Goal: Task Accomplishment & Management: Use online tool/utility

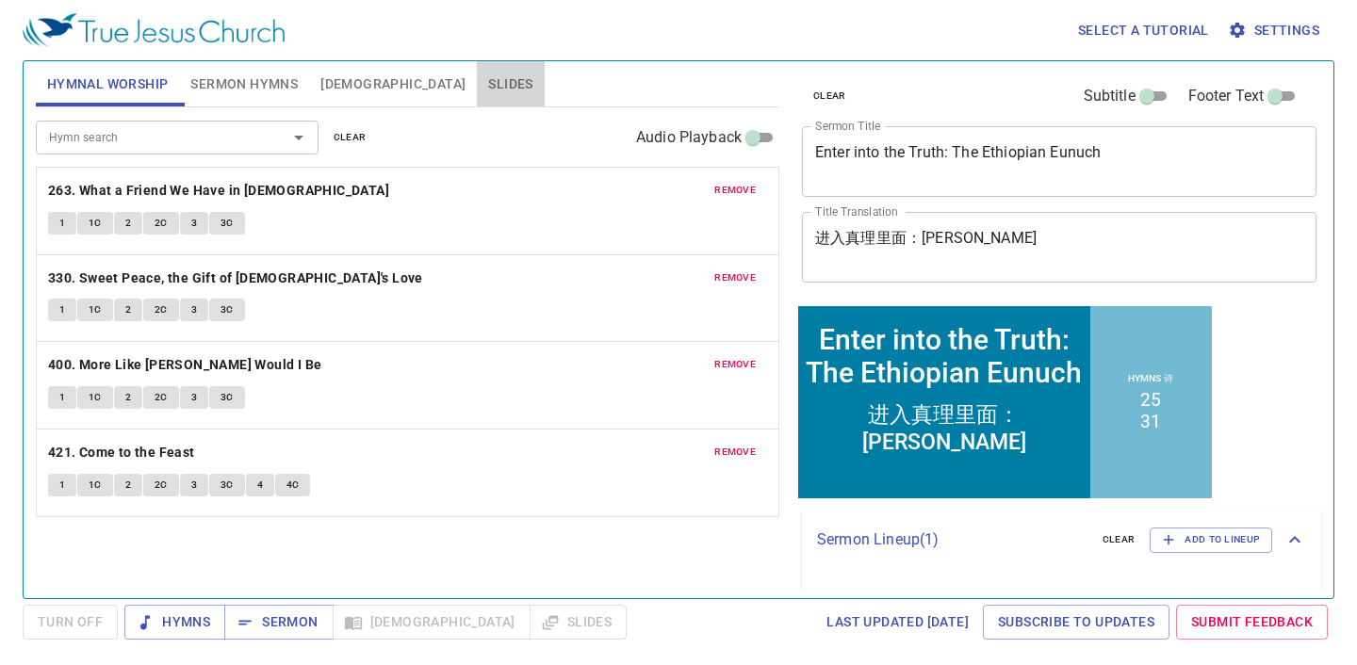
click at [488, 85] on span "Slides" at bounding box center [510, 85] width 44 height 24
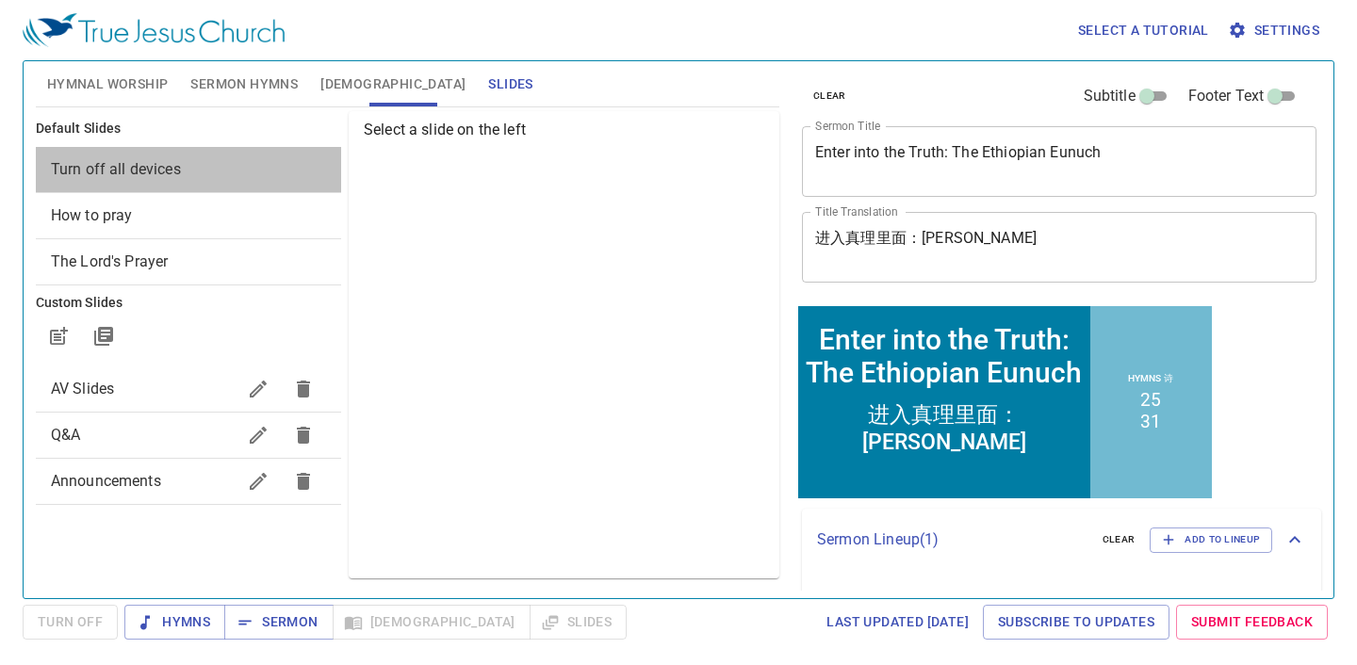
click at [204, 159] on span "Turn off all devices" at bounding box center [188, 169] width 275 height 23
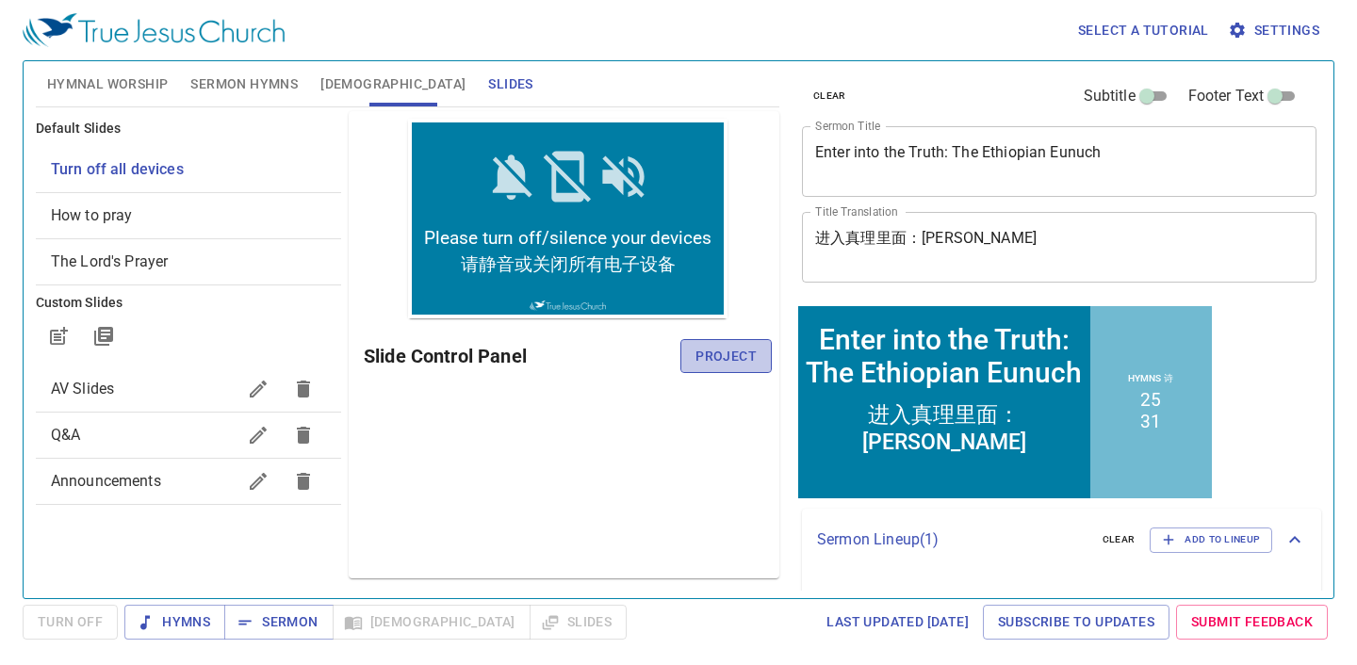
click at [700, 366] on span "Project" at bounding box center [725, 357] width 61 height 24
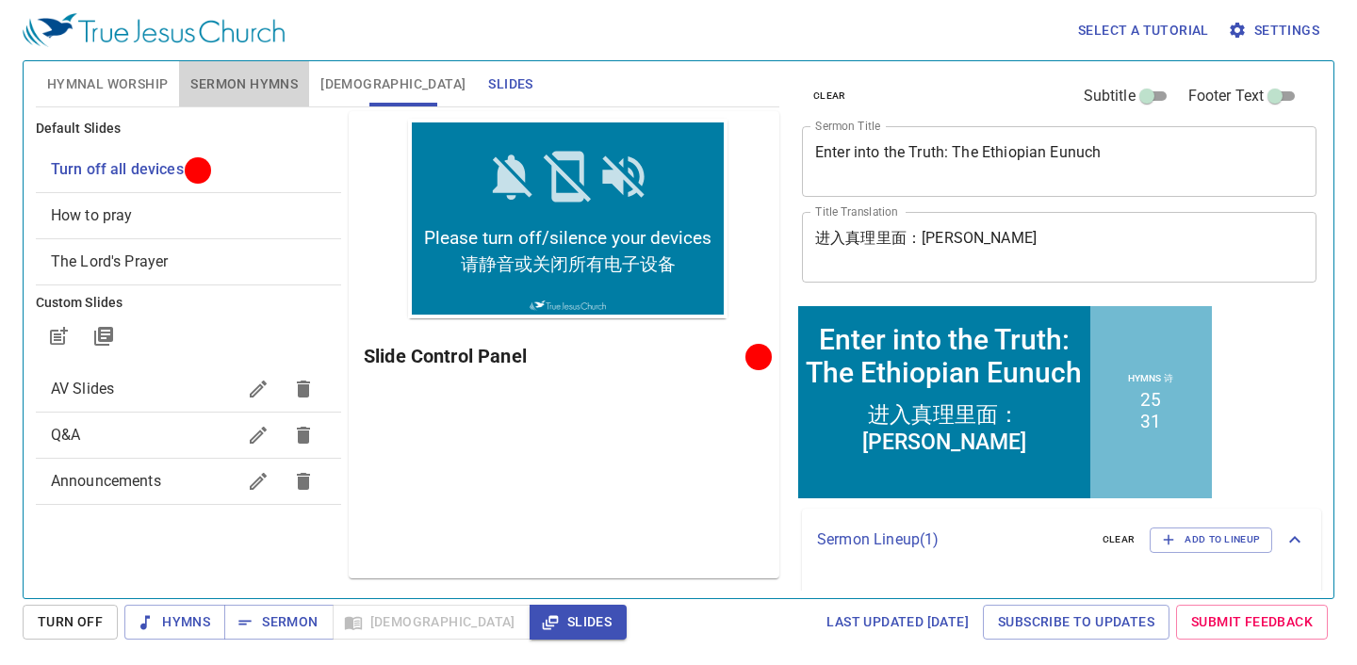
click at [195, 92] on span "Sermon Hymns" at bounding box center [243, 85] width 107 height 24
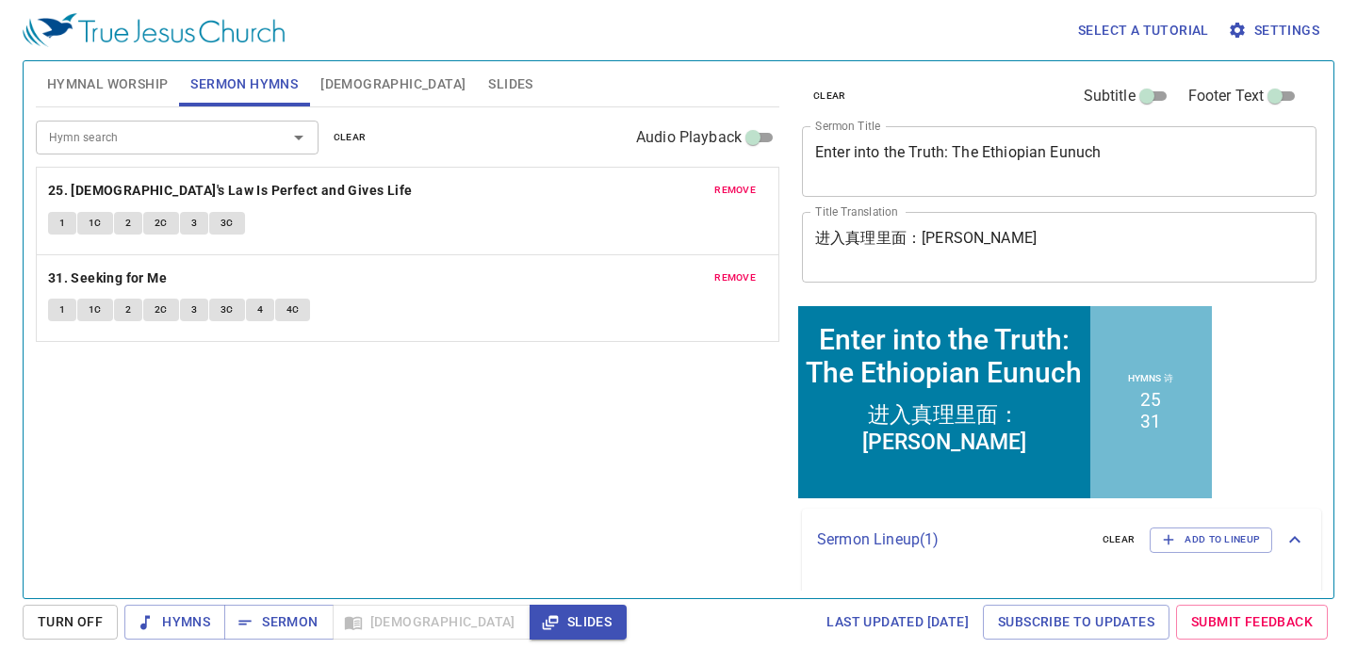
click at [1107, 154] on textarea "Enter into the Truth: The Ethiopian Eunuch" at bounding box center [1059, 161] width 488 height 36
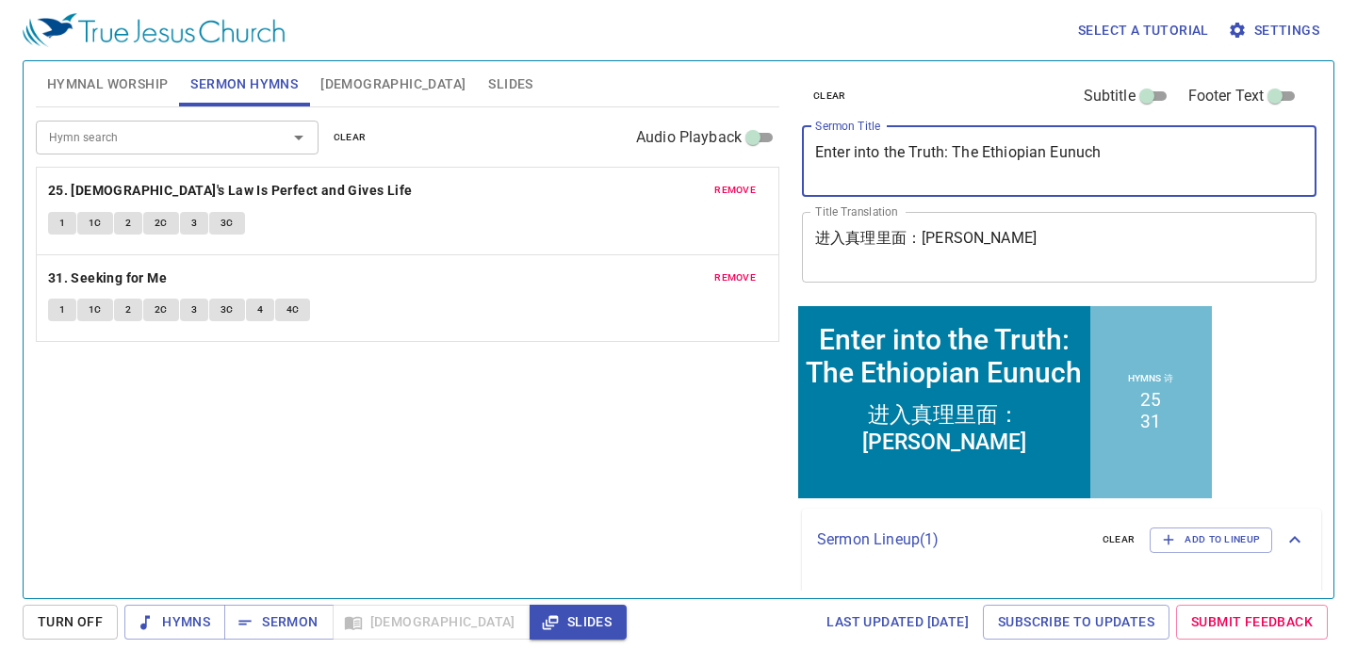
drag, startPoint x: 1177, startPoint y: 159, endPoint x: 803, endPoint y: 155, distance: 374.0
click at [803, 152] on div "Enter into the Truth: The Ethiopian Eunuch x Sermon Title" at bounding box center [1059, 161] width 514 height 71
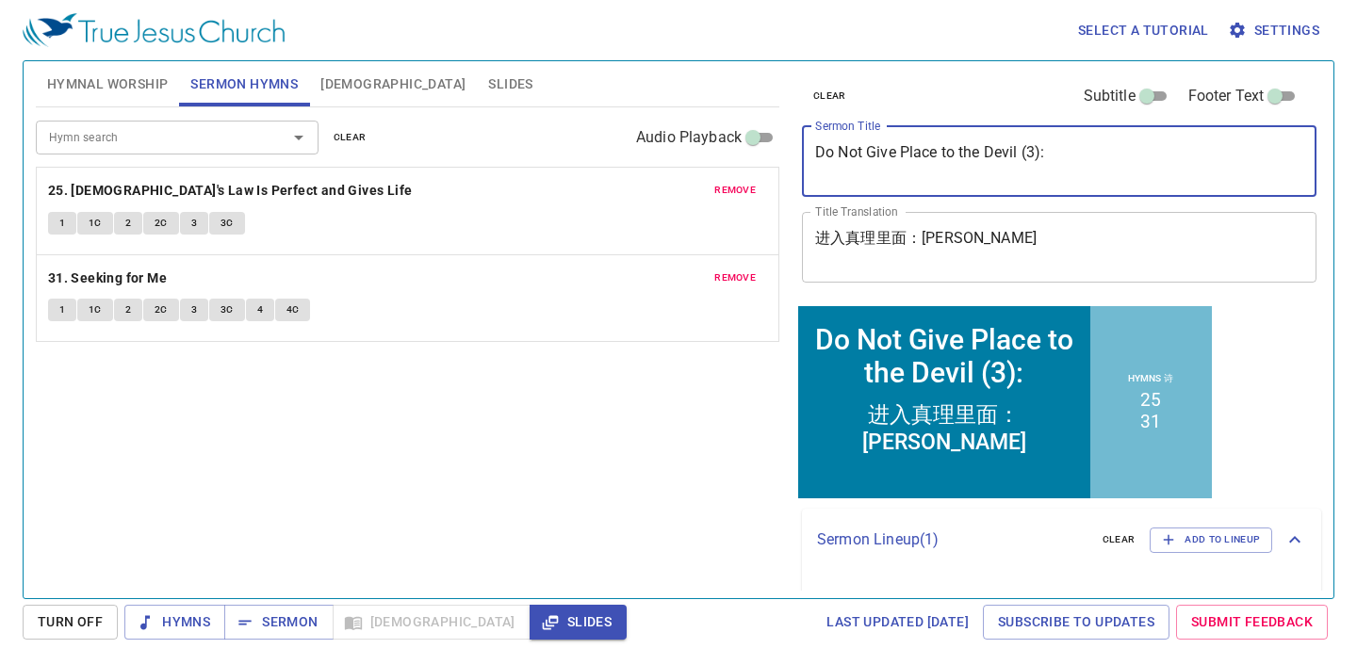
type textarea "Do Not Give Place to the Devil (3):"
click at [734, 187] on span "remove" at bounding box center [734, 190] width 41 height 17
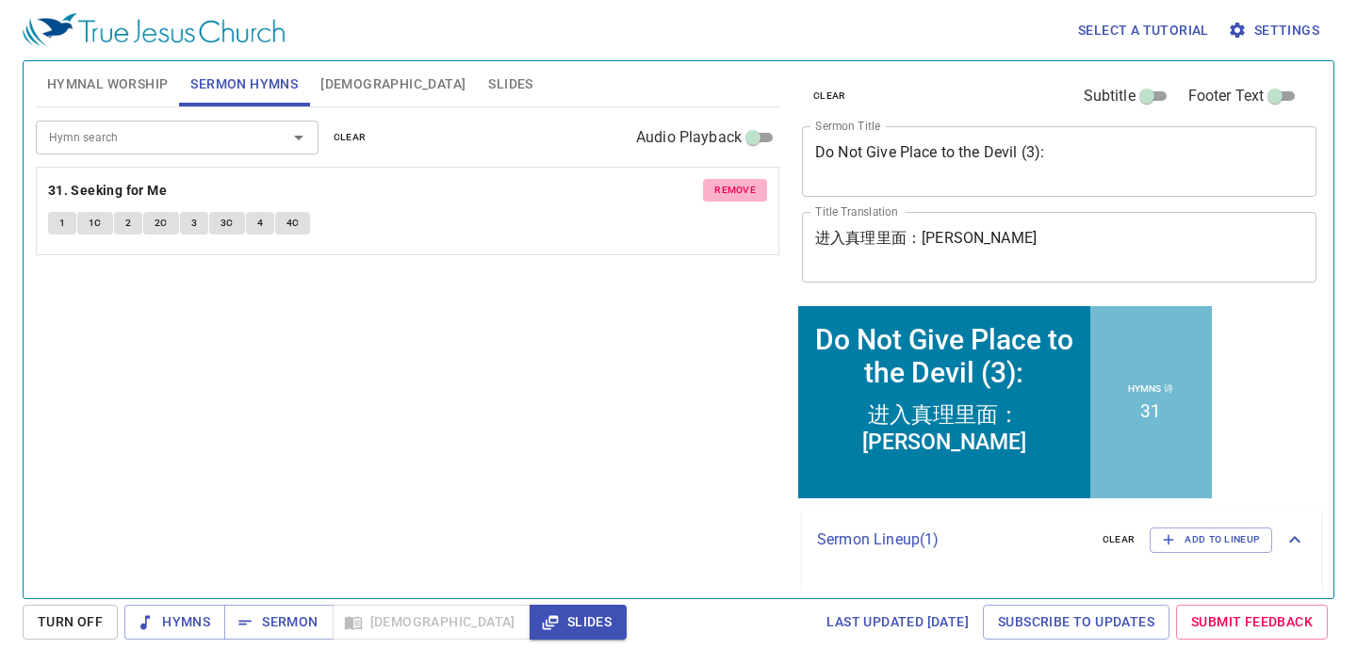
click at [734, 187] on span "remove" at bounding box center [734, 190] width 41 height 17
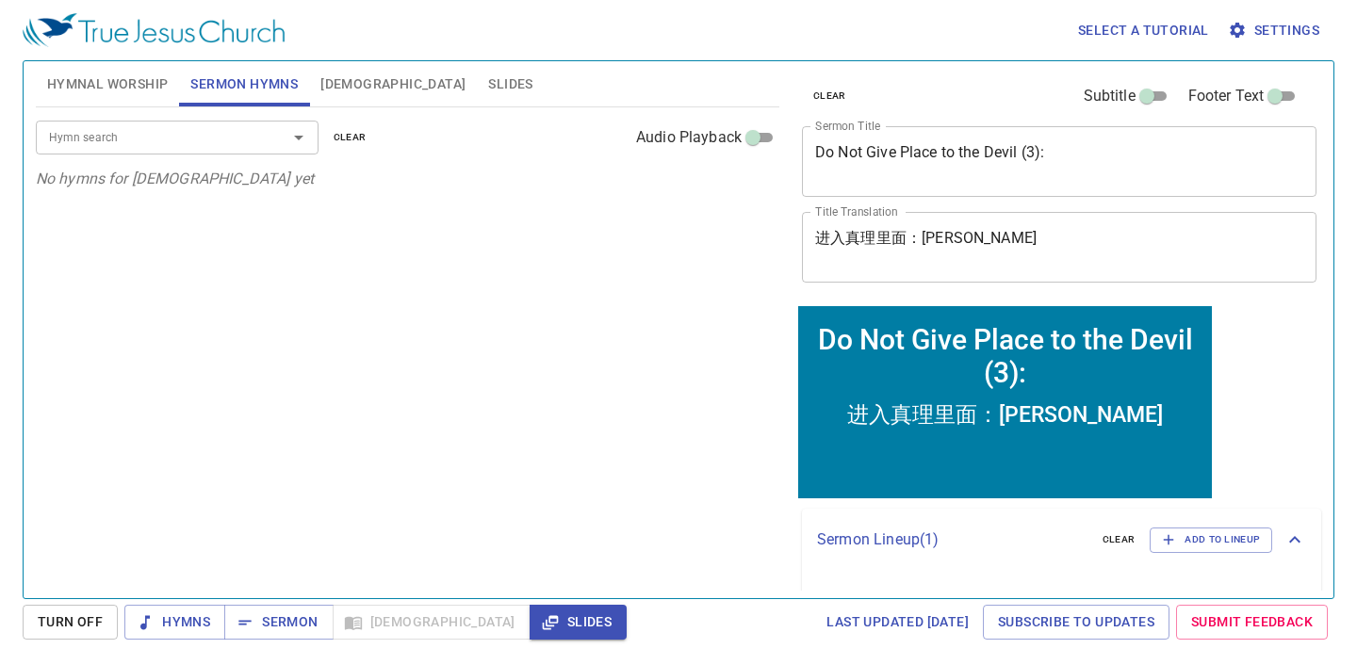
click at [86, 157] on div "Hymn search Hymn search clear Audio Playback" at bounding box center [407, 137] width 743 height 60
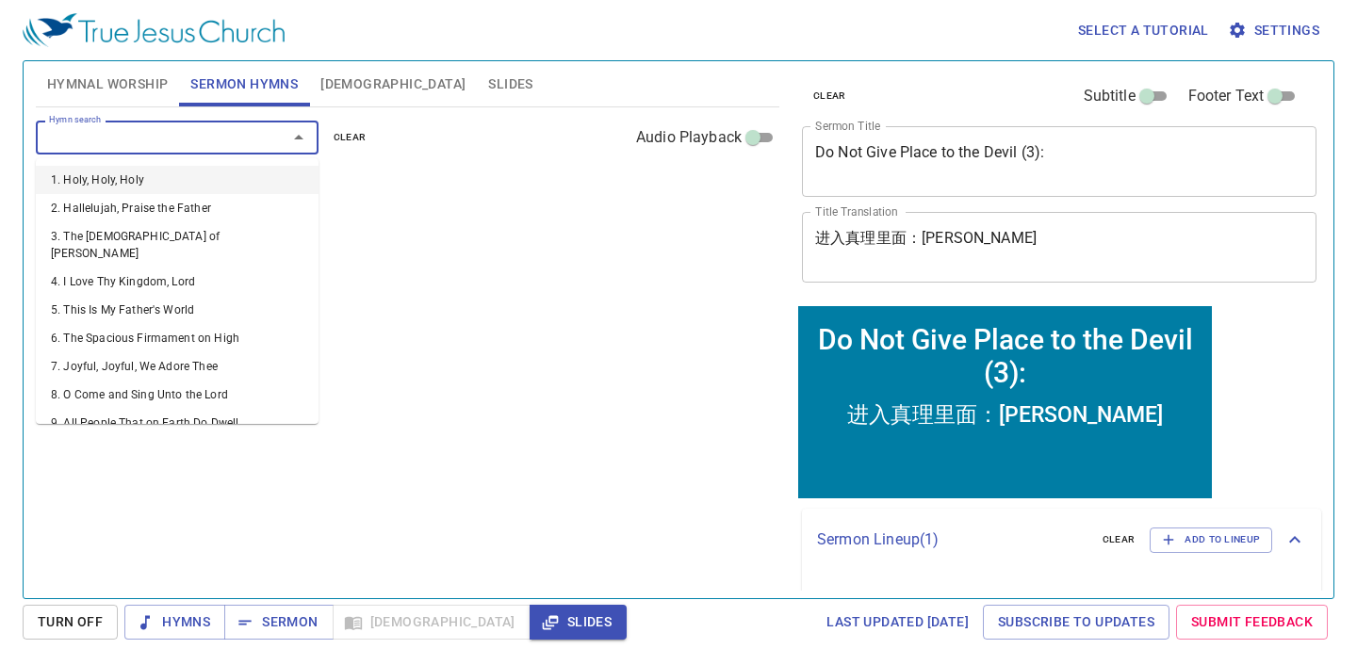
click at [97, 139] on input "Hymn search" at bounding box center [149, 137] width 216 height 22
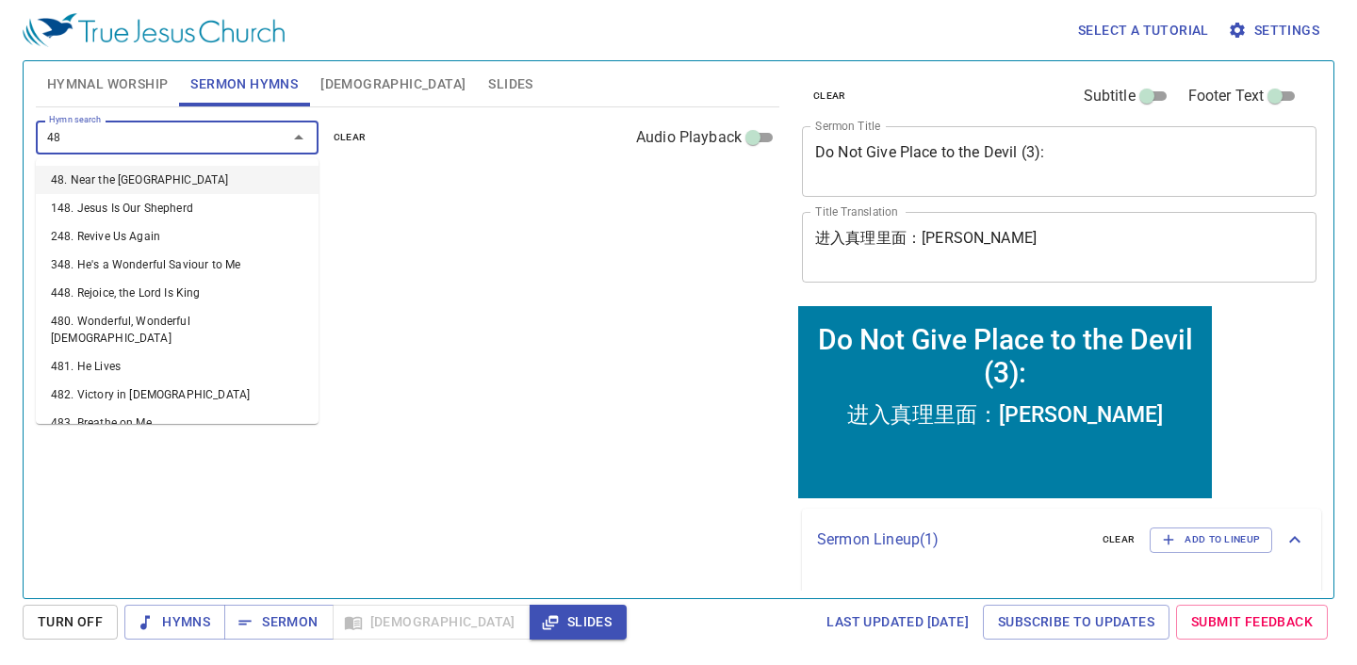
type input "483"
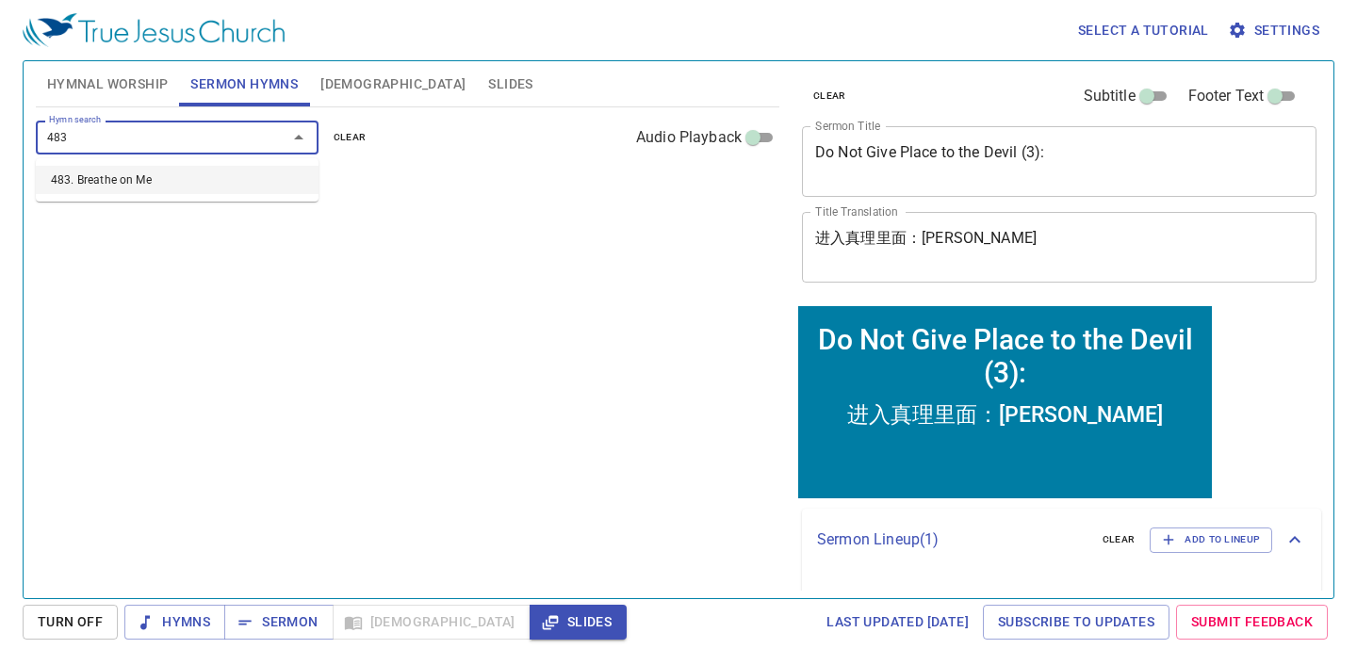
click at [143, 185] on li "483. Breathe on Me" at bounding box center [177, 180] width 283 height 28
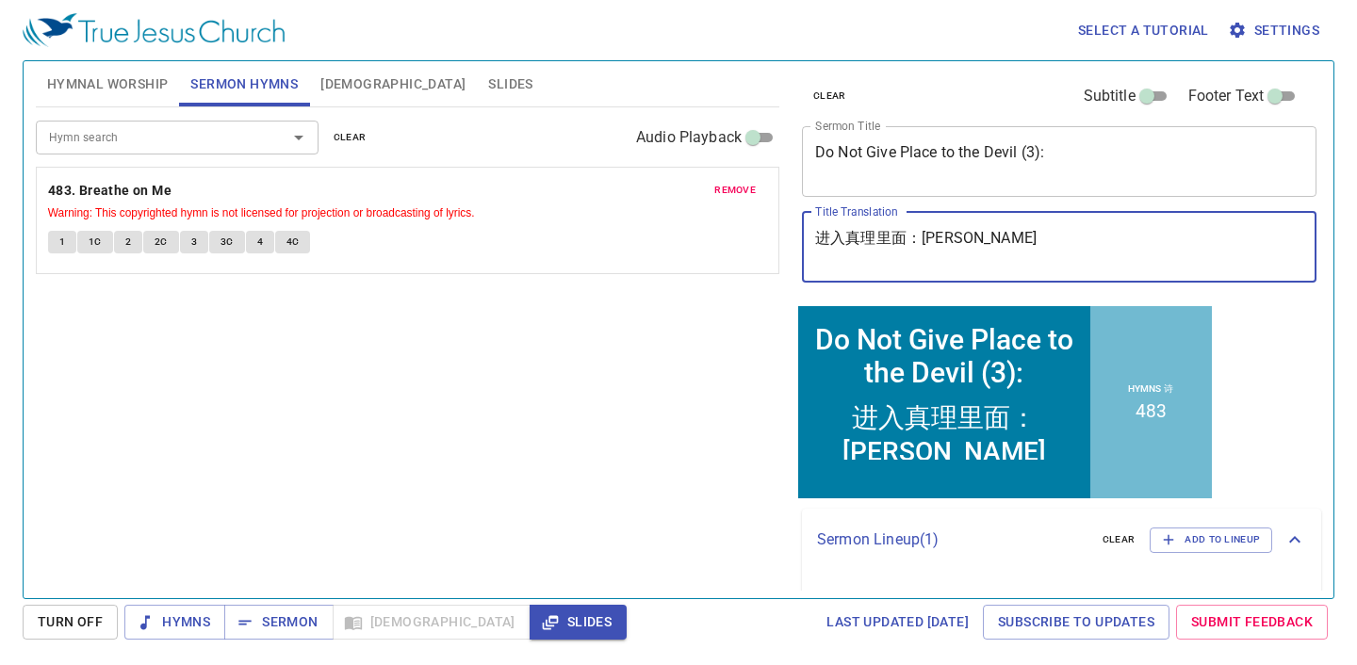
click at [934, 234] on textarea "进入真理里面：埃提阿伯太监" at bounding box center [1059, 247] width 488 height 36
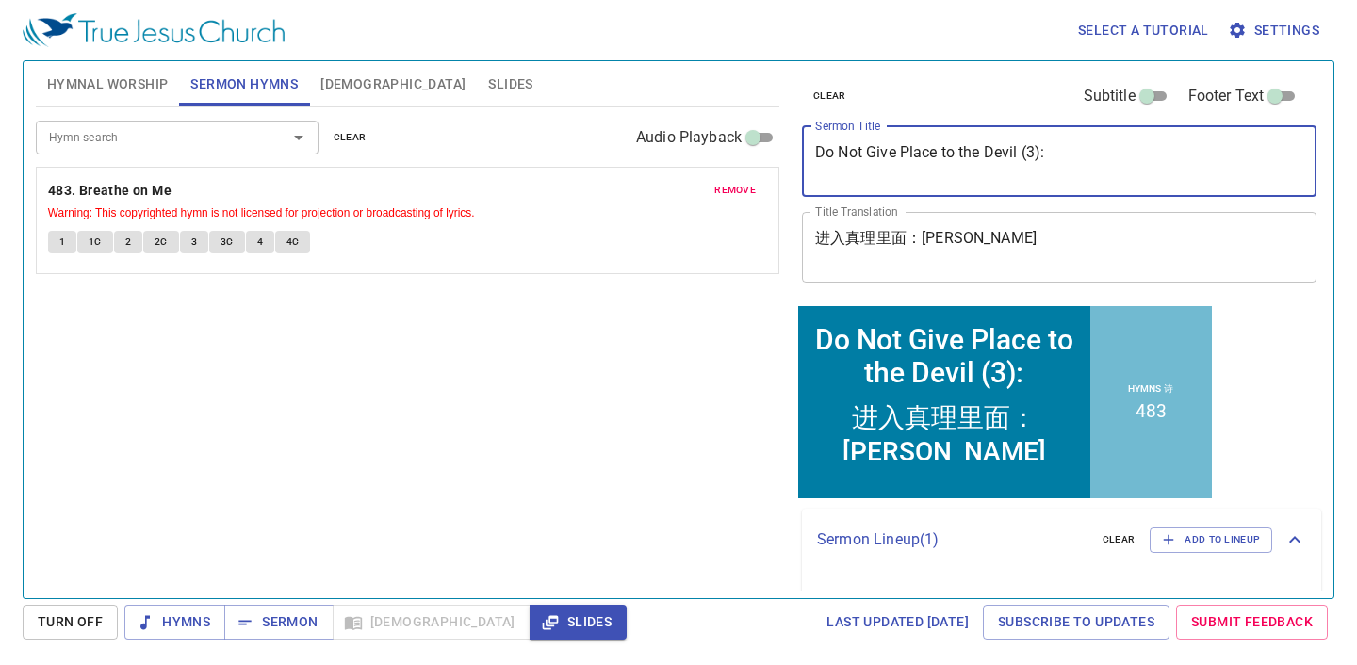
click at [1063, 159] on textarea "Do Not Give Place to the Devil (3):" at bounding box center [1059, 161] width 488 height 36
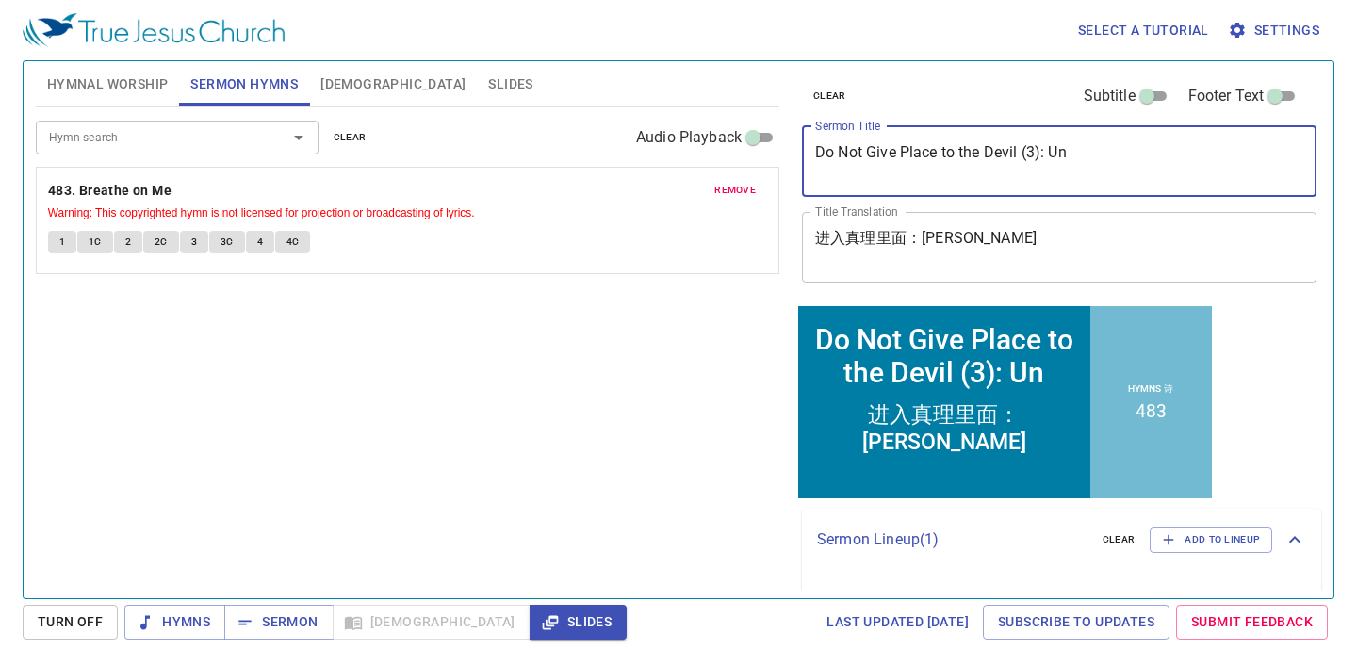
type textarea "Do Not Give Place to the Devil (3): Unc"
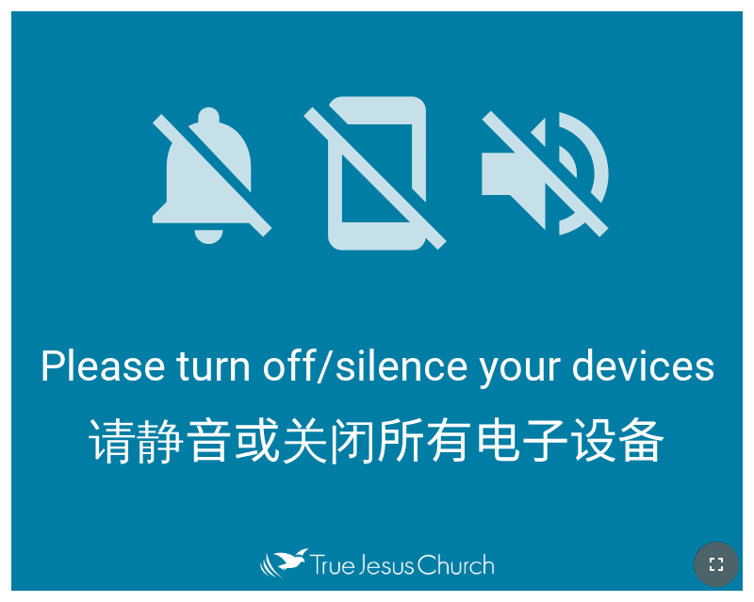
click at [712, 553] on icon "button" at bounding box center [716, 564] width 23 height 23
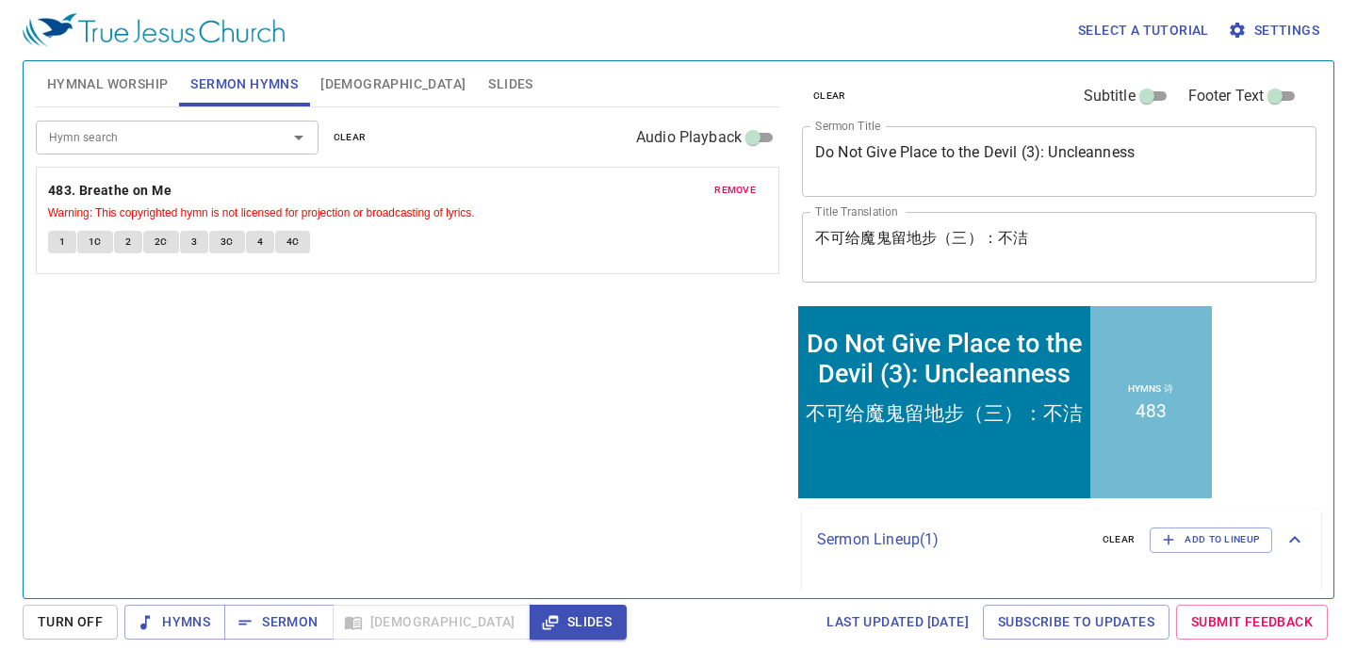
scroll to position [94, 0]
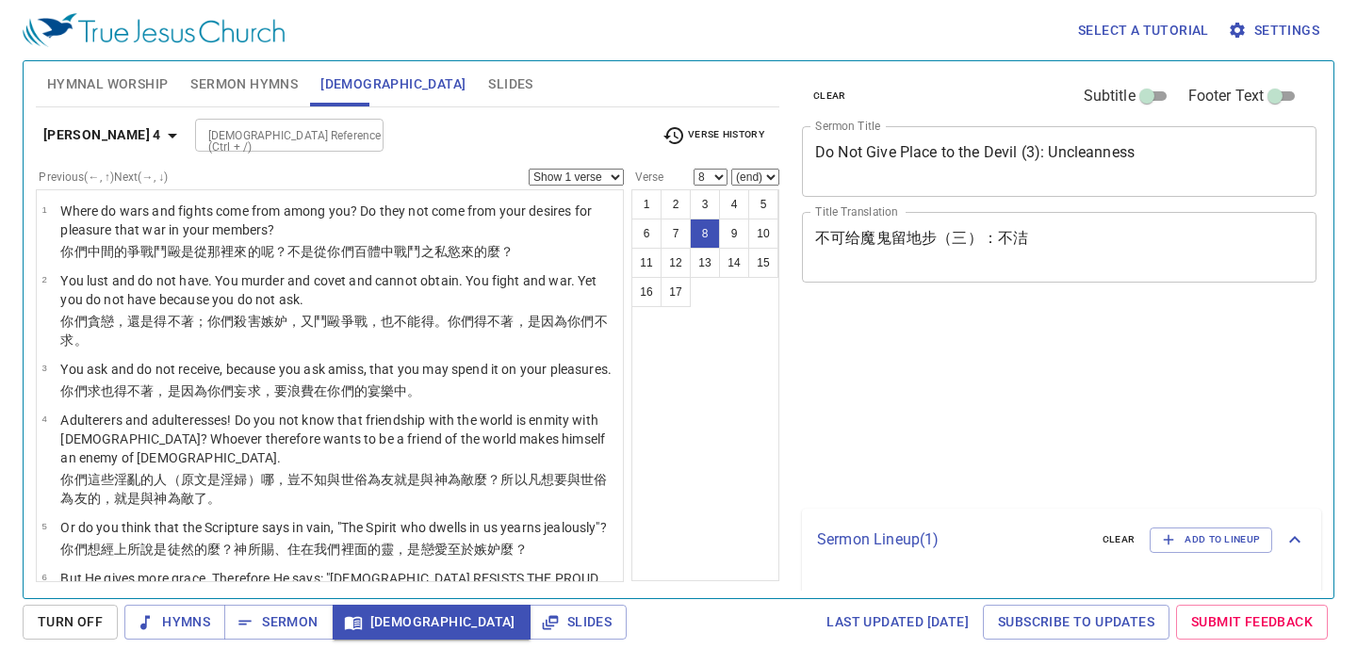
select select "8"
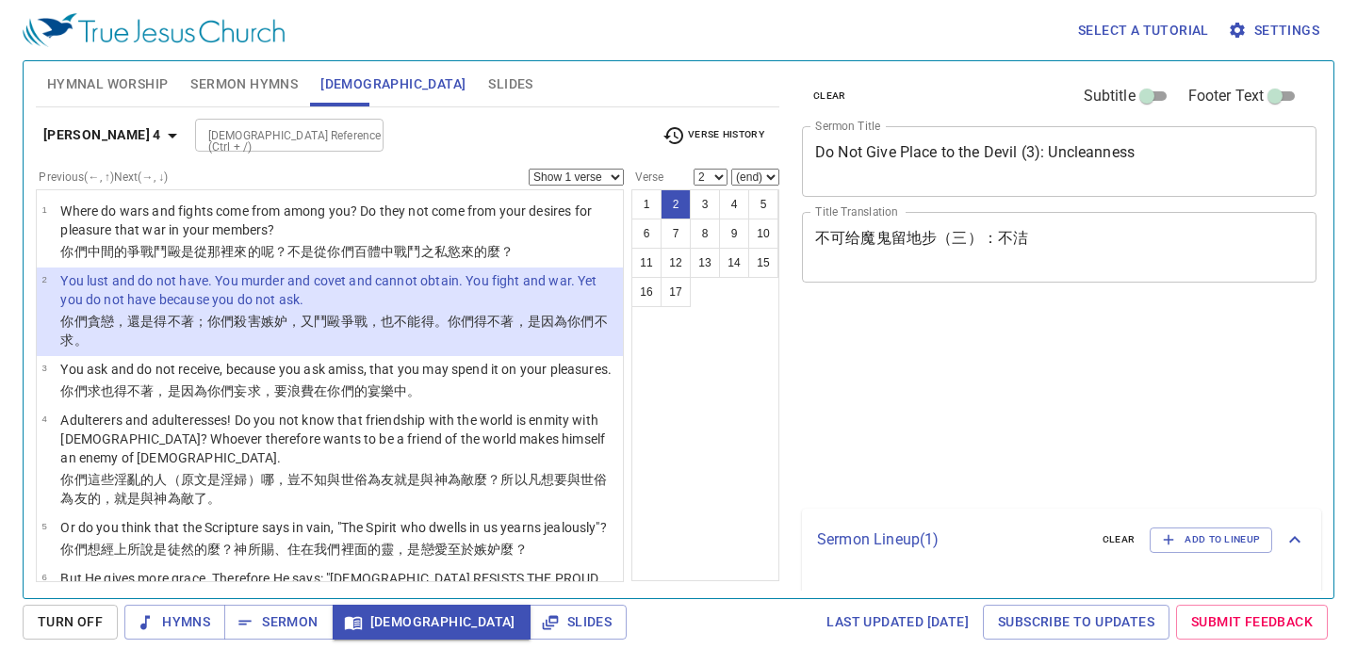
click at [733, 202] on button "4" at bounding box center [734, 204] width 30 height 30
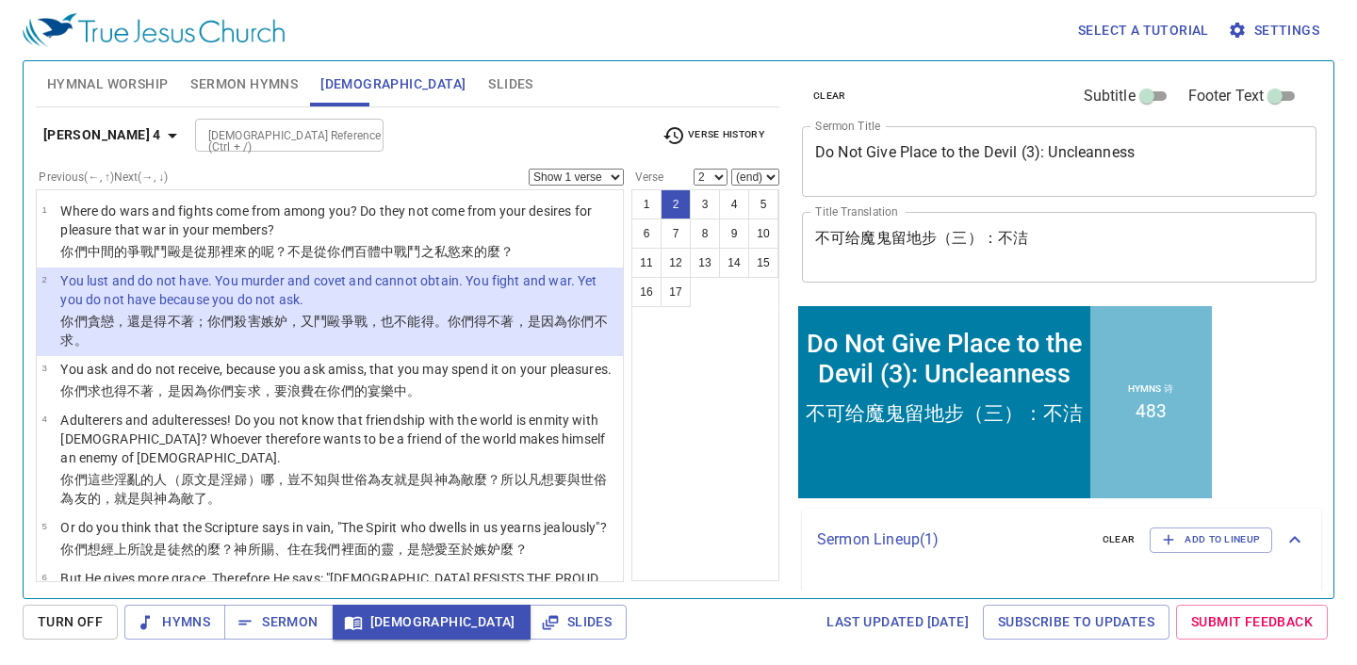
click at [733, 202] on button "4" at bounding box center [734, 204] width 30 height 30
click at [732, 205] on button "4" at bounding box center [734, 204] width 30 height 30
click at [728, 200] on button "4" at bounding box center [734, 204] width 30 height 30
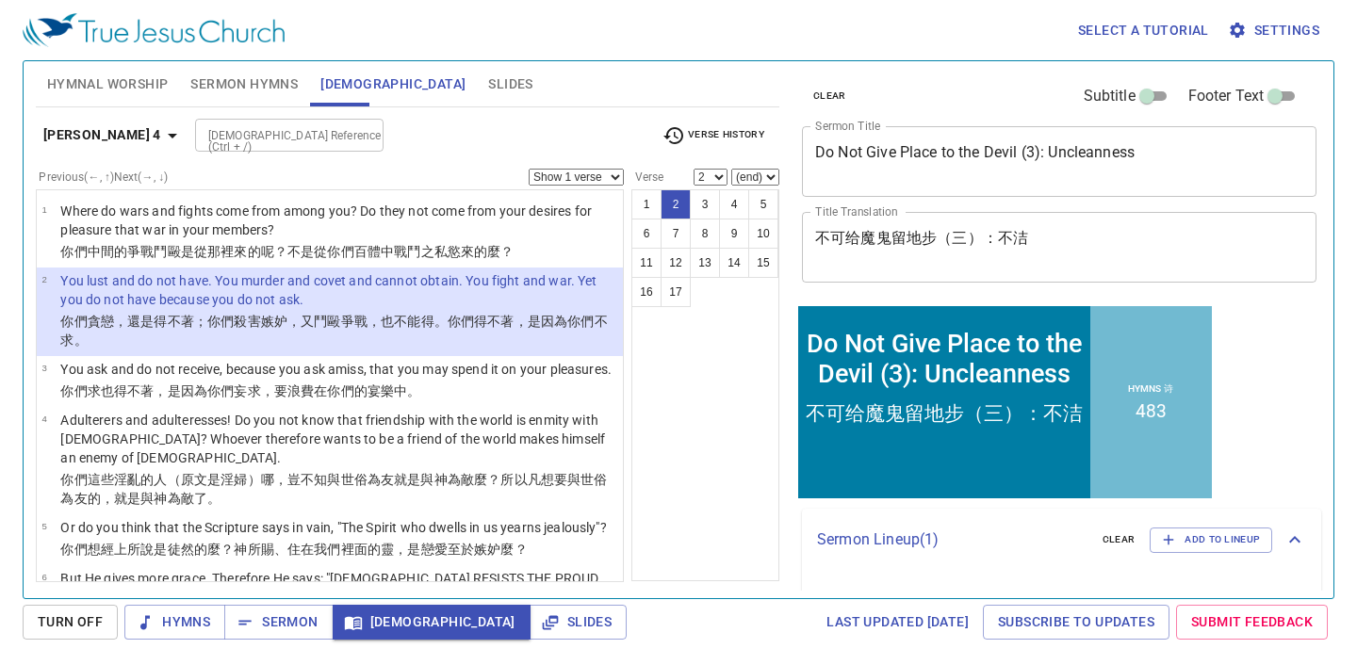
click at [728, 200] on button "4" at bounding box center [734, 204] width 30 height 30
click at [729, 651] on div "Select a tutorial Settings Hymnal Worship Sermon Hymns Bible Slides Hymn search…" at bounding box center [678, 332] width 1357 height 665
click at [709, 376] on div "1 2 3 4 5 6 7 8 9 10 11 12 13 14 15 16 17" at bounding box center [705, 385] width 148 height 392
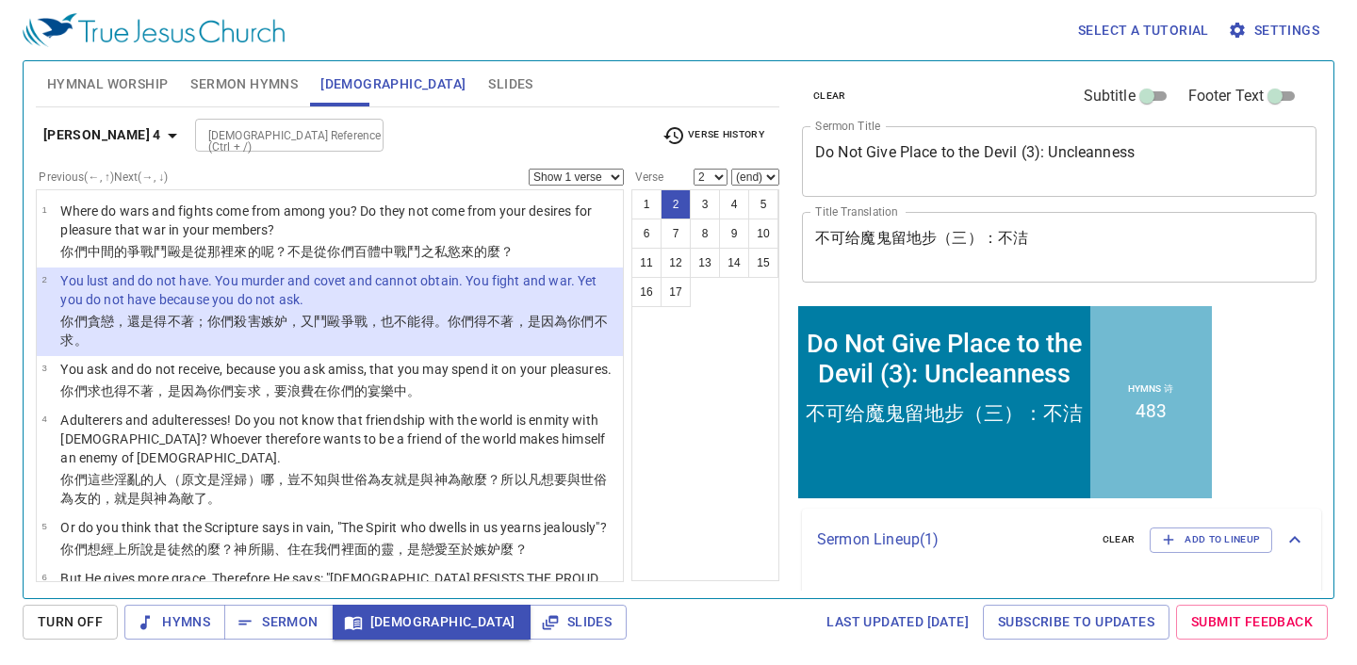
click at [740, 193] on button "4" at bounding box center [734, 204] width 30 height 30
click at [637, 30] on div "Select a tutorial Settings" at bounding box center [675, 30] width 1304 height 60
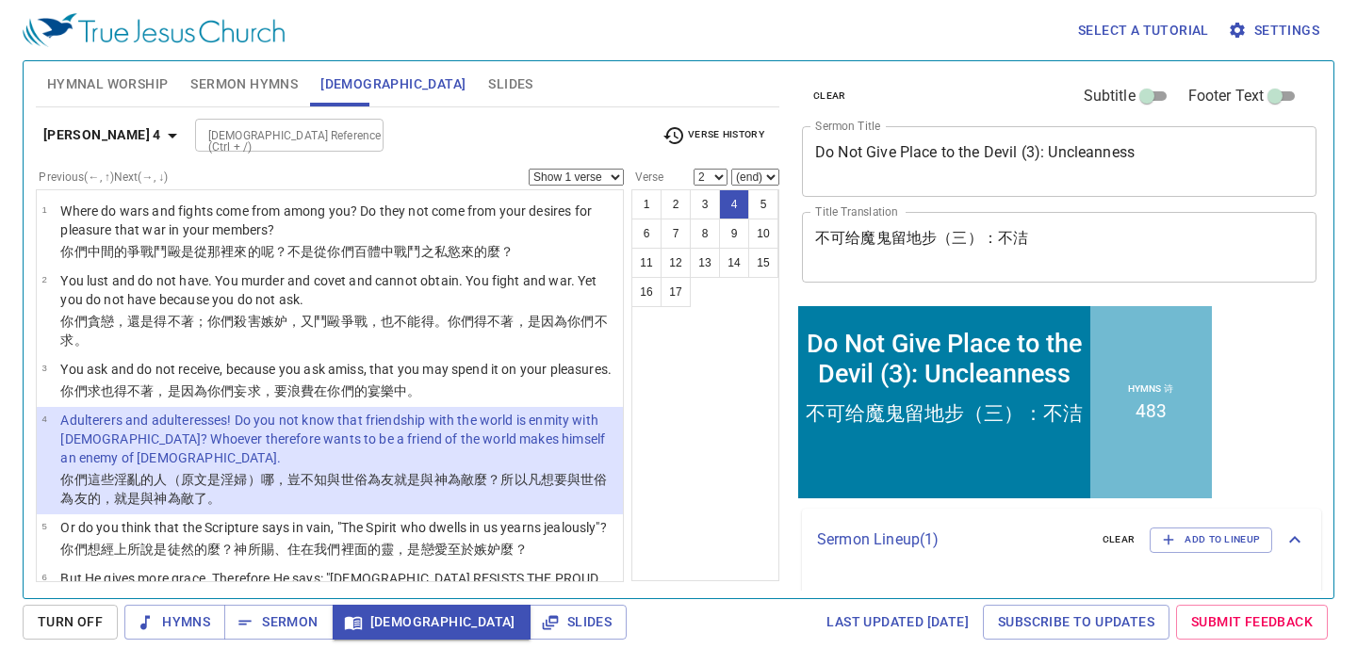
select select "4"
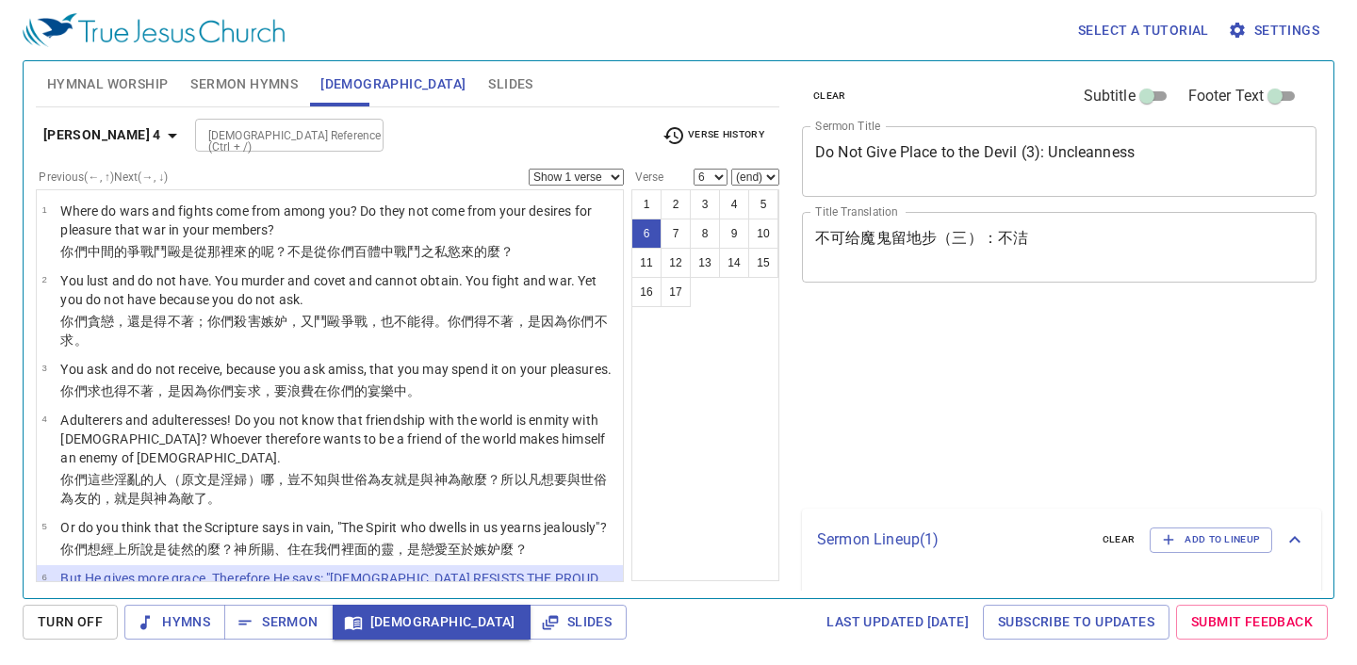
select select "6"
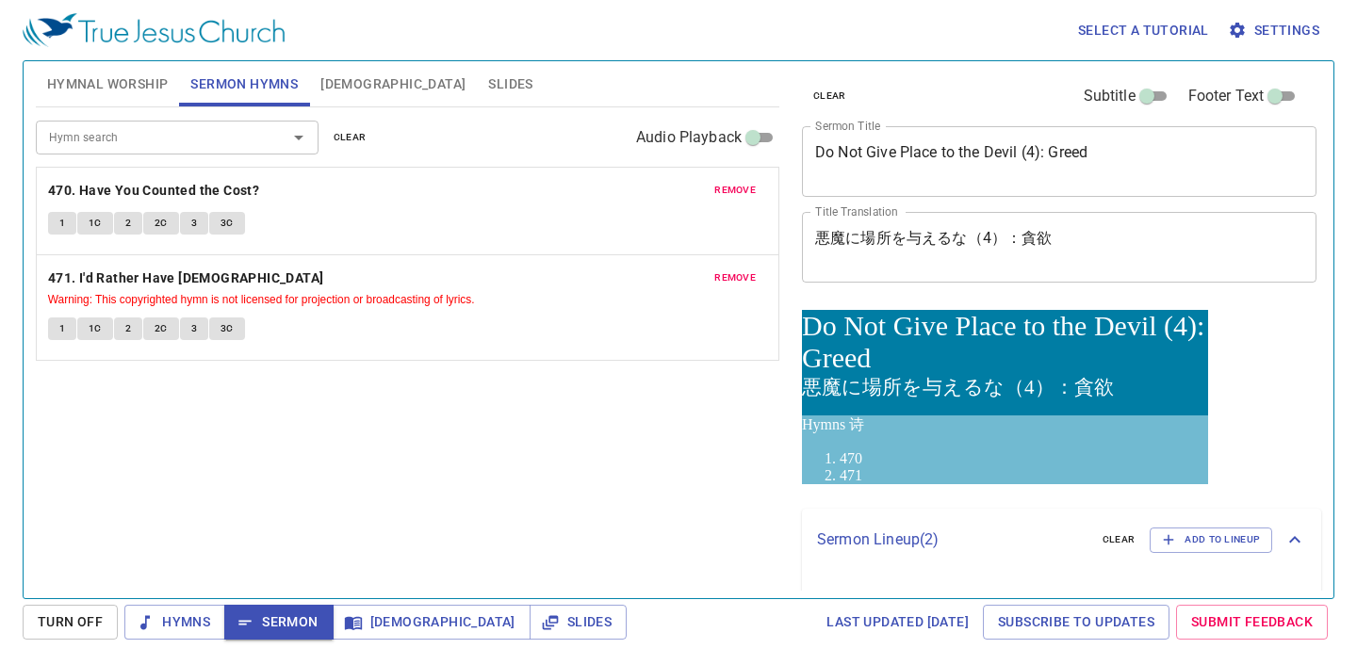
click at [705, 472] on div "Hymn search Hymn search clear Audio Playback remove 470. Have You Counted the C…" at bounding box center [407, 344] width 743 height 475
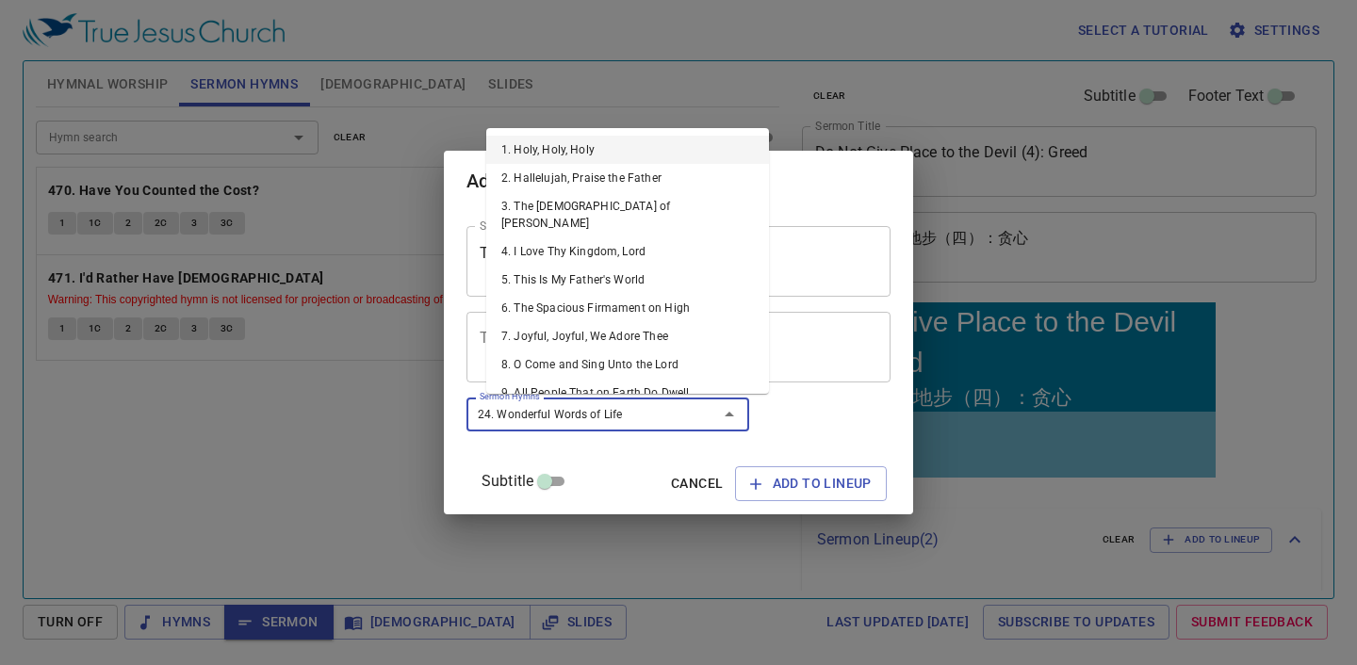
click at [576, 420] on div "Sermon Hymns 24. Wonderful Words of Life Sermon Hymns" at bounding box center [607, 414] width 283 height 48
click at [562, 419] on div "Sermon Hymns 24. Wonderful Words of Life Sermon Hymns" at bounding box center [607, 414] width 283 height 48
type input "24. Wonderful Words of Life"
click at [783, 418] on div "Sermon Title The Words of the Lord are pure Sermon Title Title Translation Titl…" at bounding box center [678, 362] width 424 height 287
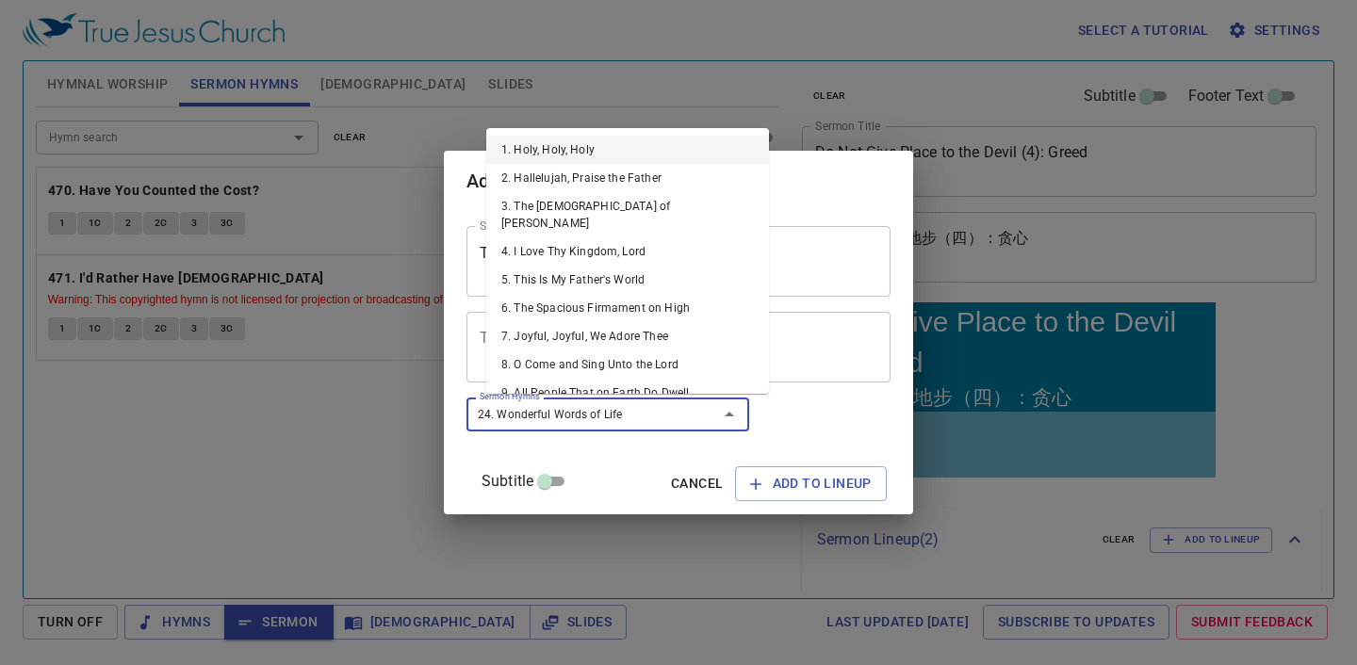
click at [591, 447] on ul at bounding box center [678, 447] width 424 height 0
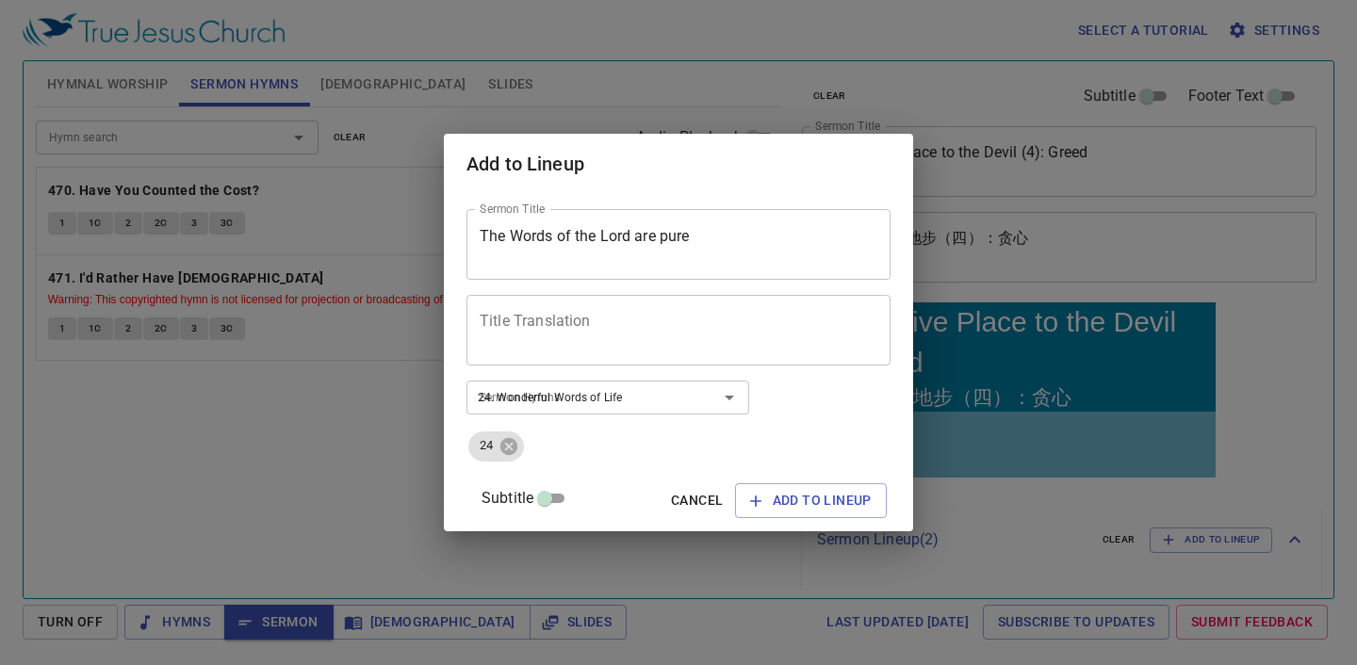
click at [591, 434] on ul "24" at bounding box center [678, 447] width 424 height 34
click at [572, 382] on div "24. Wonderful Words of Life Sermon Hymns" at bounding box center [607, 397] width 283 height 33
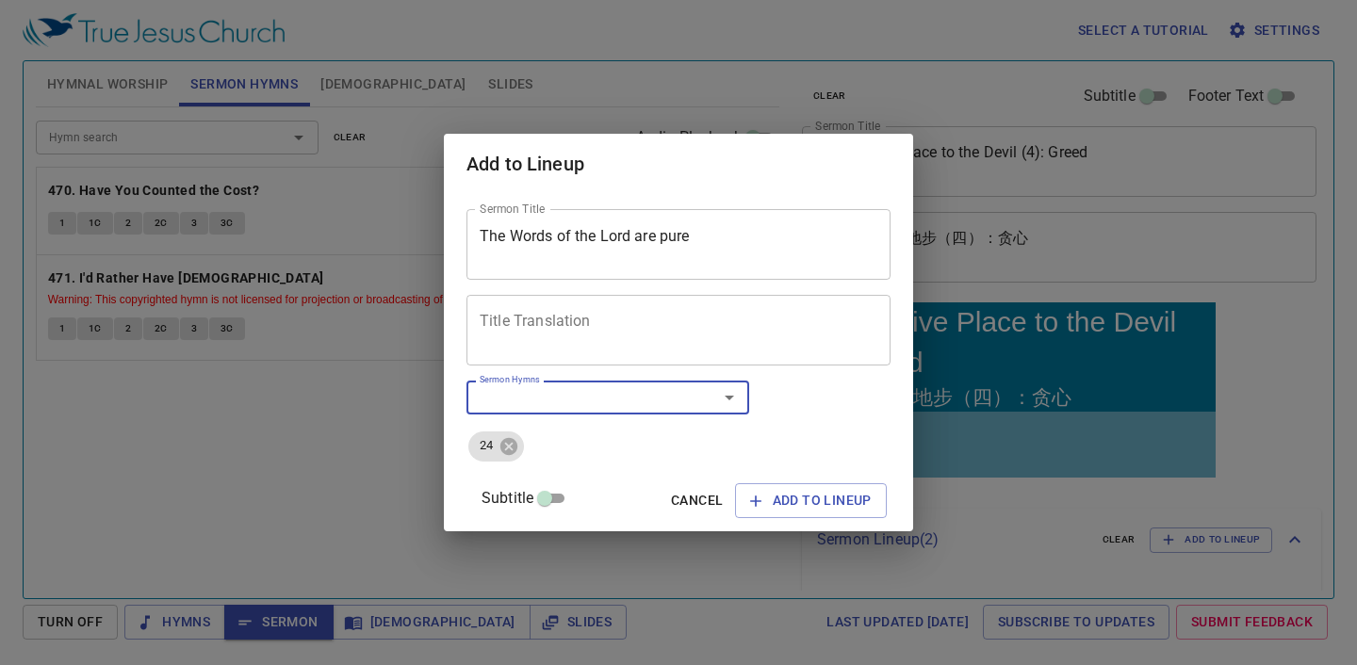
scroll to position [185, 0]
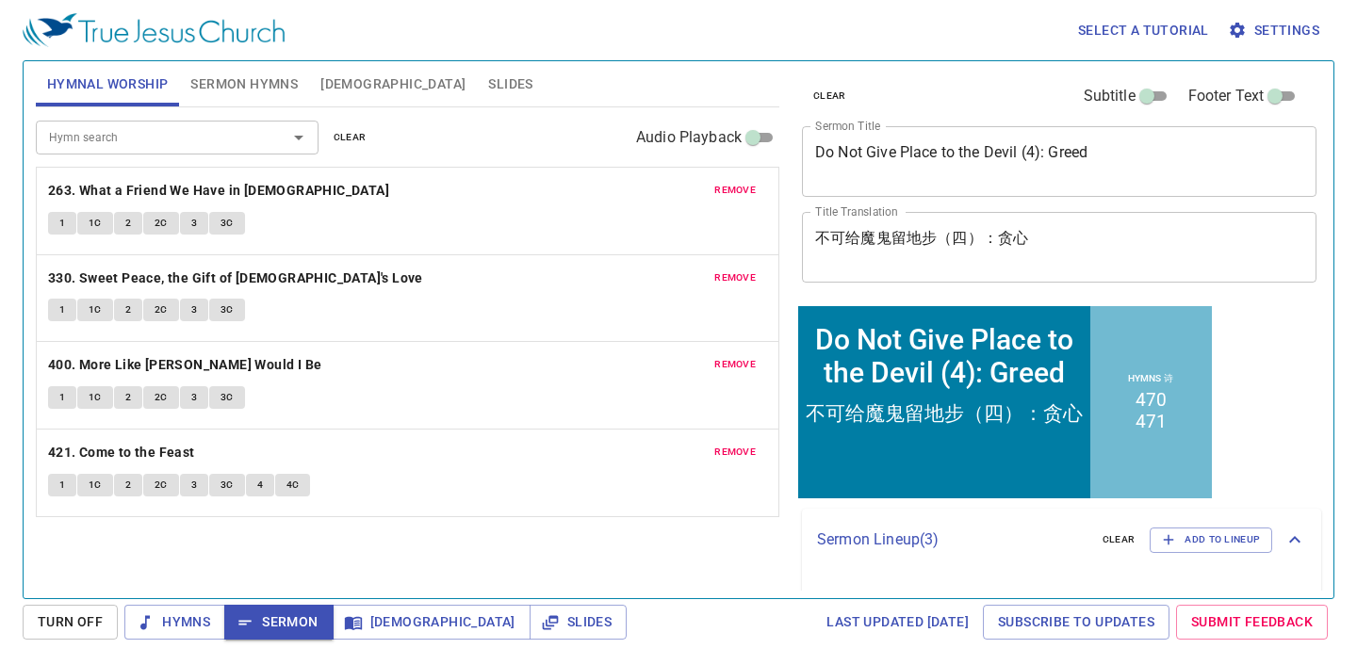
click at [356, 138] on span "clear" at bounding box center [350, 137] width 33 height 17
click at [350, 136] on span "clear" at bounding box center [350, 137] width 33 height 17
click at [205, 136] on input "Hymn search" at bounding box center [149, 137] width 216 height 22
click at [173, 122] on div "Hymn search" at bounding box center [177, 137] width 283 height 33
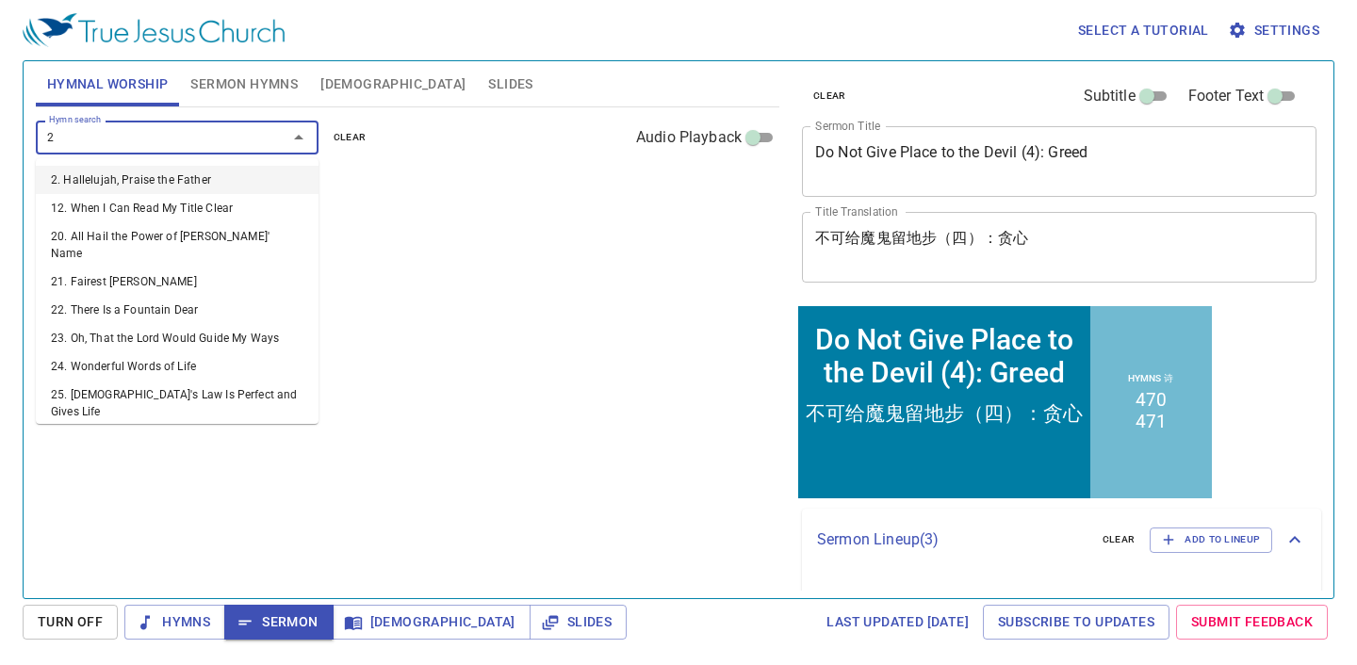
type input "22"
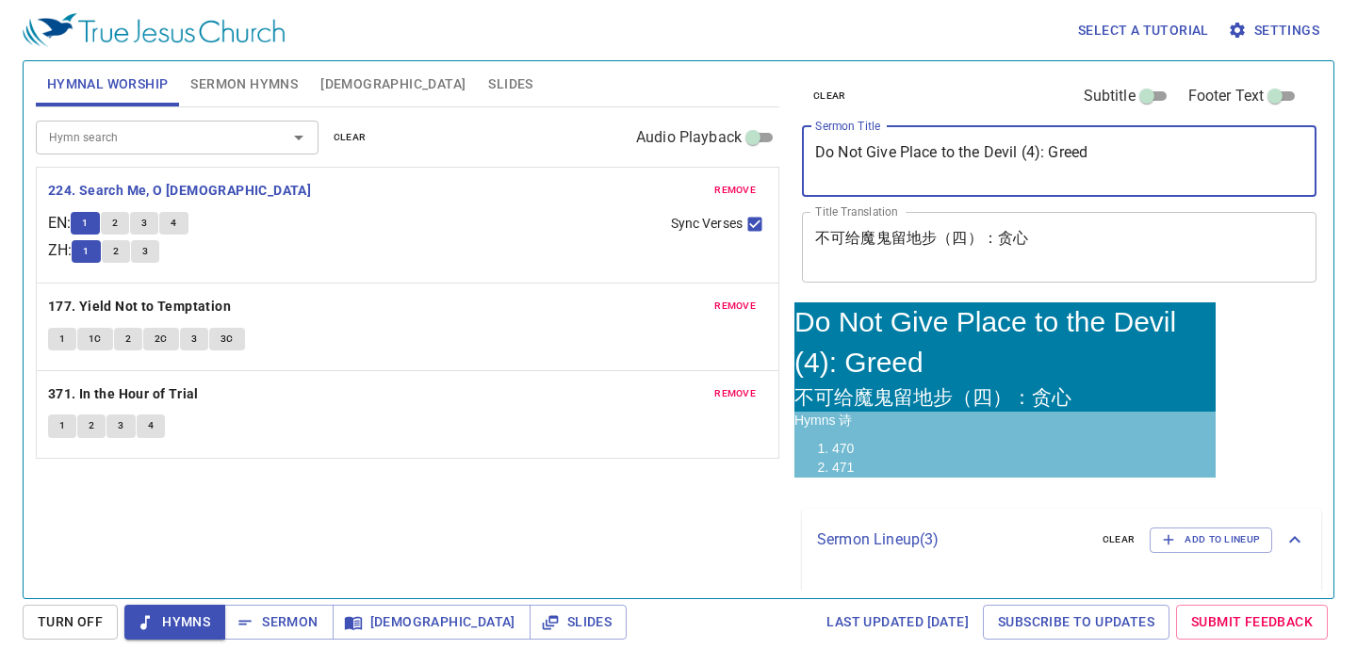
click at [1013, 160] on textarea "Do Not Give Place to the Devil (4): Greed" at bounding box center [1059, 161] width 488 height 36
click at [923, 42] on div "Select a tutorial Settings" at bounding box center [675, 30] width 1304 height 60
click at [960, 147] on textarea "Do Not Give Place to the Devil (4): Greed" at bounding box center [1059, 161] width 488 height 36
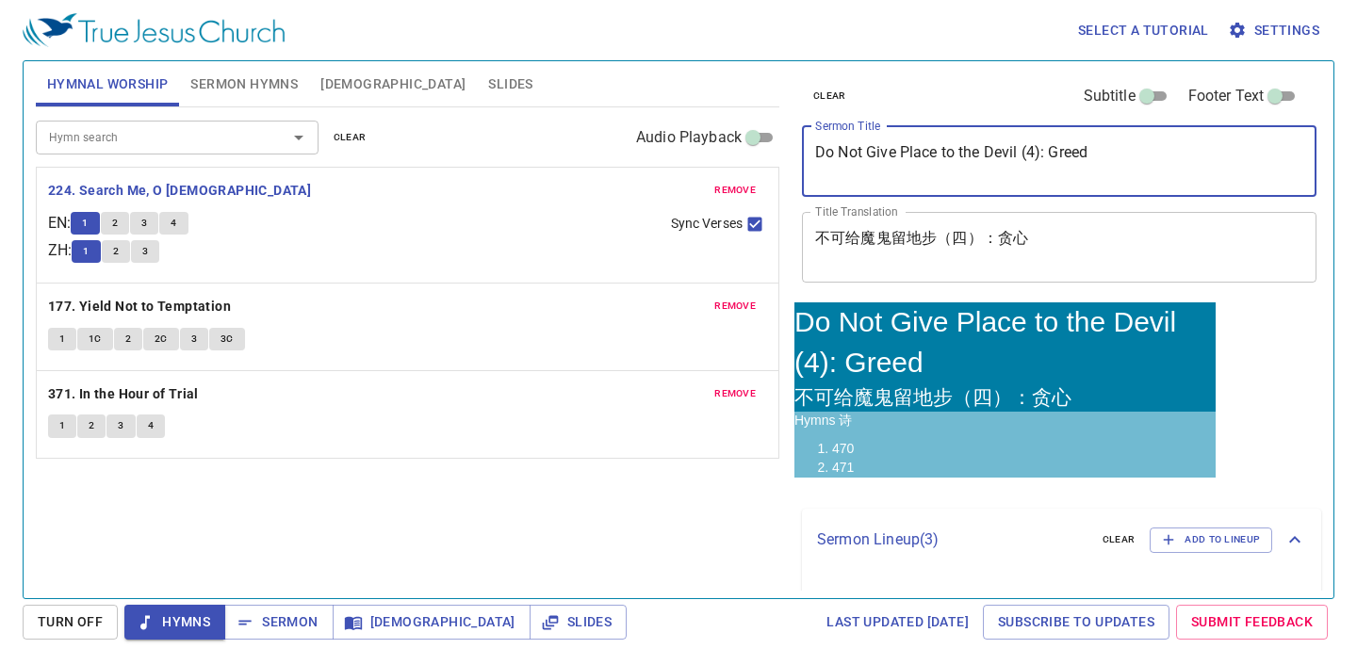
click at [1098, 158] on textarea "Do Not Give Place to the Devil (4): Greed" at bounding box center [1059, 161] width 488 height 36
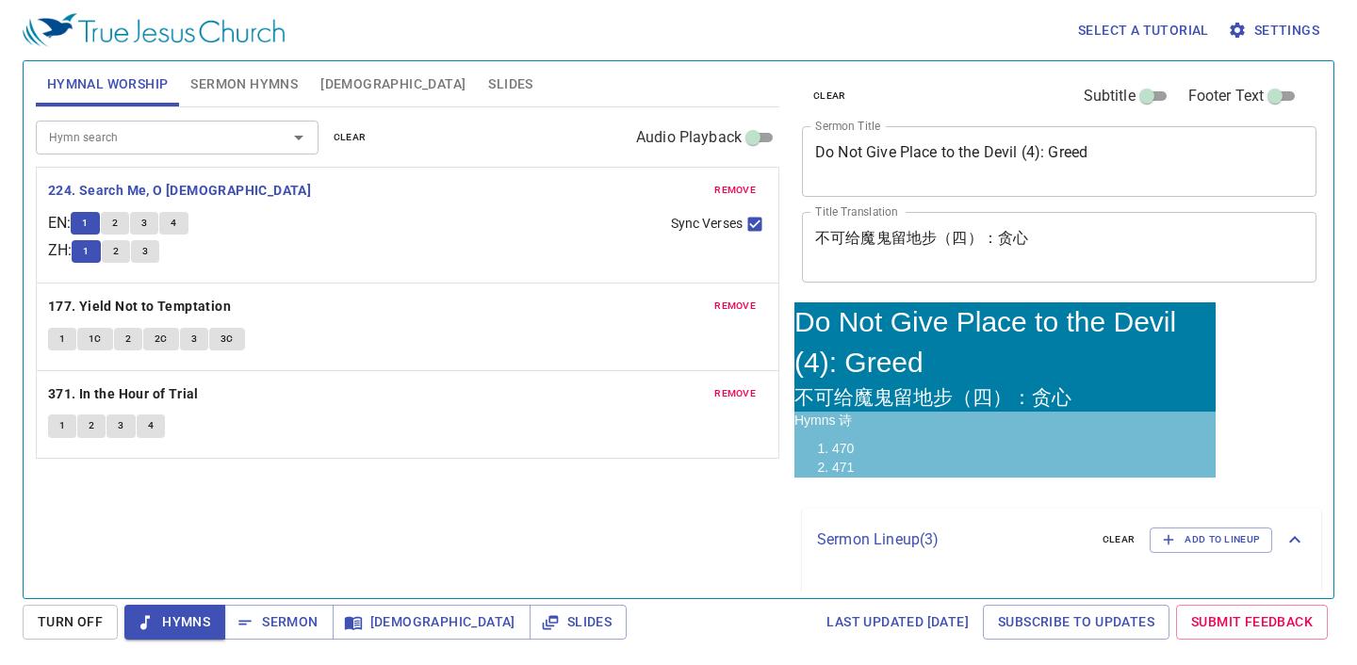
click at [608, 40] on div "Select a tutorial Settings" at bounding box center [675, 30] width 1304 height 60
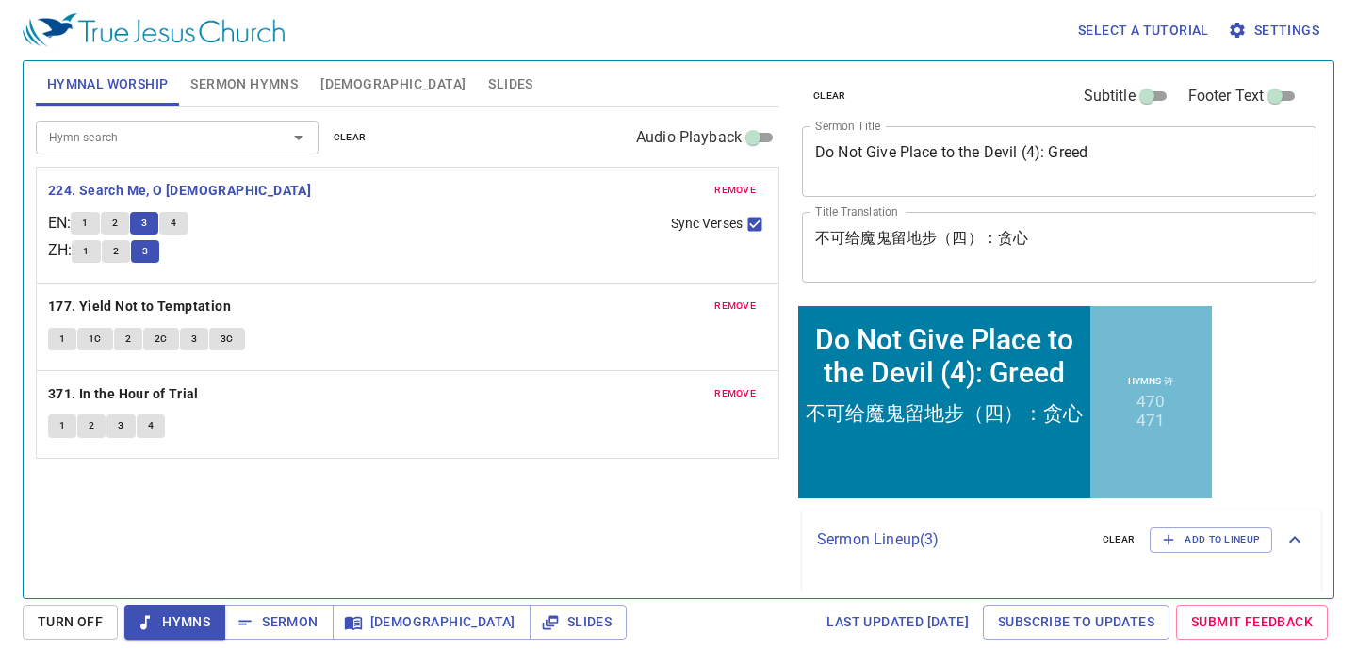
click at [646, 45] on div "Select a tutorial Settings" at bounding box center [675, 30] width 1304 height 60
click at [61, 419] on span "1" at bounding box center [62, 425] width 6 height 17
click at [62, 425] on span "1" at bounding box center [62, 425] width 6 height 17
click at [57, 427] on button "1" at bounding box center [62, 426] width 28 height 23
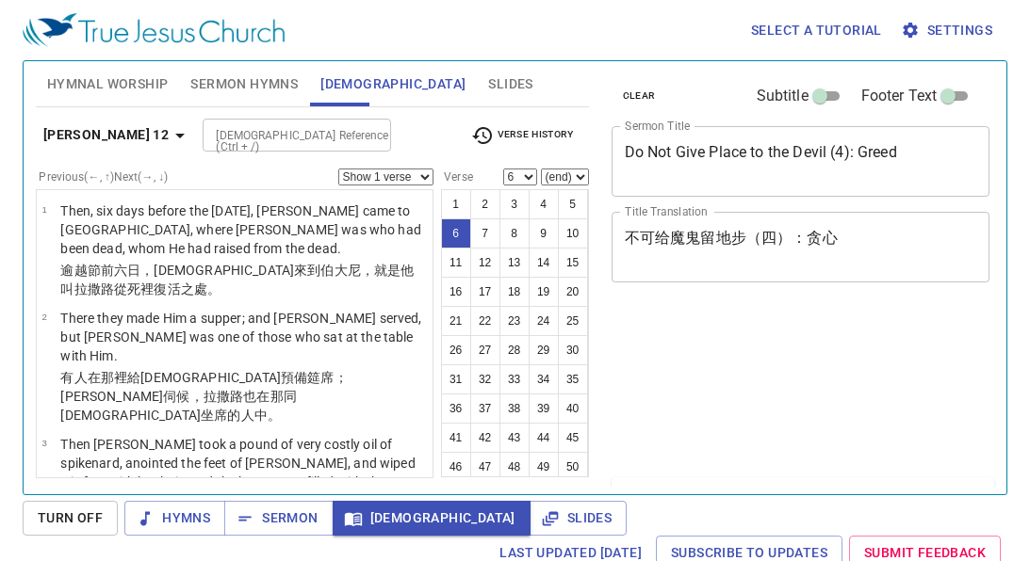
select select "6"
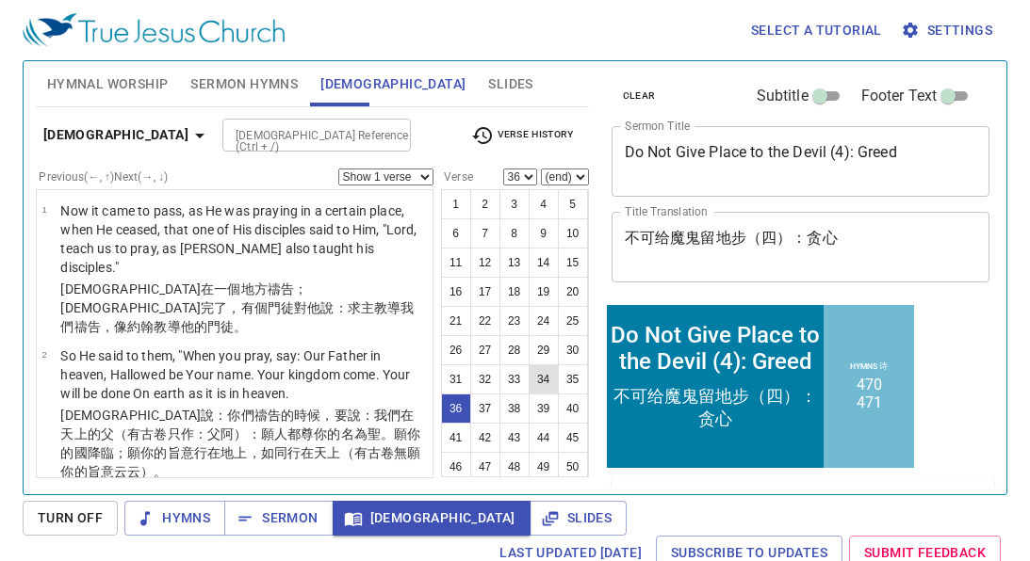
click at [543, 365] on button "34" at bounding box center [544, 380] width 30 height 30
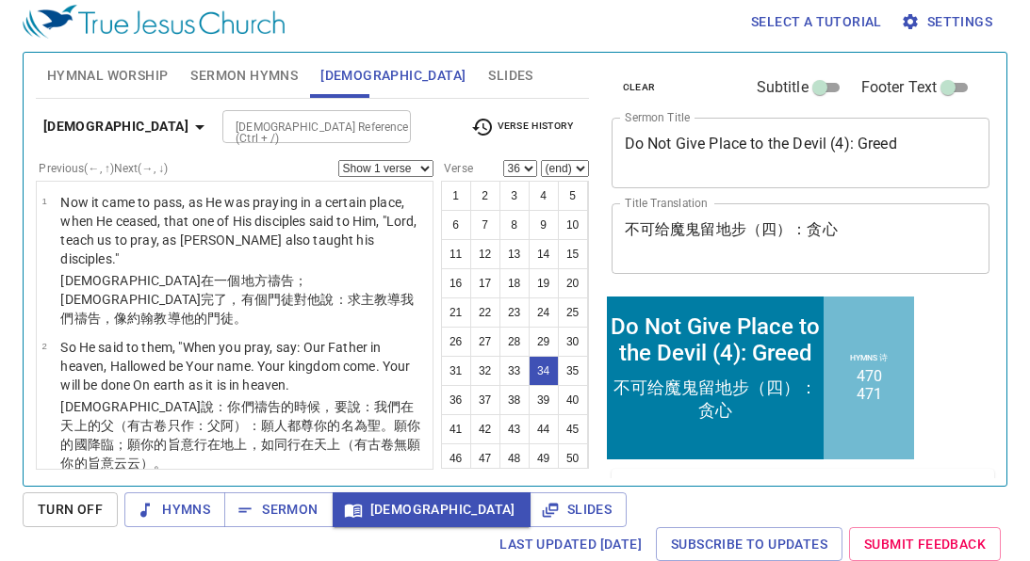
select select "34"
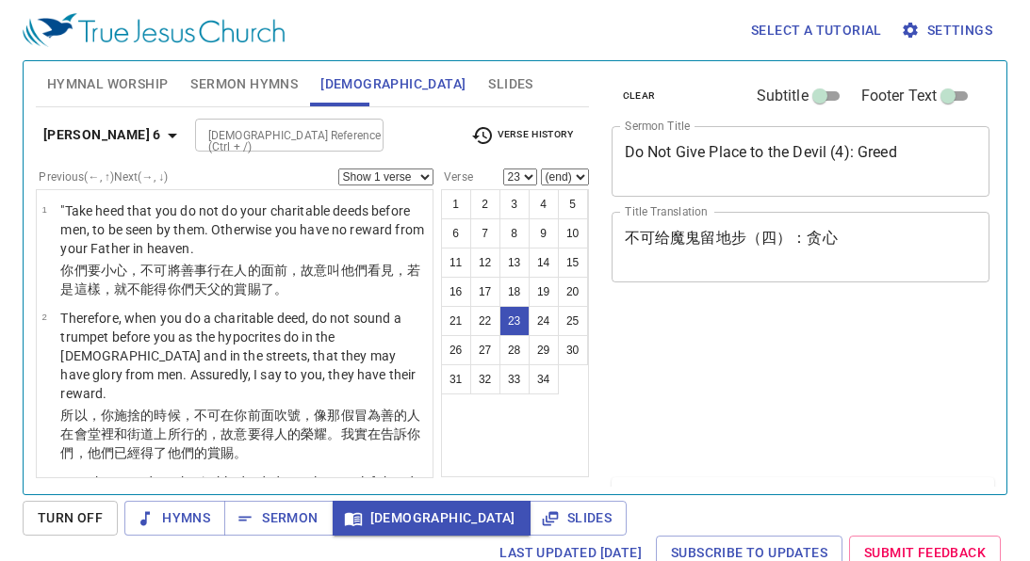
select select "23"
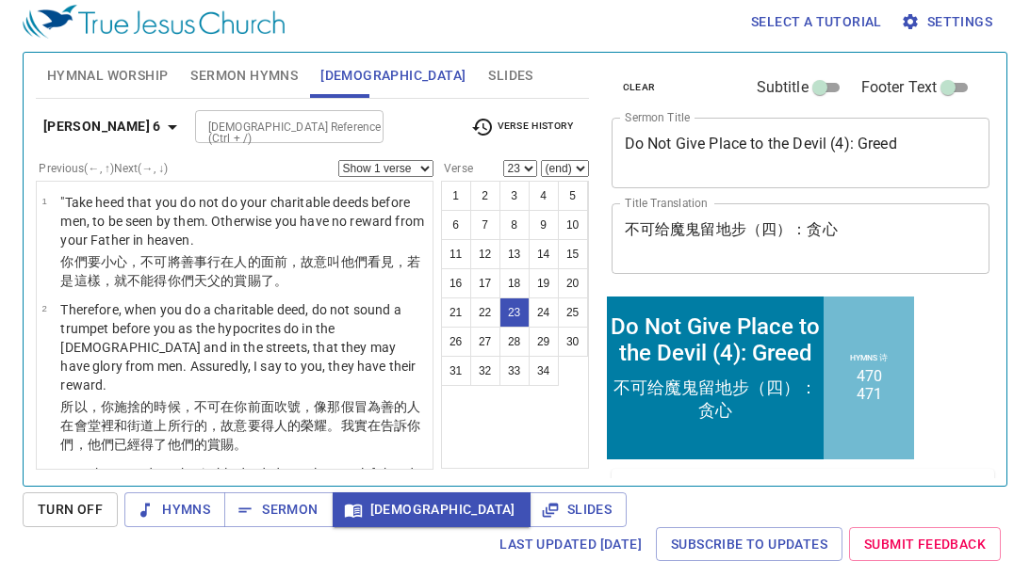
click at [529, 120] on span "Verse History" at bounding box center [522, 127] width 102 height 23
click at [357, 114] on div "Mt 6:23 Mt 6 Prov 28:22 Prov 28 Lk 11:36 Lk 11:35 Lk 11:34 Lk 11:33 Lk 11 Jn 12…" at bounding box center [515, 280] width 1030 height 561
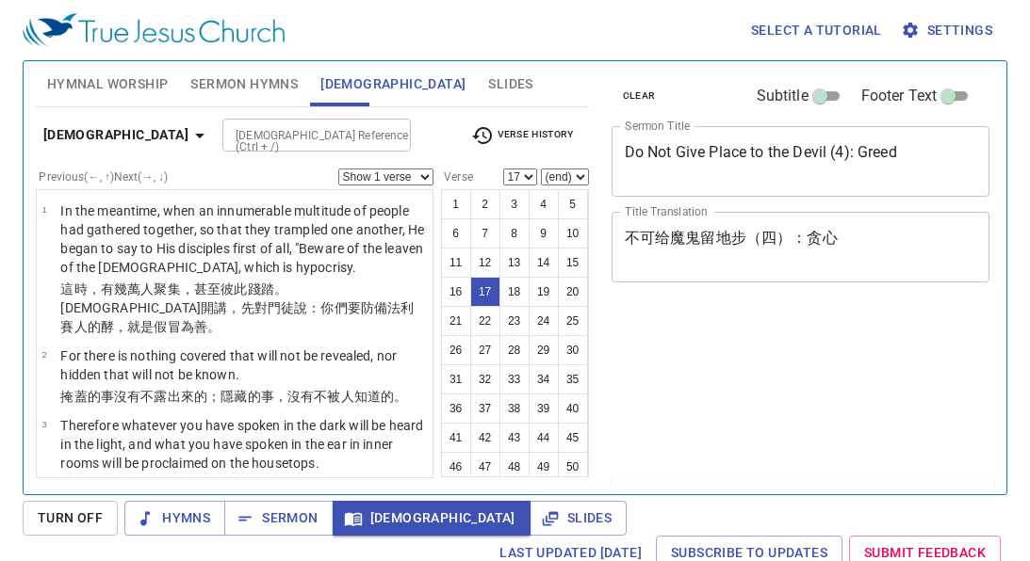
select select "17"
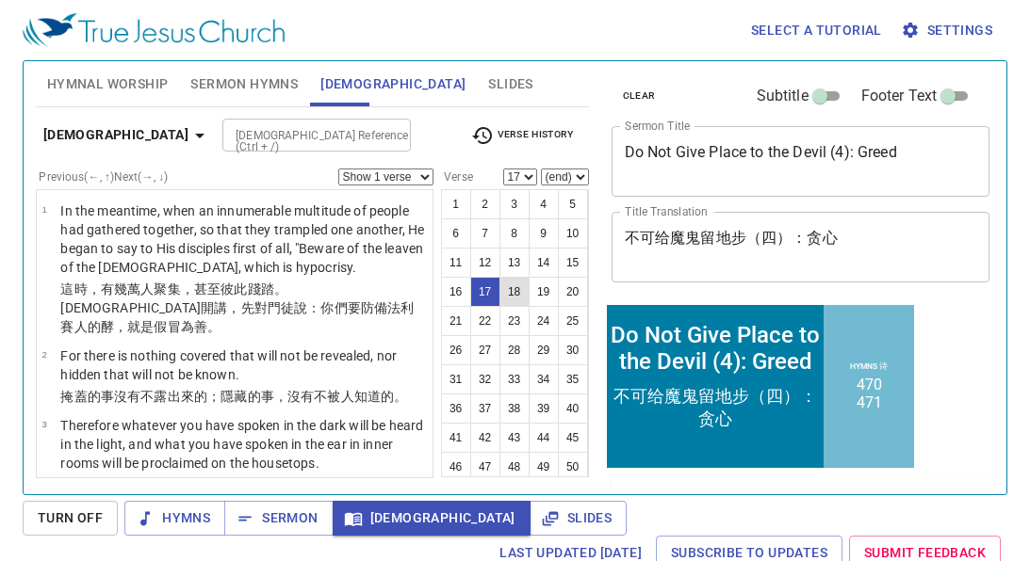
click at [510, 277] on button "18" at bounding box center [514, 292] width 30 height 30
click at [512, 277] on button "18" at bounding box center [514, 292] width 30 height 30
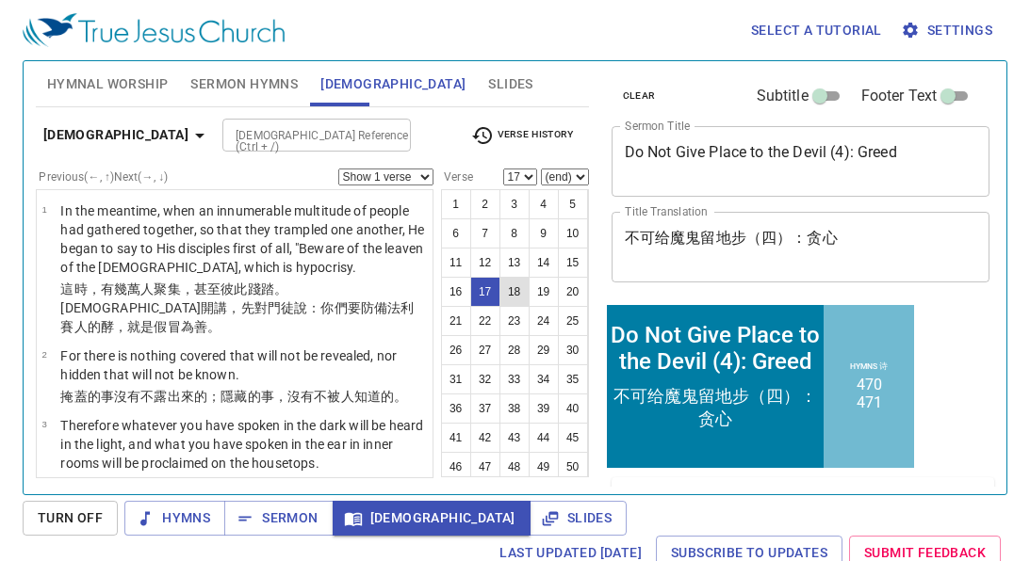
click at [512, 277] on button "18" at bounding box center [514, 292] width 30 height 30
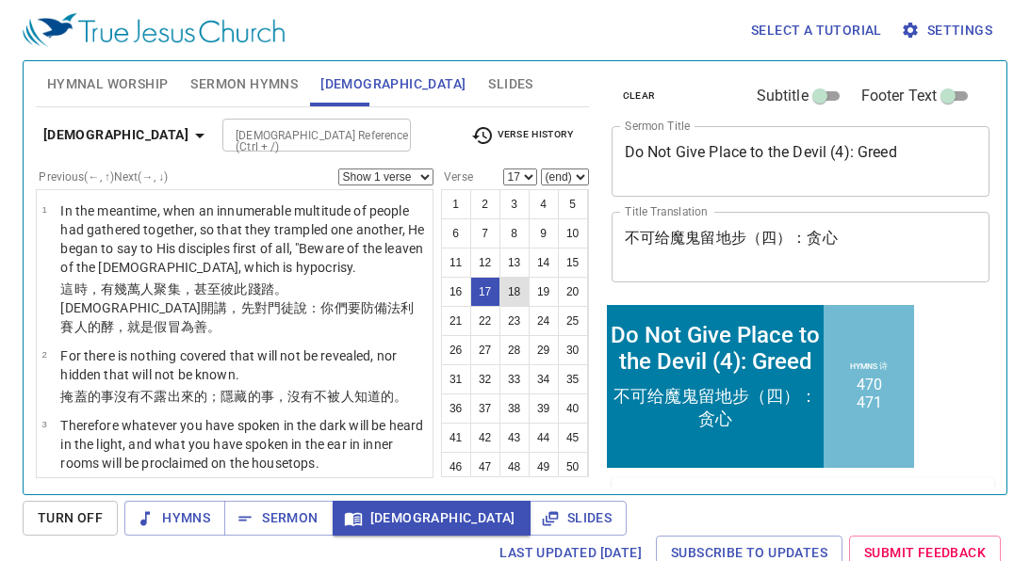
click at [512, 280] on button "18" at bounding box center [514, 292] width 30 height 30
click at [512, 284] on button "18" at bounding box center [514, 292] width 30 height 30
click at [544, 285] on button "19" at bounding box center [544, 292] width 30 height 30
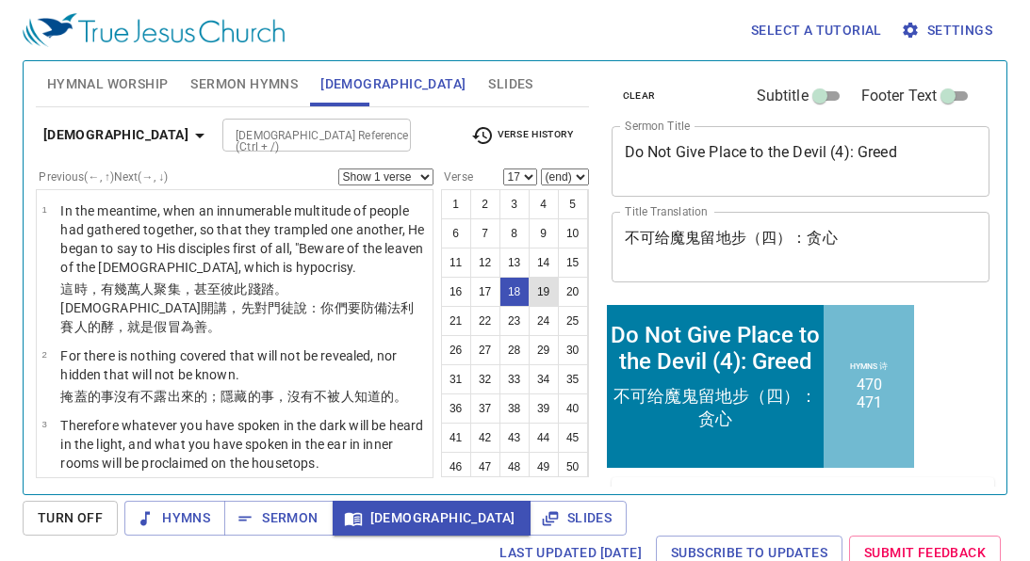
click at [544, 285] on button "19" at bounding box center [544, 292] width 30 height 30
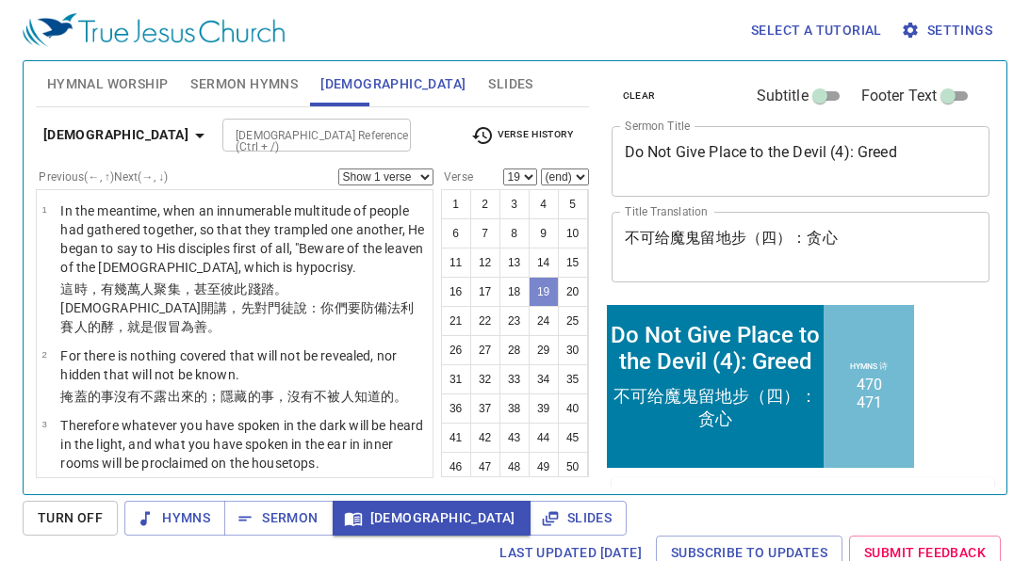
click at [544, 289] on button "19" at bounding box center [544, 292] width 30 height 30
click at [544, 306] on button "24" at bounding box center [544, 321] width 30 height 30
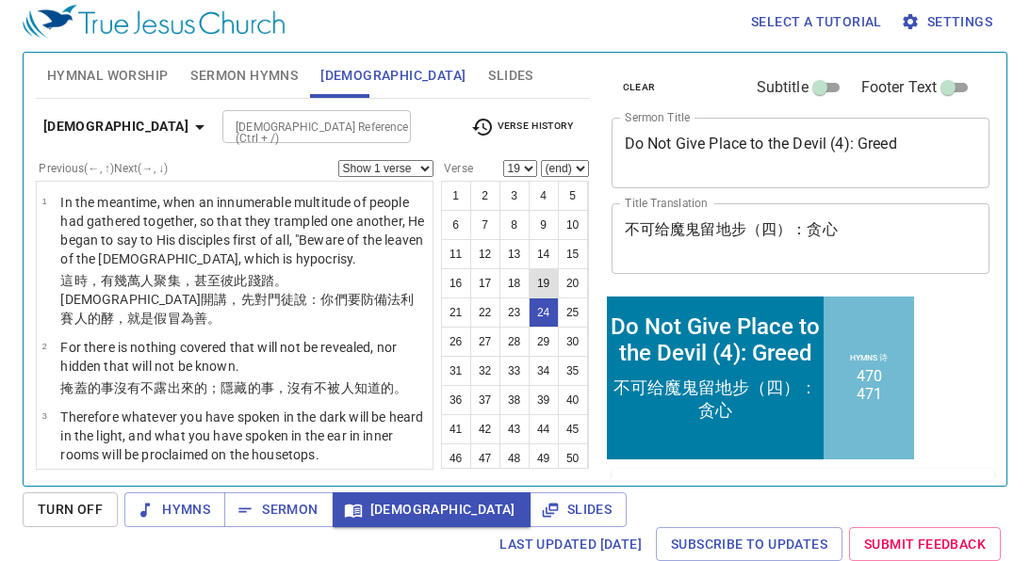
select select "24"
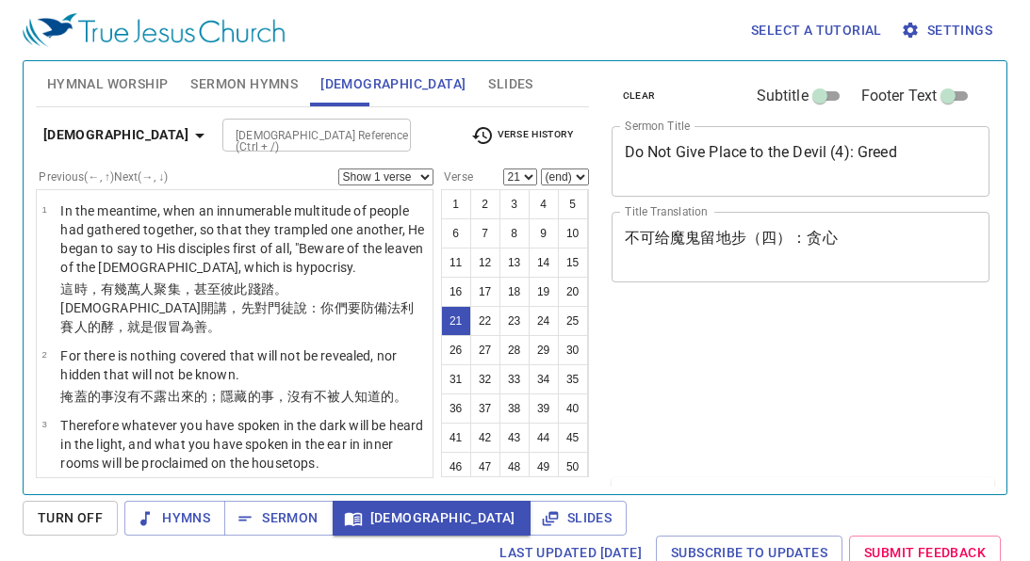
select select "21"
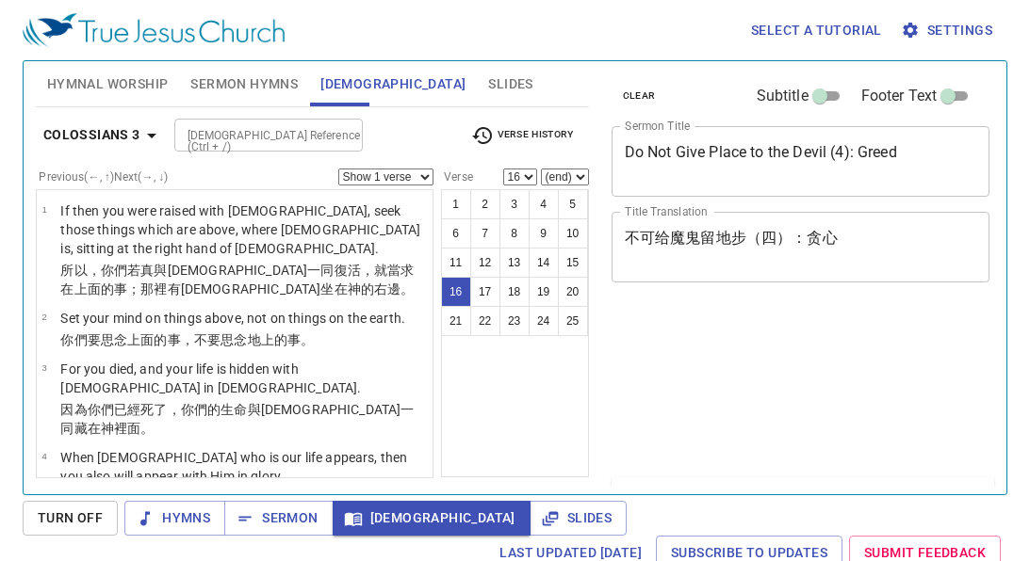
select select "16"
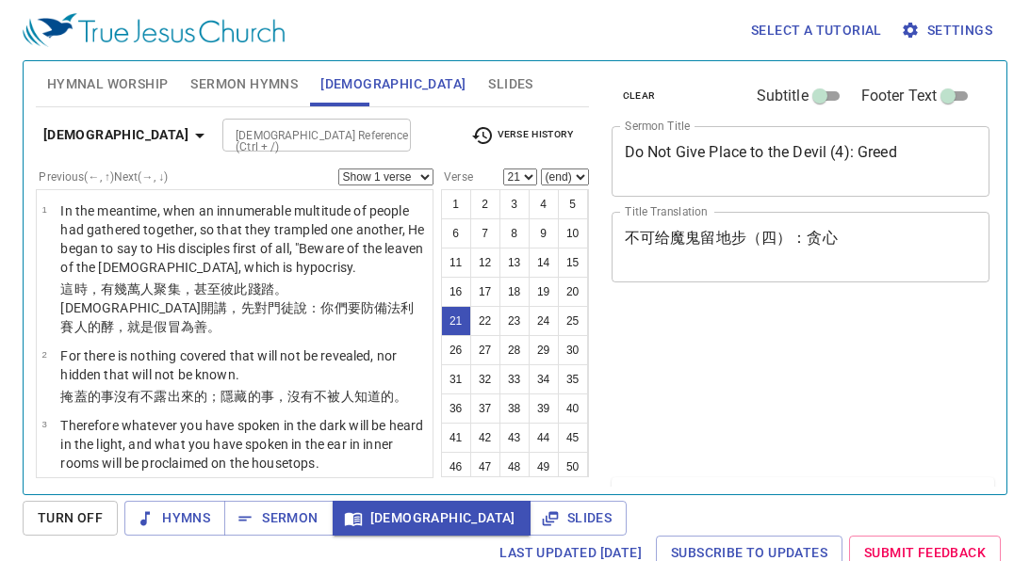
select select "21"
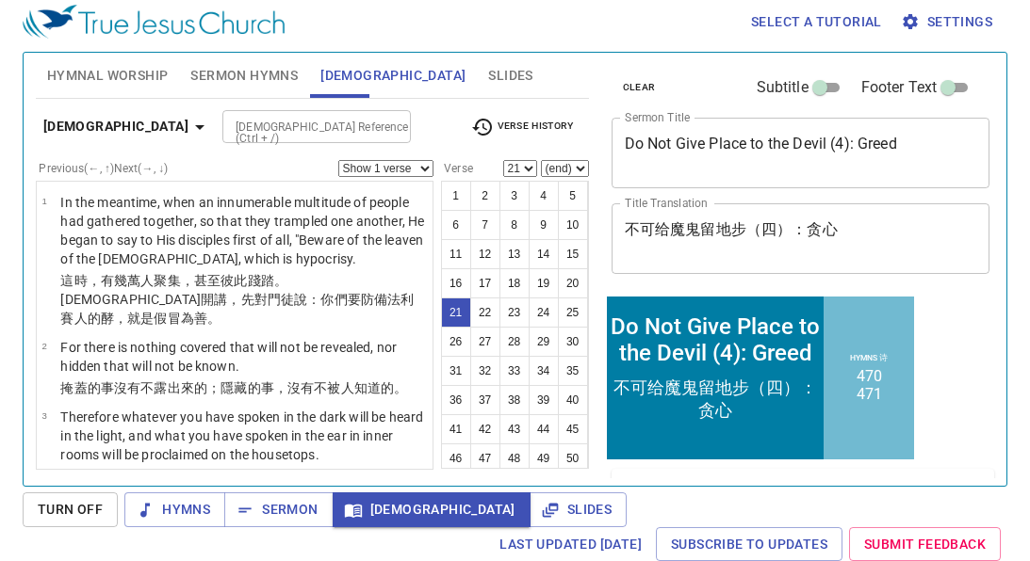
click at [188, 122] on icon "button" at bounding box center [199, 127] width 23 height 23
click at [97, 119] on div "Book Gen Ex Lev Num Deut Josh Judg Ruth 1 Sam 2 Sam 1 Kgs 2 Kgs 1 Chr 2 Chr Ezr…" at bounding box center [515, 280] width 1030 height 561
click at [109, 118] on div "Book Gen Ex Lev Num Deut Josh Judg Ruth 1 Sam 2 Sam 1 Kgs 2 Kgs 1 Chr 2 Chr Ezr…" at bounding box center [515, 280] width 1030 height 561
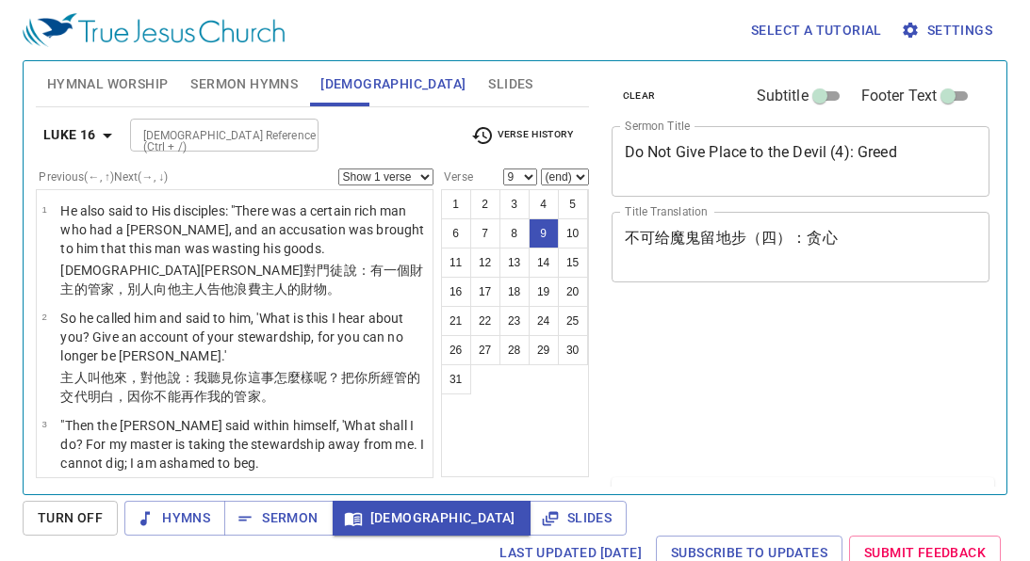
scroll to position [8, 0]
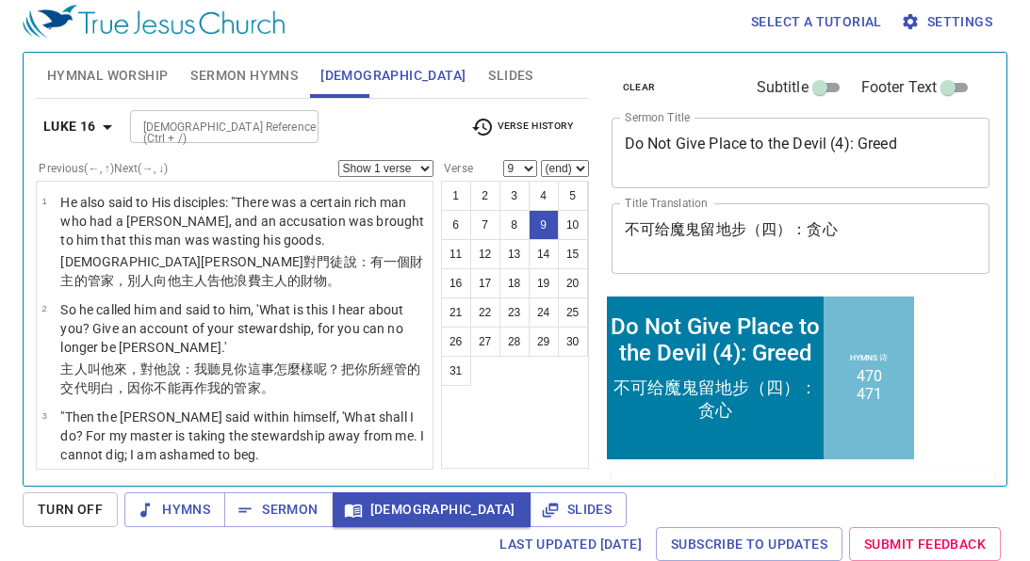
click at [512, 215] on button "8" at bounding box center [514, 225] width 30 height 30
select select "8"
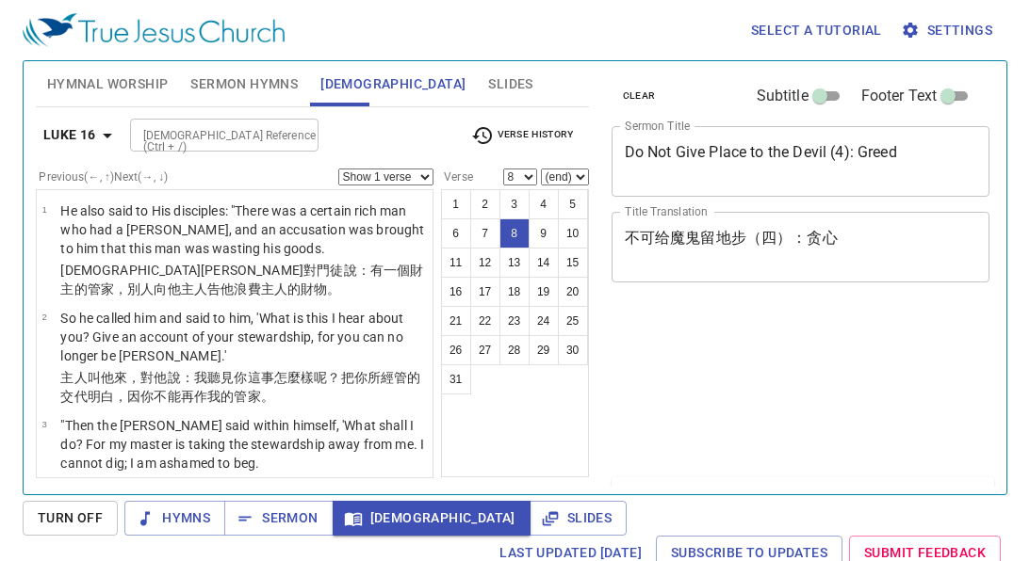
select select "8"
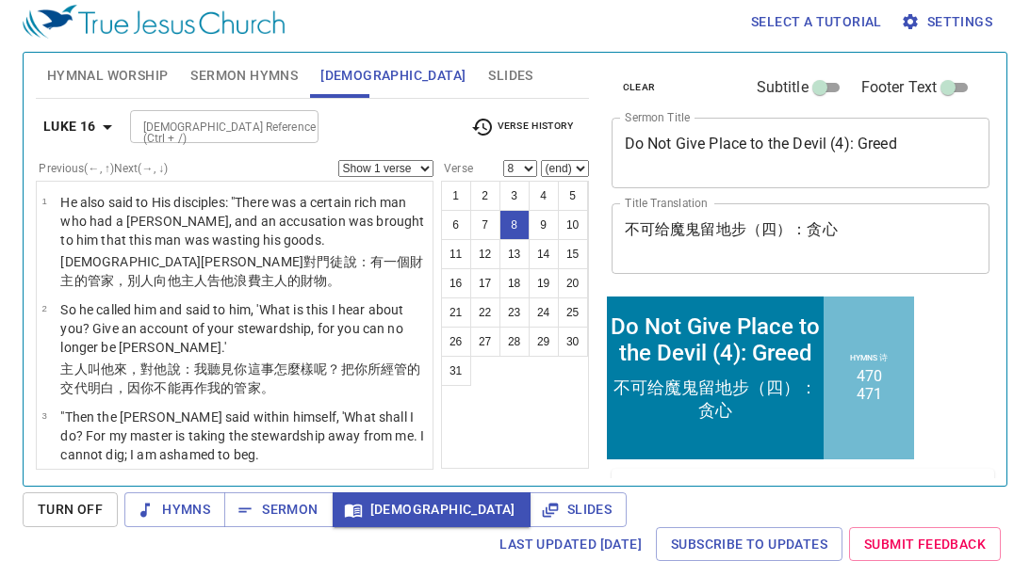
scroll to position [613, 0]
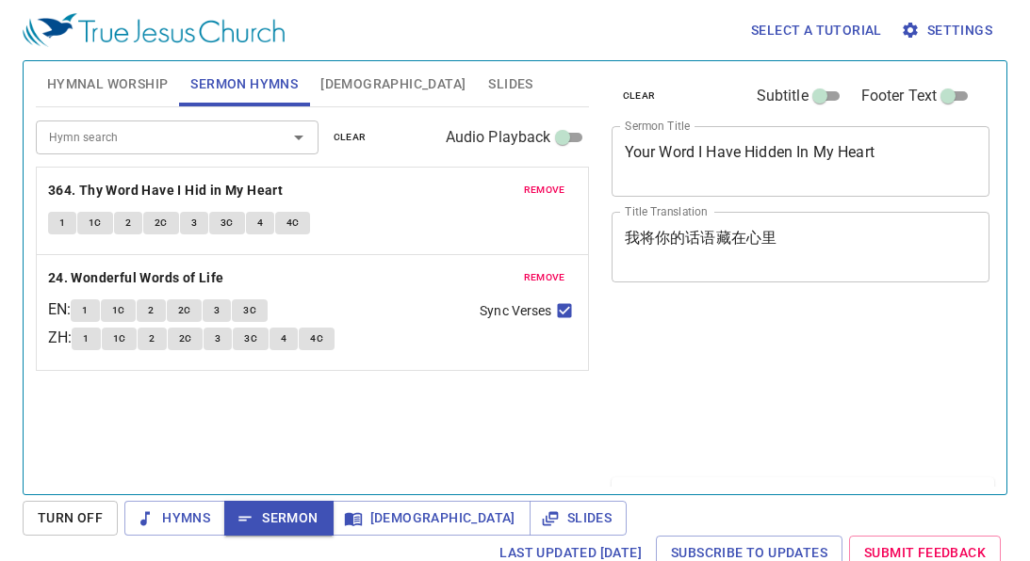
scroll to position [8, 0]
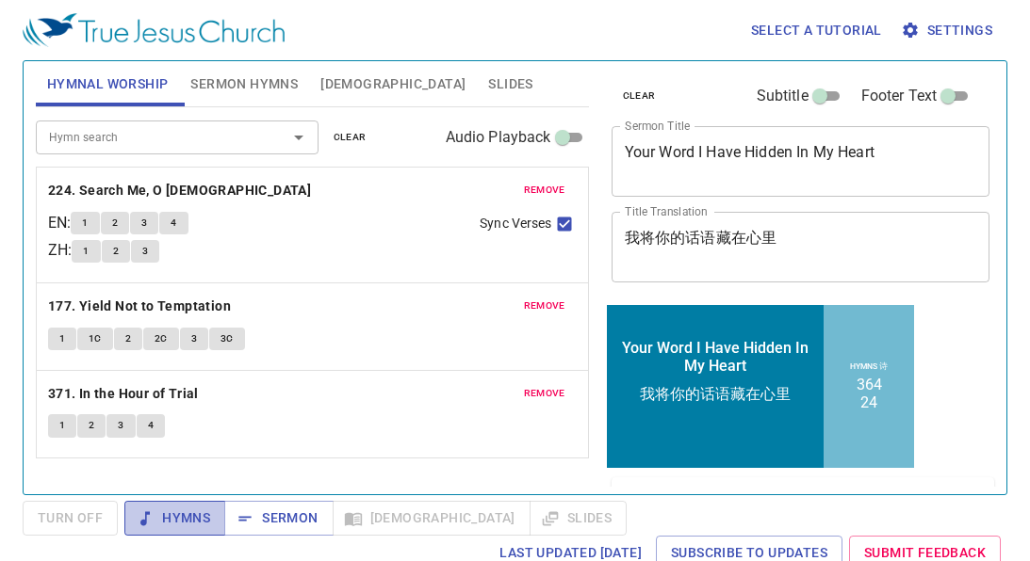
click at [199, 515] on span "Hymns" at bounding box center [174, 519] width 71 height 24
click at [268, 85] on span "Sermon Hymns" at bounding box center [243, 85] width 107 height 24
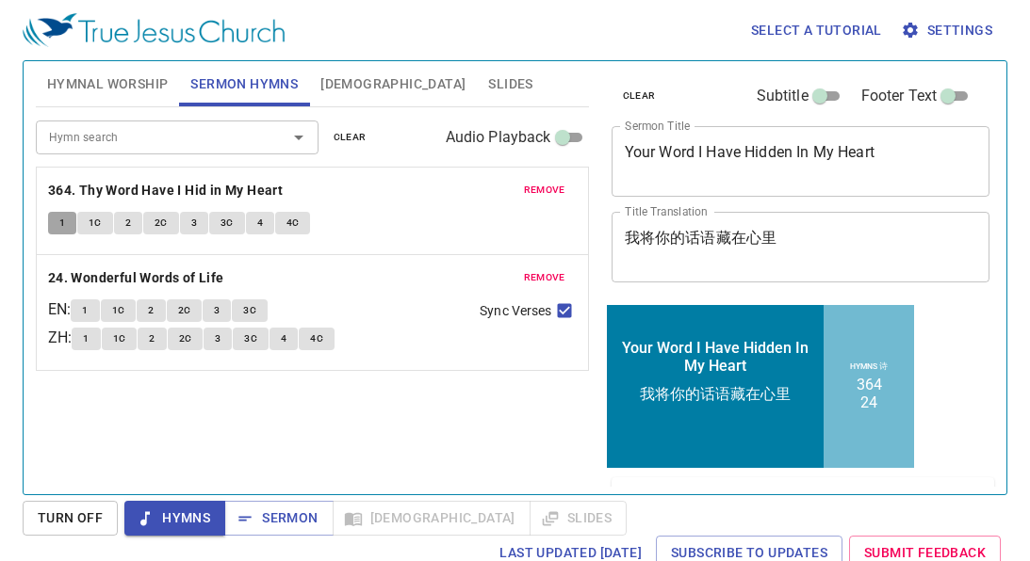
click at [61, 227] on span "1" at bounding box center [62, 223] width 6 height 17
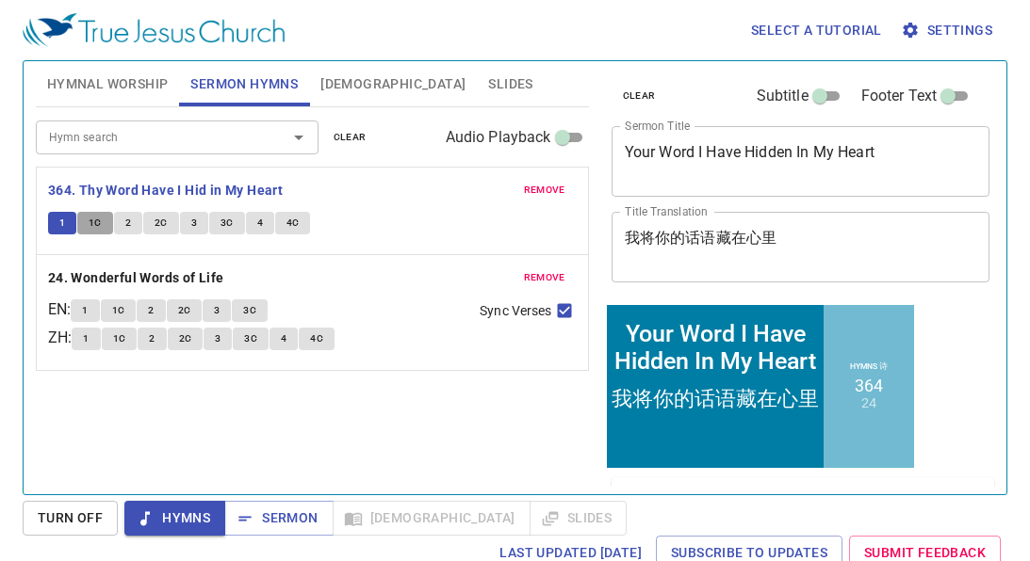
click at [89, 223] on span "1C" at bounding box center [95, 223] width 13 height 17
click at [125, 218] on span "2" at bounding box center [128, 223] width 6 height 17
click at [715, 148] on textarea "Your Word I Have Hidden In My Heart" at bounding box center [801, 161] width 352 height 36
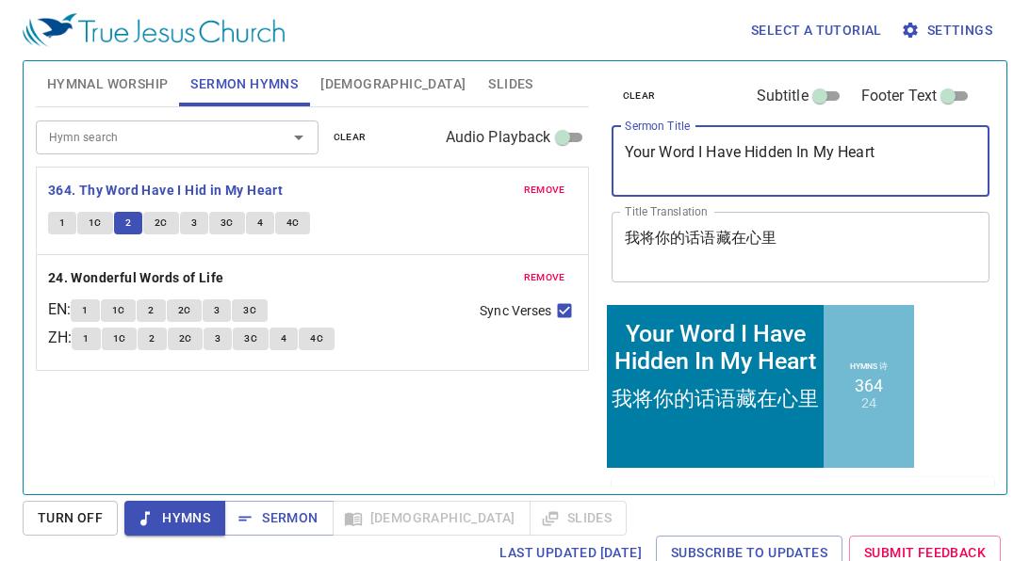
drag, startPoint x: 897, startPoint y: 151, endPoint x: 623, endPoint y: 155, distance: 274.2
click at [625, 155] on textarea "Your Word I Have Hidden In My Heart" at bounding box center [801, 161] width 352 height 36
click at [160, 215] on span "2C" at bounding box center [161, 223] width 13 height 17
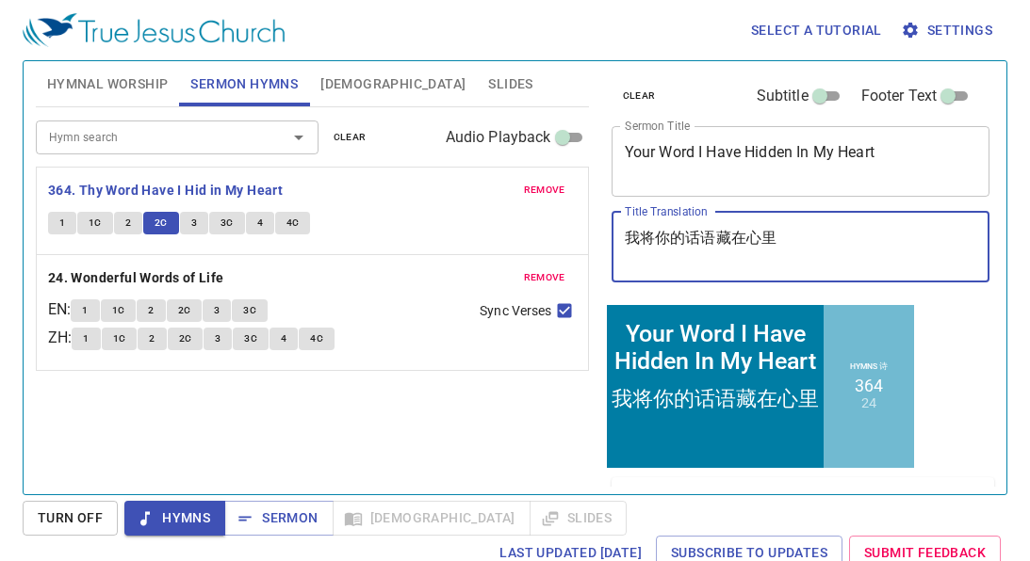
click at [792, 243] on textarea "我将你的话语藏在心里" at bounding box center [801, 247] width 352 height 36
drag, startPoint x: 805, startPoint y: 253, endPoint x: 606, endPoint y: 239, distance: 199.3
click at [606, 239] on div "clear Subtitle Footer Text Sermon Title Your Word I Have Hidden In My Heart x S…" at bounding box center [799, 181] width 391 height 241
click at [660, 248] on textarea "我将你的话语藏在心里" at bounding box center [801, 247] width 352 height 36
click at [188, 225] on button "3" at bounding box center [194, 223] width 28 height 23
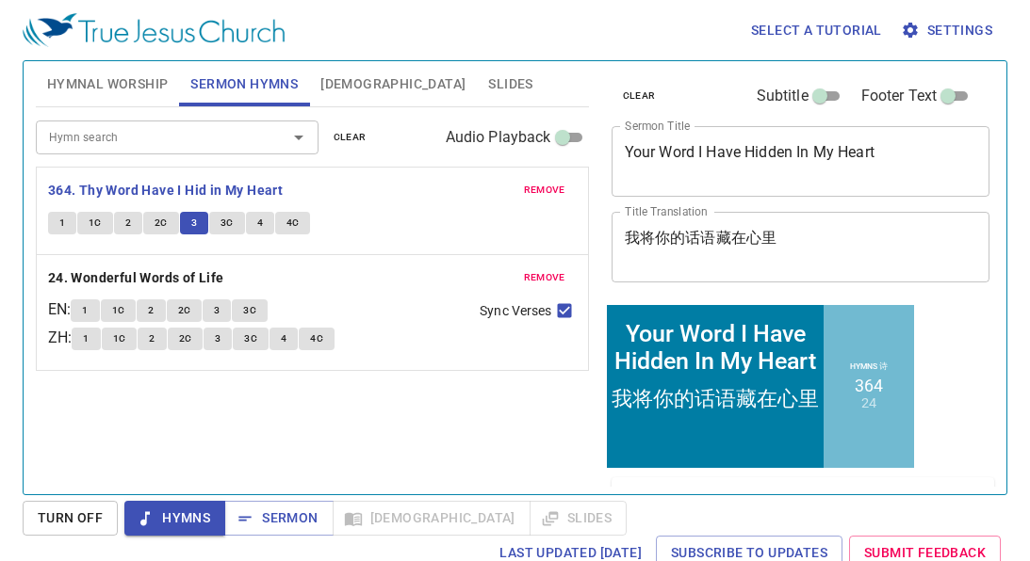
click at [545, 24] on div "Select a tutorial Settings" at bounding box center [511, 30] width 977 height 60
click at [226, 218] on span "3C" at bounding box center [226, 223] width 13 height 17
click at [257, 226] on span "4" at bounding box center [260, 223] width 6 height 17
click at [292, 226] on span "4C" at bounding box center [292, 223] width 13 height 17
click at [290, 515] on span "Sermon" at bounding box center [278, 519] width 78 height 24
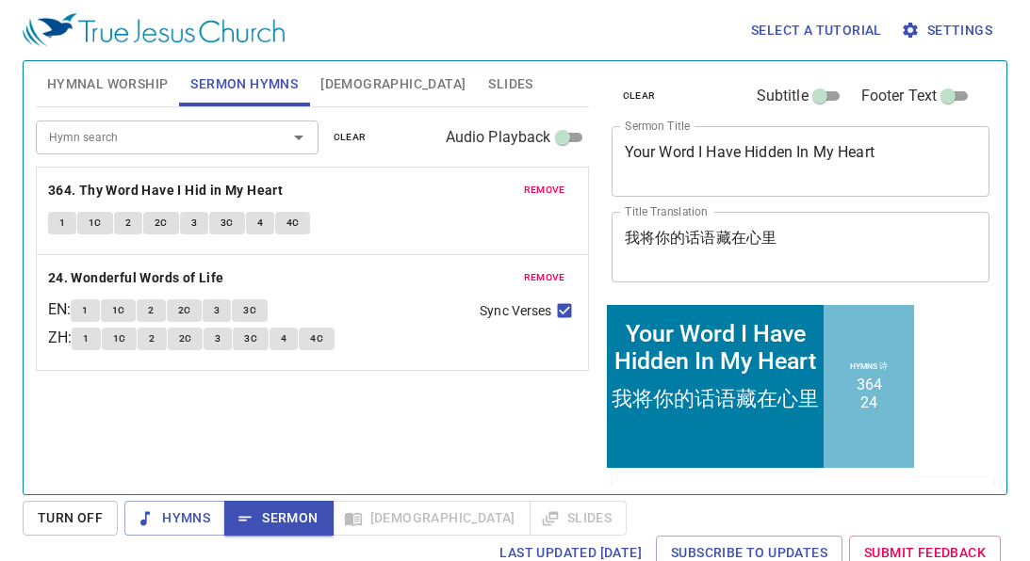
click at [381, 53] on div "Select a tutorial Settings" at bounding box center [511, 30] width 977 height 60
click at [488, 84] on span "Slides" at bounding box center [510, 85] width 44 height 24
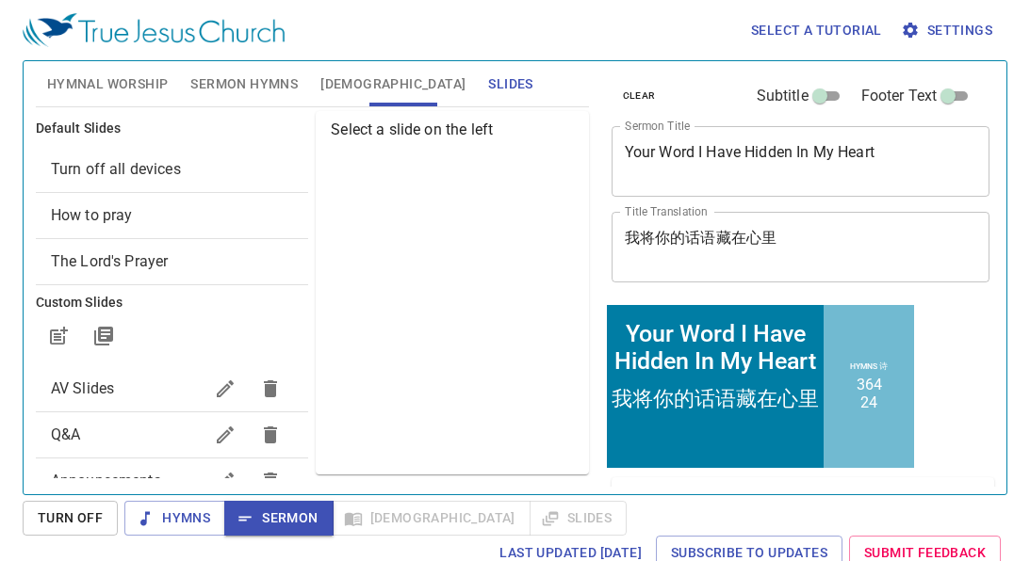
click at [212, 224] on span "How to pray" at bounding box center [172, 215] width 242 height 23
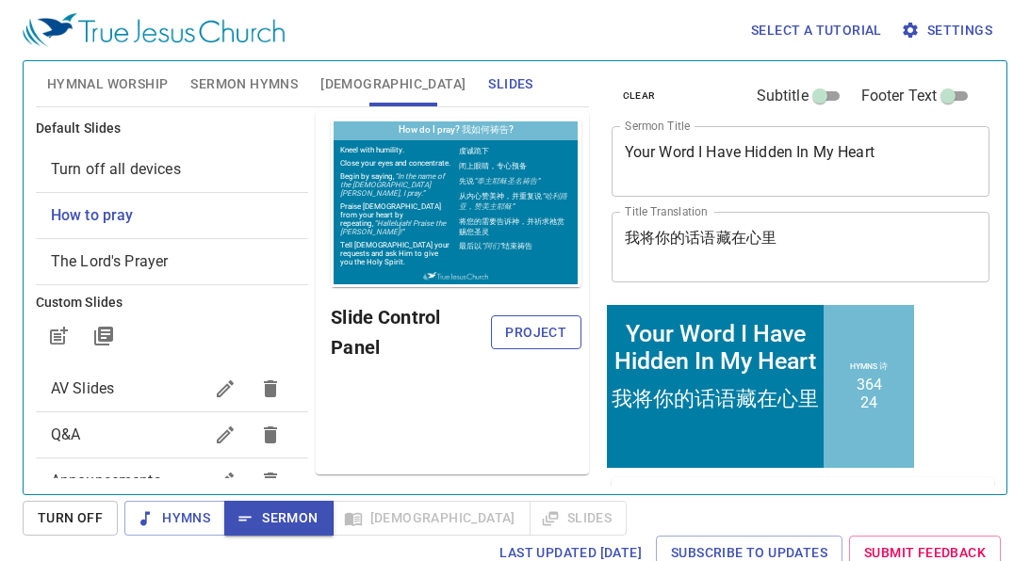
click at [517, 330] on span "Project" at bounding box center [536, 333] width 60 height 24
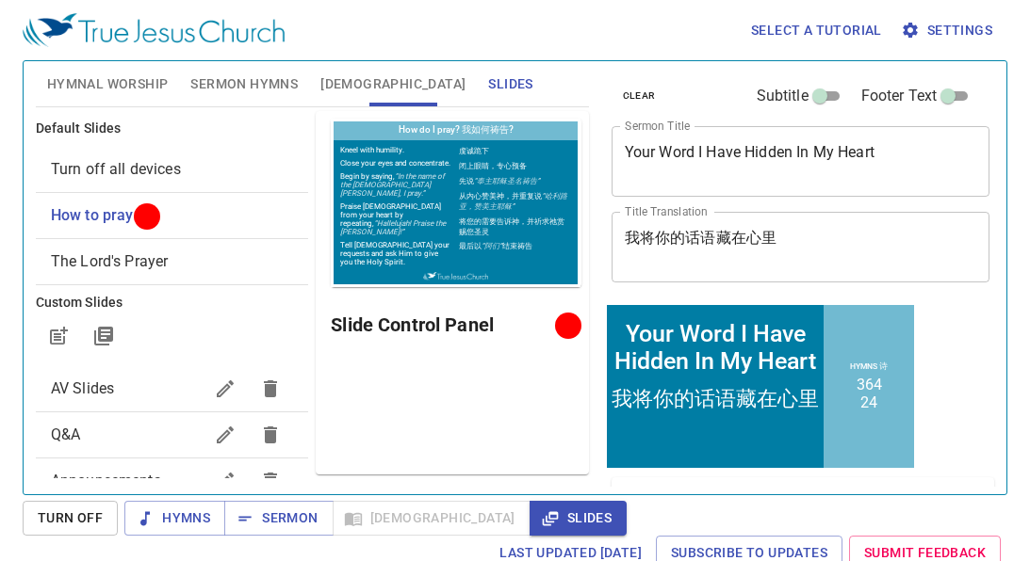
click at [434, 383] on div "Preview Only Slide Control Panel" at bounding box center [452, 293] width 272 height 364
click at [250, 510] on icon "button" at bounding box center [245, 519] width 19 height 19
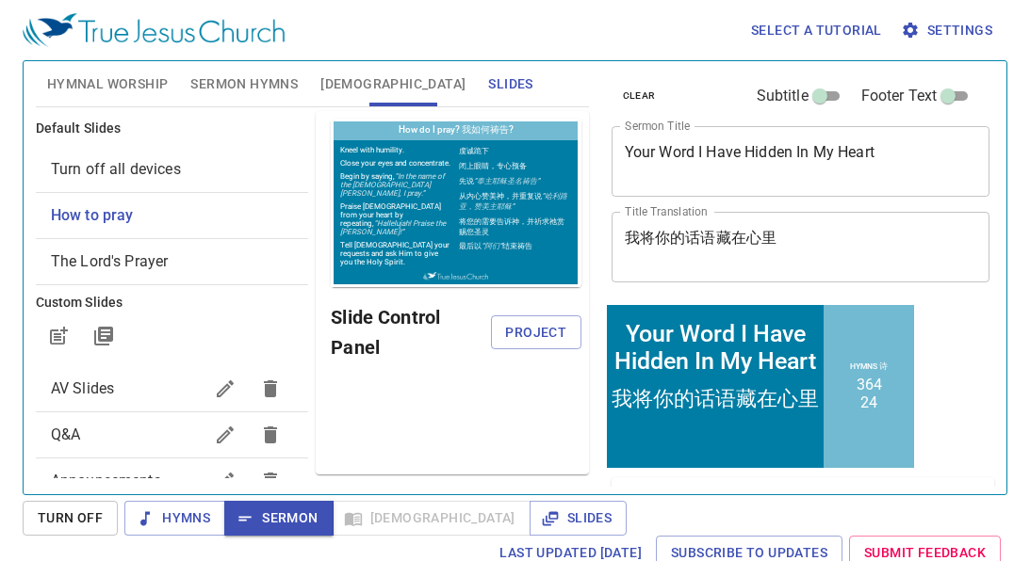
click at [447, 394] on div "Preview Only Slide Control Panel Project" at bounding box center [452, 293] width 272 height 364
click at [546, 24] on div "Select a tutorial Settings" at bounding box center [511, 30] width 977 height 60
click at [555, 12] on div "Select a tutorial Settings" at bounding box center [511, 30] width 977 height 60
click at [341, 74] on span "[DEMOGRAPHIC_DATA]" at bounding box center [392, 85] width 145 height 24
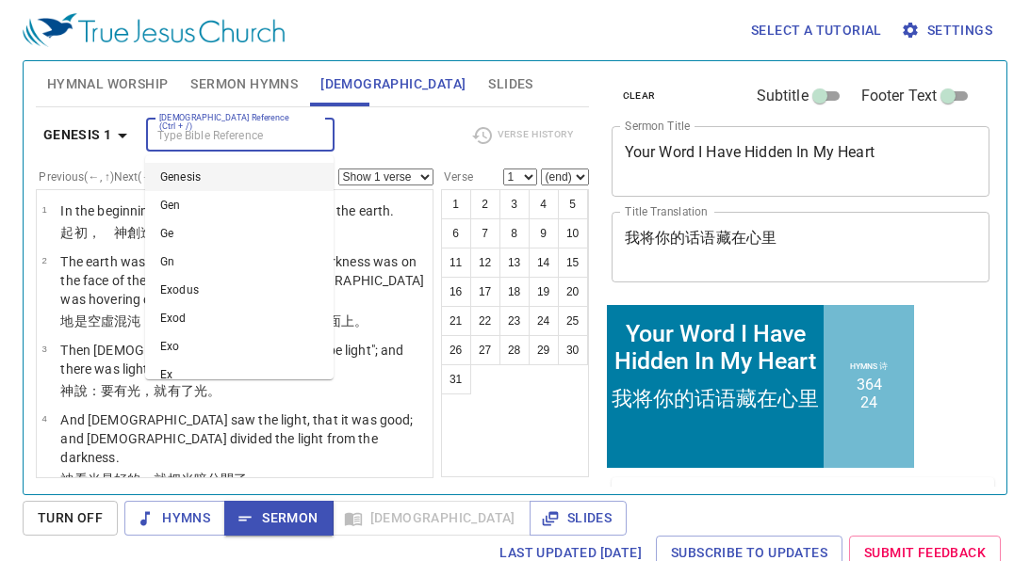
click at [250, 132] on input "[DEMOGRAPHIC_DATA] Reference (Ctrl + /)" at bounding box center [225, 135] width 146 height 22
click at [233, 346] on li "Psa 118" at bounding box center [239, 360] width 188 height 28
type input "psa"
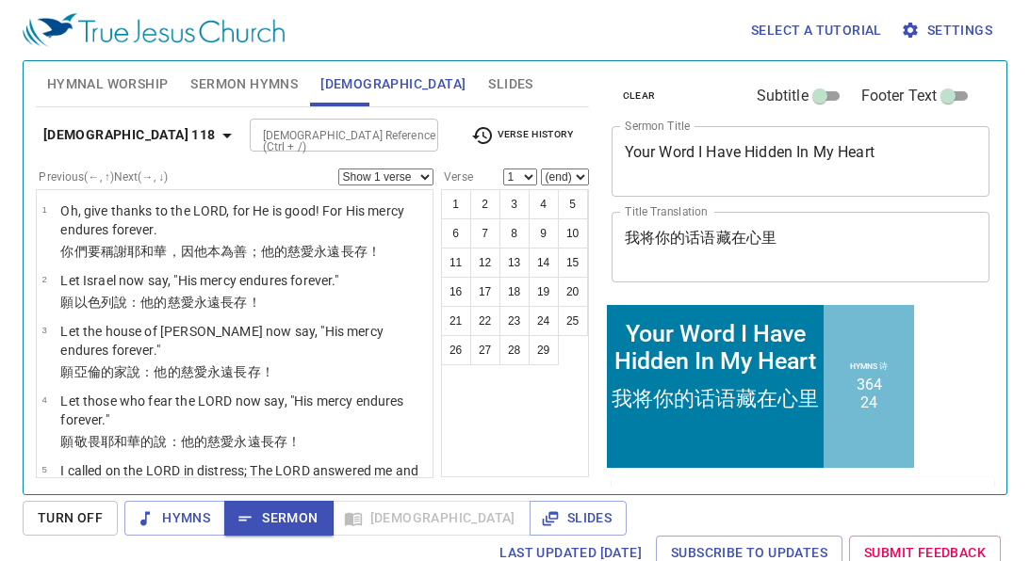
click at [232, 365] on wh2617 "永遠長存 ！" at bounding box center [240, 372] width 67 height 15
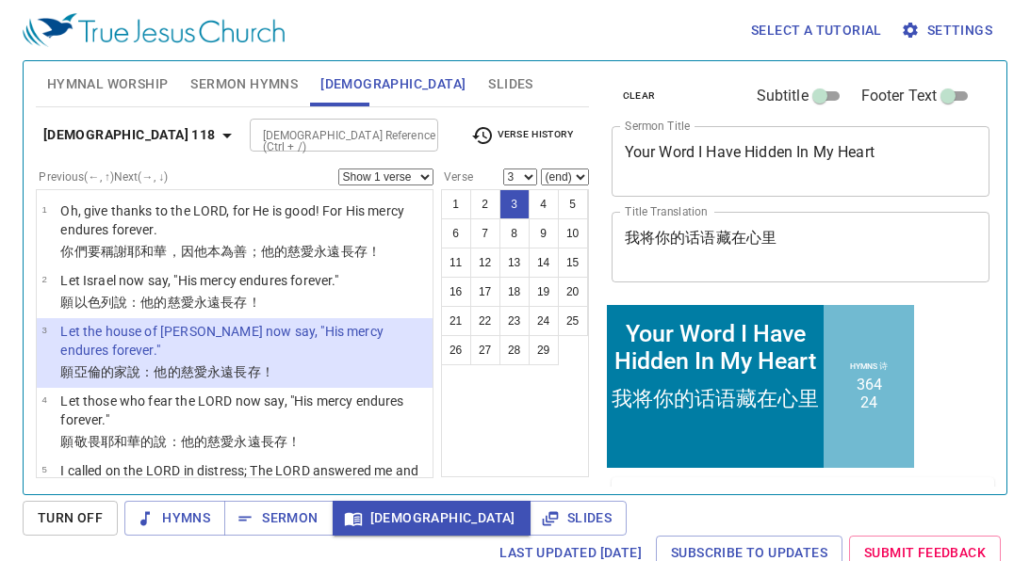
scroll to position [38, 0]
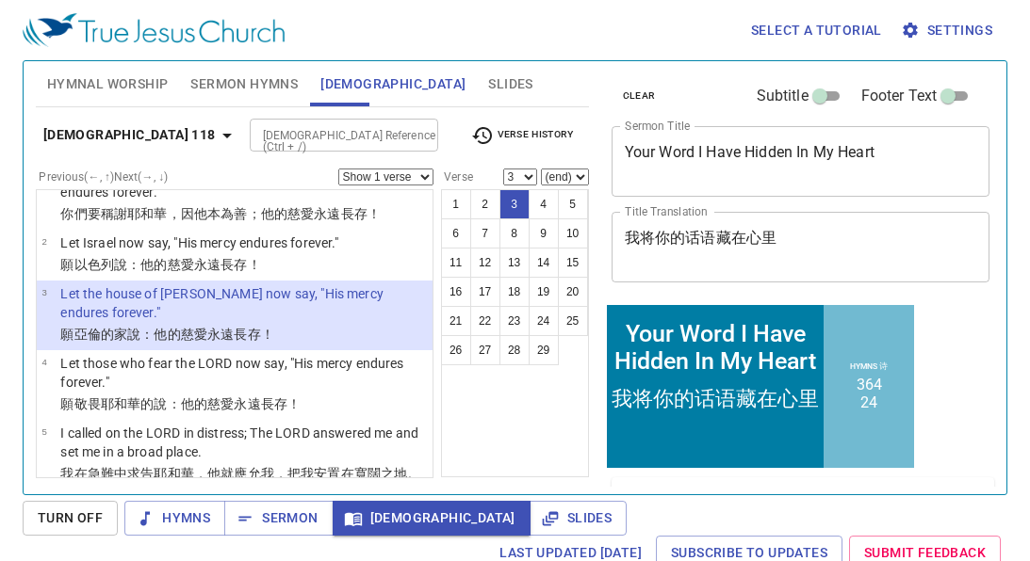
click at [106, 129] on b "Psalm 118" at bounding box center [129, 135] width 172 height 24
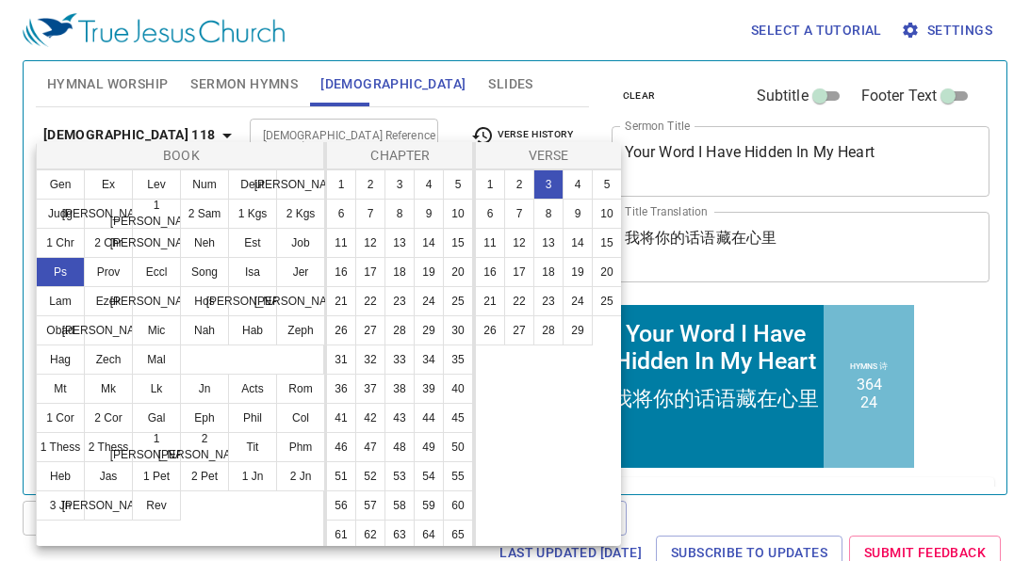
click at [130, 135] on div at bounding box center [515, 280] width 1030 height 561
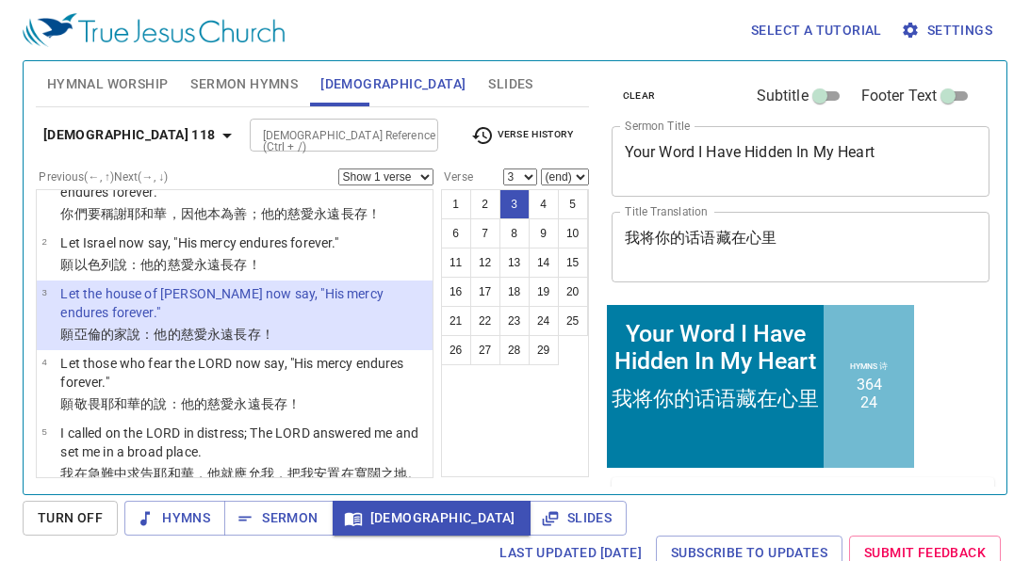
click at [222, 135] on icon "button" at bounding box center [226, 136] width 9 height 5
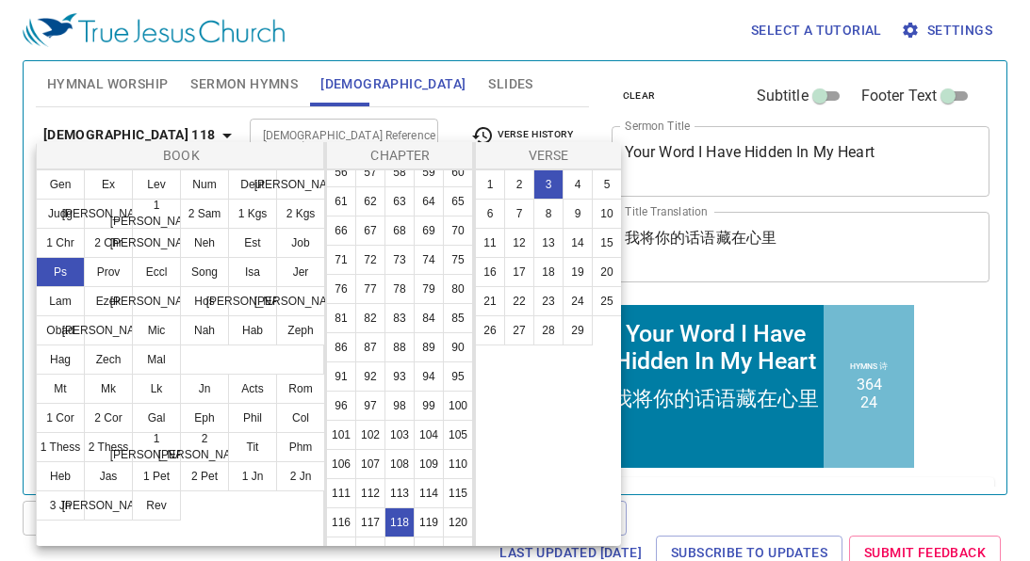
scroll to position [500, 0]
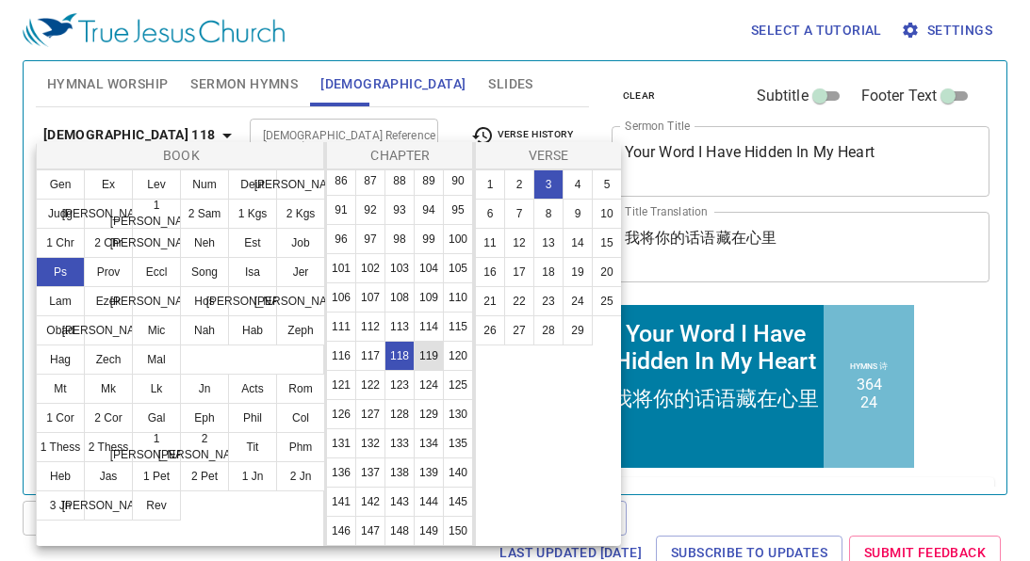
click at [432, 353] on button "119" at bounding box center [429, 356] width 30 height 30
click at [512, 184] on button "2" at bounding box center [519, 185] width 30 height 30
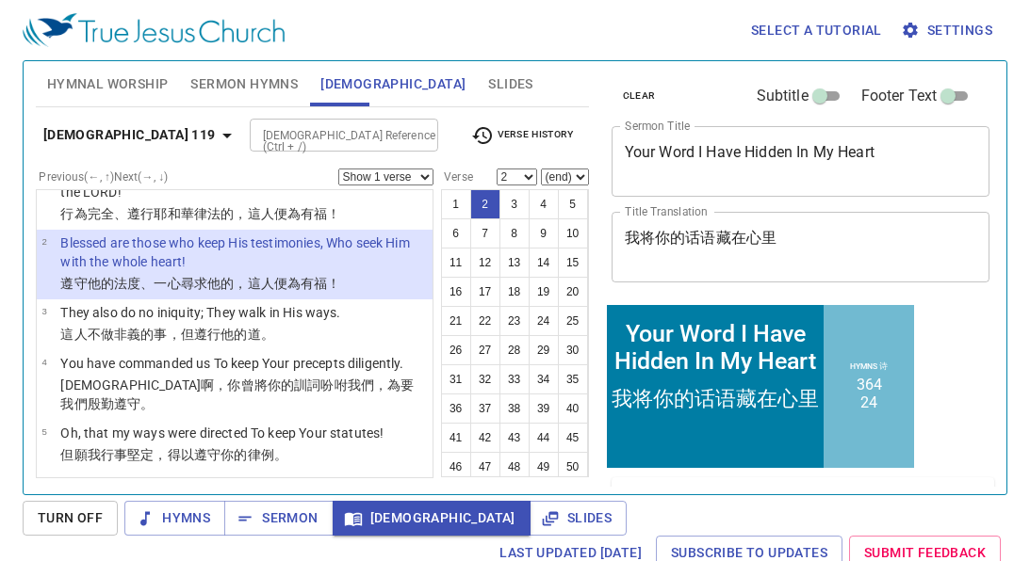
scroll to position [0, 0]
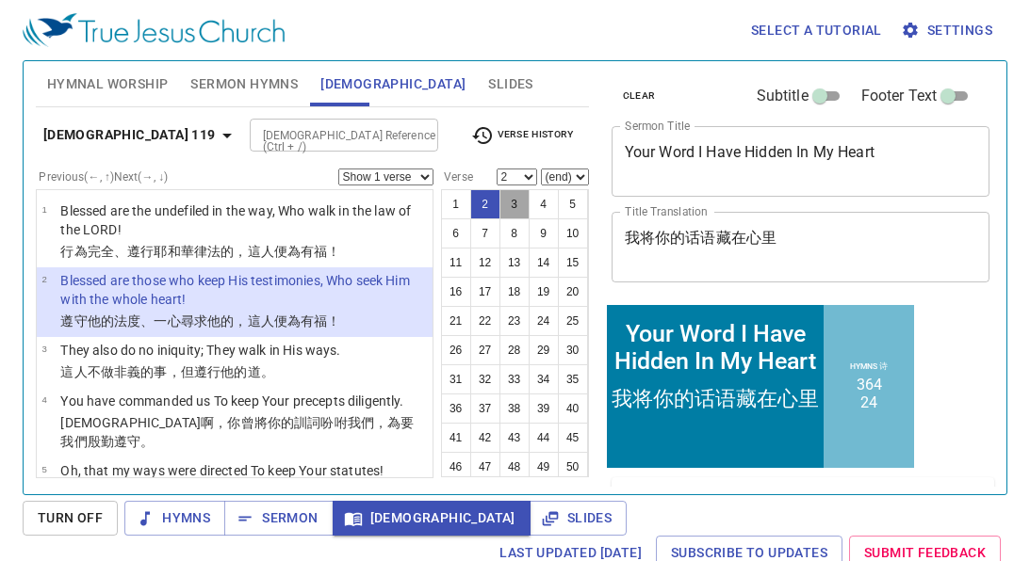
click at [505, 202] on button "3" at bounding box center [514, 204] width 30 height 30
select select "3"
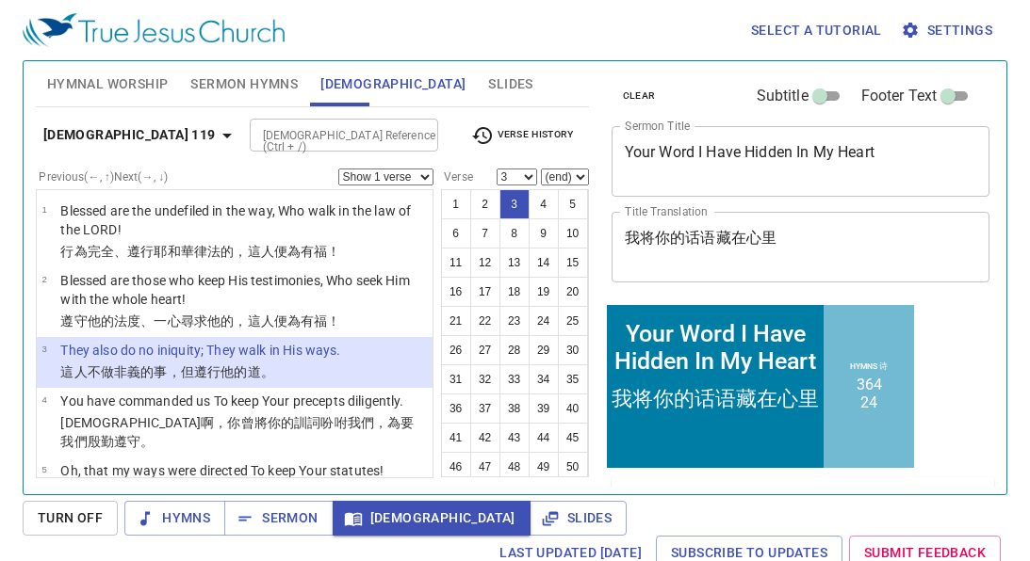
click at [255, 129] on input "[DEMOGRAPHIC_DATA] Reference (Ctrl + /)" at bounding box center [328, 135] width 146 height 22
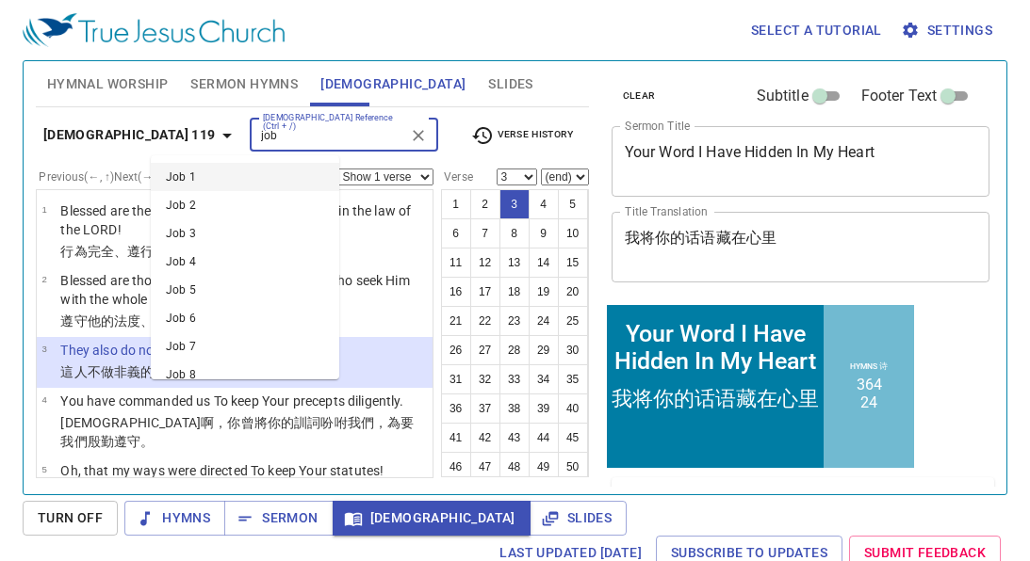
click at [231, 180] on li "Job 1" at bounding box center [245, 177] width 188 height 28
type input "job"
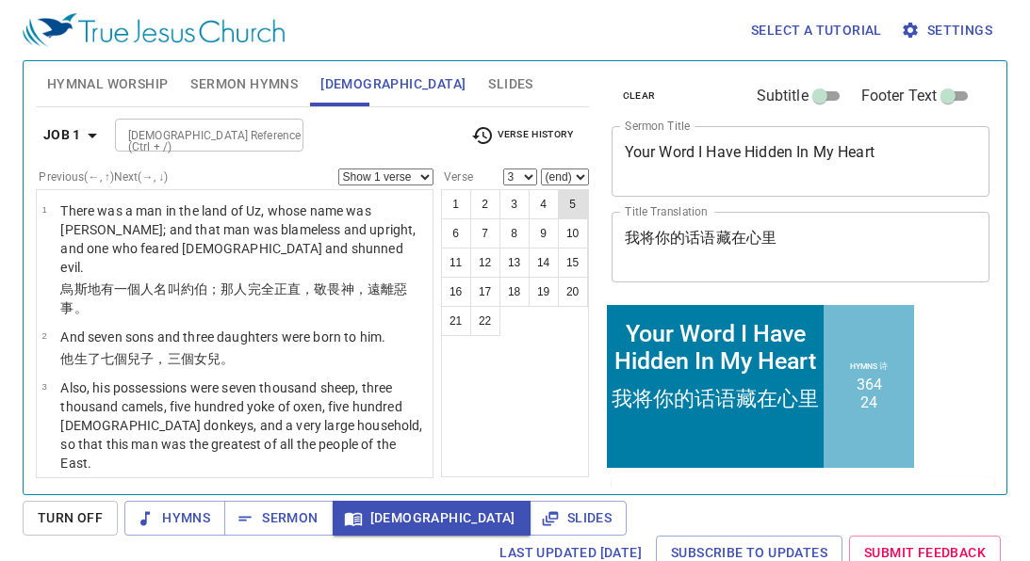
click at [560, 201] on button "5" at bounding box center [573, 204] width 30 height 30
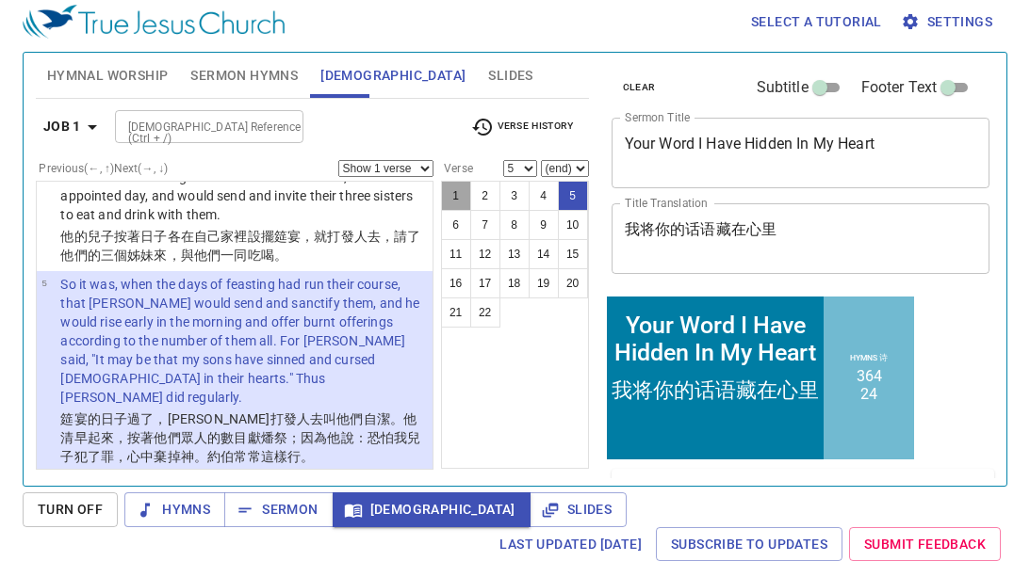
click at [451, 191] on button "1" at bounding box center [456, 196] width 30 height 30
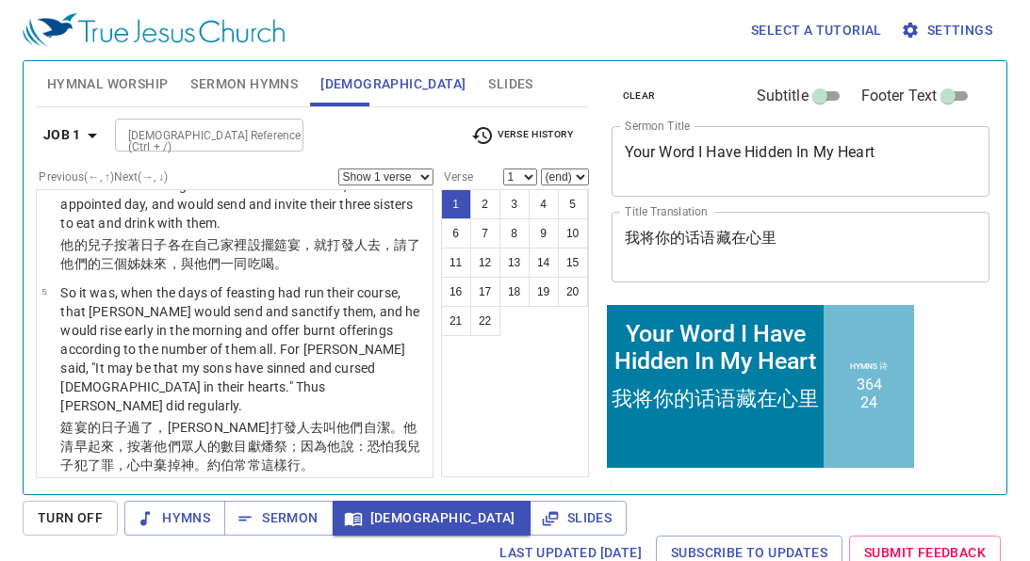
scroll to position [0, 0]
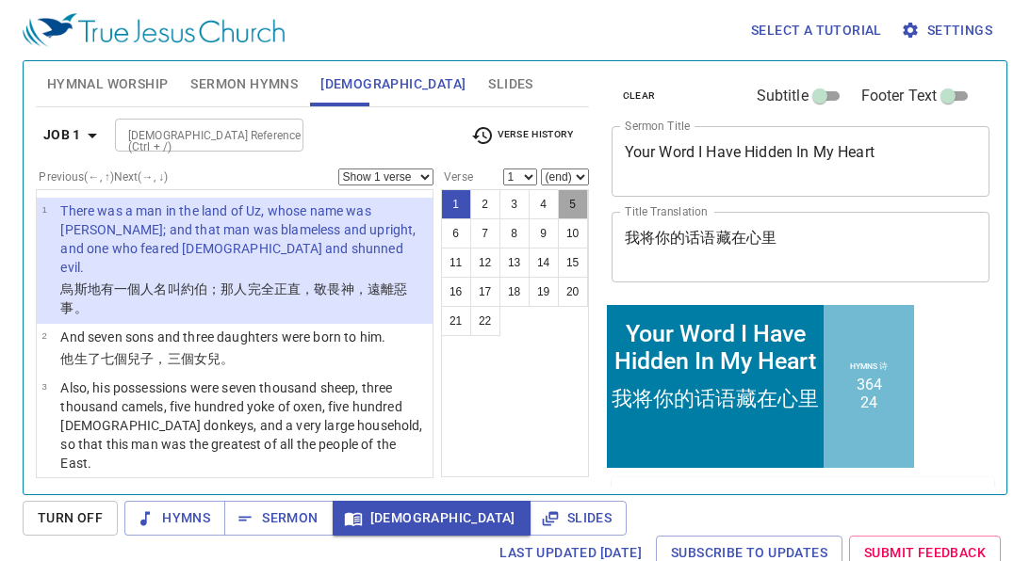
click at [578, 206] on button "5" at bounding box center [573, 204] width 30 height 30
select select "5"
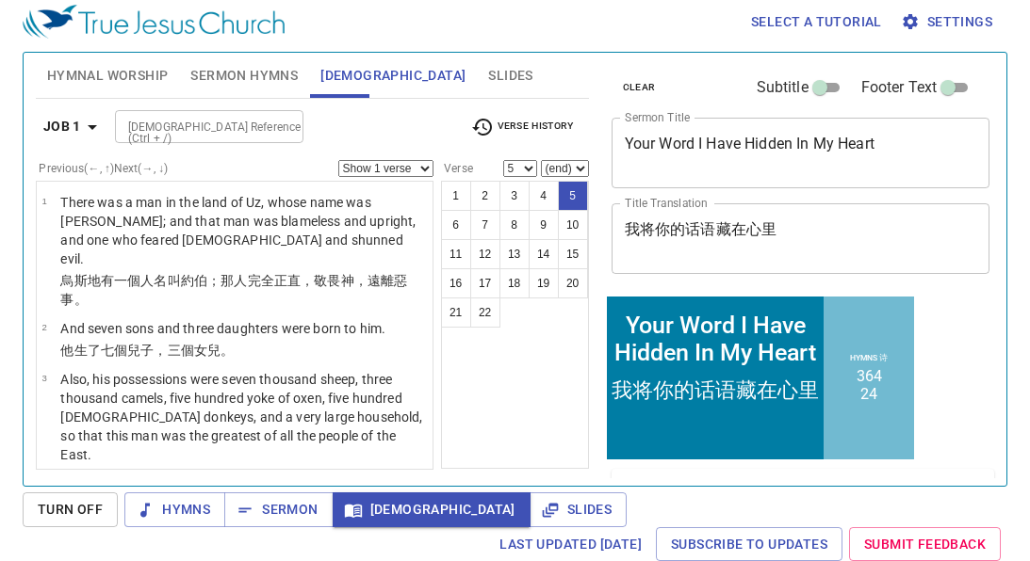
scroll to position [348, 0]
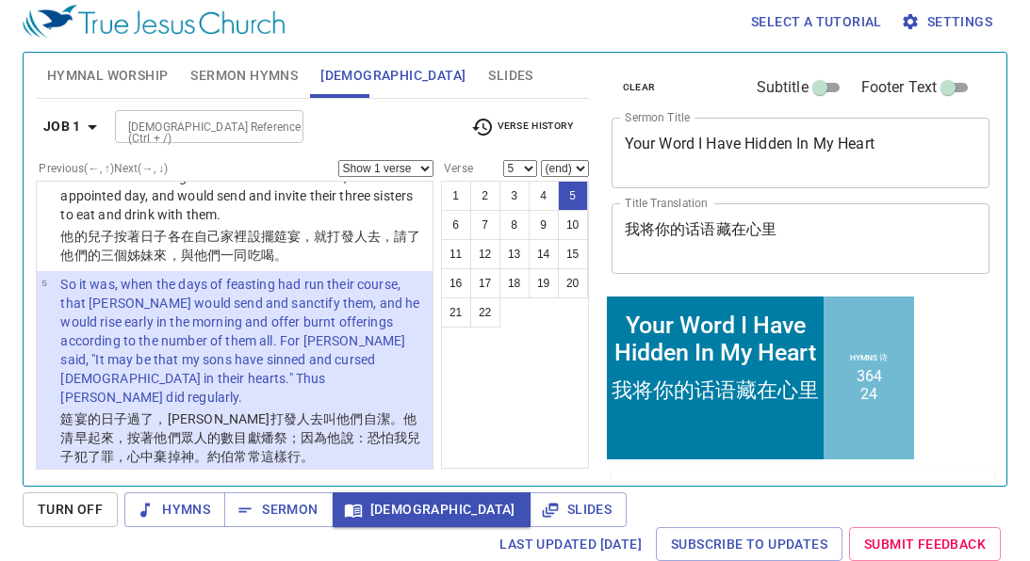
click at [551, 362] on div "1 2 3 4 5 6 7 8 9 10 11 12 13 14 15 16 17 18 19 20 21 22" at bounding box center [515, 325] width 148 height 288
click at [277, 129] on div at bounding box center [282, 127] width 24 height 26
type input "pa"
click at [280, 122] on icon "Clear" at bounding box center [283, 127] width 11 height 11
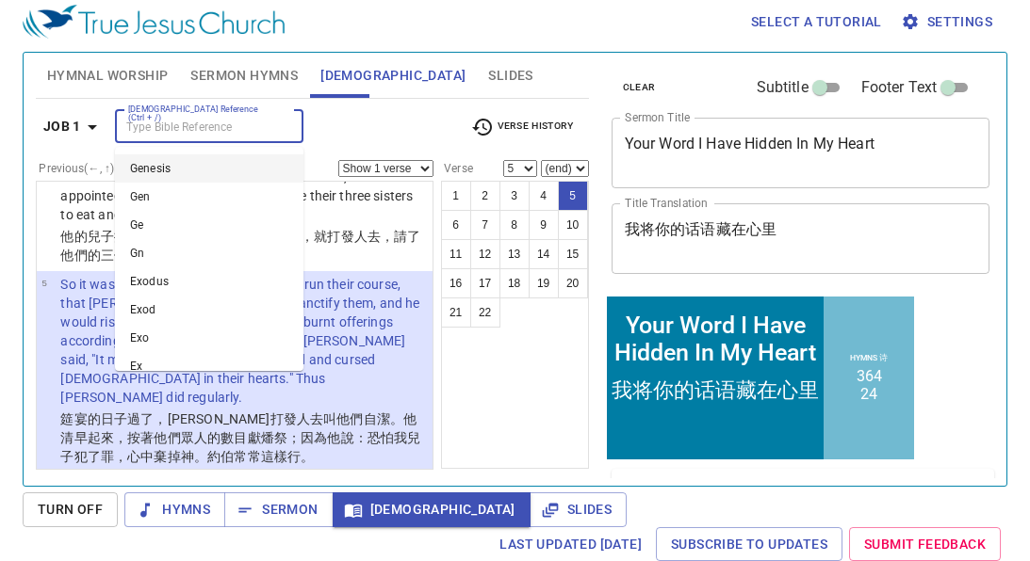
click at [280, 122] on div at bounding box center [282, 127] width 24 height 26
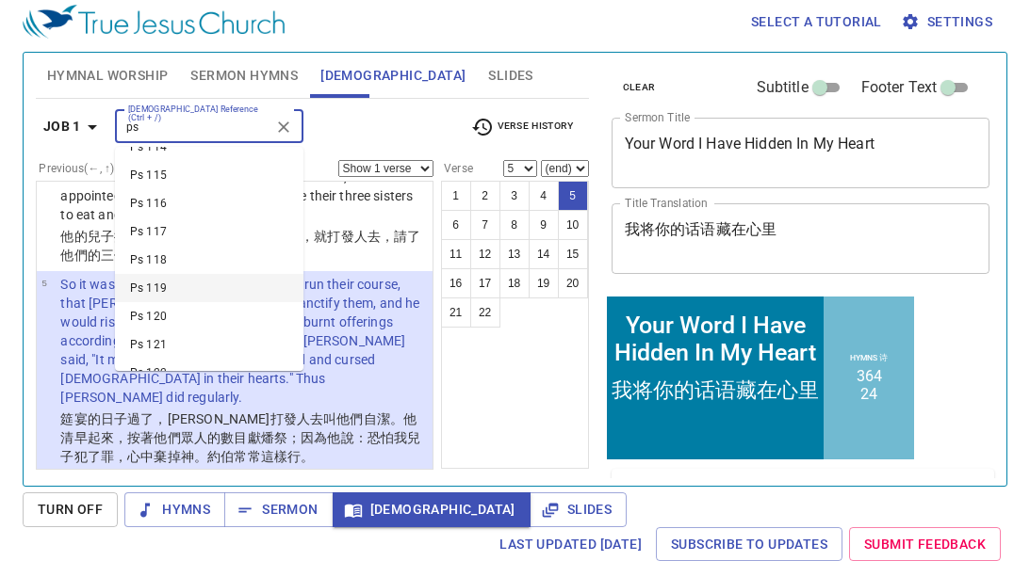
click at [195, 282] on li "Ps 119" at bounding box center [209, 288] width 188 height 28
type input "ps"
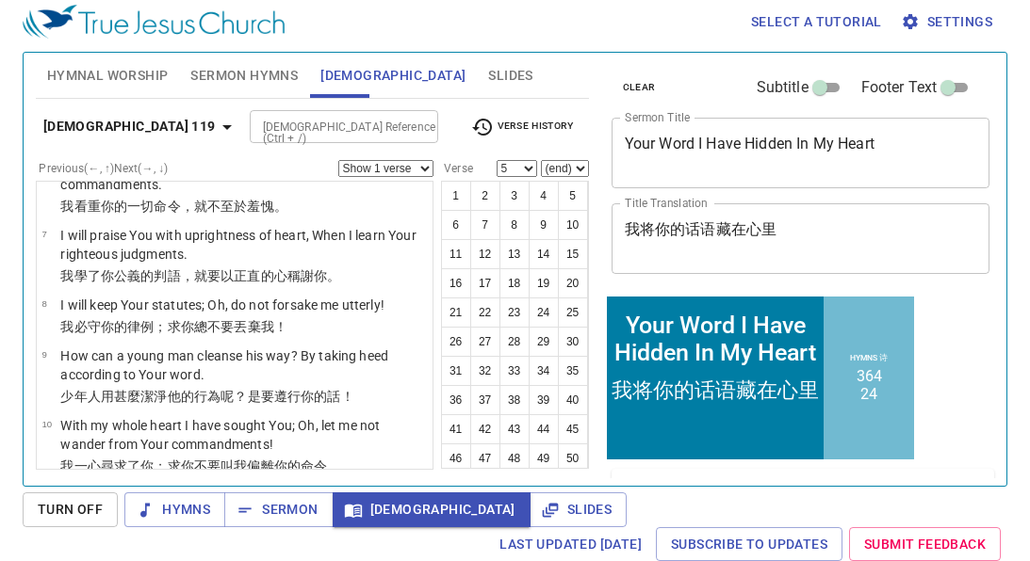
scroll to position [0, 0]
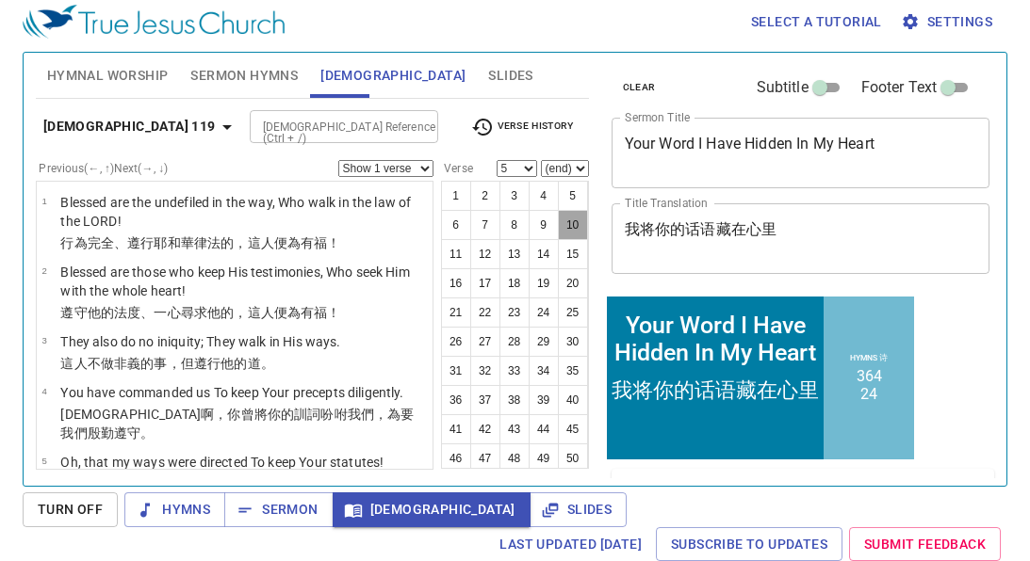
click at [578, 229] on button "10" at bounding box center [573, 225] width 30 height 30
select select "10"
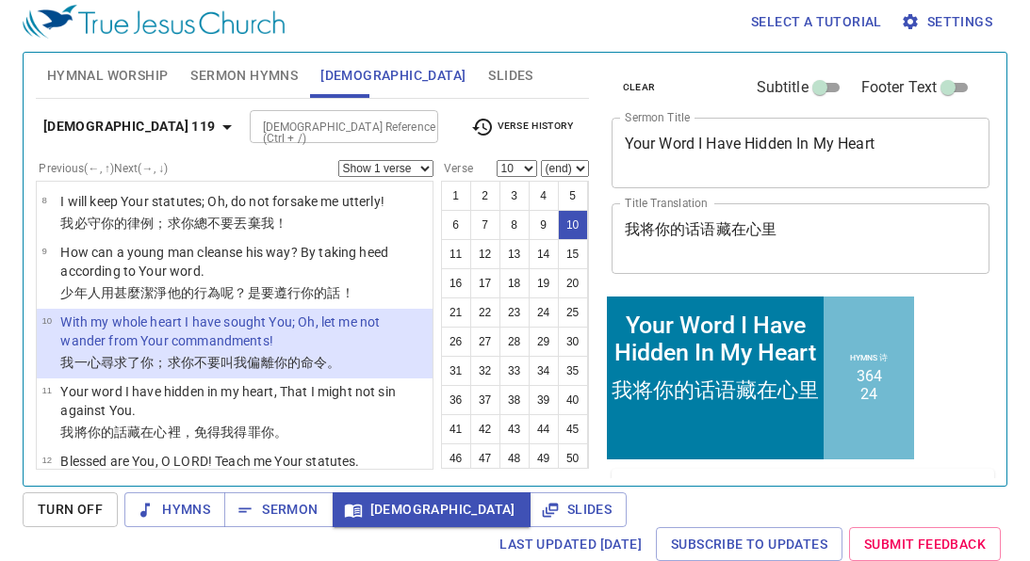
click at [255, 121] on input "[DEMOGRAPHIC_DATA] Reference (Ctrl + /)" at bounding box center [328, 127] width 146 height 22
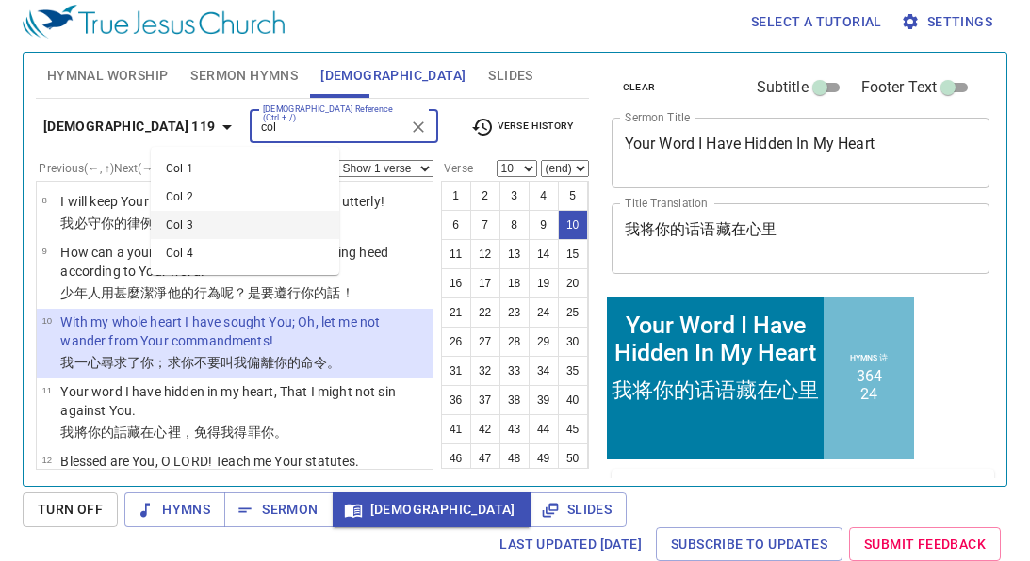
click at [236, 228] on li "Col 3" at bounding box center [245, 225] width 188 height 28
type input "col"
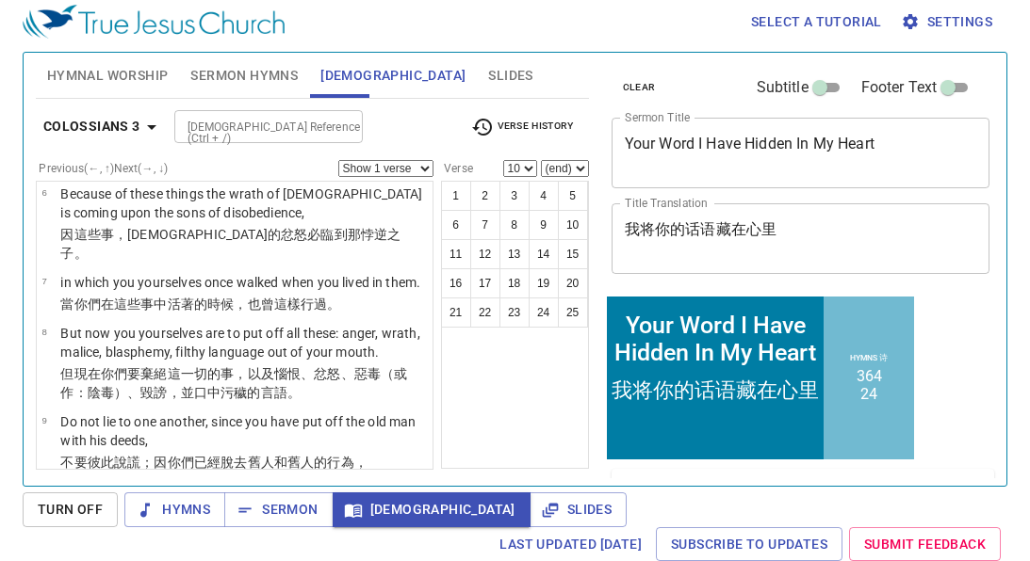
scroll to position [0, 0]
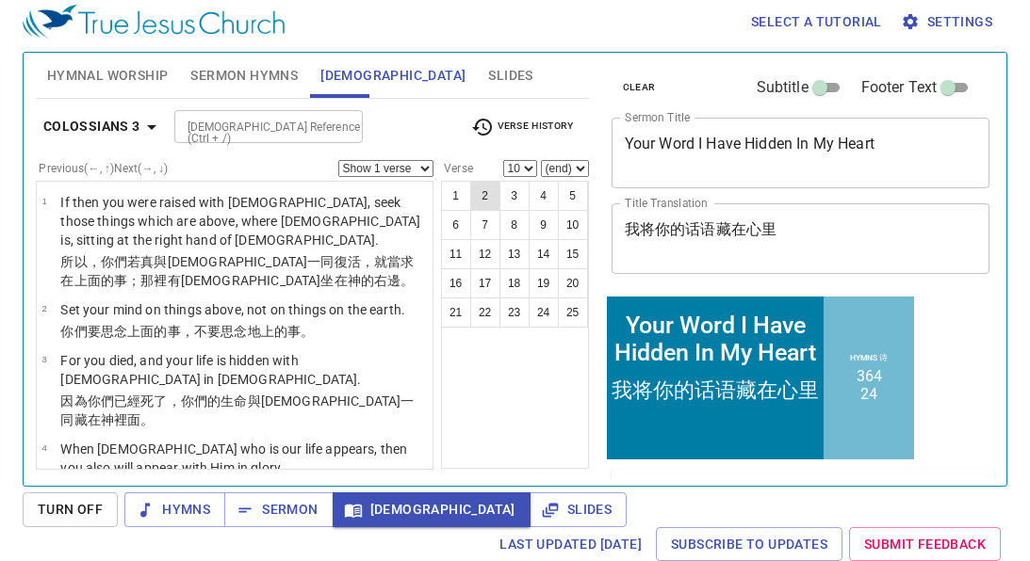
click at [482, 204] on button "2" at bounding box center [485, 196] width 30 height 30
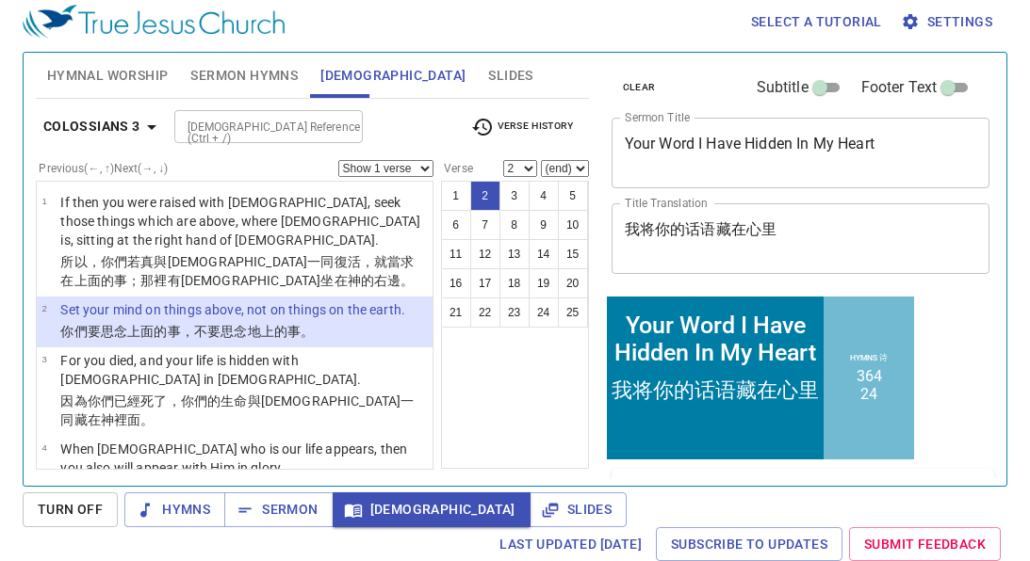
click at [588, 22] on div "Select a tutorial Settings" at bounding box center [511, 22] width 977 height 60
click at [516, 194] on button "3" at bounding box center [514, 196] width 30 height 30
select select "3"
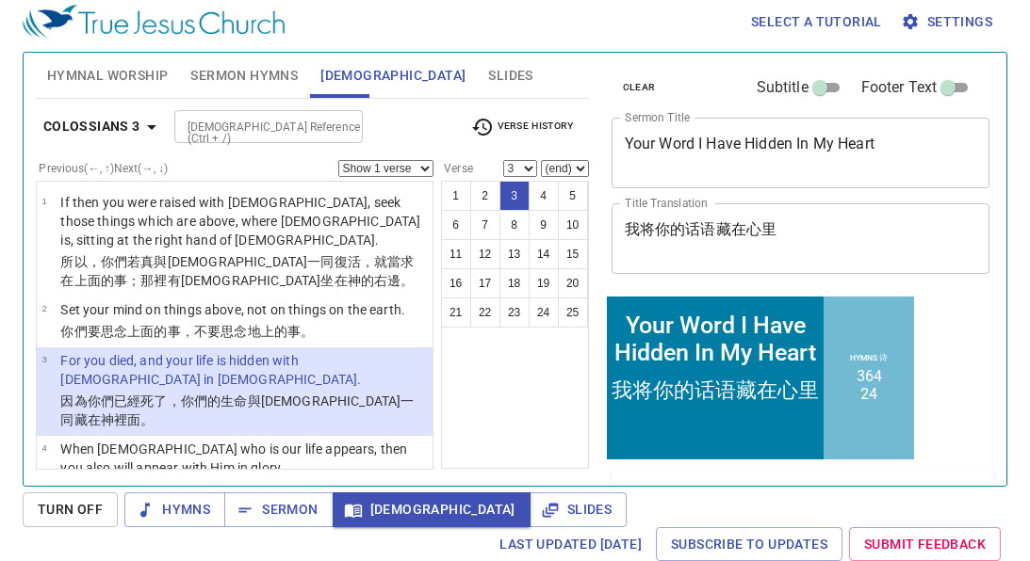
click at [959, 376] on div "clear Subtitle Footer Text Sermon Title Your Word I Have Hidden In My Heart x S…" at bounding box center [799, 261] width 406 height 433
click at [514, 25] on div "Select a tutorial Settings" at bounding box center [511, 22] width 977 height 60
click at [334, 118] on div at bounding box center [342, 127] width 24 height 26
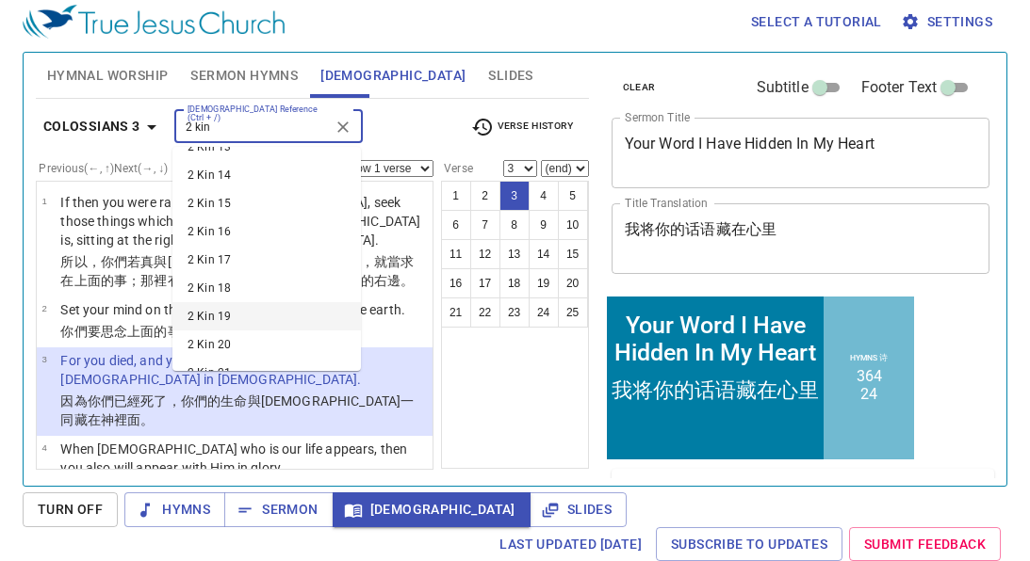
scroll to position [365, 0]
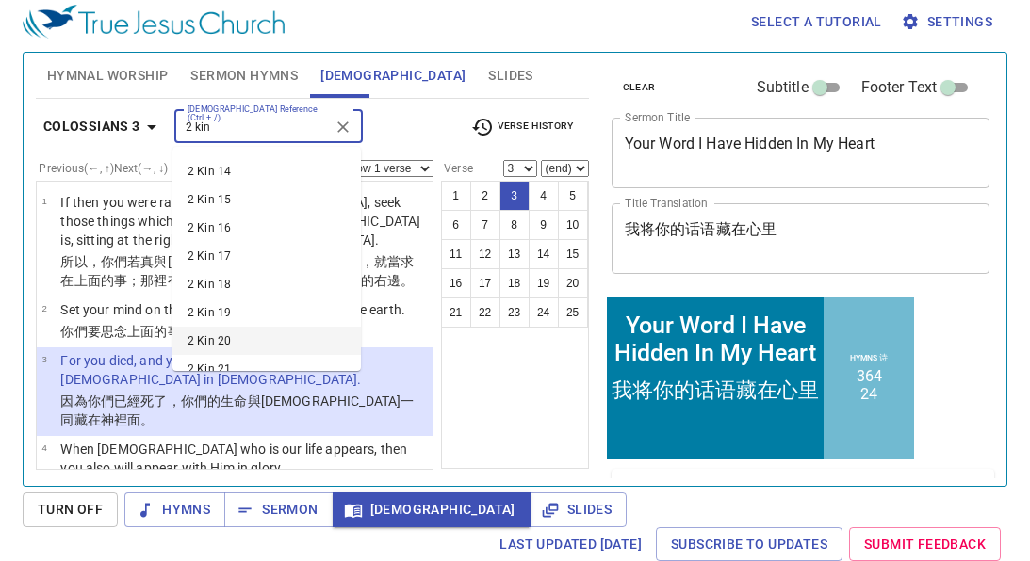
click at [249, 342] on li "2 Kin 20" at bounding box center [266, 341] width 188 height 28
type input "2 kin"
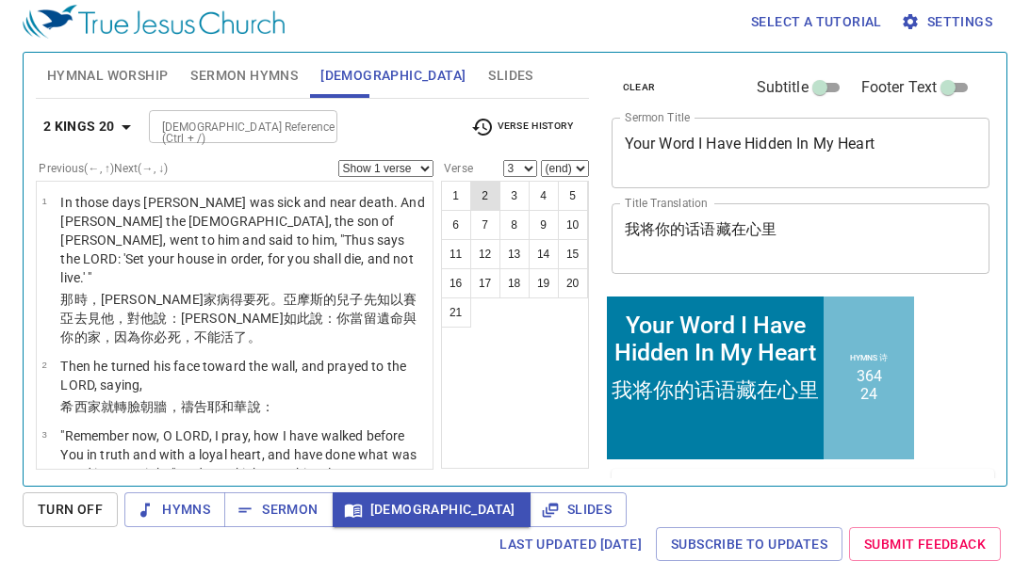
click at [489, 203] on button "2" at bounding box center [485, 196] width 30 height 30
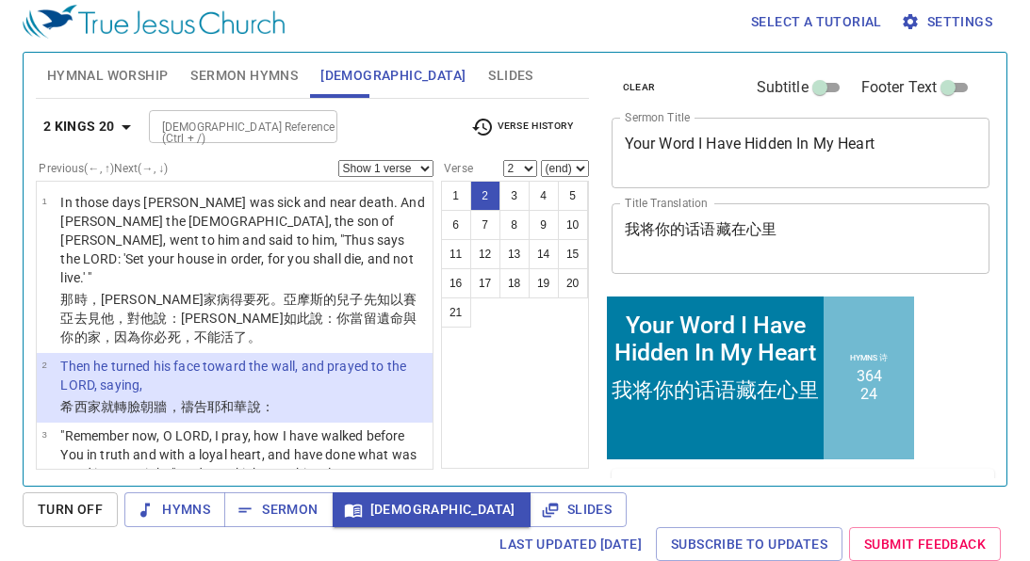
click at [530, 390] on div "1 2 3 4 5 6 7 8 9 10 11 12 13 14 15 16 17 18 19 20 21" at bounding box center [515, 325] width 148 height 288
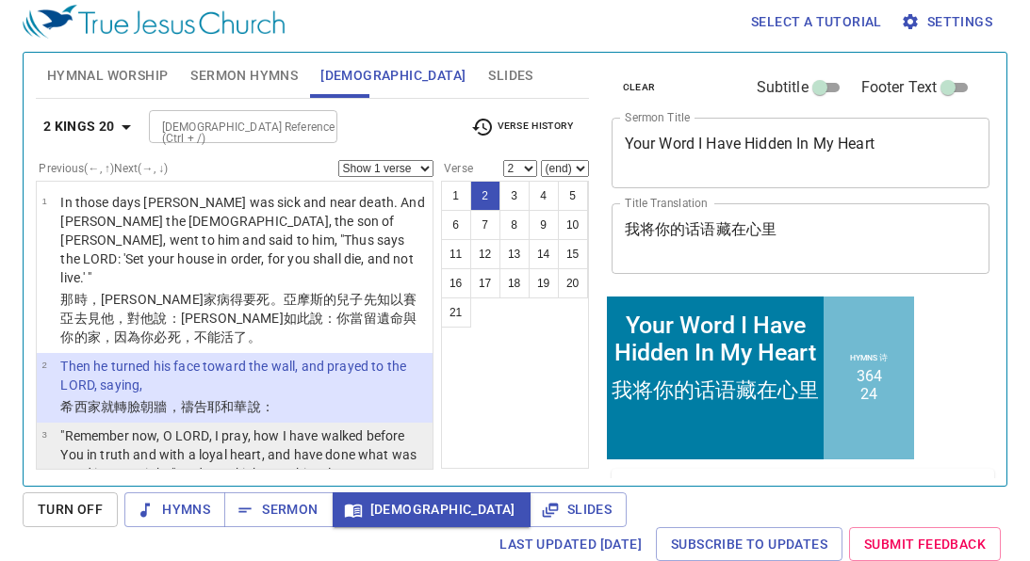
click at [327, 440] on p ""Remember now, O LORD, I pray, how I have walked before You in truth and with a…" at bounding box center [243, 455] width 366 height 57
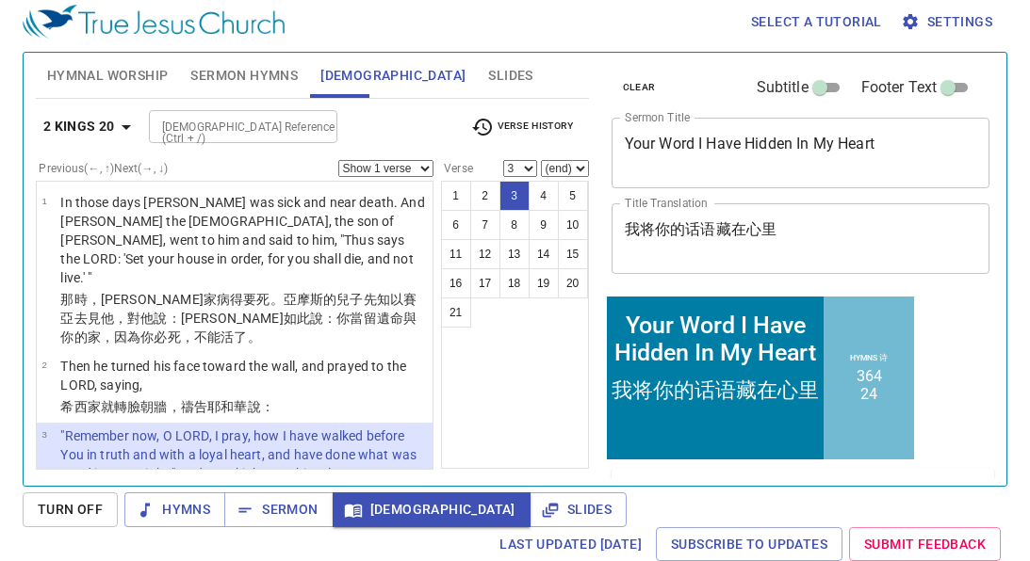
scroll to position [133, 0]
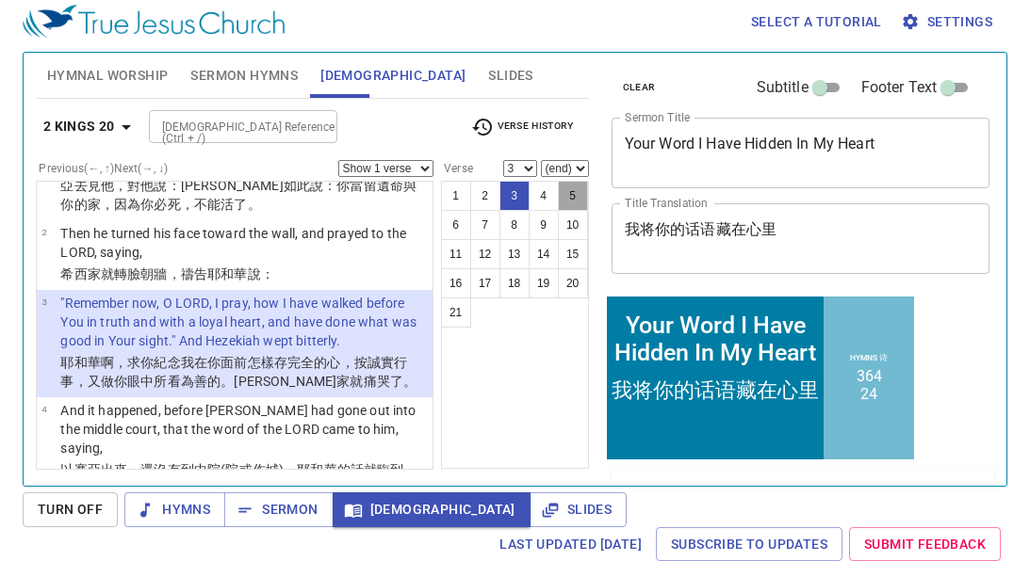
click at [571, 203] on button "5" at bounding box center [573, 196] width 30 height 30
select select "5"
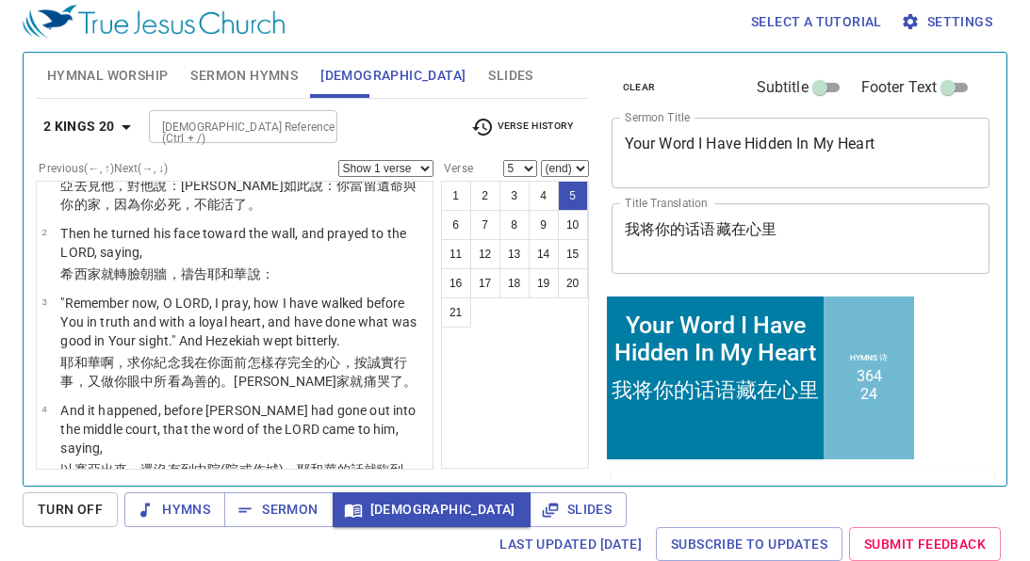
scroll to position [348, 0]
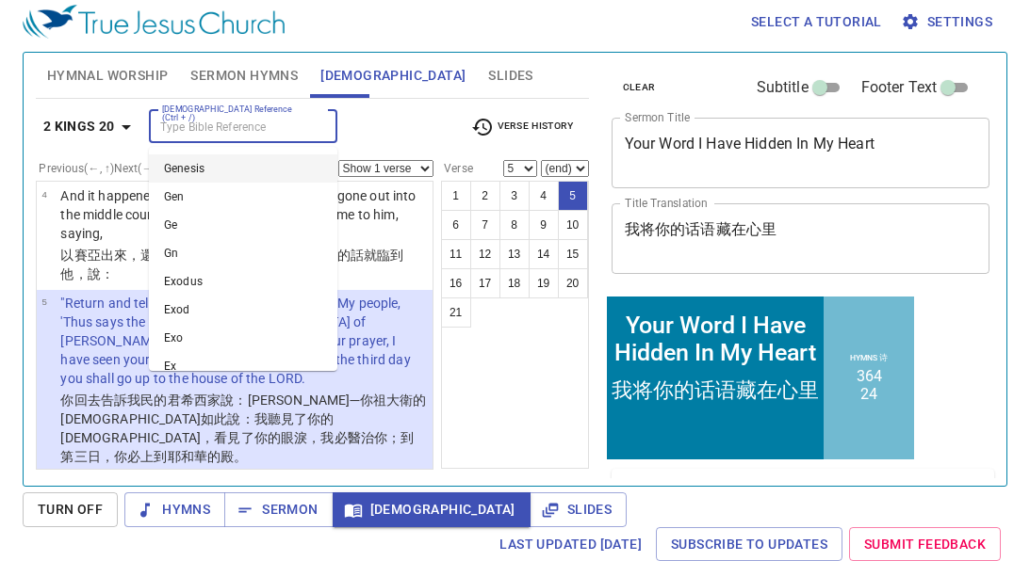
click at [226, 120] on input "[DEMOGRAPHIC_DATA] Reference (Ctrl + /)" at bounding box center [228, 127] width 146 height 22
click at [195, 174] on li "Ps 1" at bounding box center [243, 169] width 188 height 28
type input "ps"
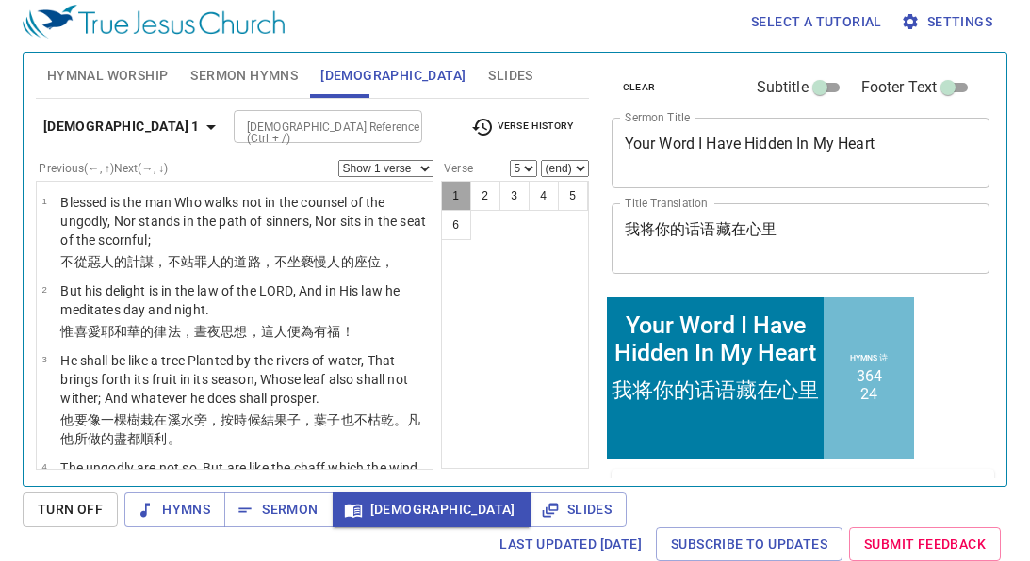
click at [459, 197] on button "1" at bounding box center [456, 196] width 30 height 30
select select "1"
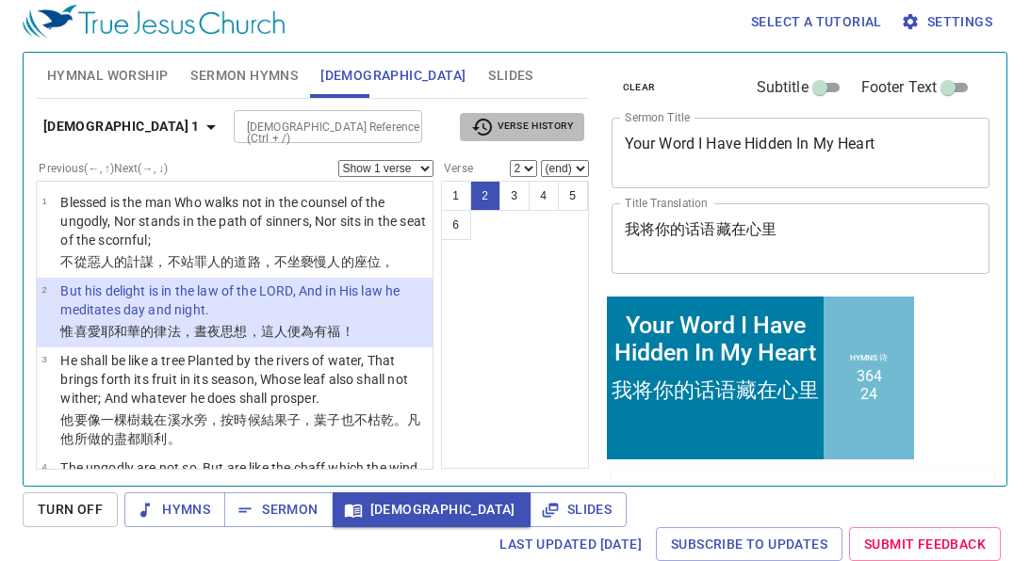
click at [494, 130] on icon "button" at bounding box center [482, 127] width 23 height 23
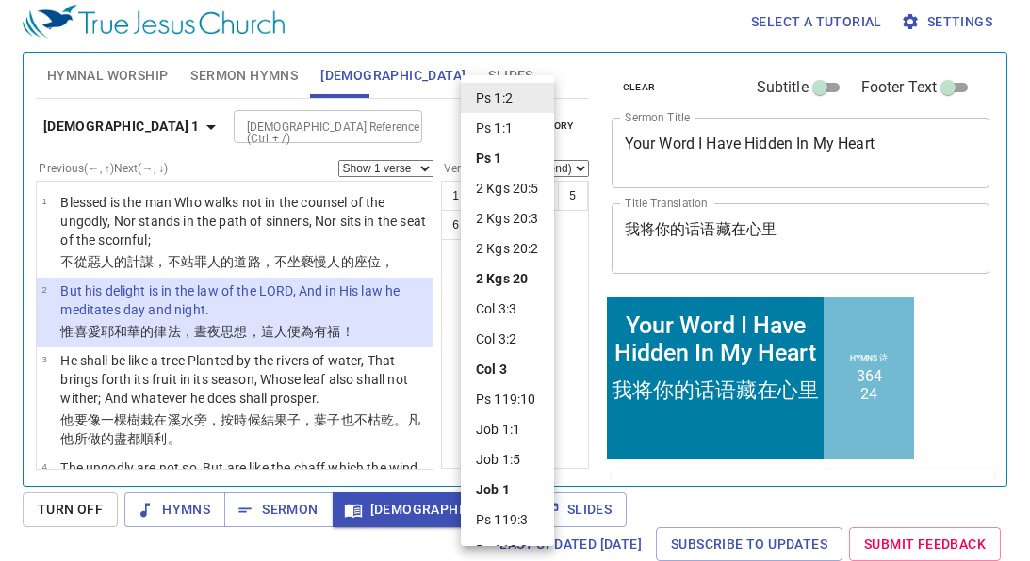
click at [78, 127] on div at bounding box center [515, 280] width 1030 height 561
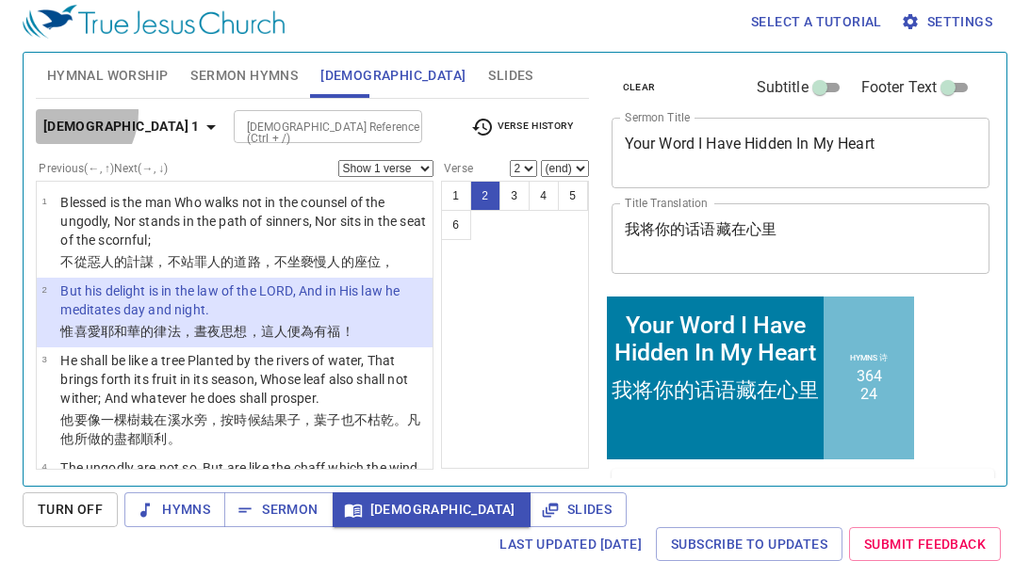
click at [60, 112] on button "Psalm 1" at bounding box center [133, 126] width 194 height 35
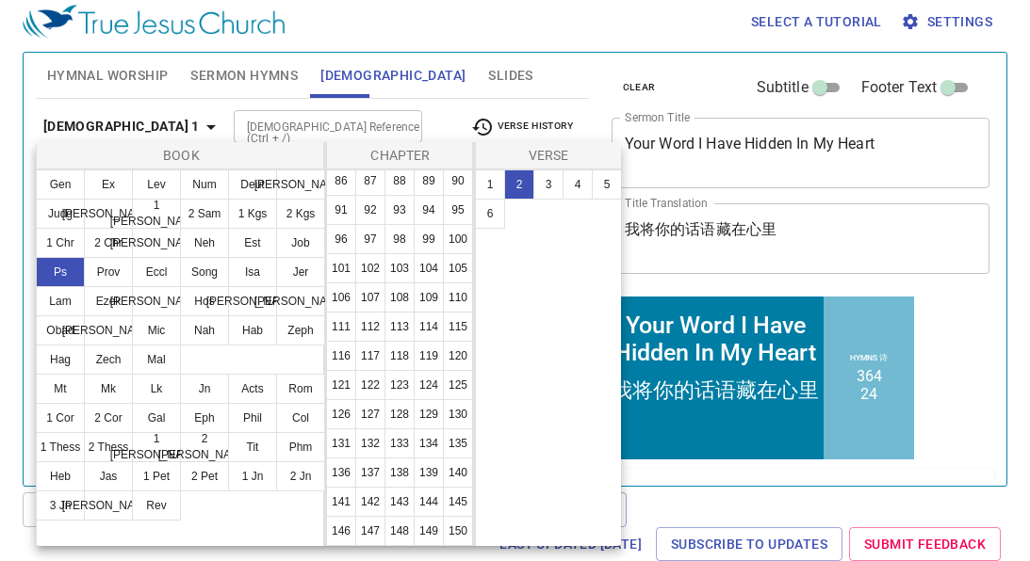
scroll to position [499, 0]
click at [420, 357] on button "119" at bounding box center [429, 357] width 30 height 30
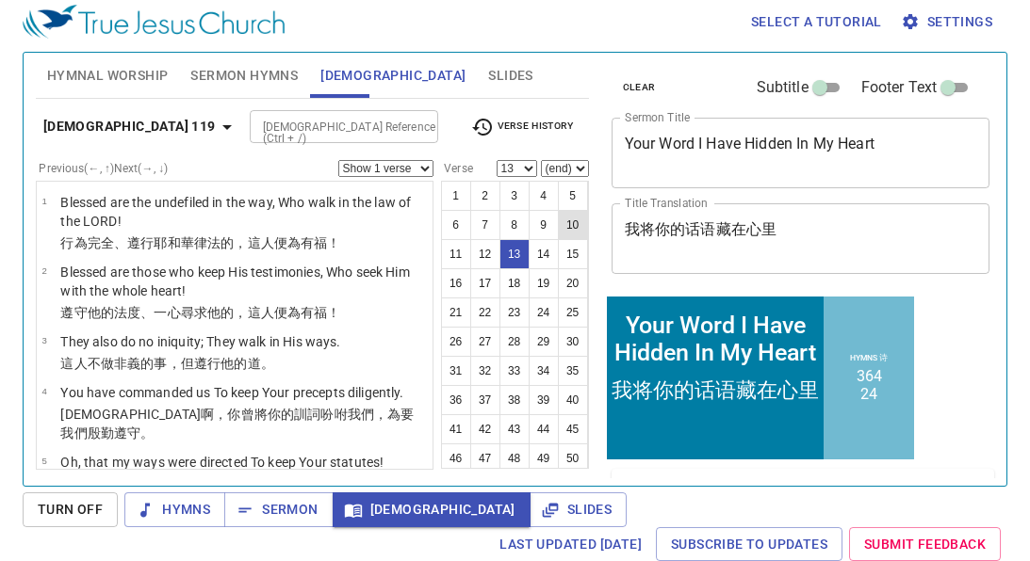
click at [563, 226] on button "10" at bounding box center [573, 225] width 30 height 30
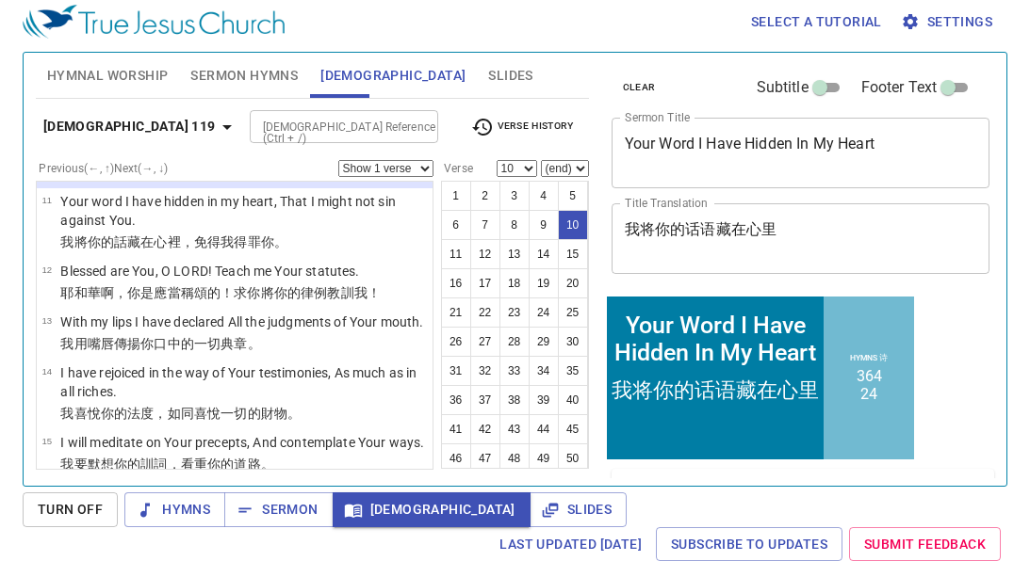
scroll to position [451, 0]
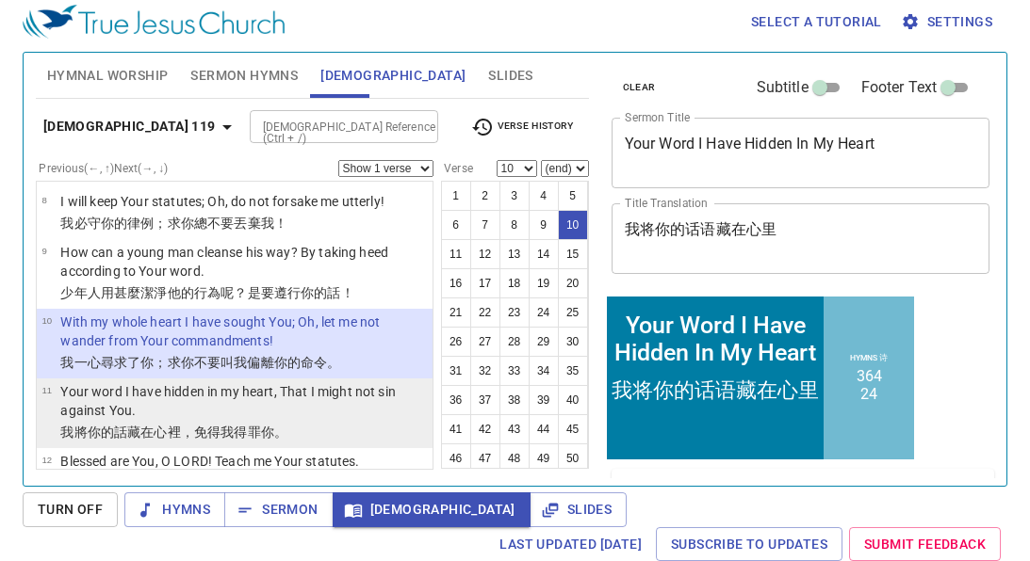
click at [309, 398] on p "Your word I have hidden in my heart, That I might not sin against You." at bounding box center [243, 401] width 366 height 38
select select "11"
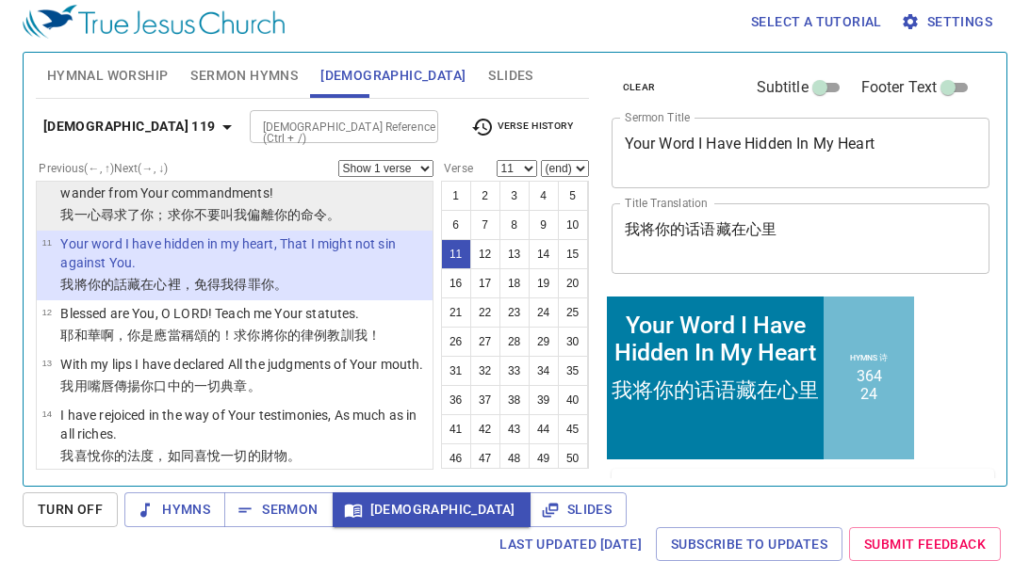
scroll to position [612, 0]
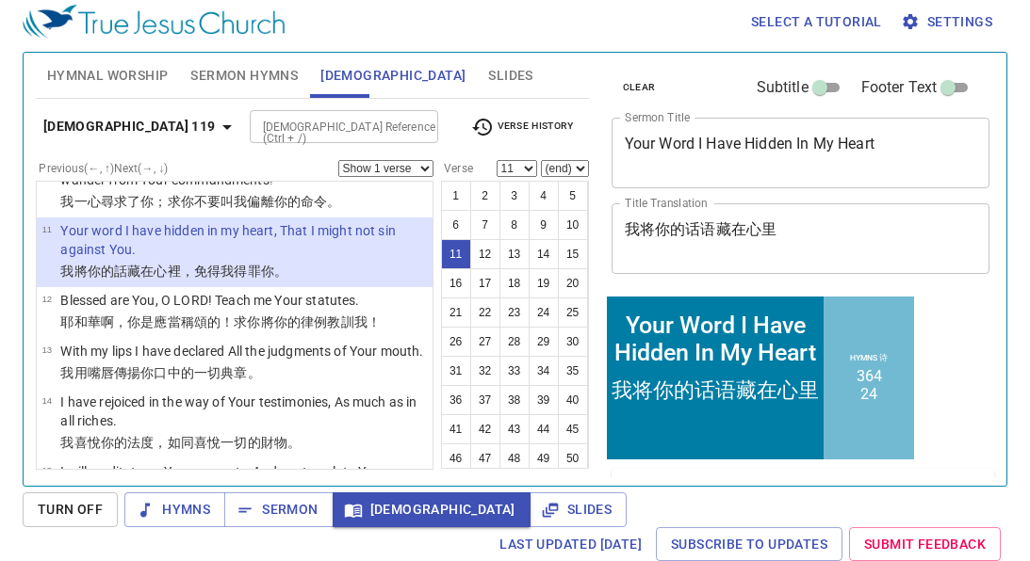
click at [290, 131] on input "[DEMOGRAPHIC_DATA] Reference (Ctrl + /)" at bounding box center [328, 127] width 146 height 22
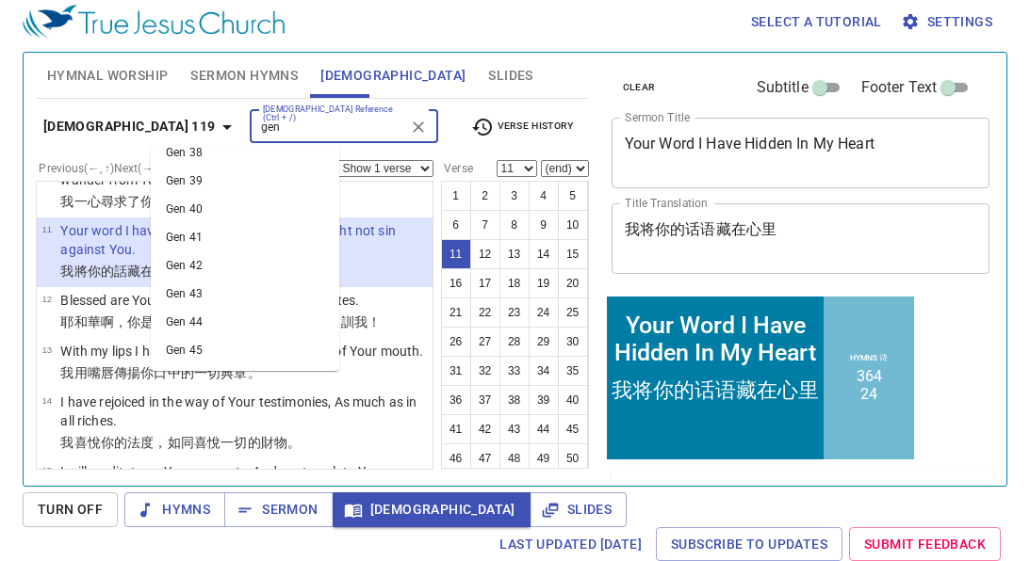
scroll to position [1055, 0]
click at [219, 187] on li "Gen 39" at bounding box center [245, 187] width 188 height 28
type input "gen"
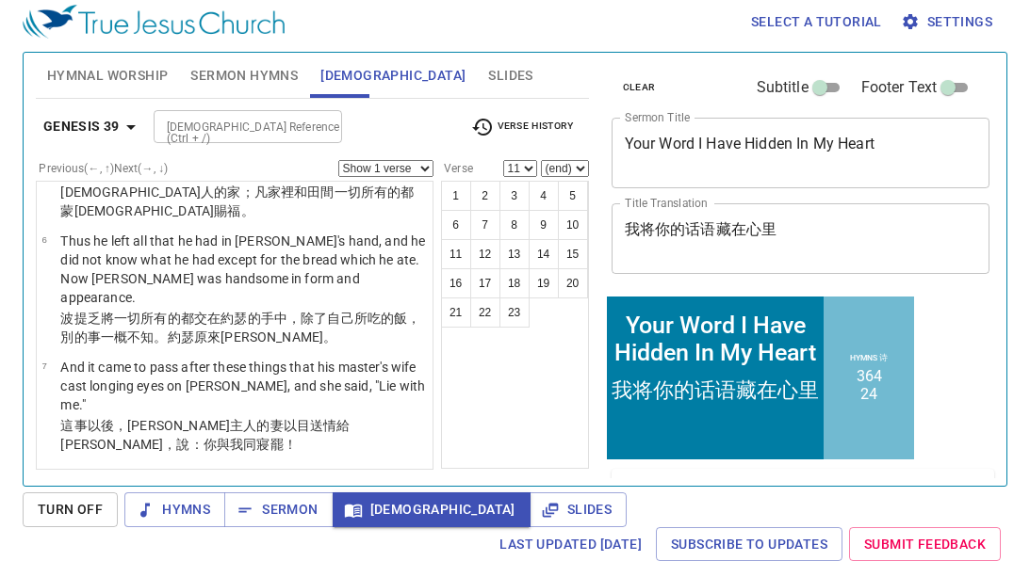
scroll to position [0, 0]
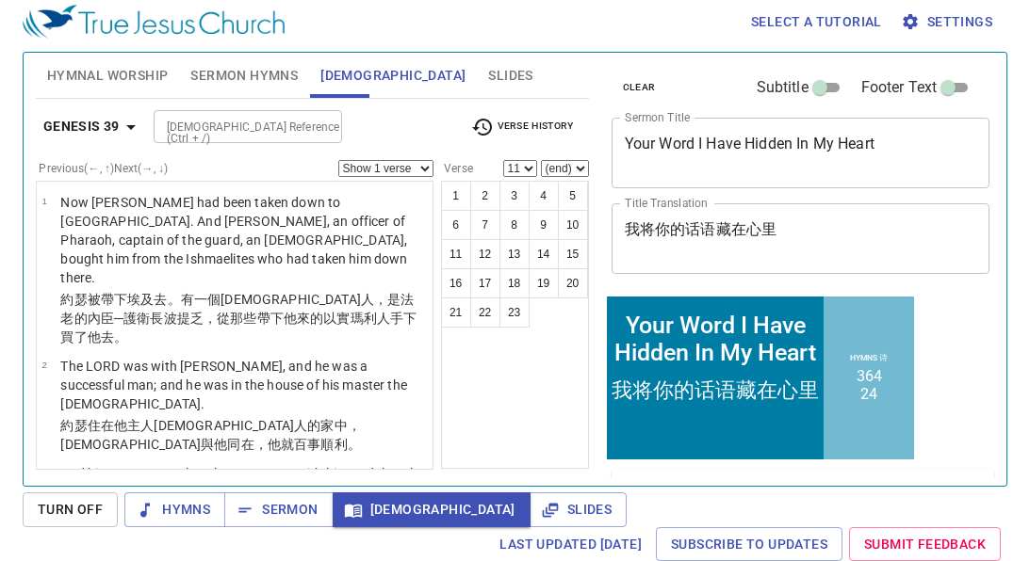
click at [536, 228] on button "9" at bounding box center [544, 225] width 30 height 30
select select "9"
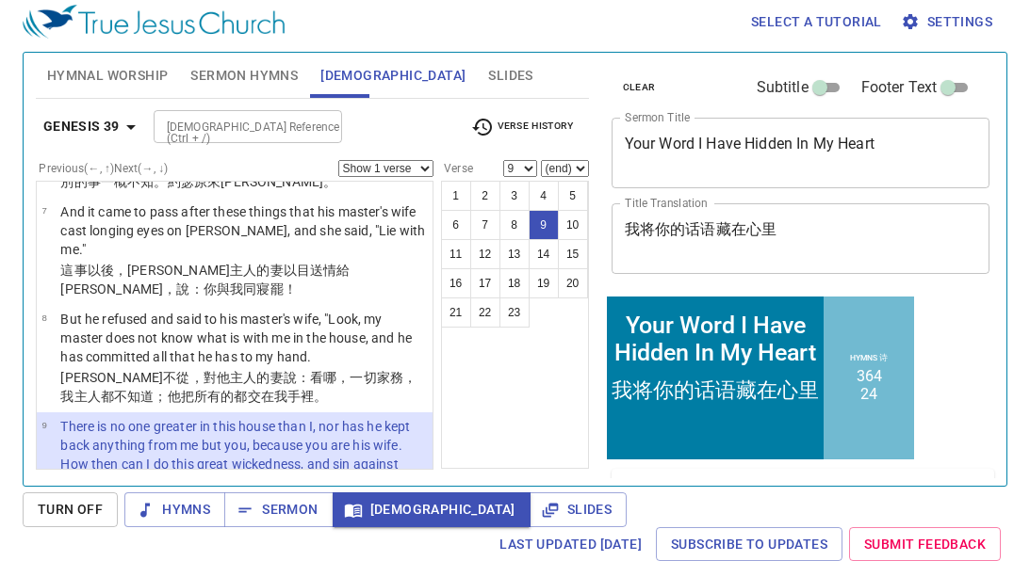
click at [234, 121] on input "[DEMOGRAPHIC_DATA] Reference (Ctrl + /)" at bounding box center [232, 127] width 146 height 22
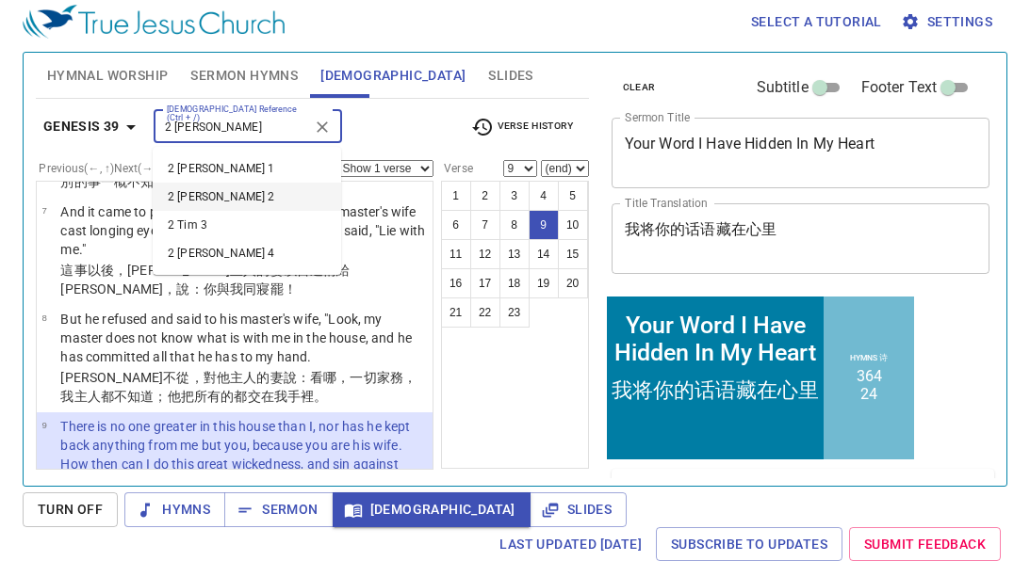
click at [237, 187] on li "2 [PERSON_NAME] 2" at bounding box center [247, 197] width 188 height 28
type input "2 tim"
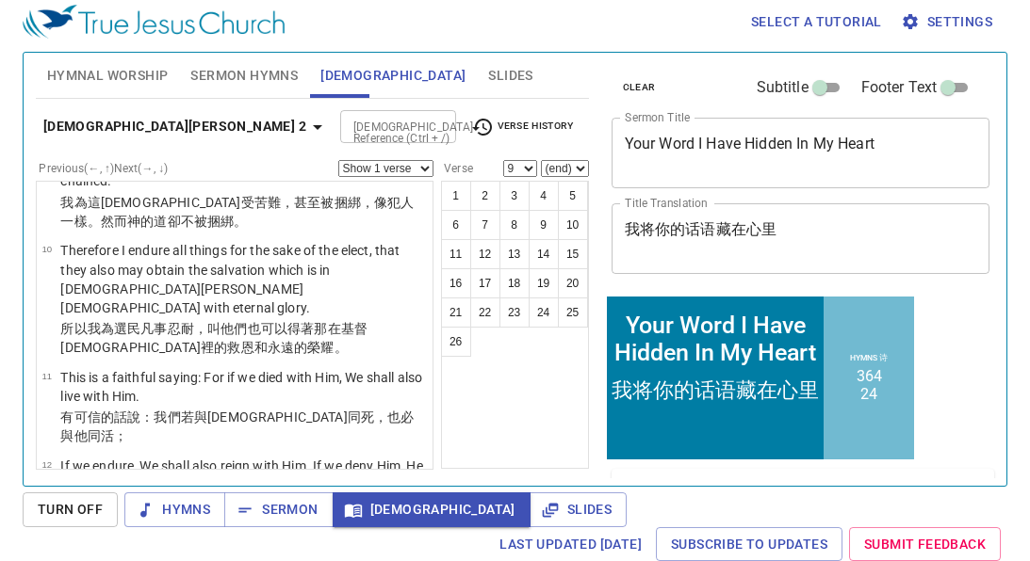
scroll to position [0, 0]
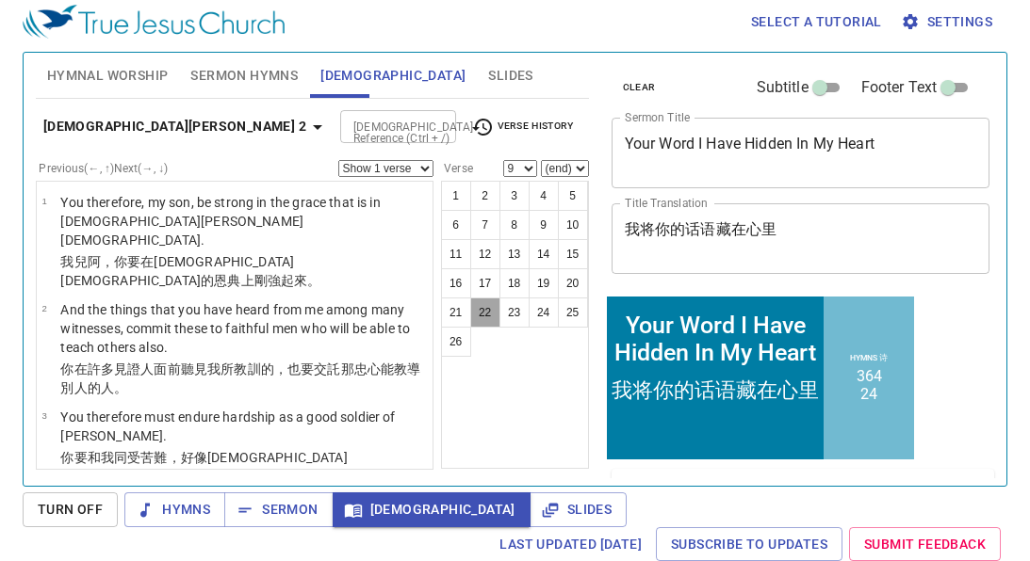
click at [494, 311] on button "22" at bounding box center [485, 313] width 30 height 30
select select "22"
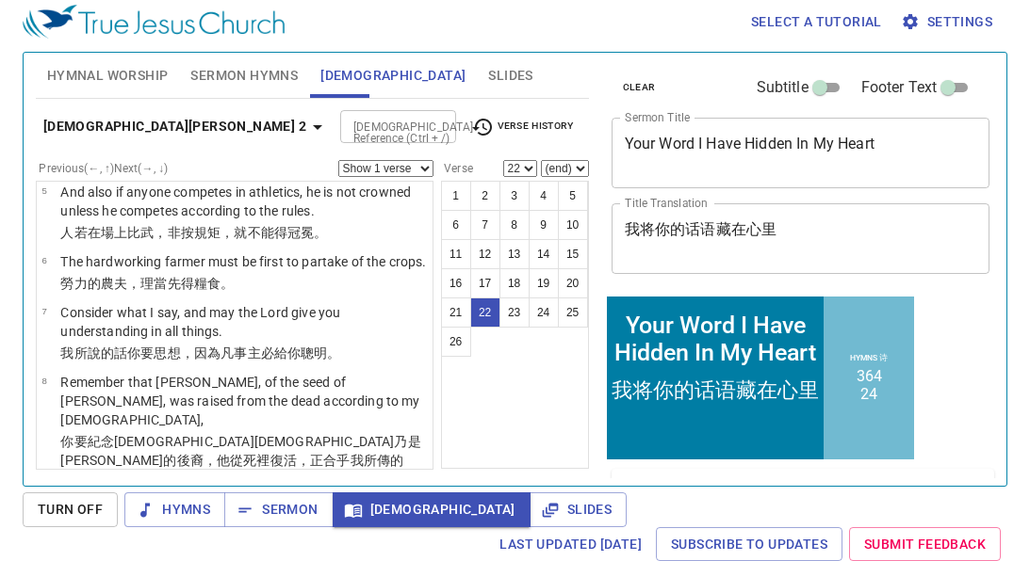
scroll to position [413, 0]
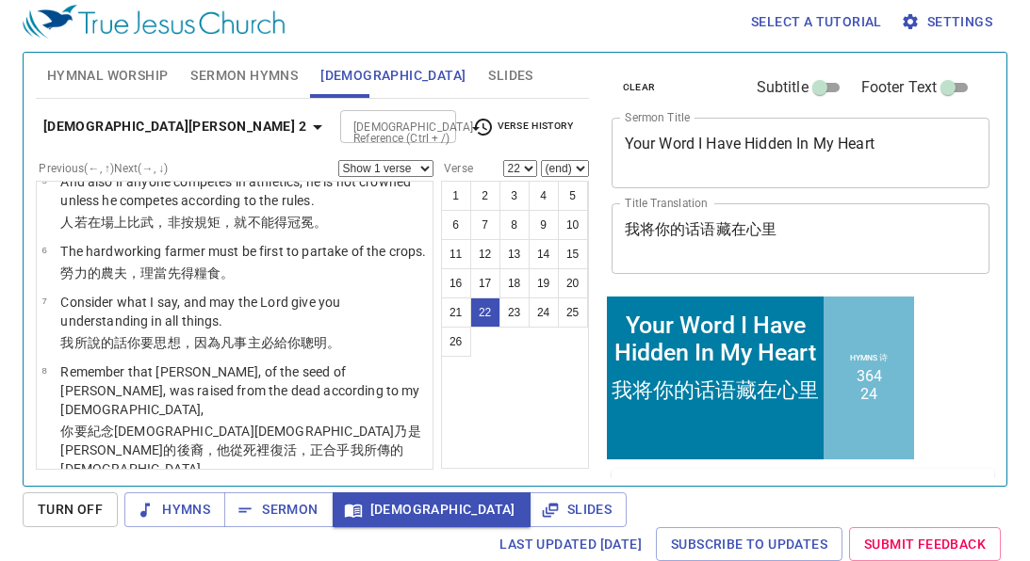
click at [268, 108] on div "2 Timothy 2 Bible Reference (Ctrl + /) Bible Reference (Ctrl + /) Verse History" at bounding box center [312, 134] width 553 height 52
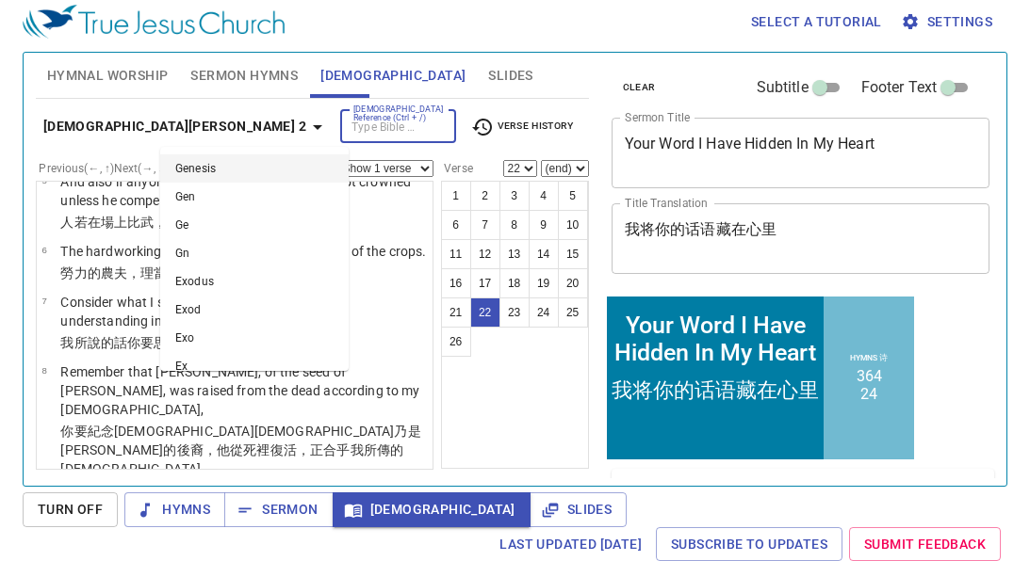
click at [346, 120] on input "[DEMOGRAPHIC_DATA] Reference (Ctrl + /)" at bounding box center [382, 127] width 73 height 22
click at [239, 252] on li "Pro 4" at bounding box center [254, 253] width 188 height 28
type input "pro"
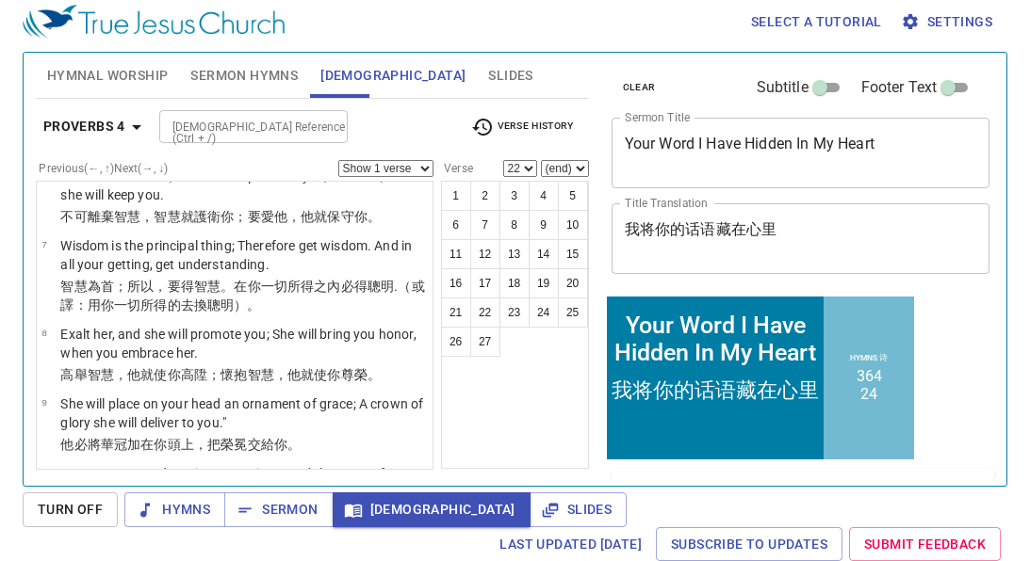
scroll to position [0, 0]
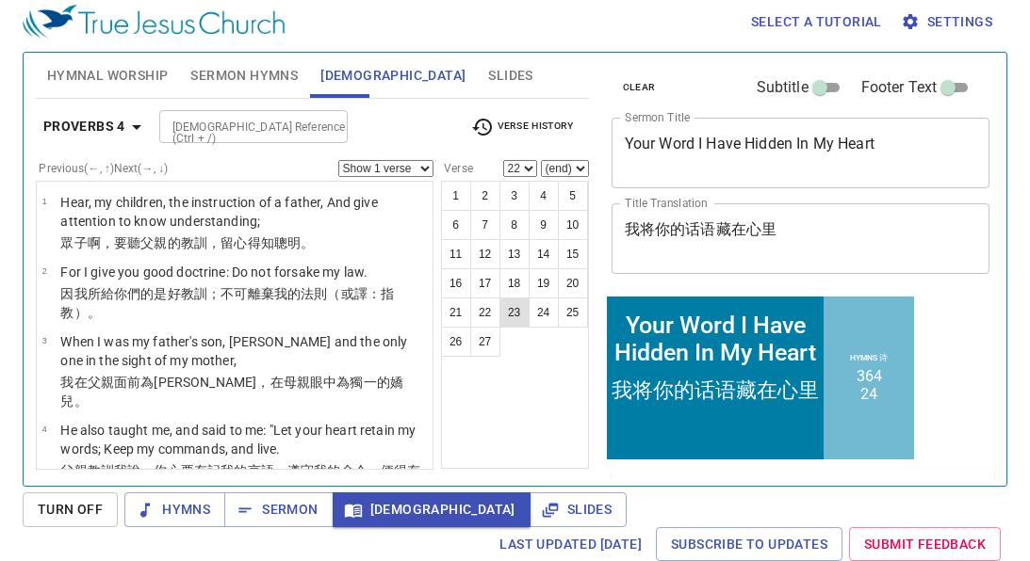
click at [519, 316] on button "23" at bounding box center [514, 313] width 30 height 30
select select "23"
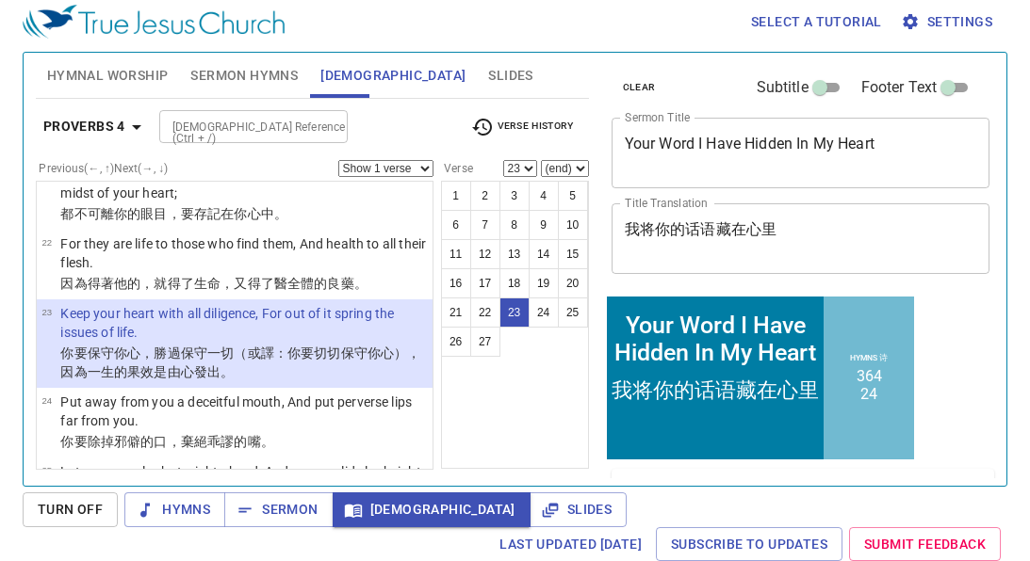
click at [556, 392] on div "1 2 3 4 5 6 7 8 9 10 11 12 13 14 15 16 17 18 19 20 21 22 23 24 25 26 27" at bounding box center [515, 325] width 148 height 288
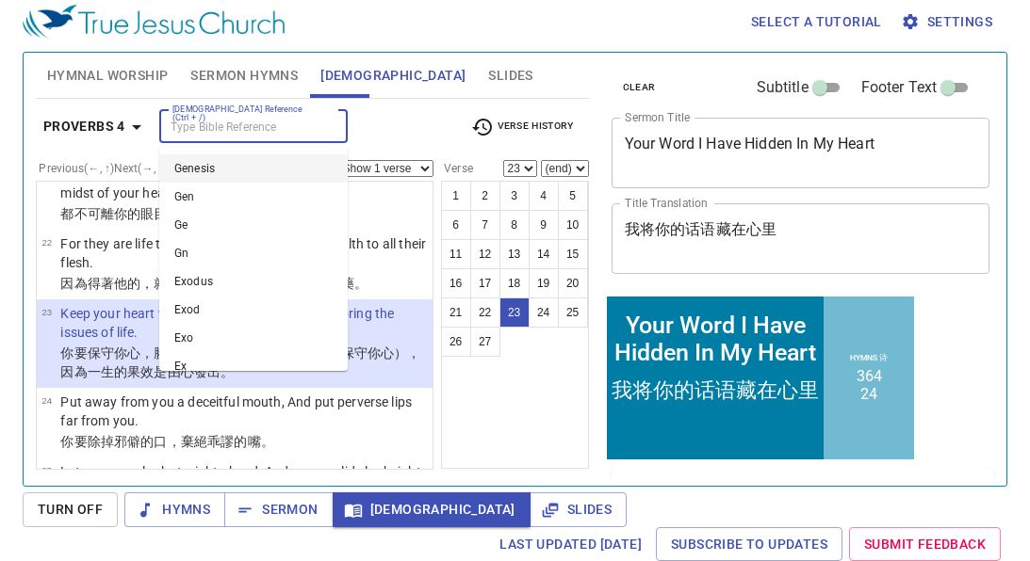
click at [299, 125] on input "[DEMOGRAPHIC_DATA] Reference (Ctrl + /)" at bounding box center [238, 127] width 146 height 22
type input "m"
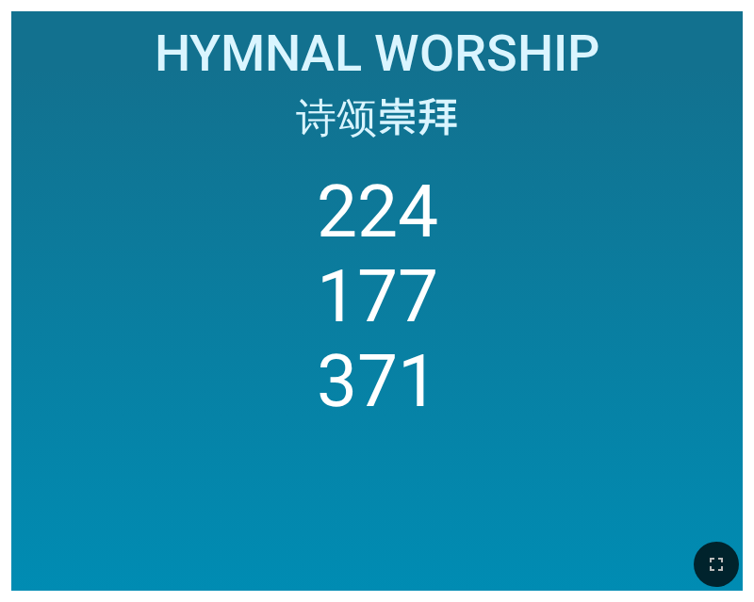
click at [708, 535] on div at bounding box center [377, 564] width 754 height 75
click at [713, 547] on button "button" at bounding box center [715, 564] width 45 height 45
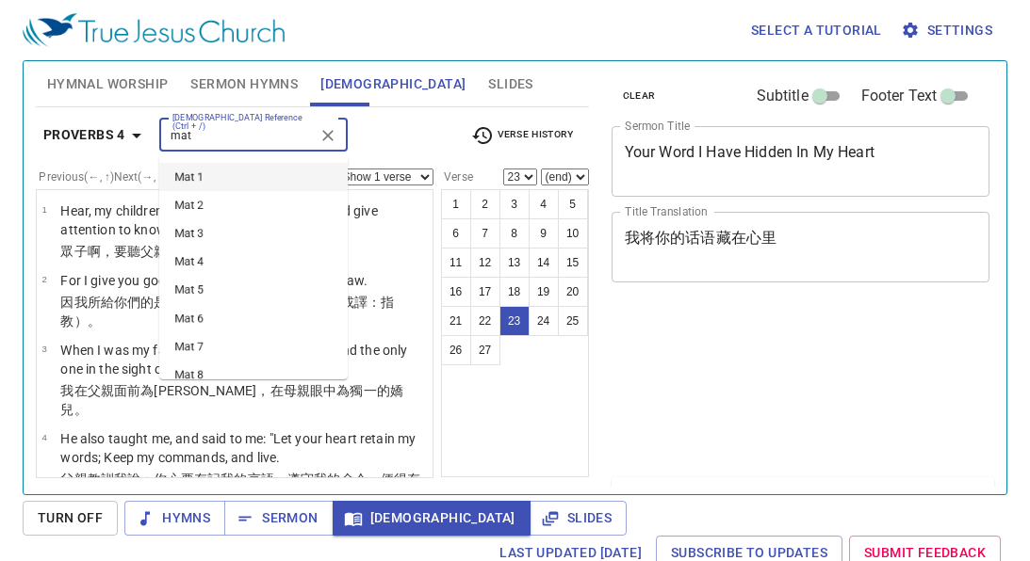
select select "23"
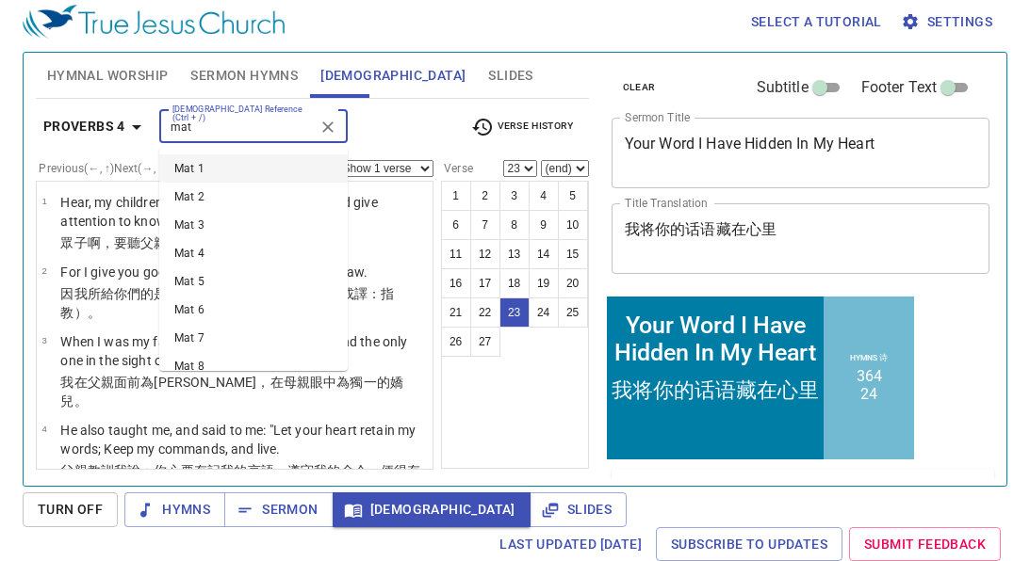
click at [236, 272] on li "Mat 5" at bounding box center [253, 282] width 188 height 28
type input "mat"
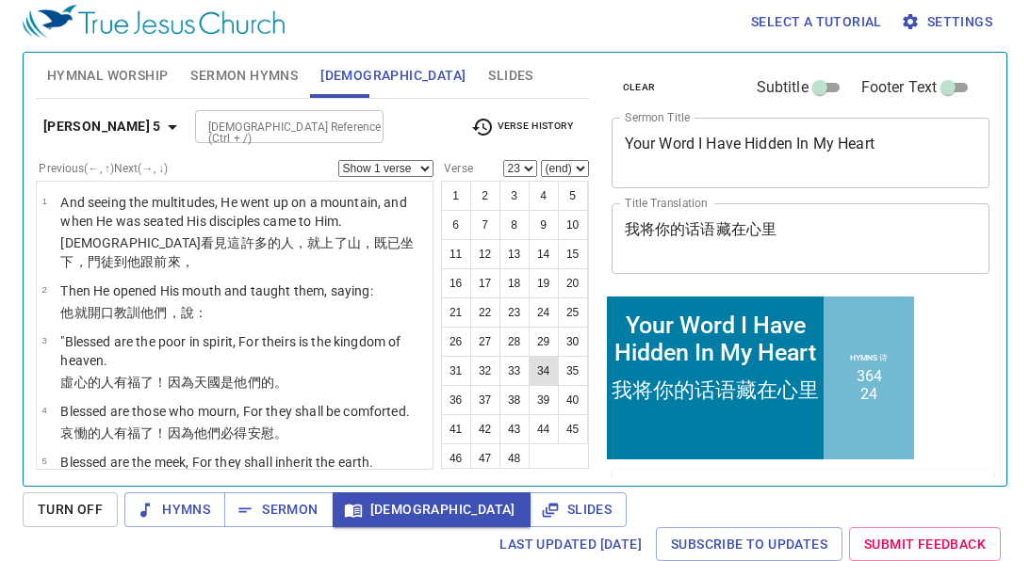
scroll to position [0, 0]
click at [511, 448] on button "48" at bounding box center [514, 459] width 30 height 30
select select "48"
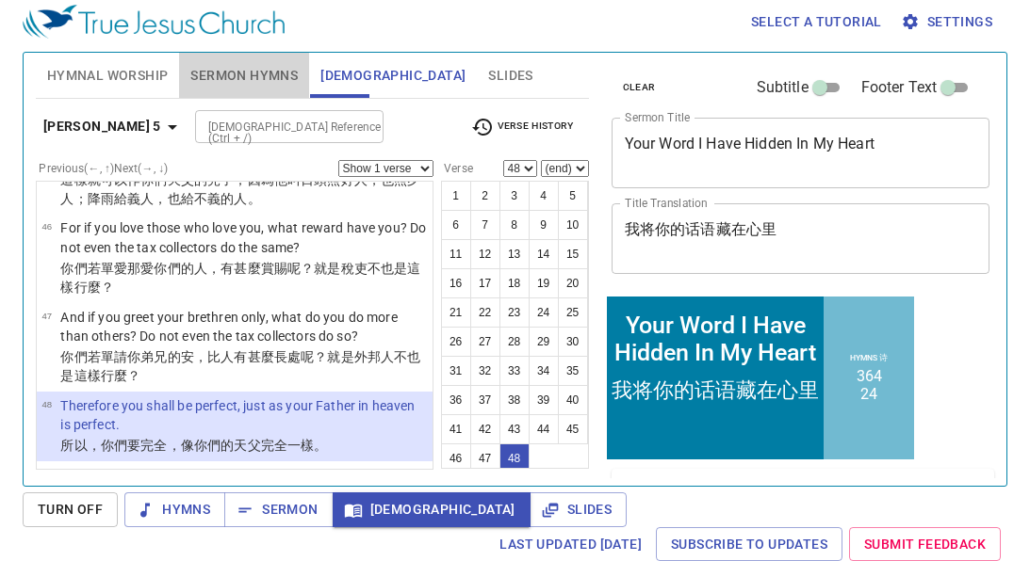
click at [250, 83] on span "Sermon Hymns" at bounding box center [243, 76] width 107 height 24
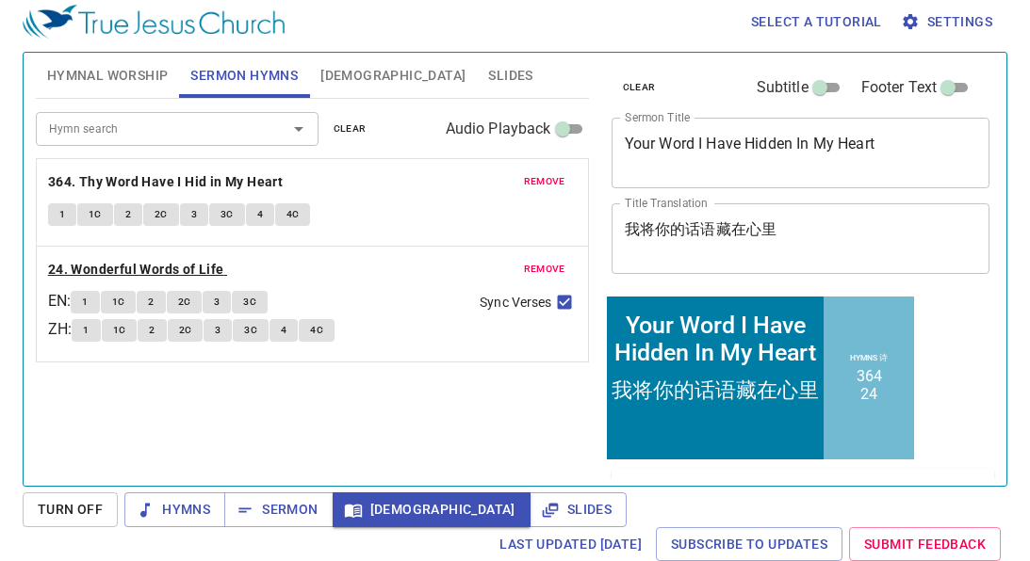
click at [80, 269] on b "24. Wonderful Words of Life" at bounding box center [136, 270] width 176 height 24
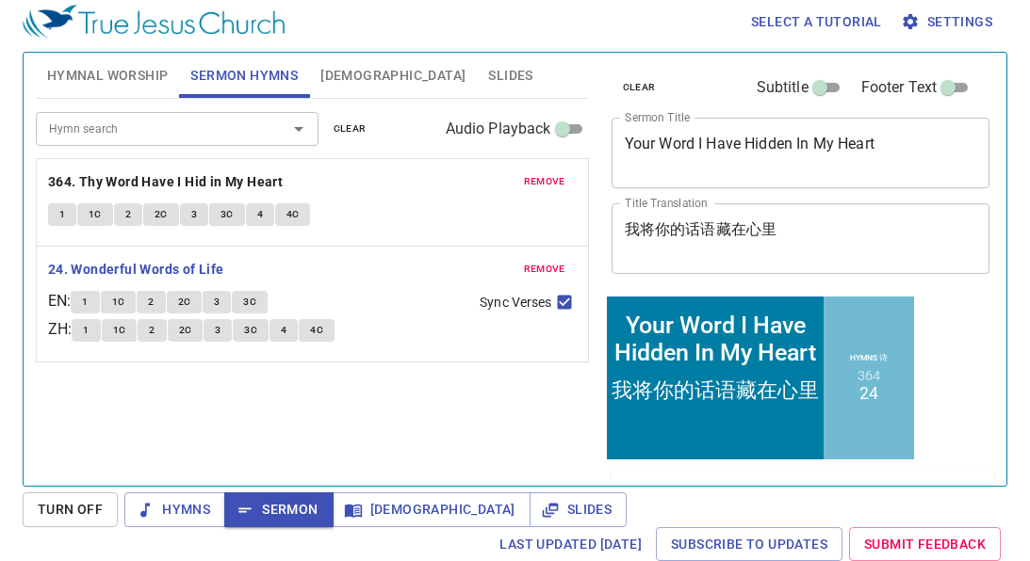
click at [107, 306] on button "1C" at bounding box center [119, 302] width 36 height 23
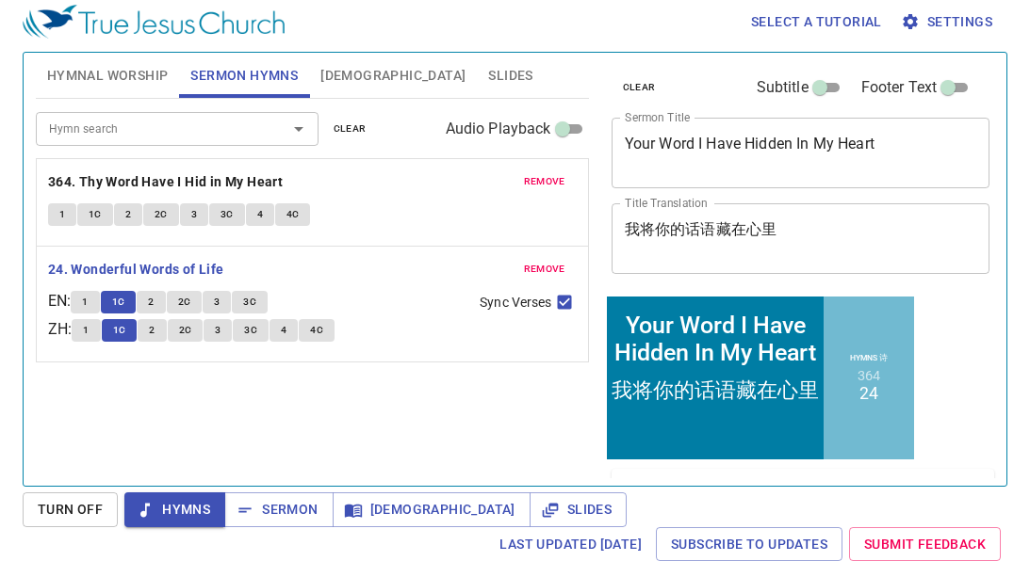
click at [71, 296] on p "EN :" at bounding box center [59, 301] width 23 height 23
click at [86, 304] on button "1" at bounding box center [85, 302] width 28 height 23
click at [87, 296] on button "1" at bounding box center [85, 302] width 28 height 23
click at [118, 302] on button "1C" at bounding box center [119, 302] width 36 height 23
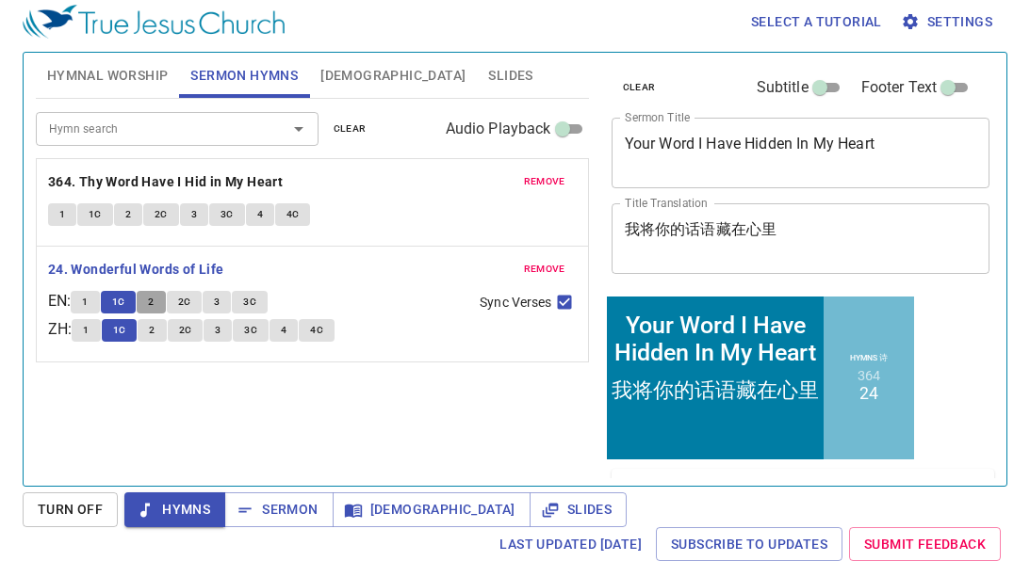
click at [151, 298] on button "2" at bounding box center [151, 302] width 28 height 23
click at [190, 299] on span "2C" at bounding box center [184, 302] width 13 height 17
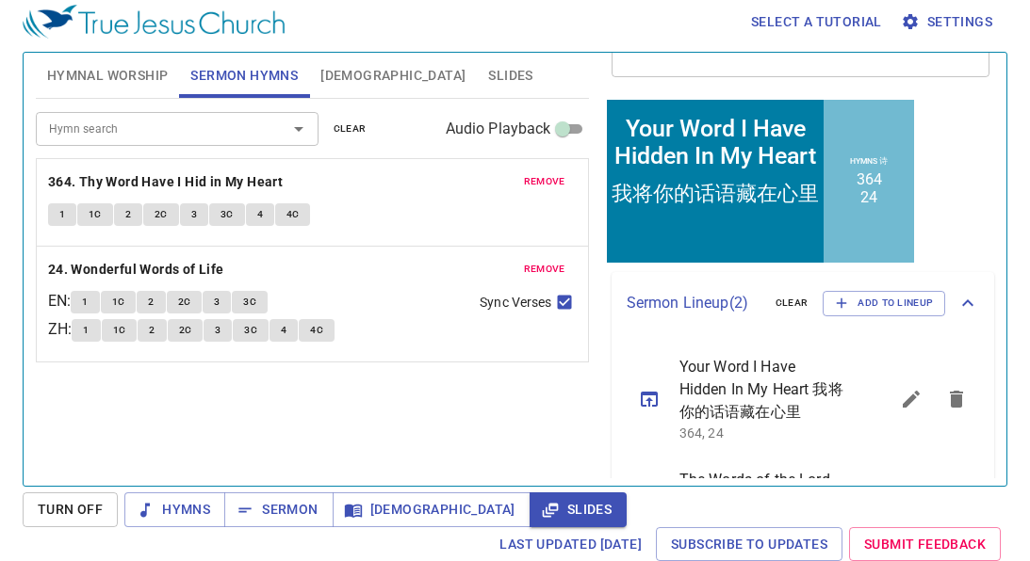
scroll to position [302, 0]
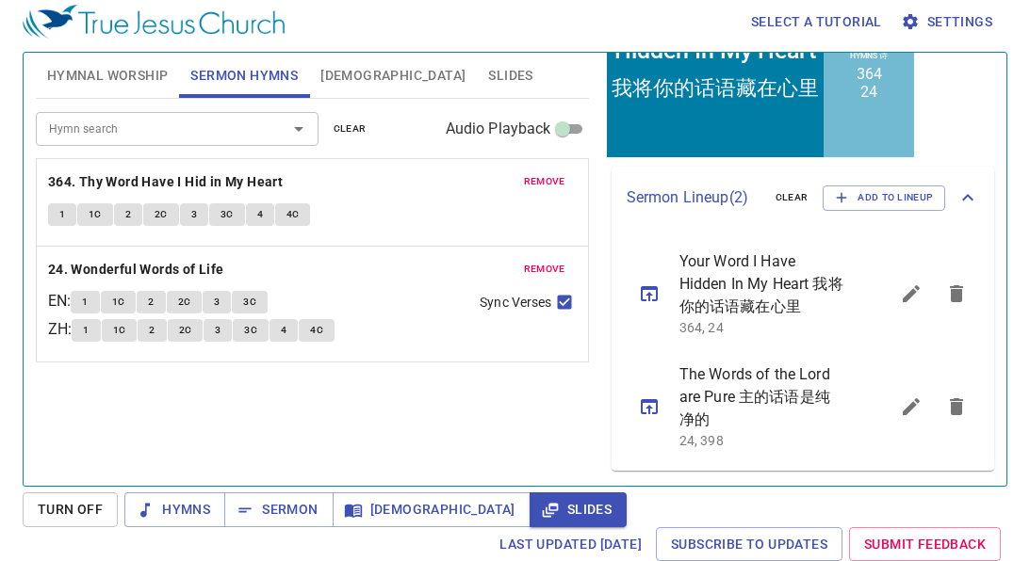
click at [956, 289] on icon "sermon lineup list" at bounding box center [956, 293] width 13 height 17
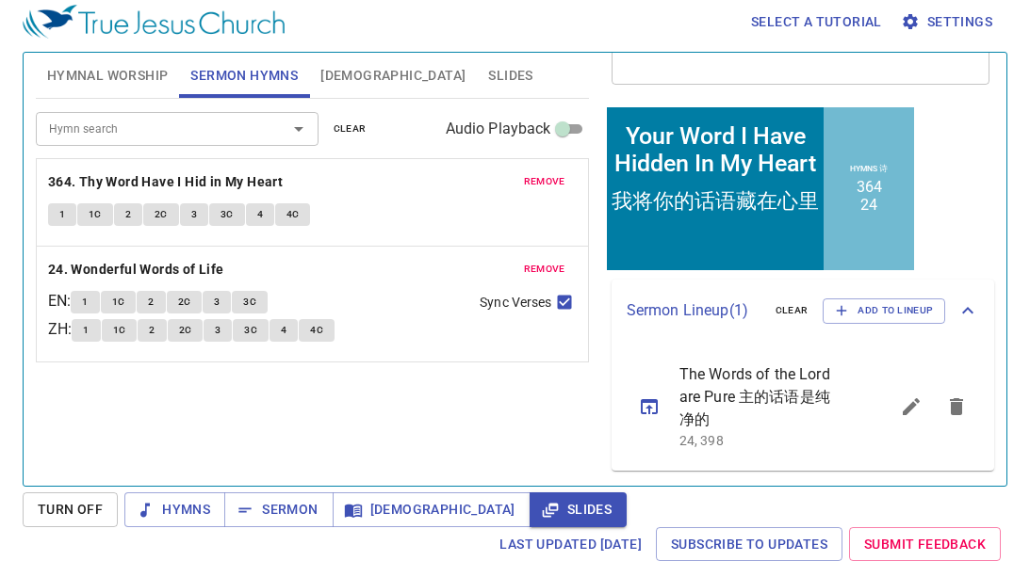
scroll to position [189, 0]
click at [859, 311] on span "Add to Lineup" at bounding box center [884, 310] width 98 height 17
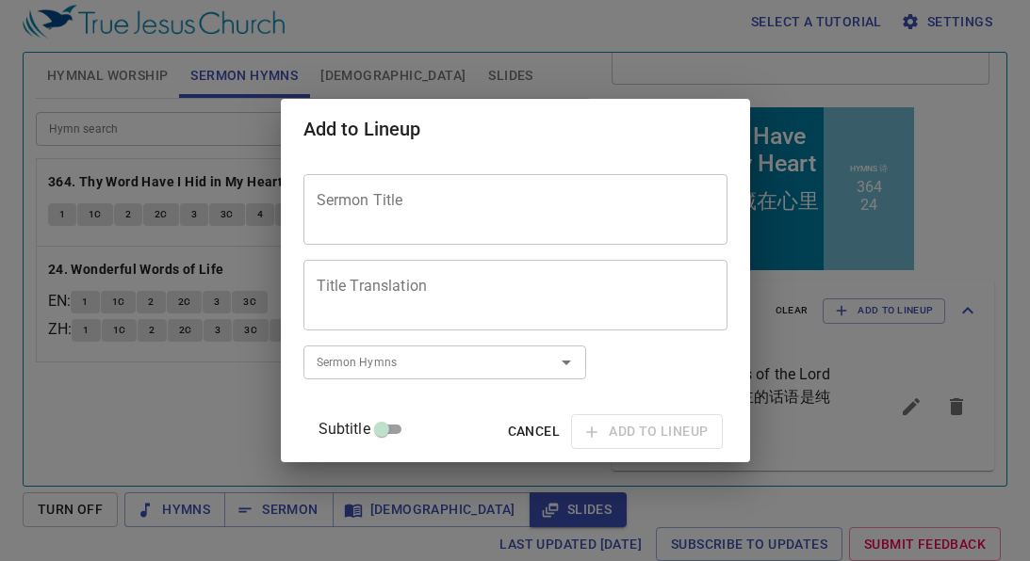
click at [400, 236] on div "Sermon Title" at bounding box center [515, 209] width 424 height 71
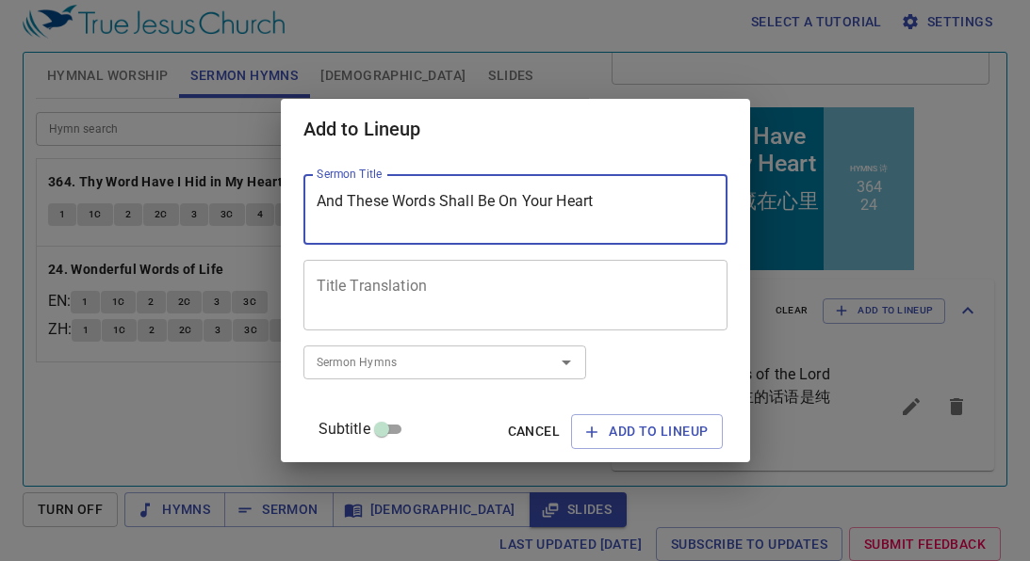
click at [495, 204] on textarea "And These Words Shall Be On Your Heart" at bounding box center [516, 210] width 398 height 36
type textarea "And These Words Shall Be On Your Heart"
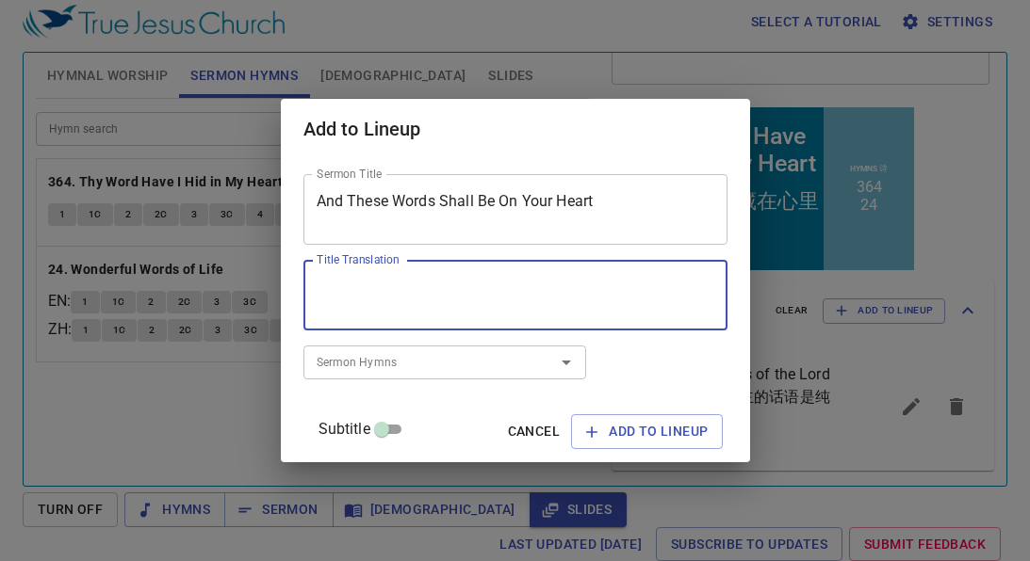
click at [523, 283] on textarea "Title Translation" at bounding box center [516, 296] width 398 height 36
paste textarea "这些话要记在你的心上"
type textarea "这些话要记在你的心上"
click at [442, 358] on input "Sermon Hymns" at bounding box center [417, 362] width 216 height 22
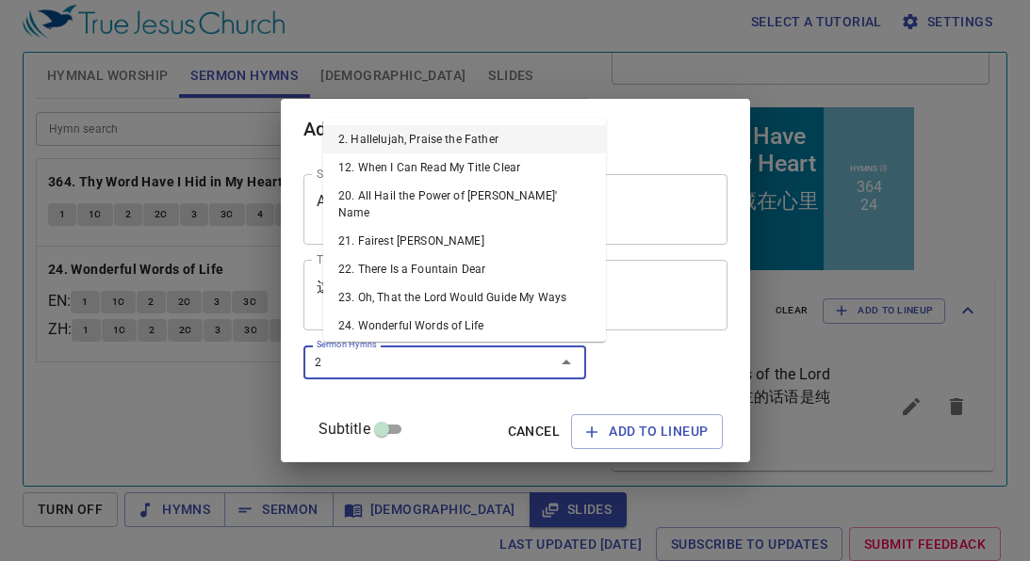
type input "24"
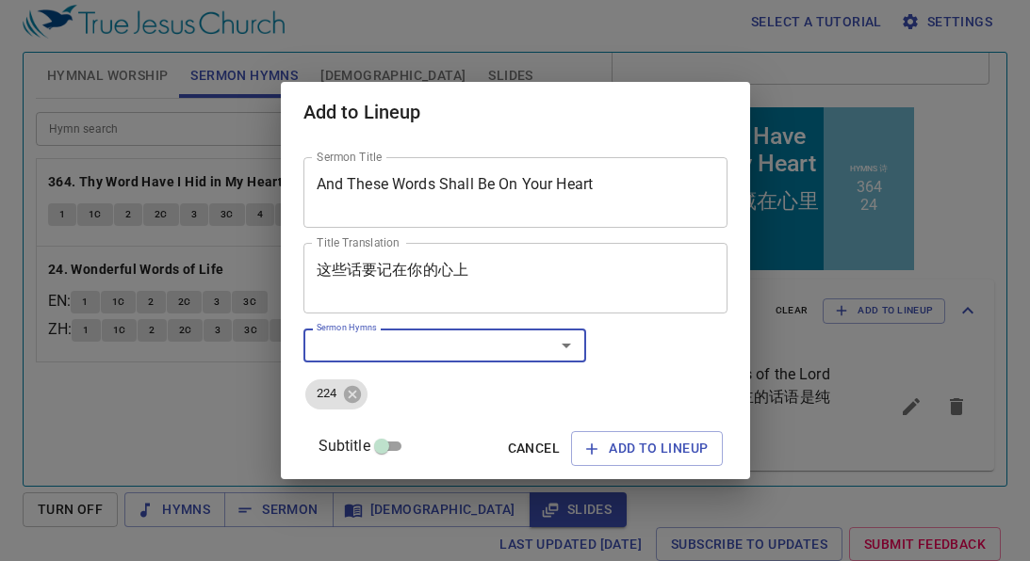
type input "2"
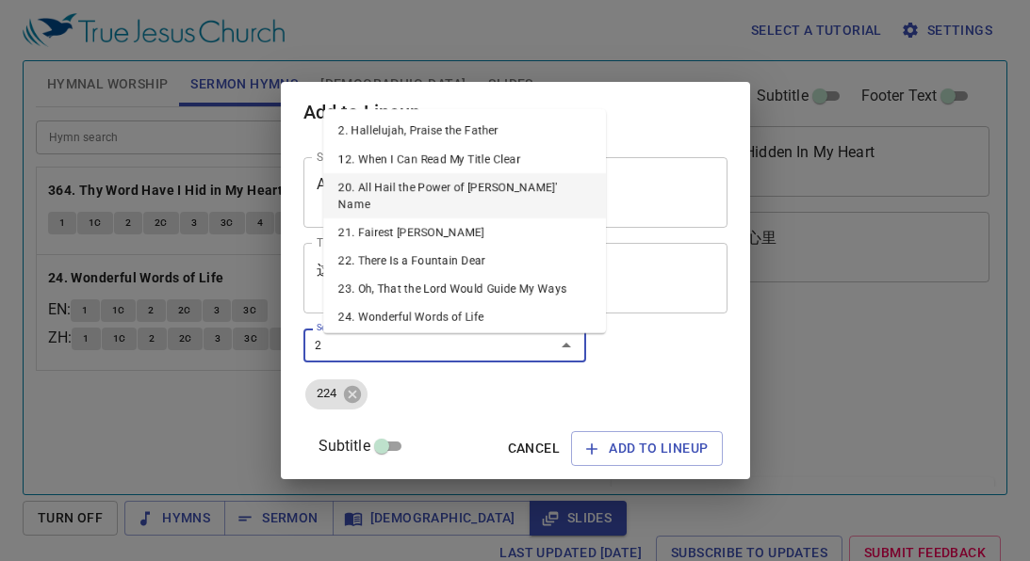
scroll to position [8, 0]
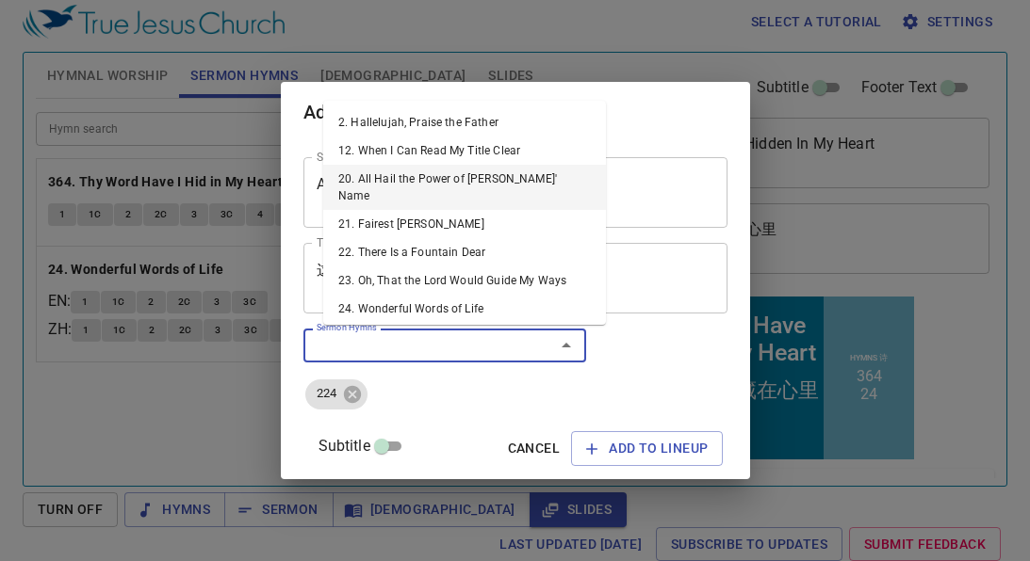
click at [431, 337] on input "Sermon Hymns" at bounding box center [417, 345] width 216 height 22
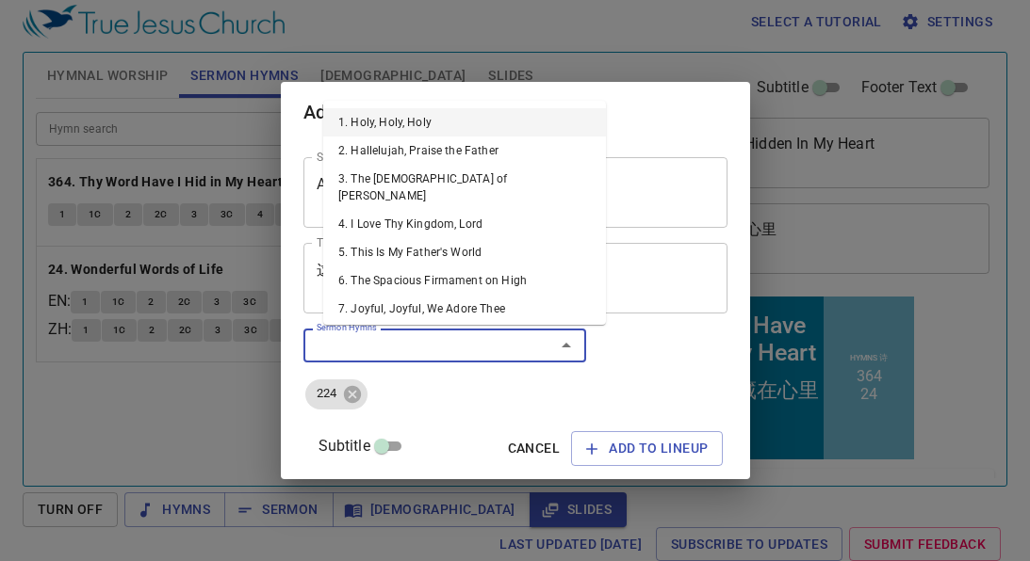
click at [460, 337] on input "Sermon Hymns" at bounding box center [417, 345] width 216 height 22
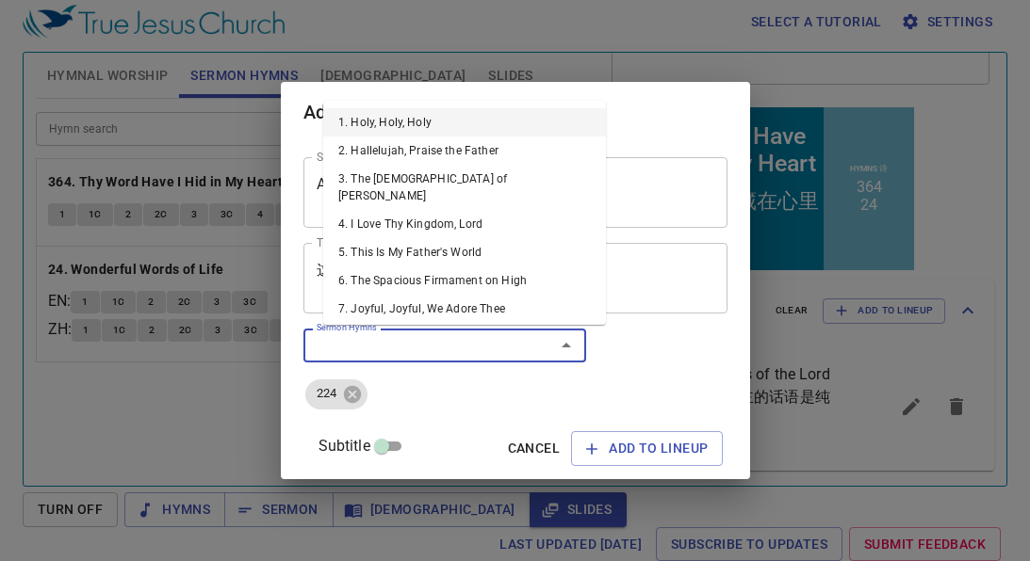
scroll to position [0, 0]
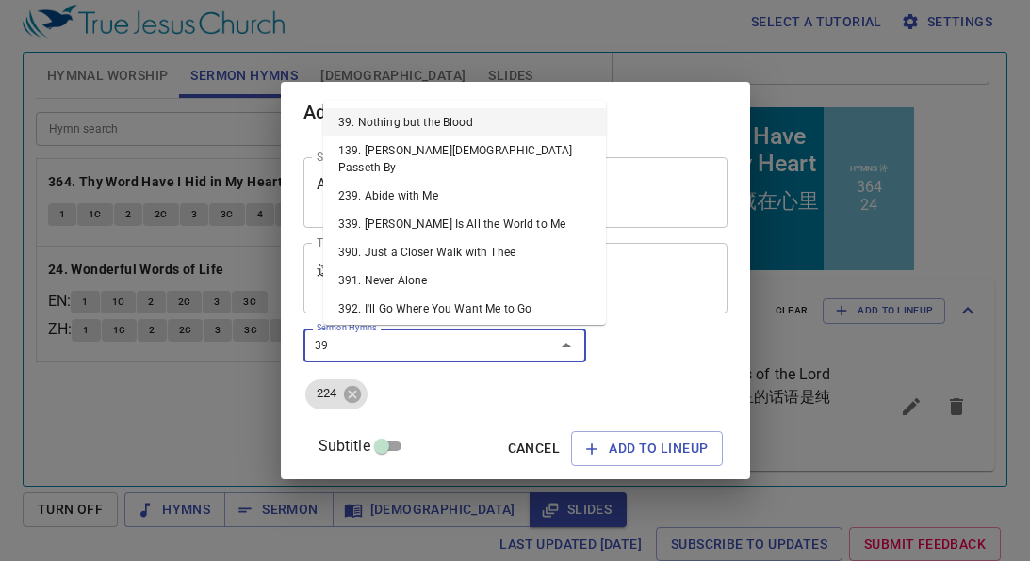
type input "398"
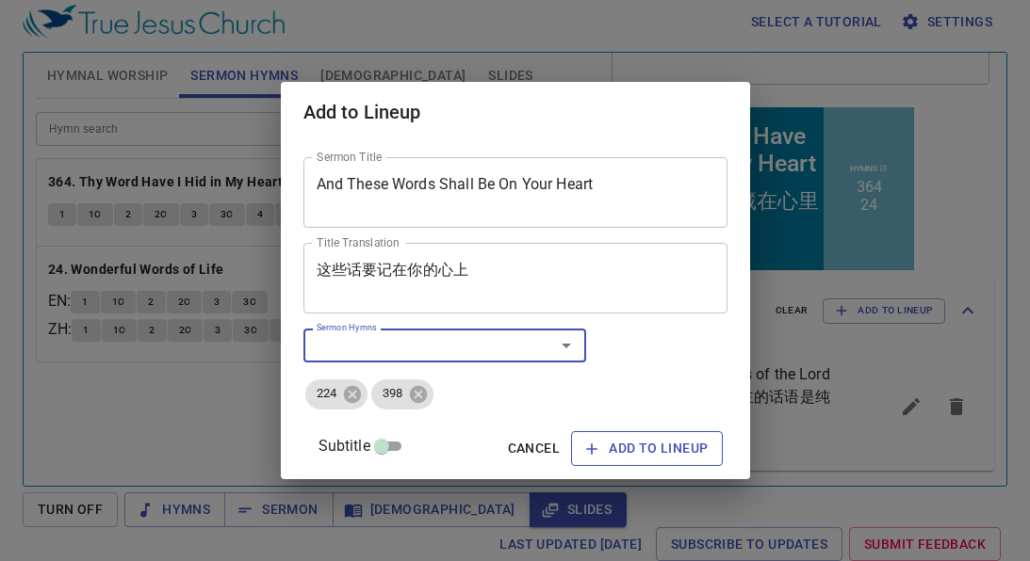
click at [613, 440] on span "Add to Lineup" at bounding box center [647, 449] width 122 height 24
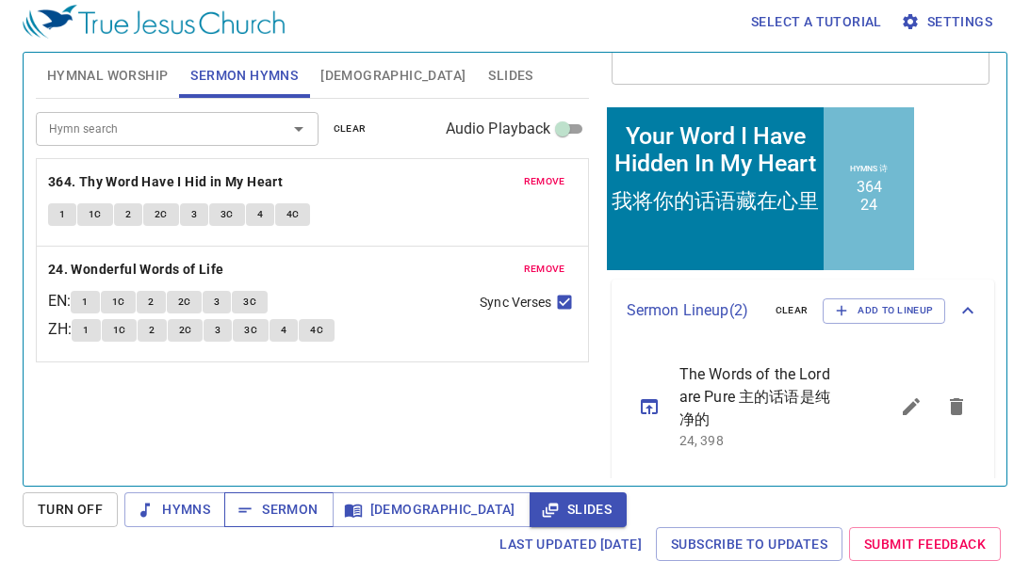
click at [279, 511] on span "Sermon" at bounding box center [278, 510] width 78 height 24
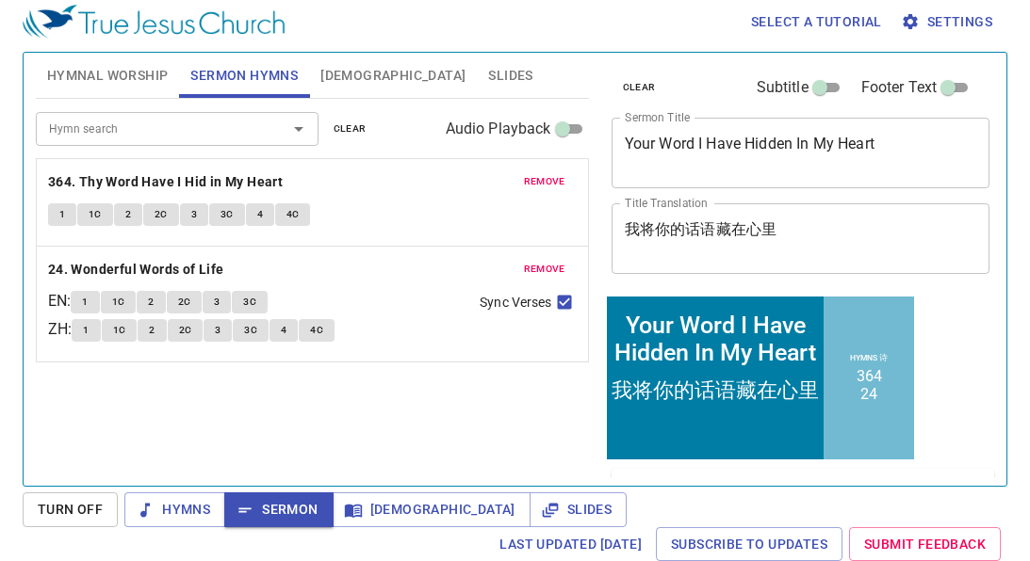
scroll to position [302, 0]
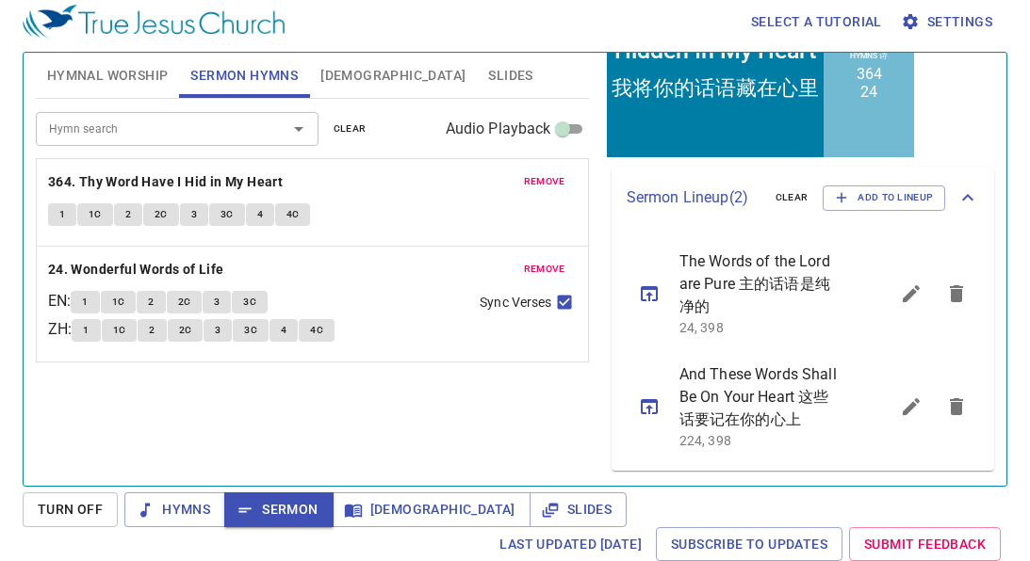
click at [754, 373] on span "And These Words Shall Be On Your Heart 这些话要记在你的心上" at bounding box center [761, 398] width 165 height 68
click at [881, 198] on span "Add to Lineup" at bounding box center [884, 197] width 98 height 17
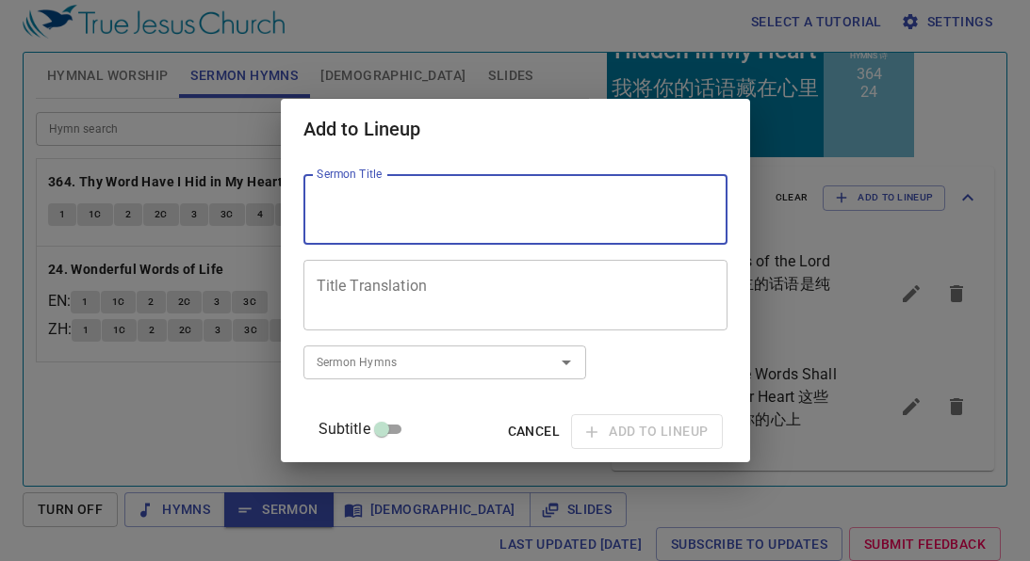
click at [594, 198] on textarea "Sermon Title" at bounding box center [516, 210] width 398 height 36
type textarea "A"
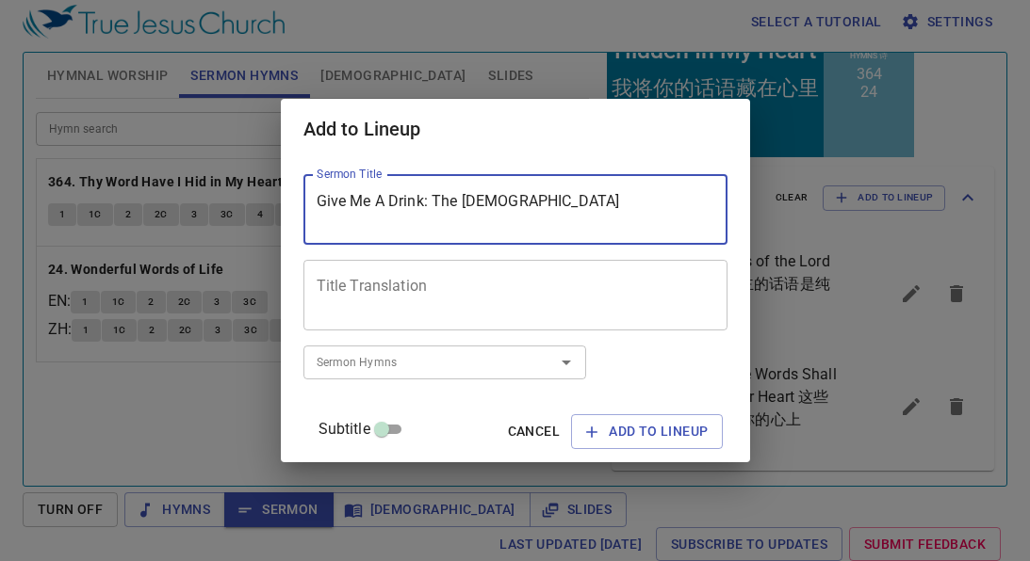
click at [584, 206] on textarea "Give Me A Drink: The Samaritan" at bounding box center [516, 210] width 398 height 36
type textarea "Give Me A Drink: The Samaritan Women"
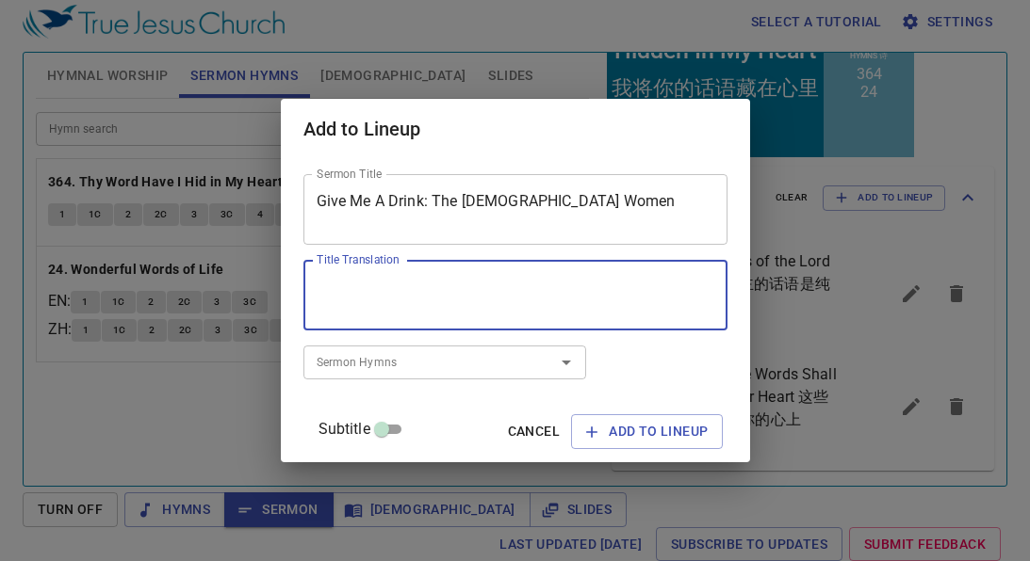
click at [564, 299] on textarea "Title Translation" at bounding box center [516, 296] width 398 height 36
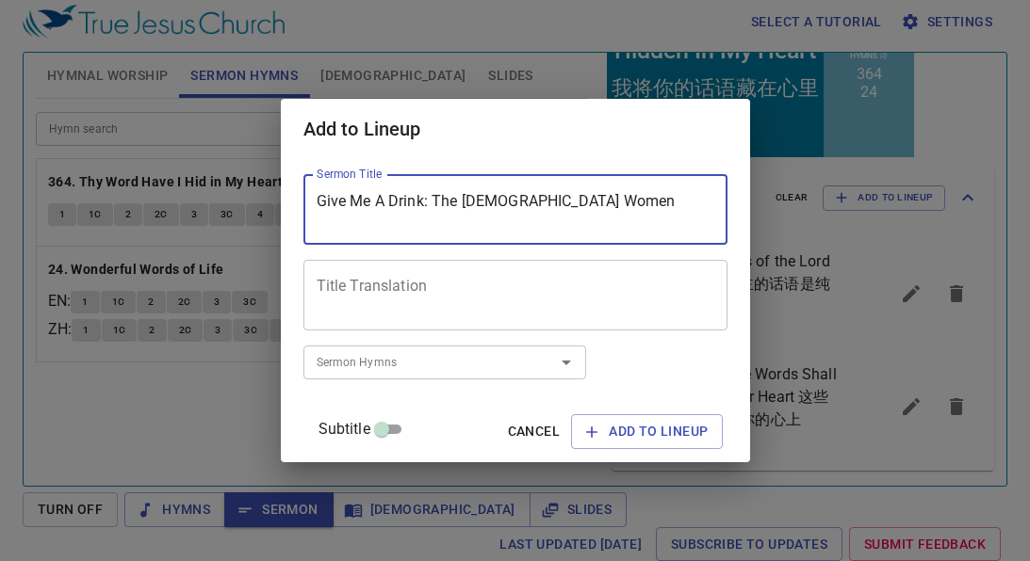
click at [530, 217] on textarea "Give Me A Drink: The Samaritan Women" at bounding box center [516, 210] width 398 height 36
click at [535, 200] on textarea "Give Me A Drink: The Samaritan Women" at bounding box center [516, 210] width 398 height 36
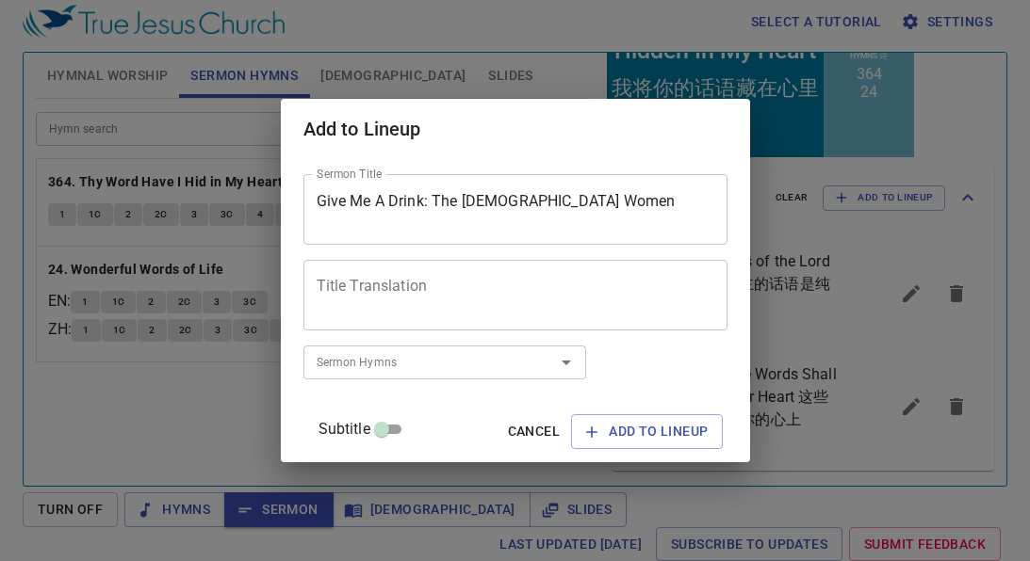
click at [507, 261] on div "Title Translation" at bounding box center [515, 295] width 424 height 71
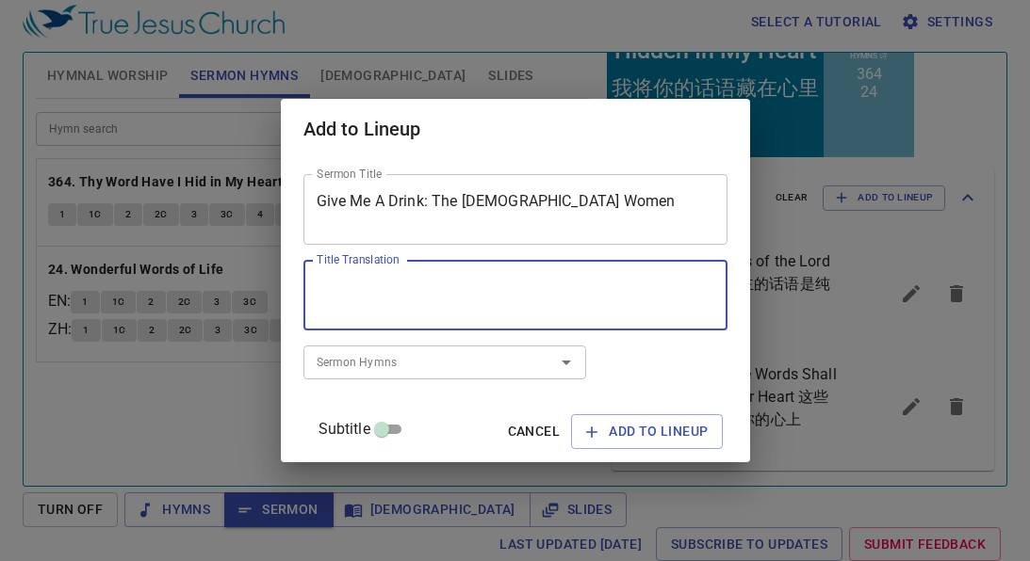
click at [550, 297] on textarea "Title Translation" at bounding box center [516, 296] width 398 height 36
paste textarea "给我一杯水：撒玛利亚妇女"
type textarea "给我一杯水：撒玛利亚妇女"
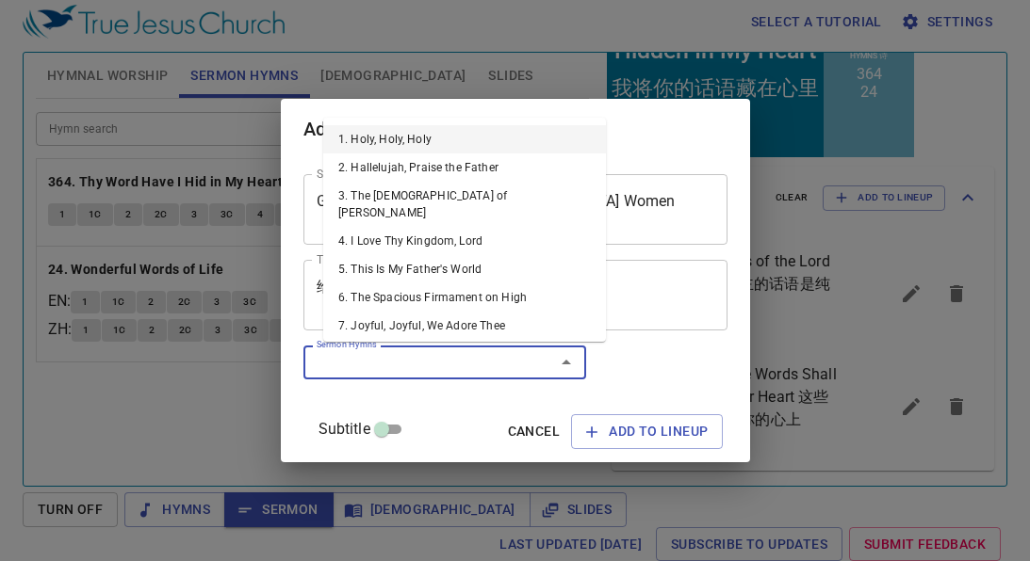
click at [518, 351] on input "Sermon Hymns" at bounding box center [417, 362] width 216 height 22
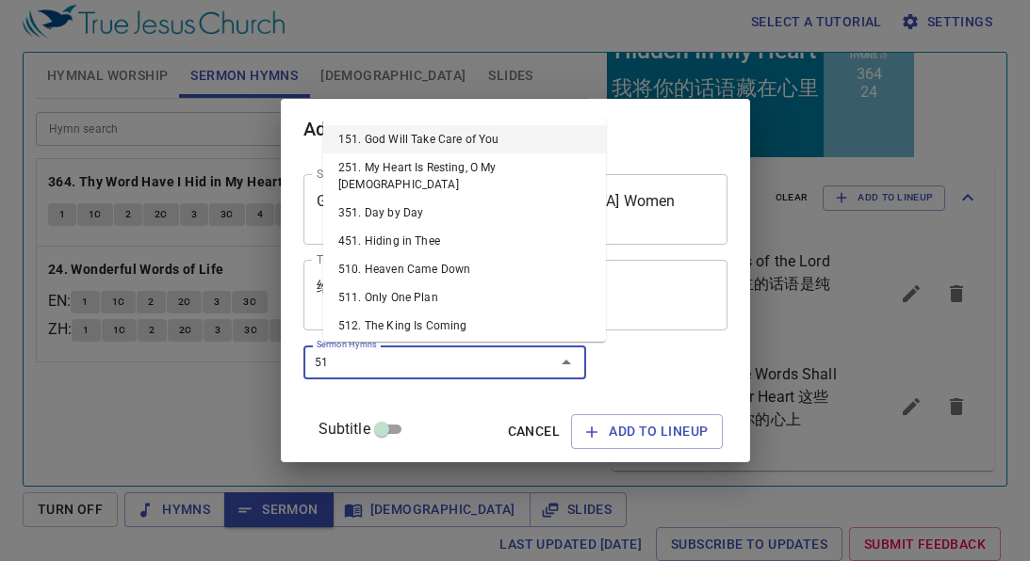
type input "513"
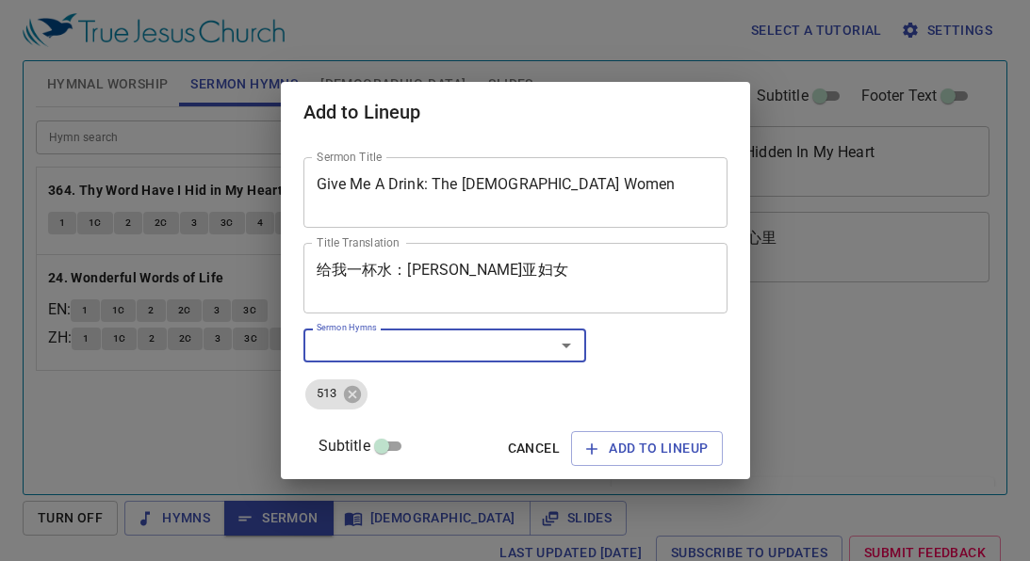
scroll to position [8, 0]
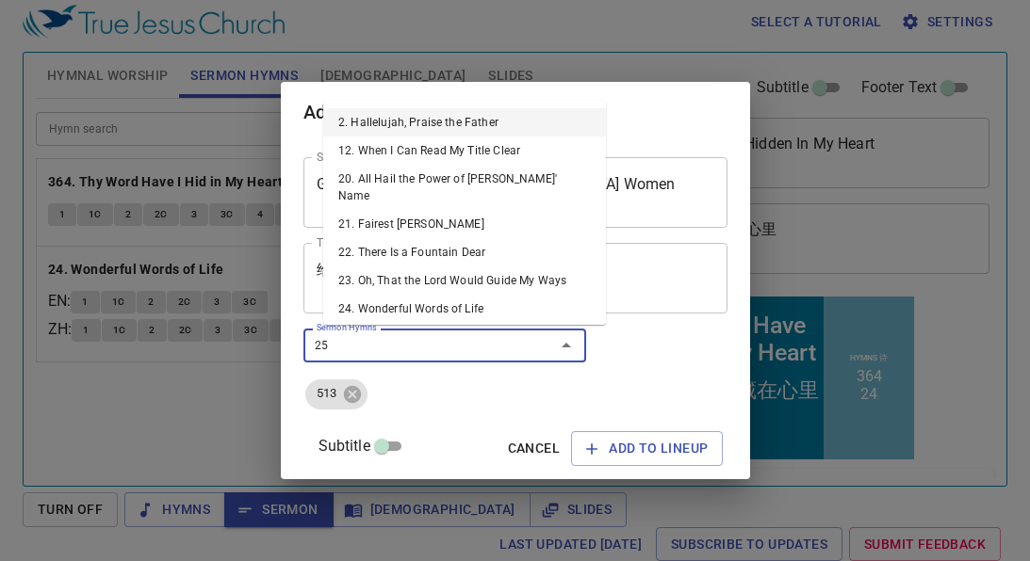
type input "252"
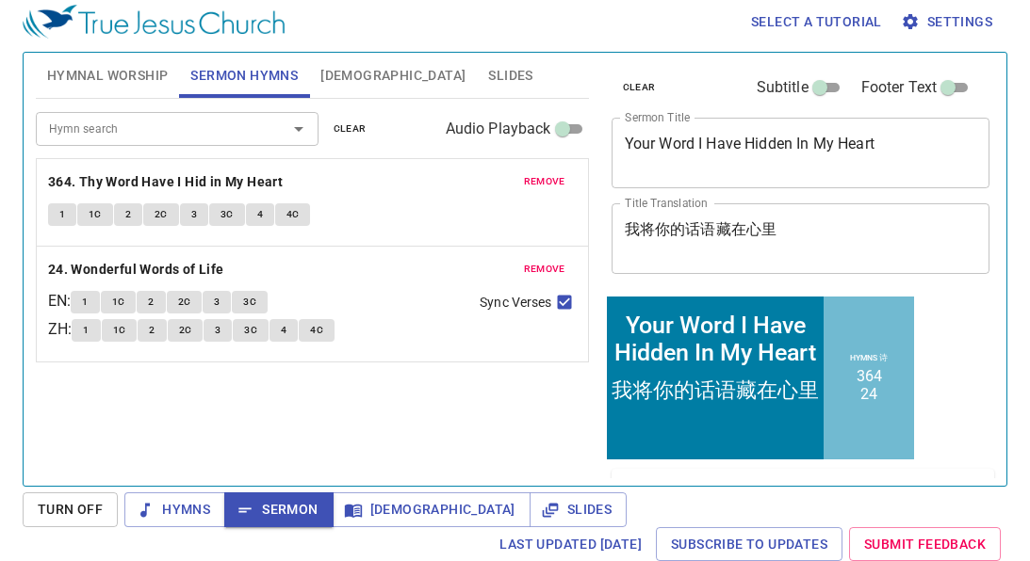
scroll to position [8, 0]
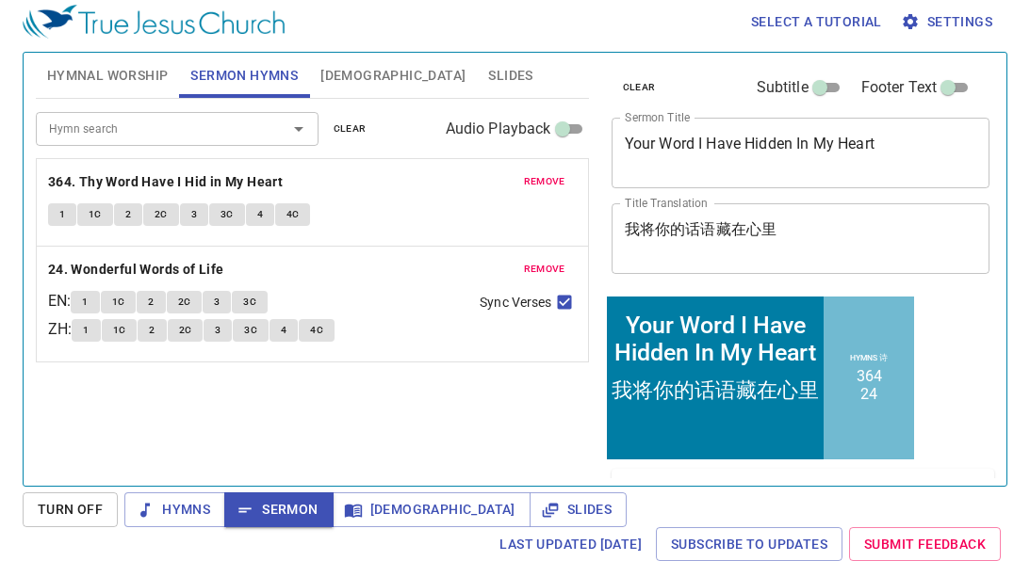
scroll to position [8, 0]
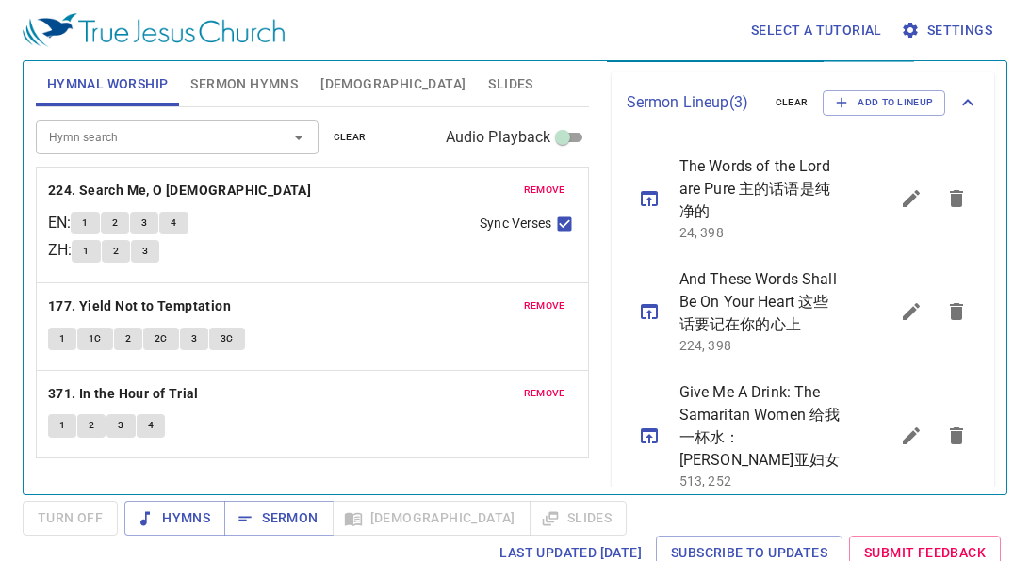
scroll to position [415, 0]
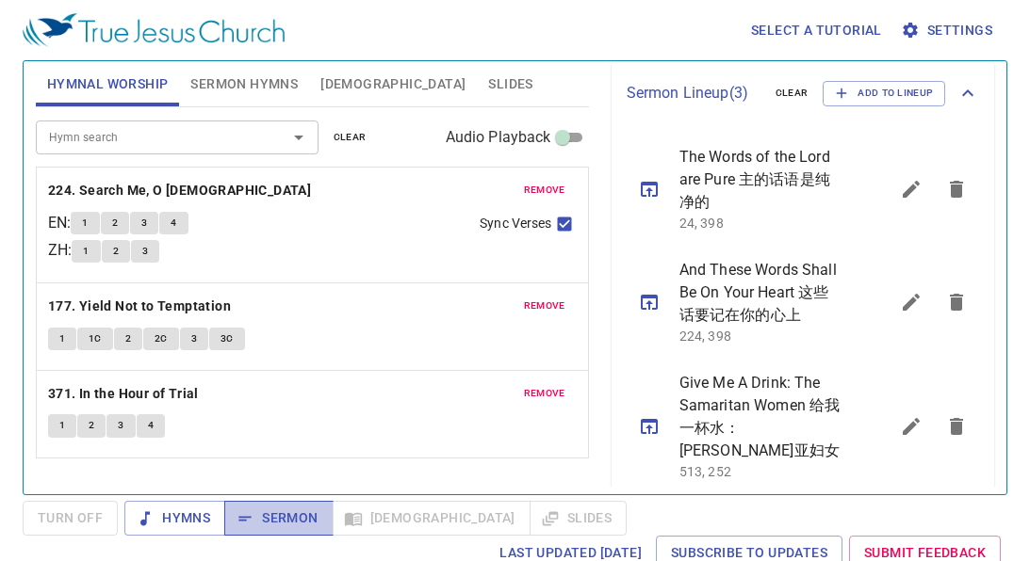
click at [276, 513] on span "Sermon" at bounding box center [278, 519] width 78 height 24
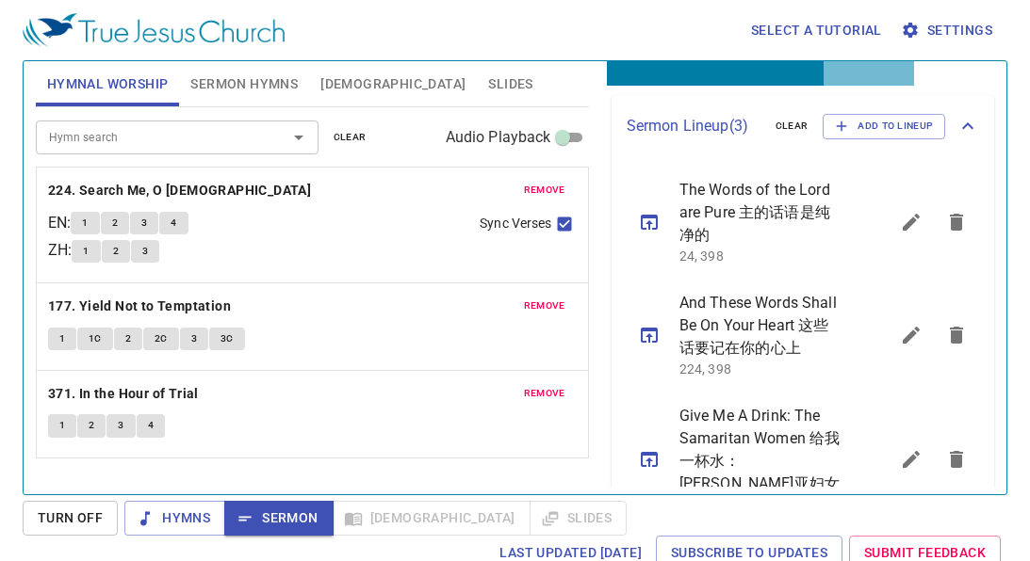
scroll to position [376, 0]
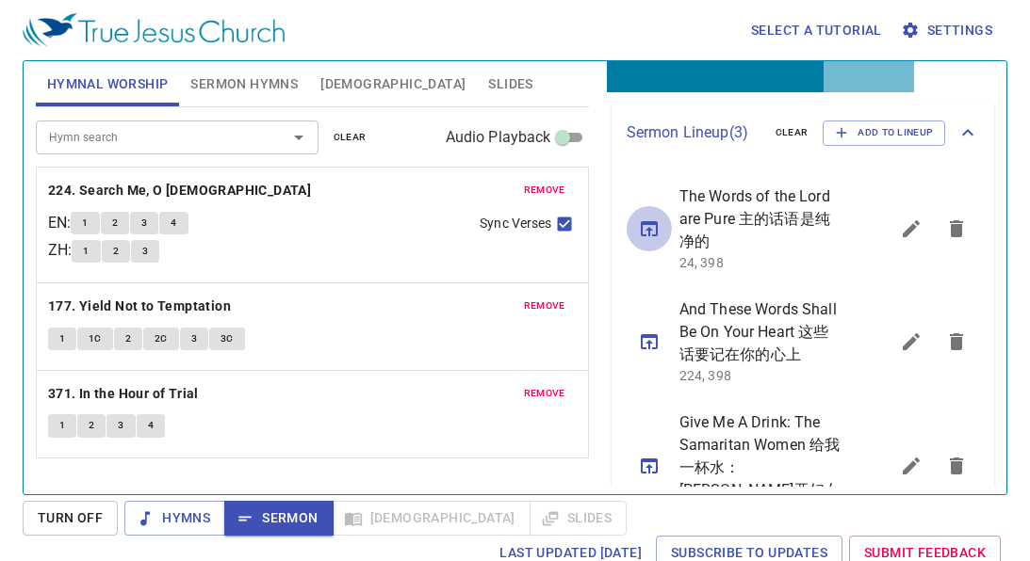
click at [651, 236] on icon "sermon lineup list" at bounding box center [649, 229] width 23 height 23
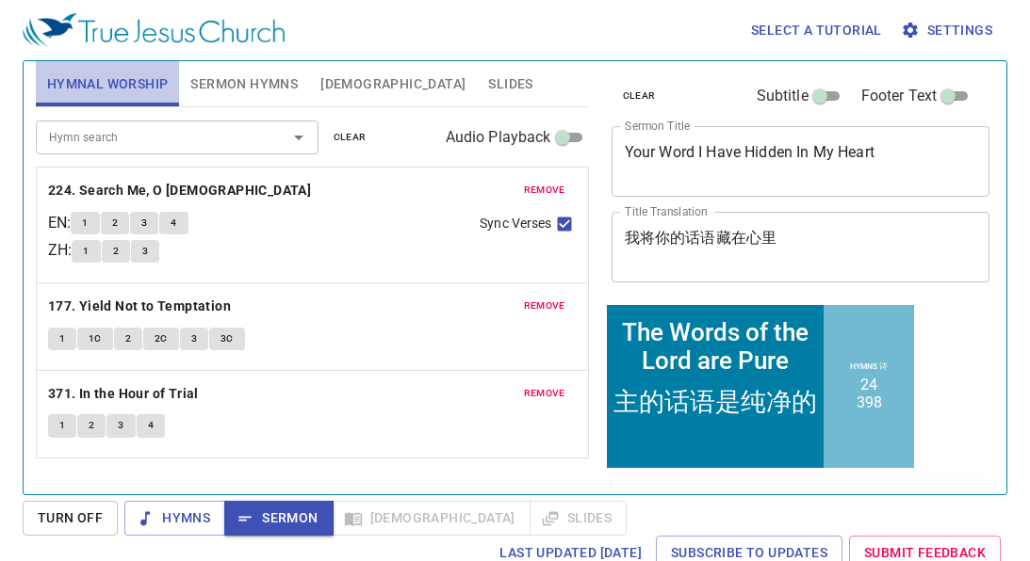
click at [121, 93] on span "Hymnal Worship" at bounding box center [108, 85] width 122 height 24
click at [353, 129] on span "clear" at bounding box center [350, 137] width 33 height 17
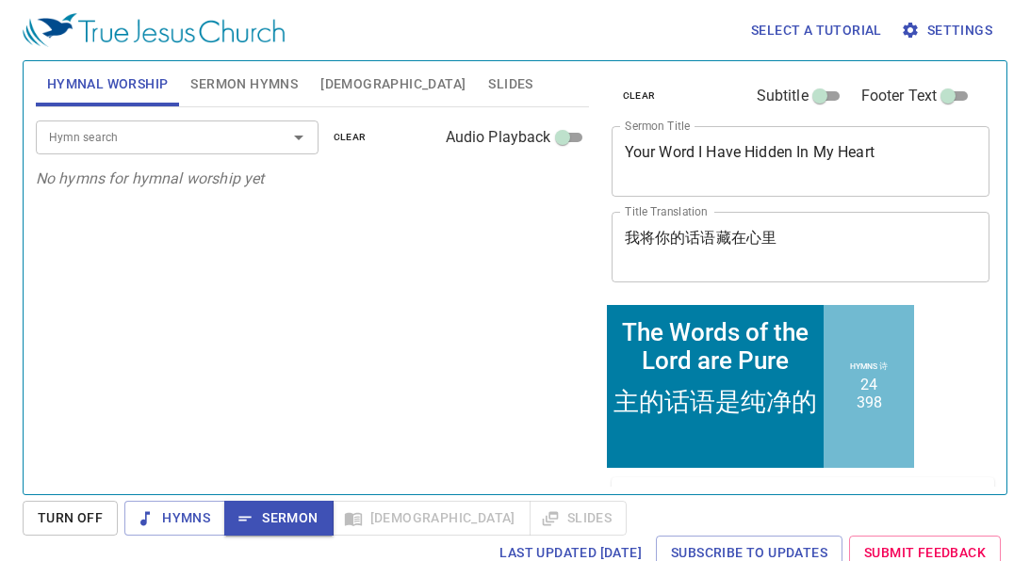
click at [238, 137] on input "Hymn search" at bounding box center [149, 137] width 216 height 22
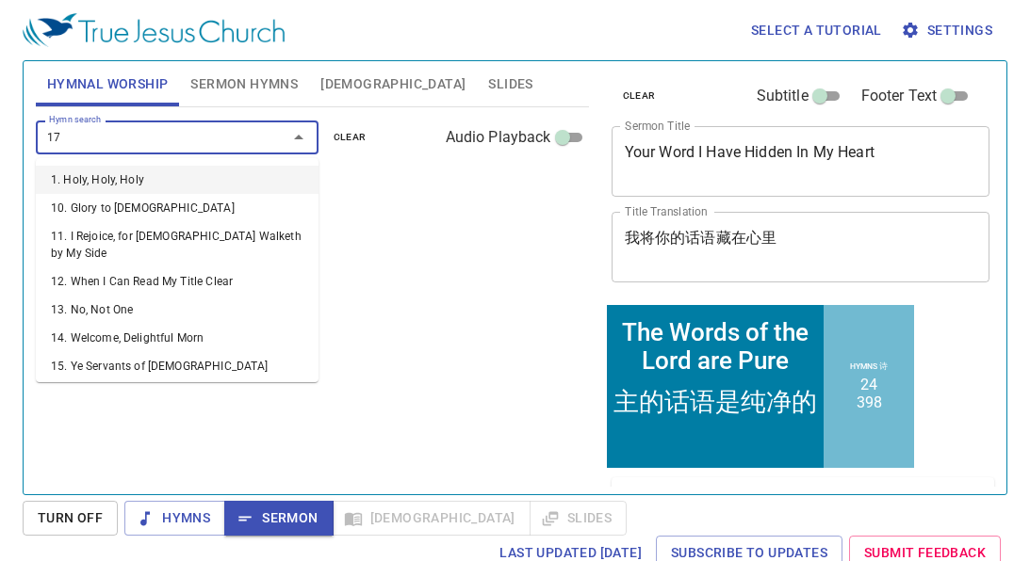
type input "177"
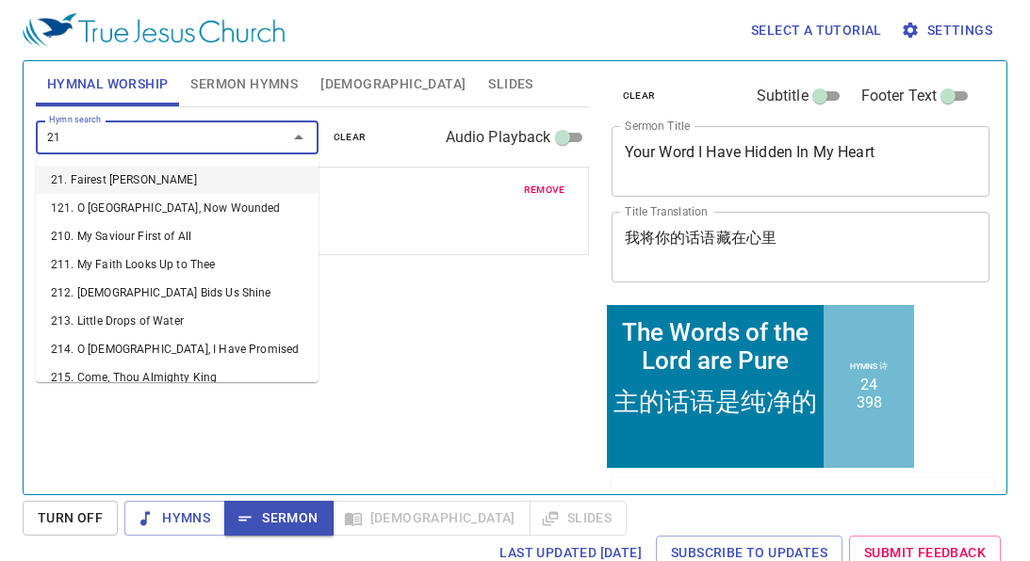
type input "212"
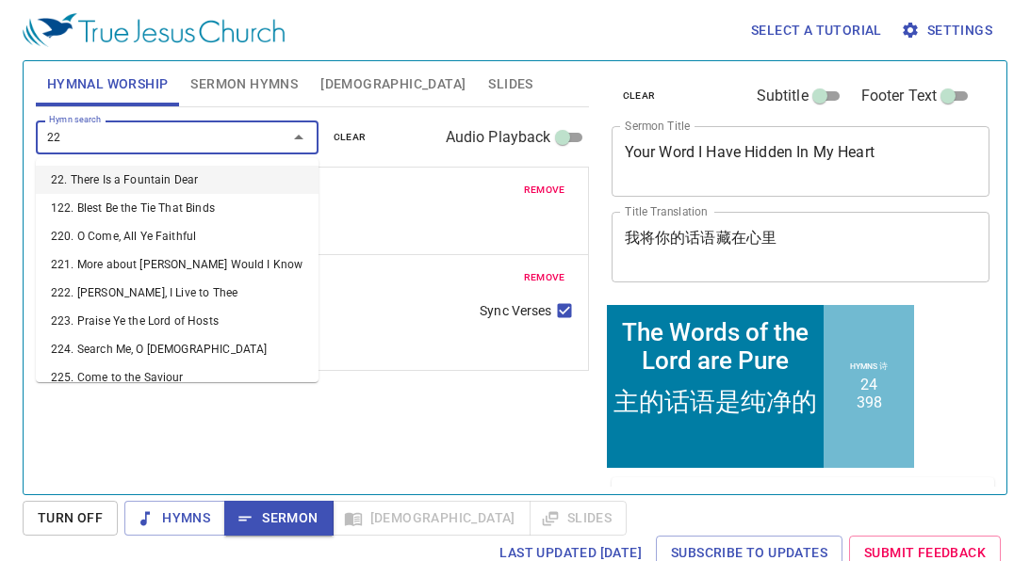
type input "225"
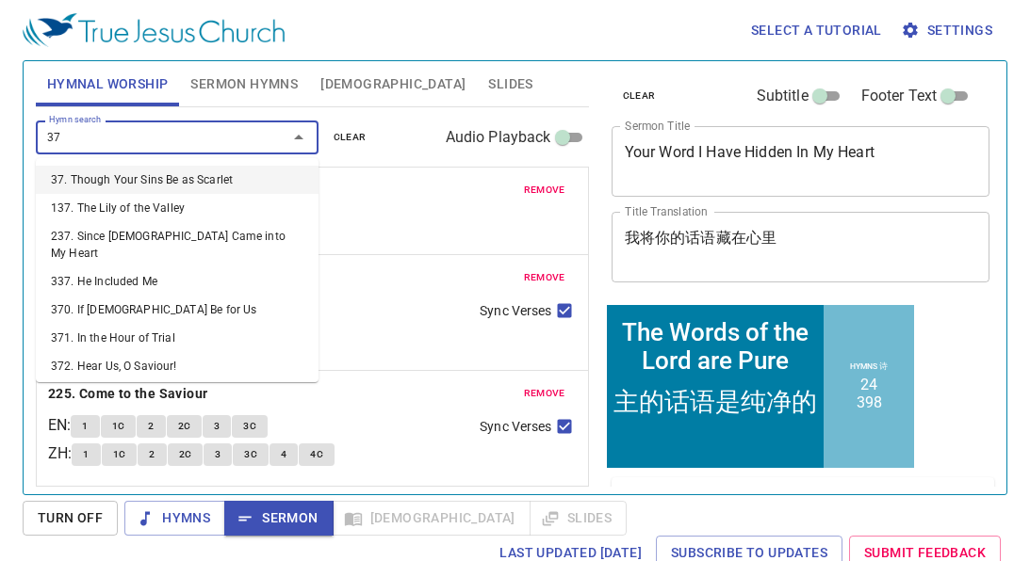
type input "379"
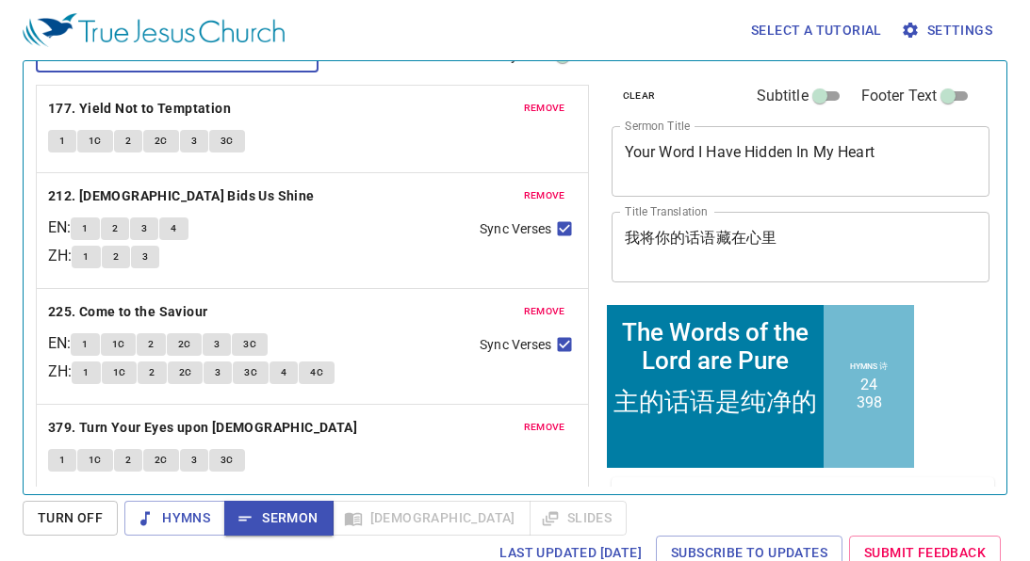
scroll to position [88, 0]
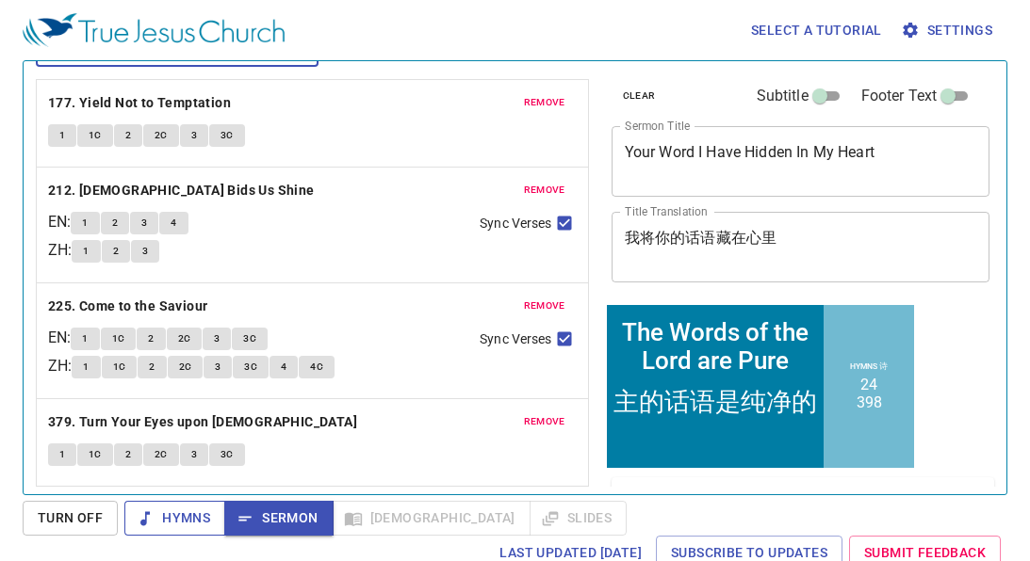
click at [166, 512] on span "Hymns" at bounding box center [174, 519] width 71 height 24
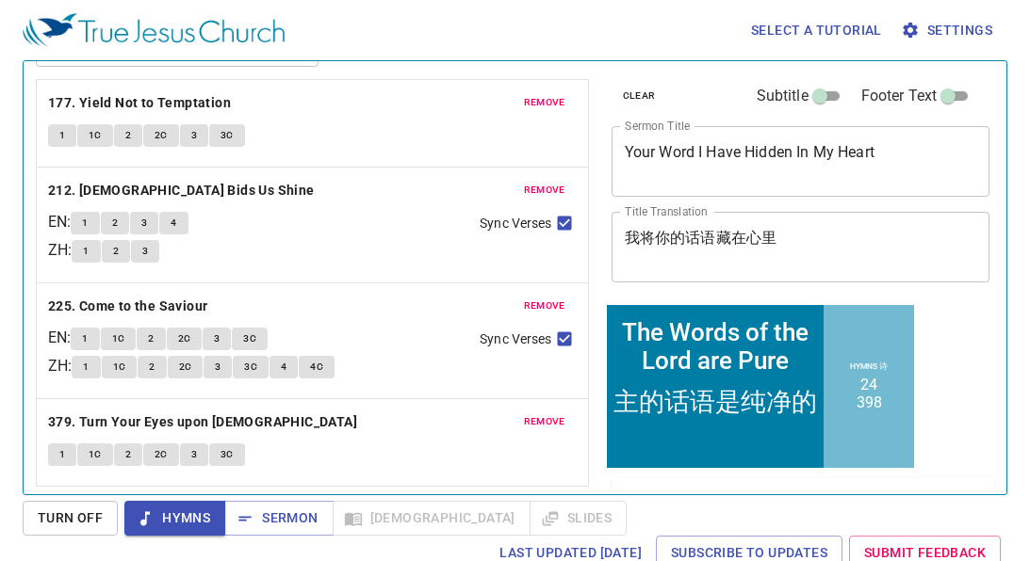
scroll to position [0, 0]
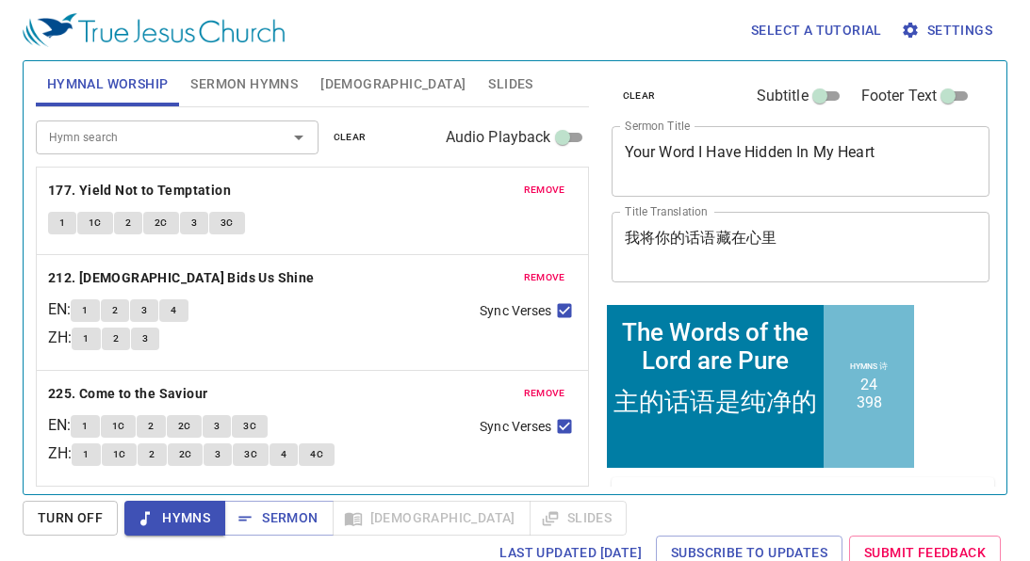
click at [59, 224] on span "1" at bounding box center [62, 223] width 6 height 17
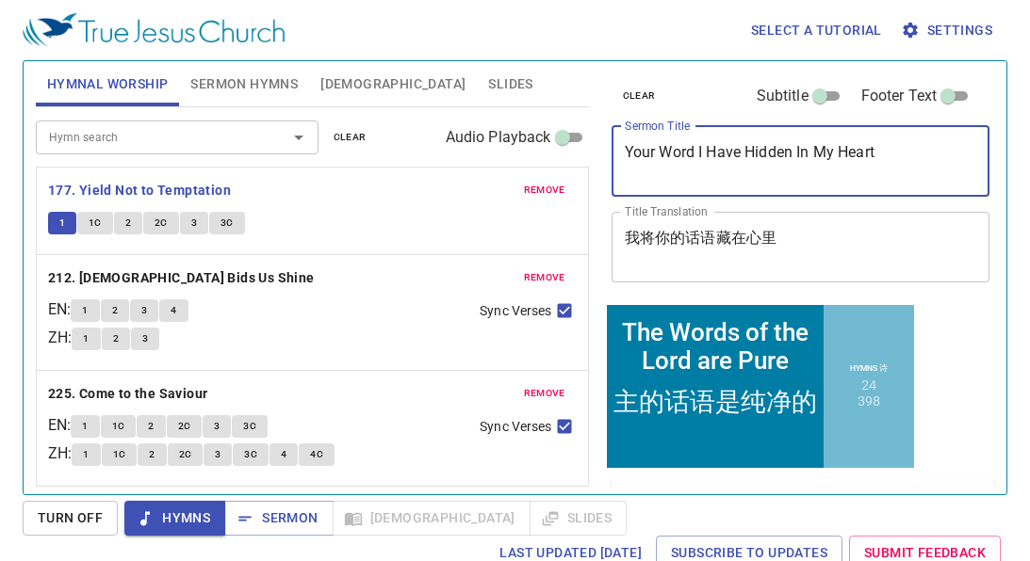
click at [789, 154] on textarea "The Words of the Lord are Pure" at bounding box center [801, 161] width 352 height 36
type textarea "The Words of the Lord are Pure"
click at [940, 154] on textarea "The Words of the Lord are Pure" at bounding box center [801, 161] width 352 height 36
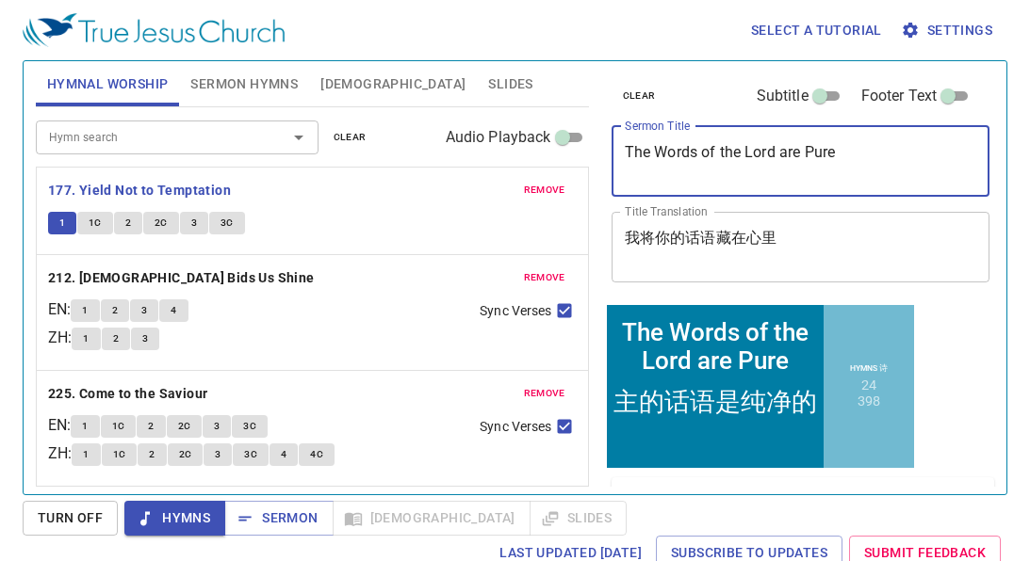
click at [719, 244] on textarea "主的话语是纯净的" at bounding box center [801, 247] width 352 height 36
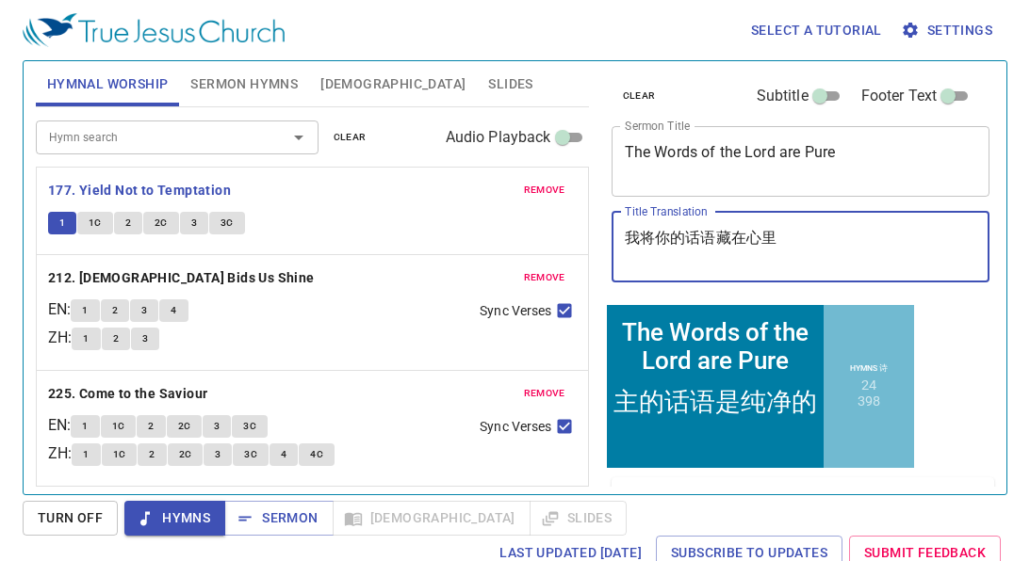
click at [719, 244] on textarea "主的话语是纯净的" at bounding box center [801, 247] width 352 height 36
type textarea "主的话语是纯净的"
click at [719, 244] on textarea "主的话语是纯净的" at bounding box center [801, 247] width 352 height 36
click at [104, 224] on button "1C" at bounding box center [95, 223] width 36 height 23
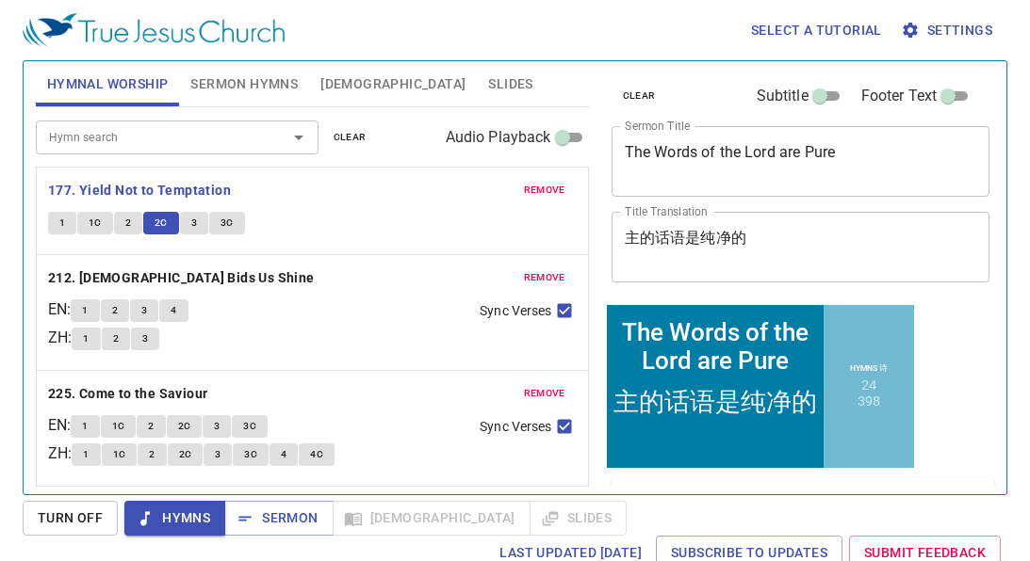
click at [191, 225] on span "3" at bounding box center [194, 223] width 6 height 17
click at [227, 220] on span "3C" at bounding box center [226, 223] width 13 height 17
click at [516, 27] on div "Select a tutorial Settings" at bounding box center [511, 30] width 977 height 60
click at [186, 271] on b "212. [DEMOGRAPHIC_DATA] Bids Us Shine" at bounding box center [181, 279] width 267 height 24
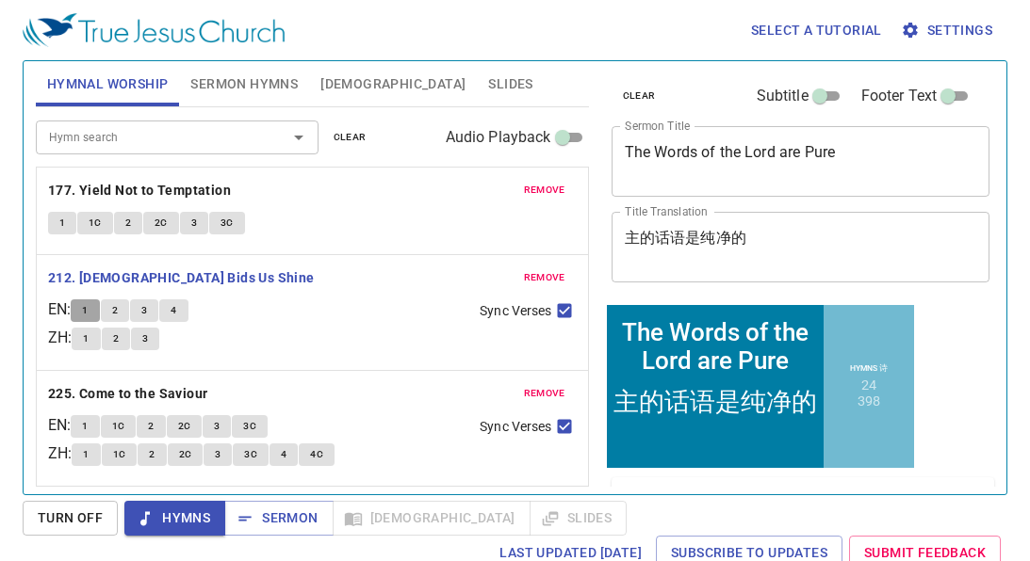
click at [80, 305] on button "1" at bounding box center [85, 311] width 28 height 23
click at [118, 314] on span "2" at bounding box center [115, 310] width 6 height 17
click at [147, 308] on span "3" at bounding box center [144, 310] width 6 height 17
click at [186, 306] on button "4" at bounding box center [173, 311] width 28 height 23
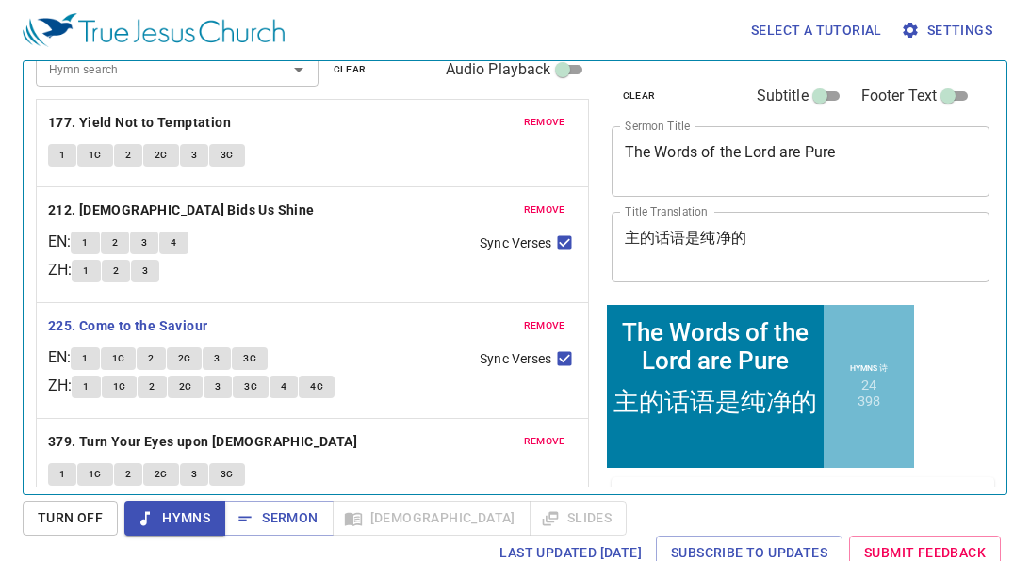
scroll to position [88, 0]
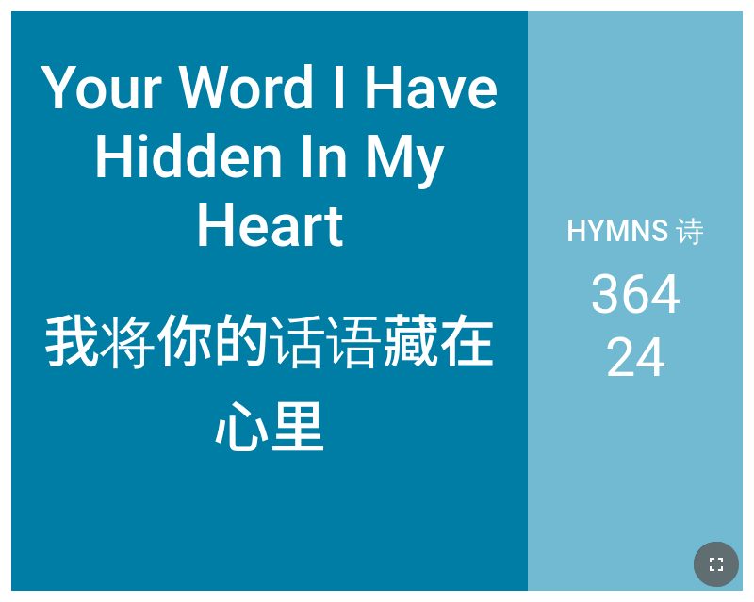
click at [715, 542] on button "button" at bounding box center [715, 564] width 45 height 45
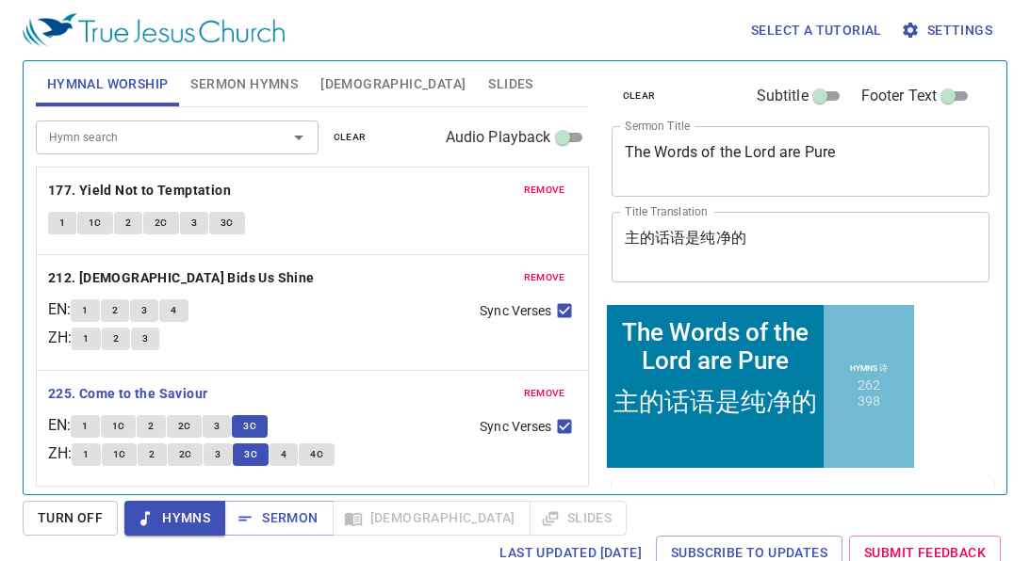
click at [69, 498] on b "379. Turn Your Eyes upon [DEMOGRAPHIC_DATA]" at bounding box center [202, 510] width 309 height 24
click at [97, 498] on b "379. Turn Your Eyes upon [DEMOGRAPHIC_DATA]" at bounding box center [202, 510] width 309 height 24
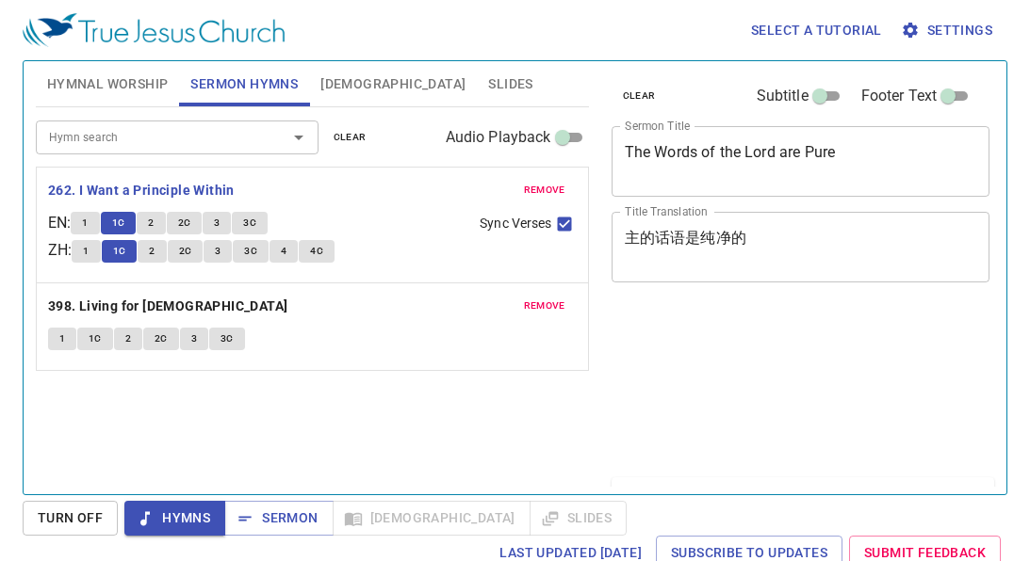
scroll to position [8, 0]
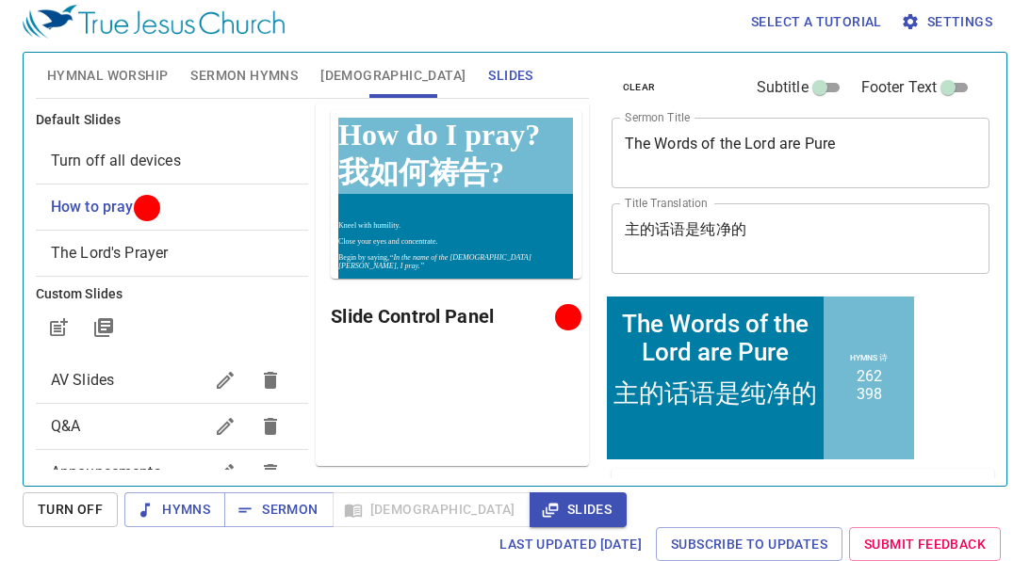
scroll to position [8, 0]
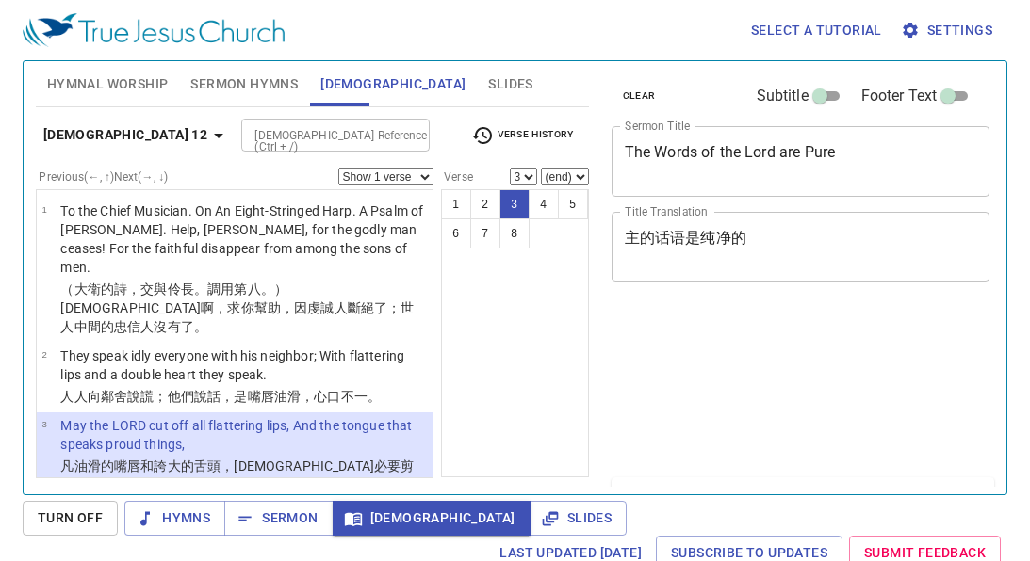
select select "3"
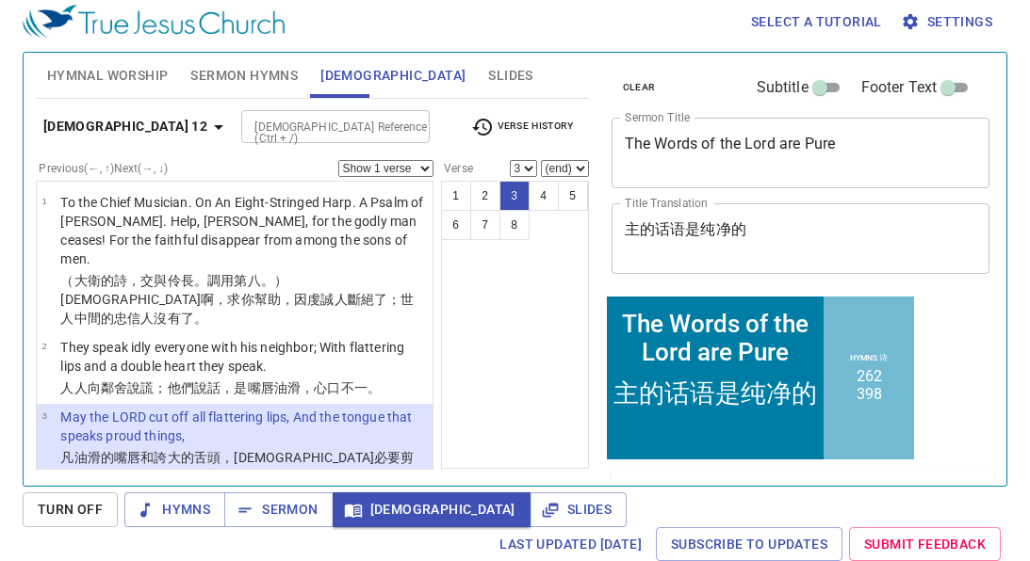
scroll to position [8, 0]
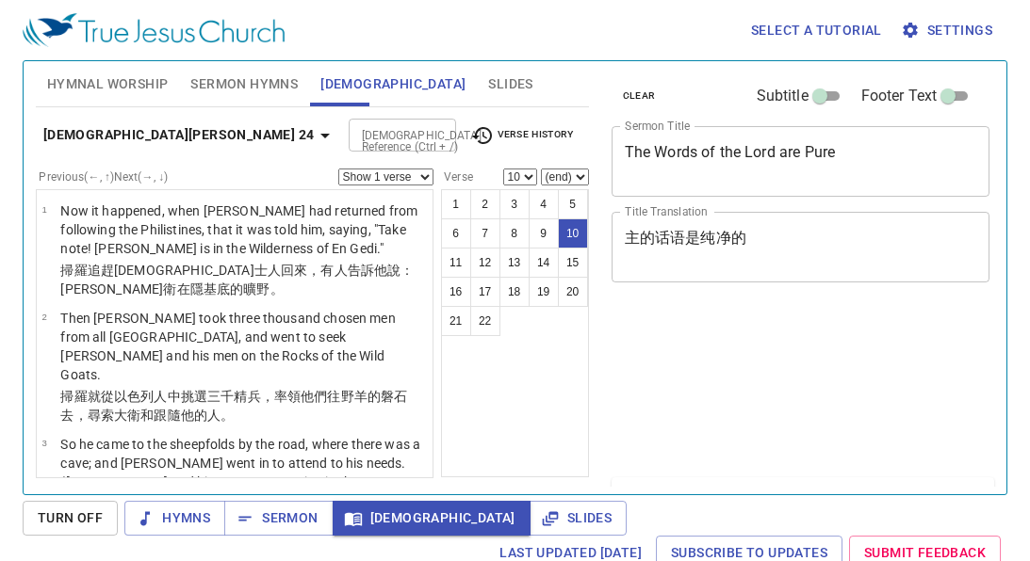
select select "10"
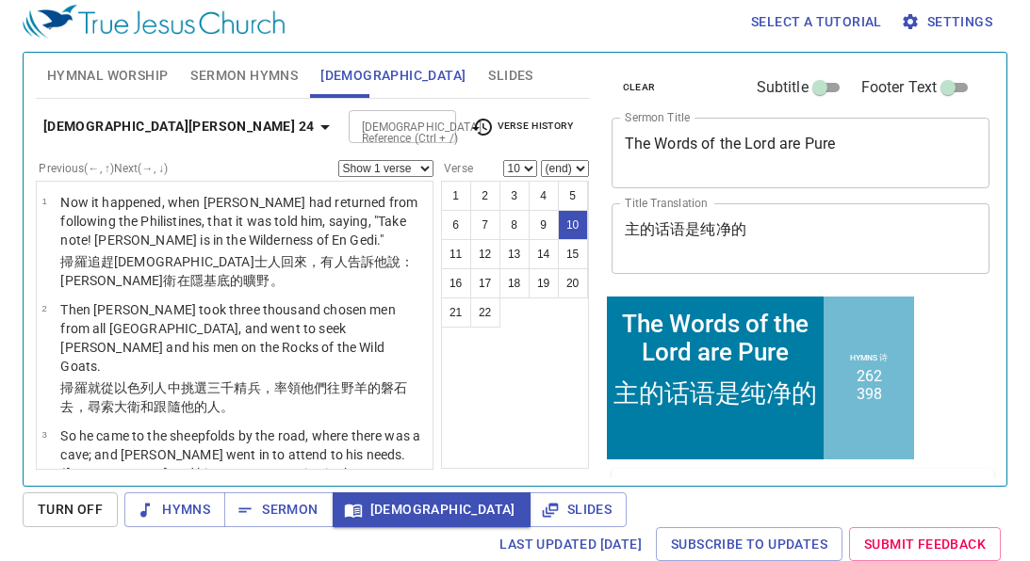
scroll to position [894, 0]
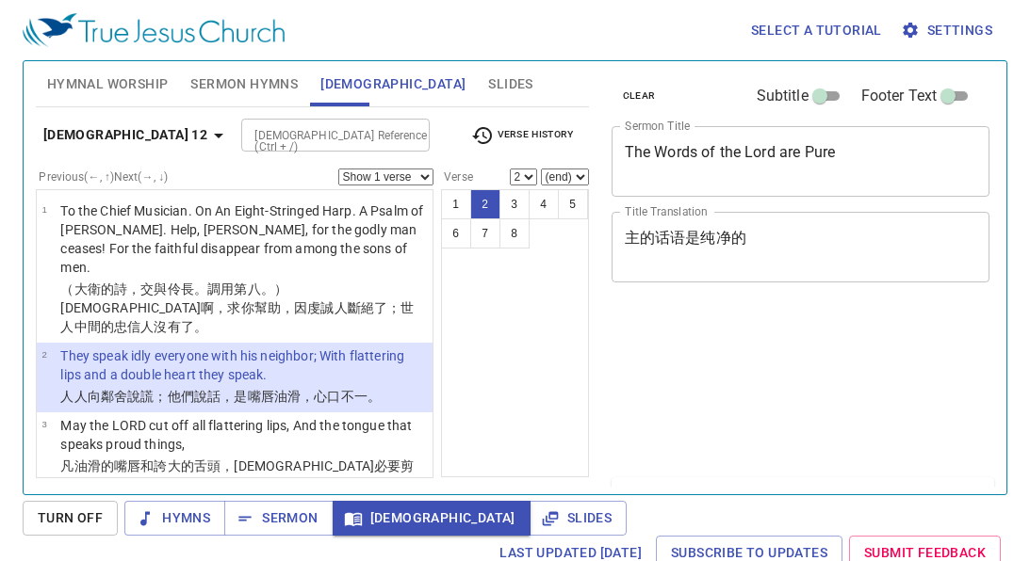
select select "2"
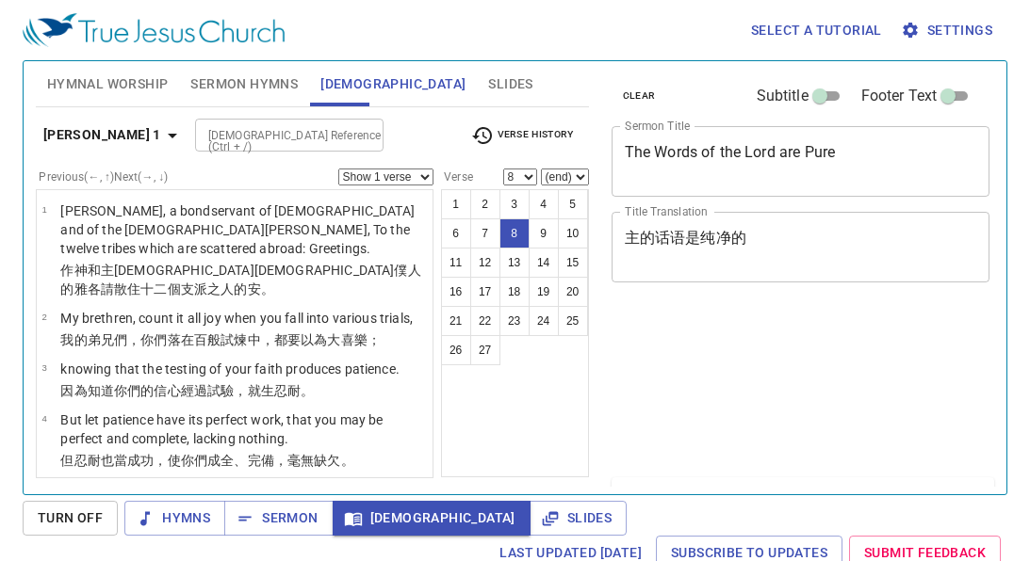
select select "8"
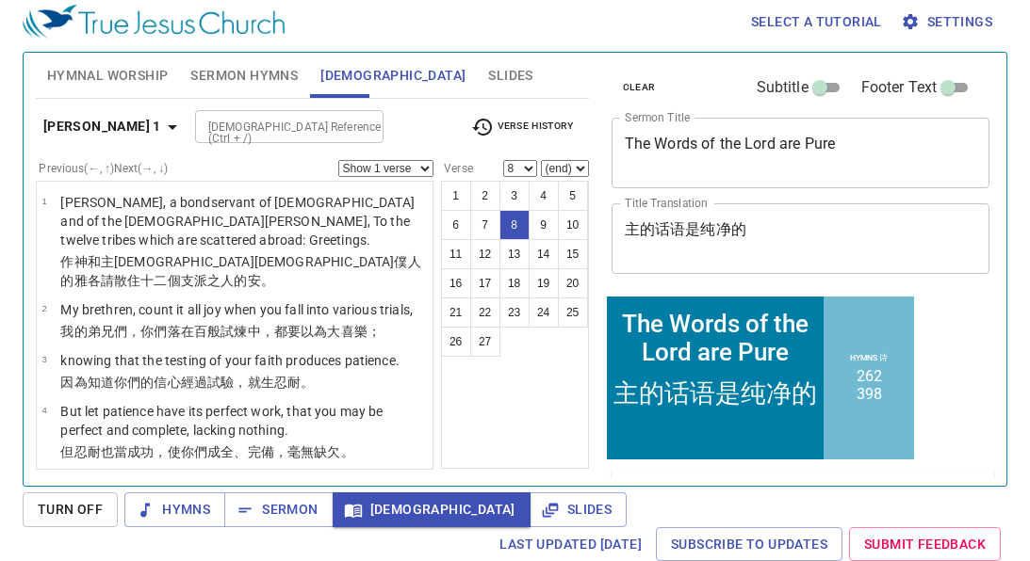
click at [72, 130] on b "James 1" at bounding box center [102, 127] width 118 height 24
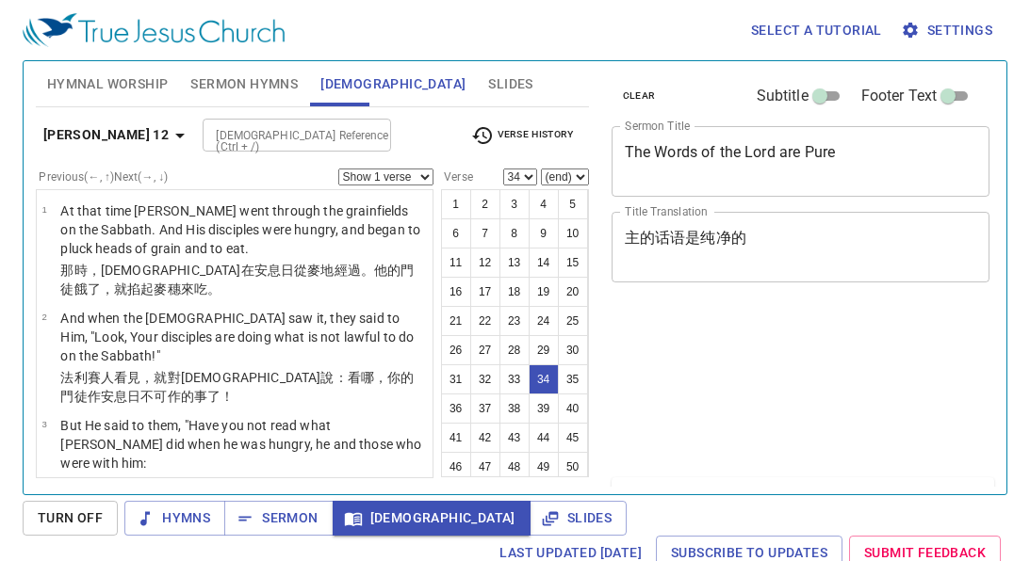
select select "34"
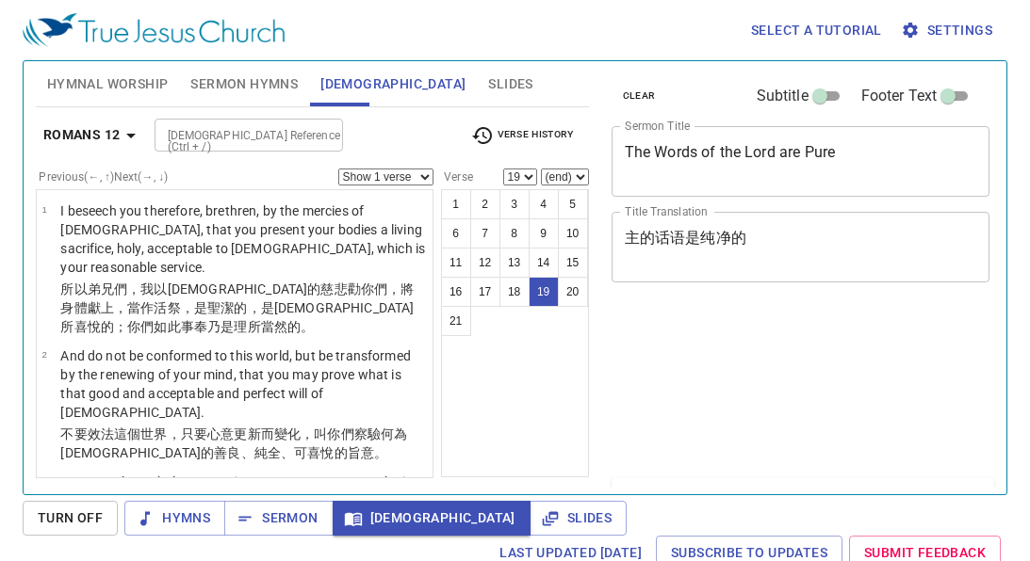
select select "19"
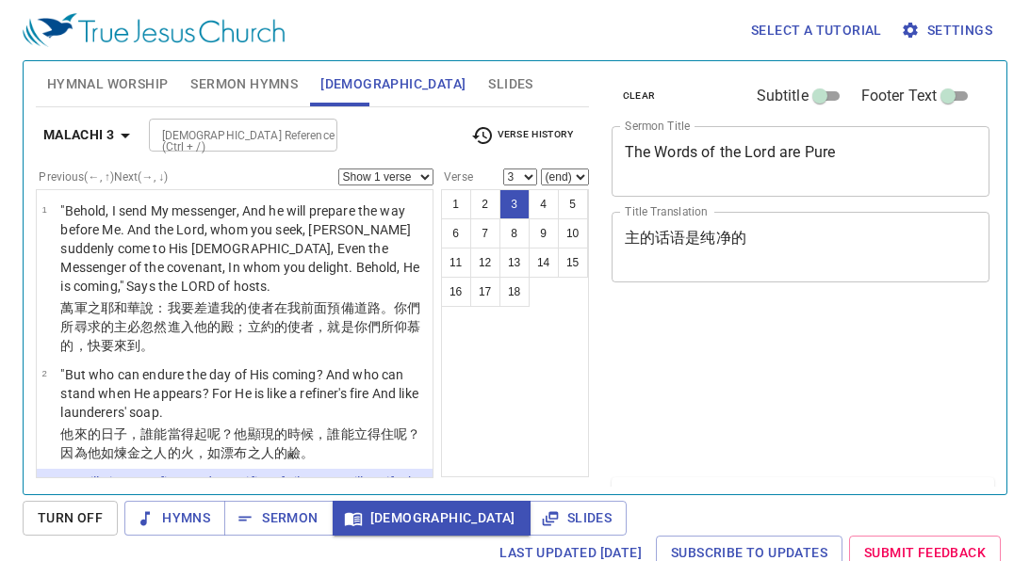
select select "3"
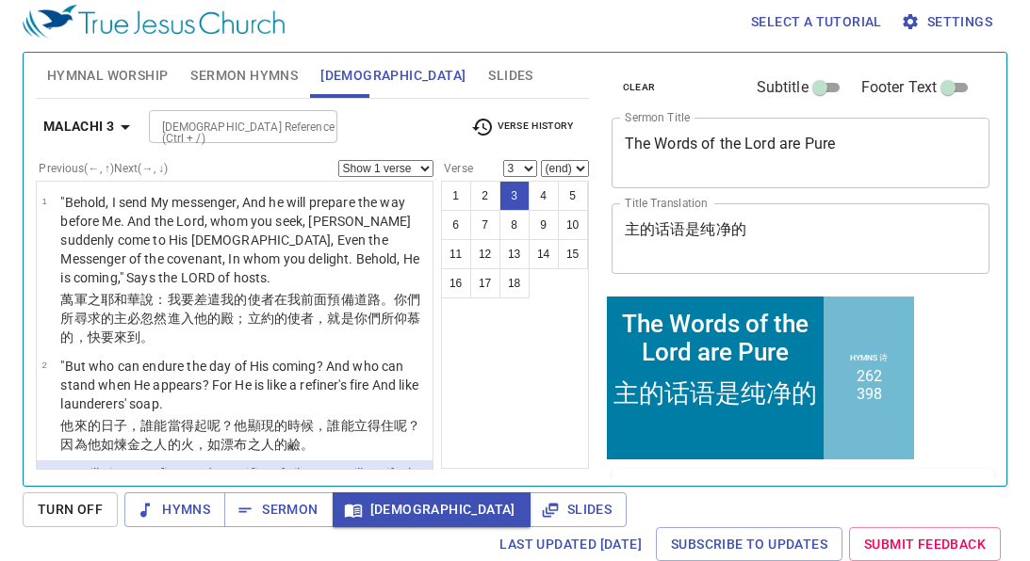
scroll to position [171, 0]
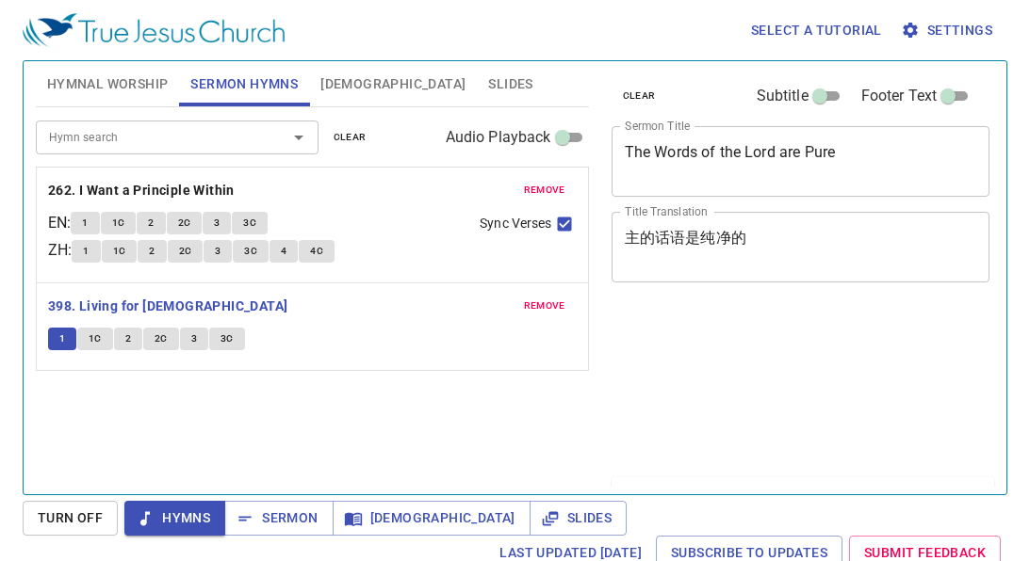
scroll to position [8, 0]
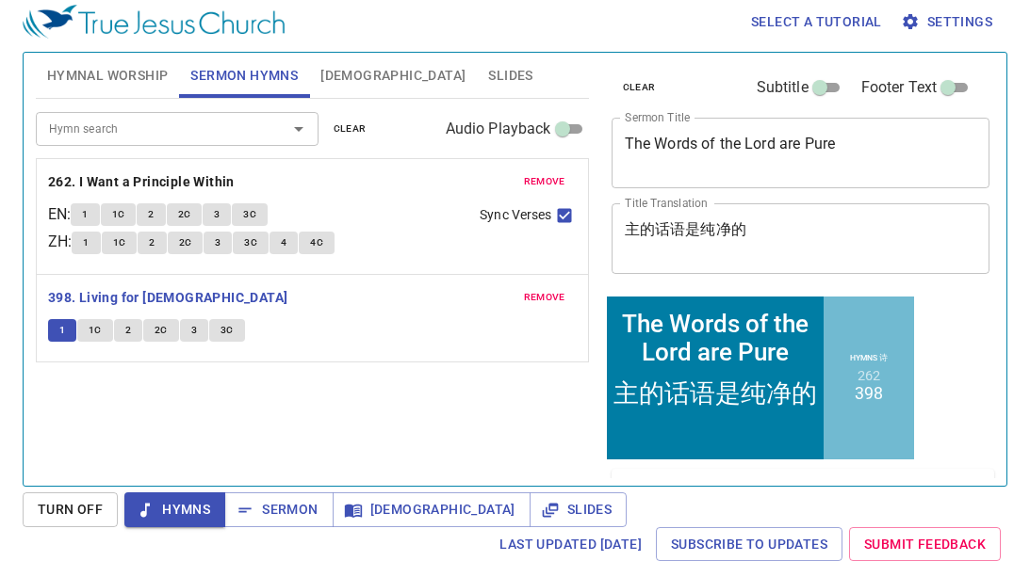
click at [93, 323] on span "1C" at bounding box center [95, 330] width 13 height 17
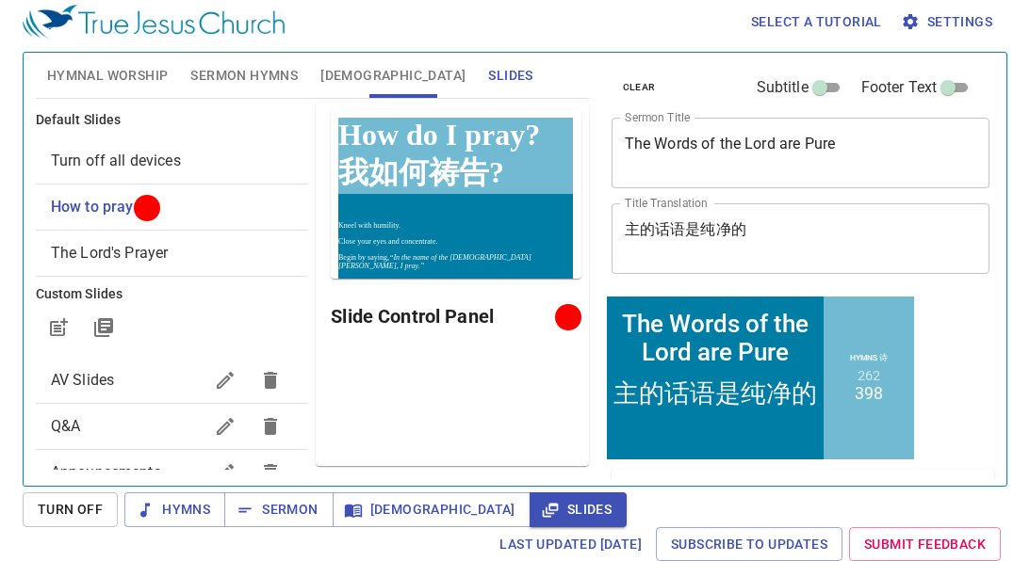
scroll to position [8, 0]
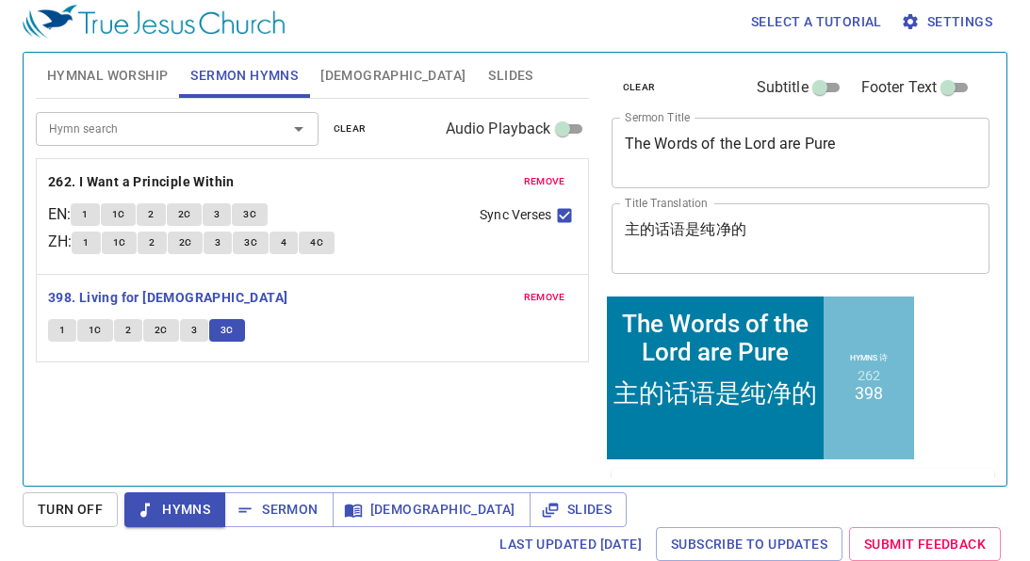
scroll to position [8, 0]
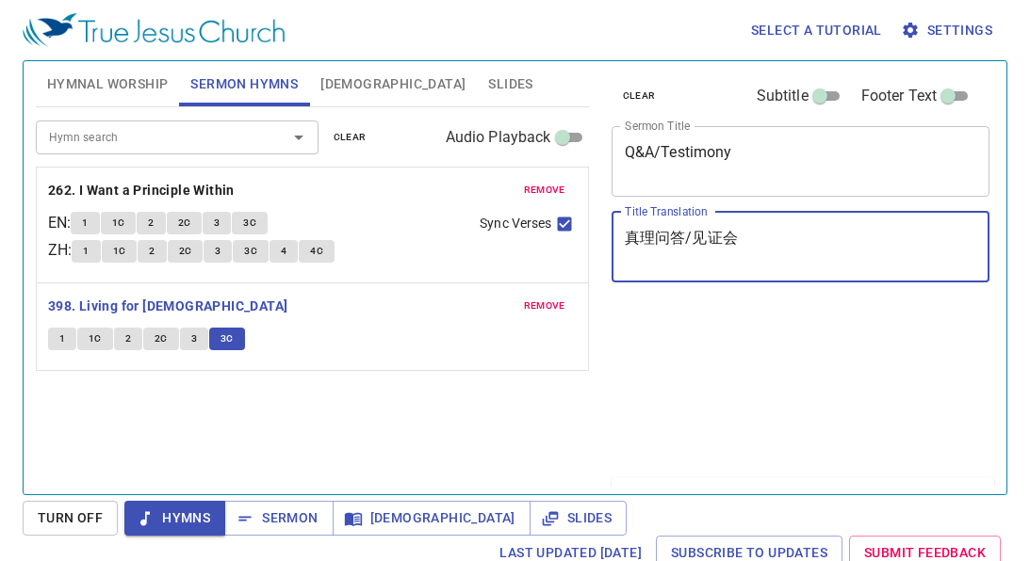
scroll to position [8, 0]
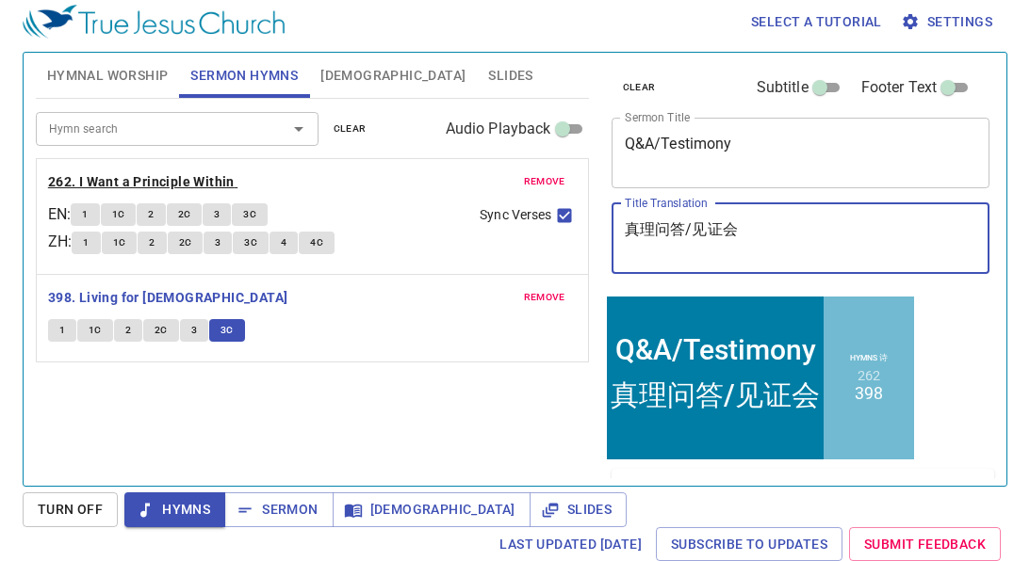
type textarea "真理问答/见证会"
click at [202, 184] on b "262. I Want a Principle Within" at bounding box center [141, 183] width 187 height 24
click at [157, 179] on b "262. I Want a Principle Within" at bounding box center [141, 183] width 187 height 24
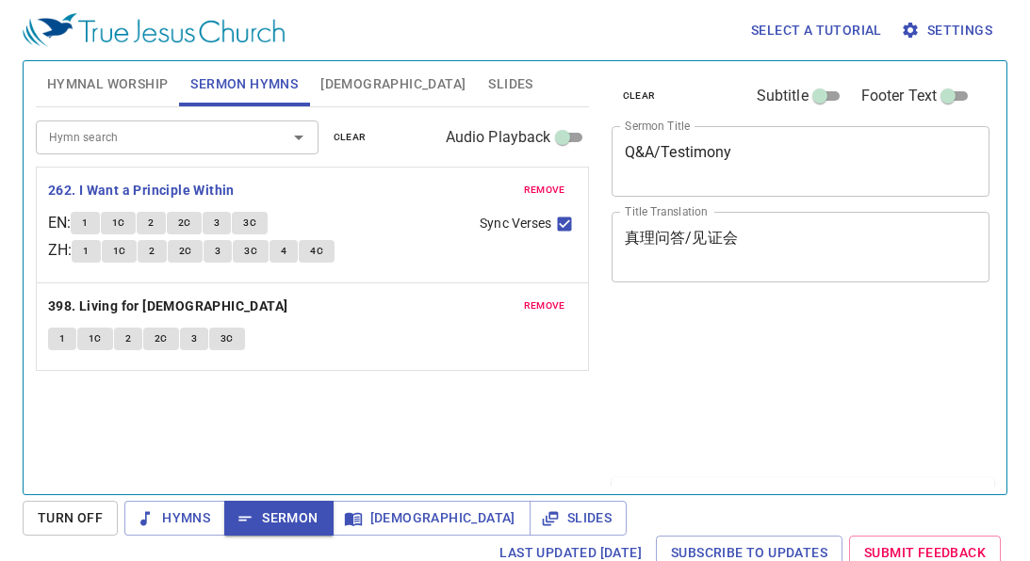
scroll to position [8, 0]
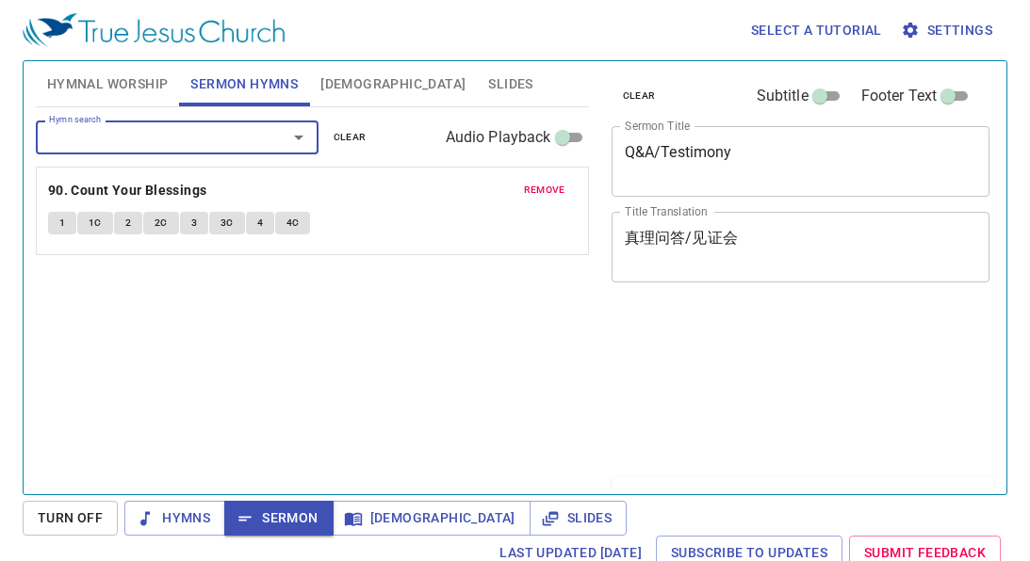
scroll to position [8, 0]
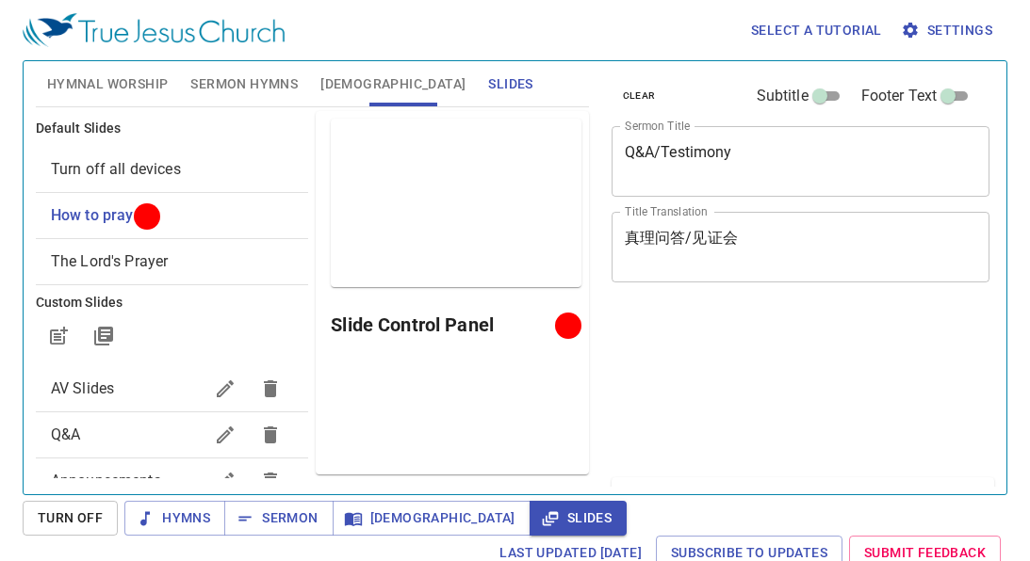
scroll to position [8, 0]
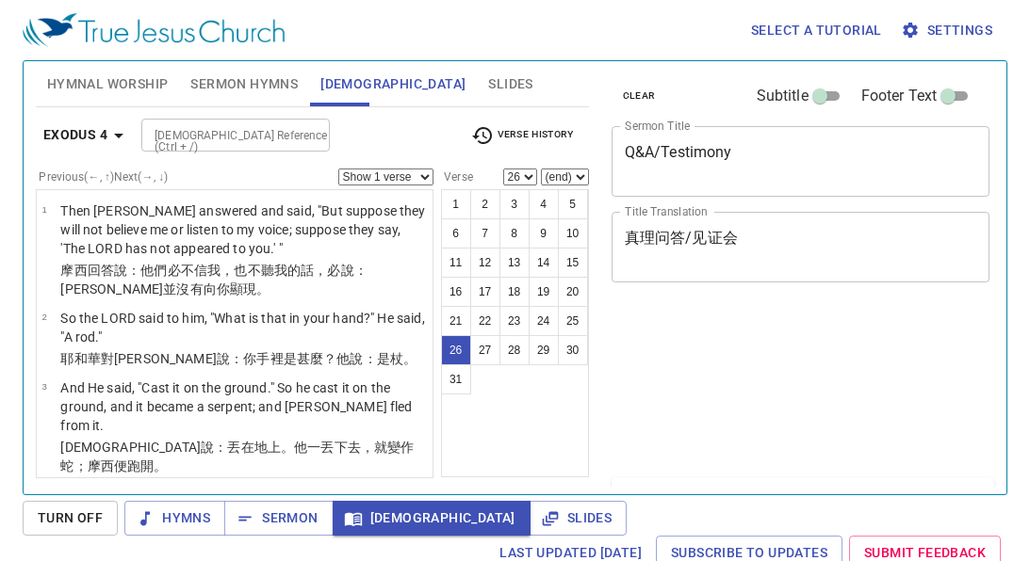
select select "26"
select select "18"
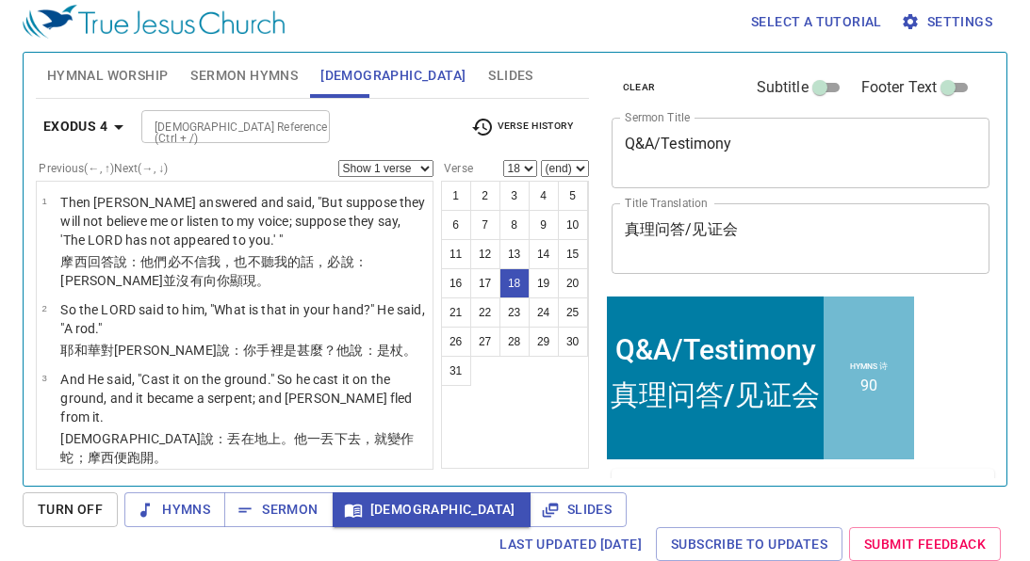
scroll to position [1574, 0]
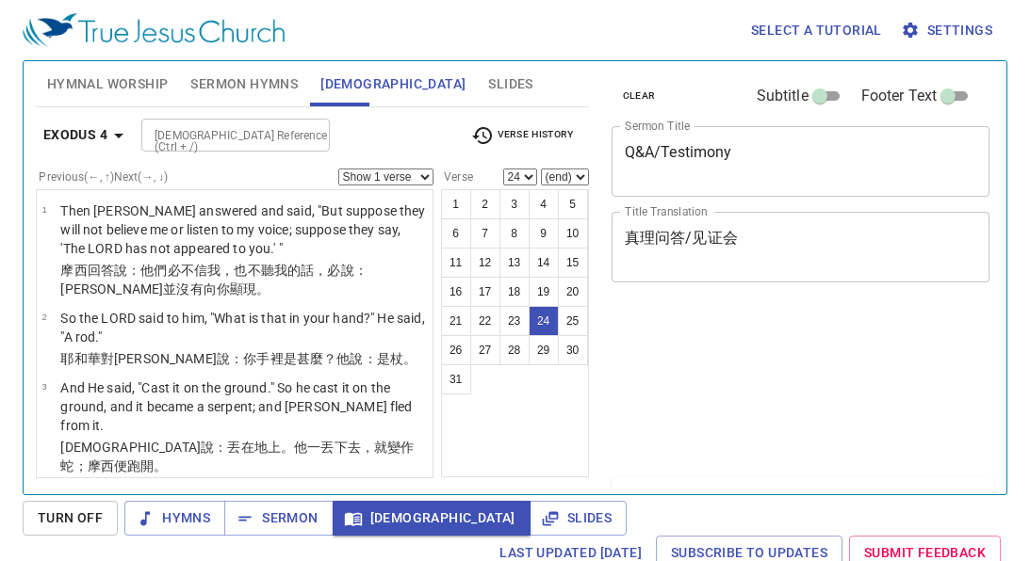
select select "24"
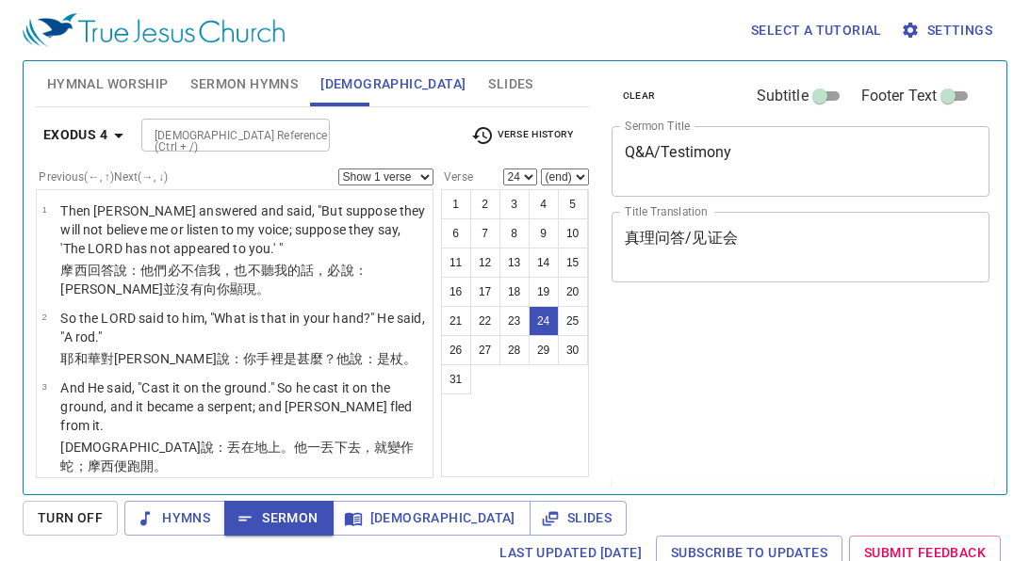
select select "24"
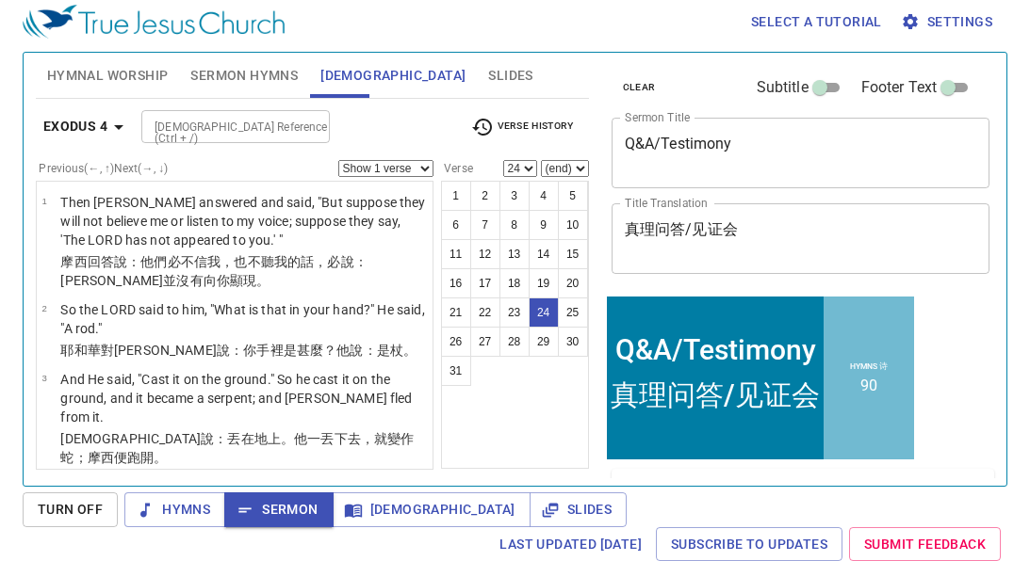
scroll to position [2130, 0]
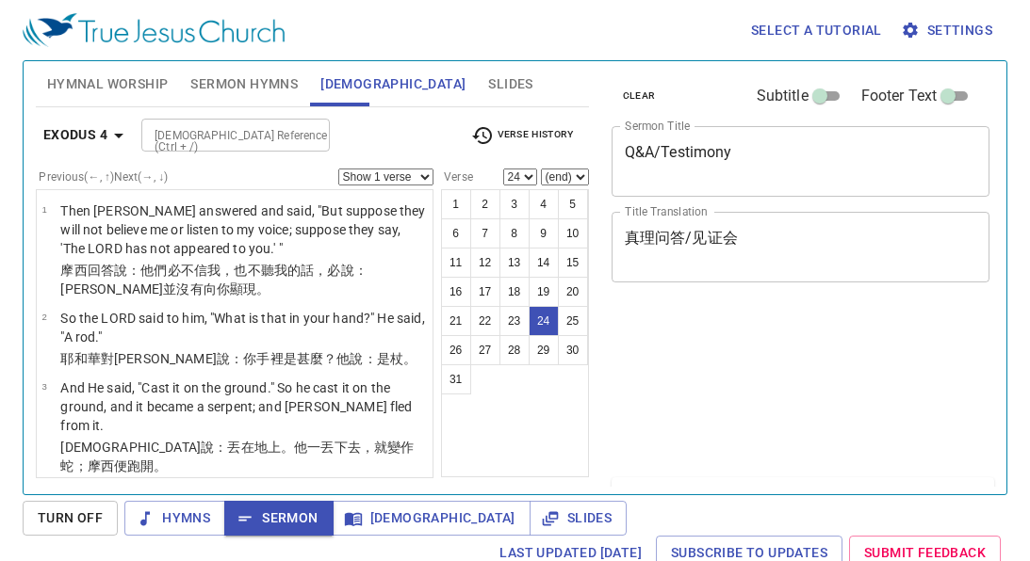
select select "24"
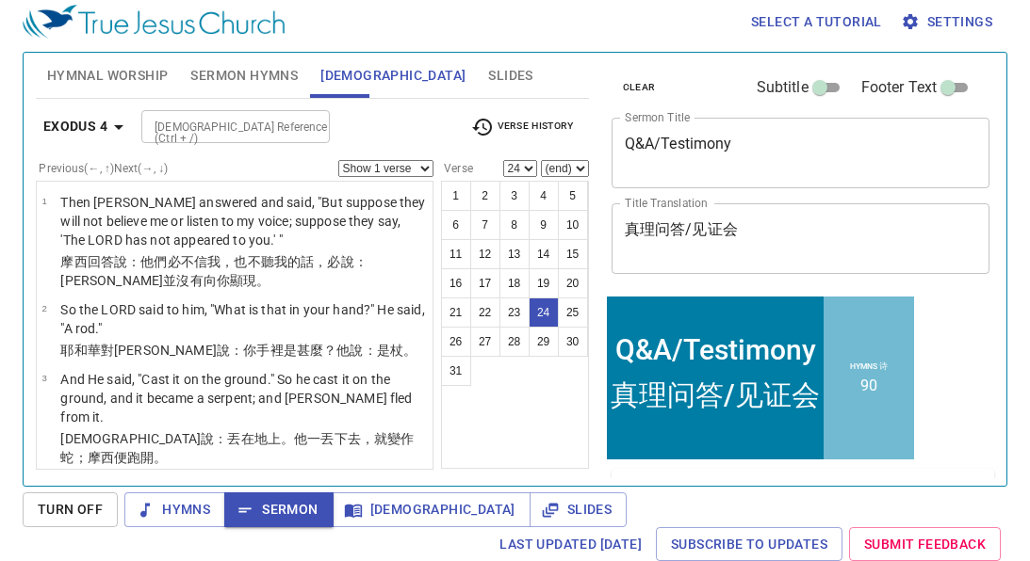
scroll to position [2130, 0]
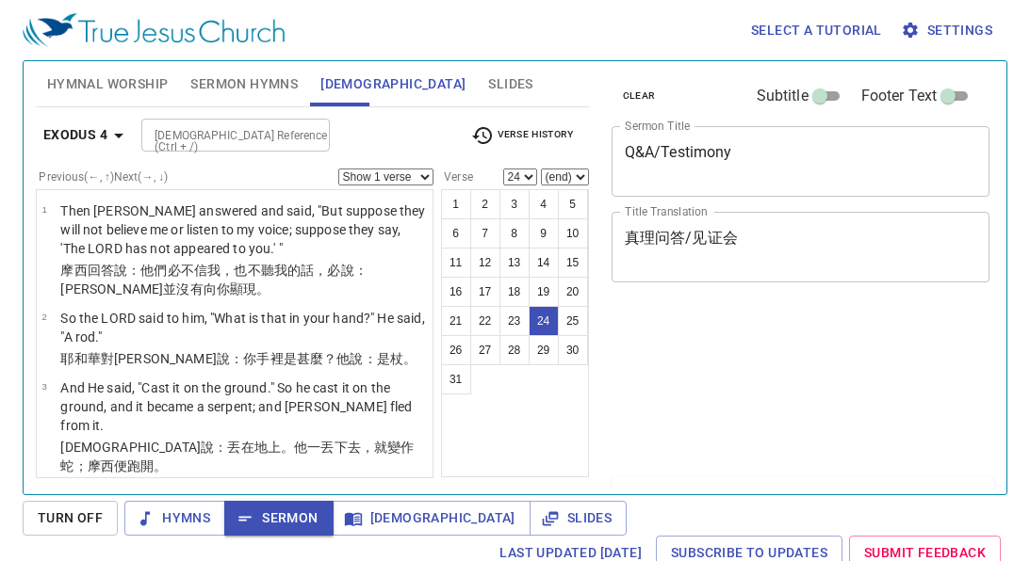
select select "24"
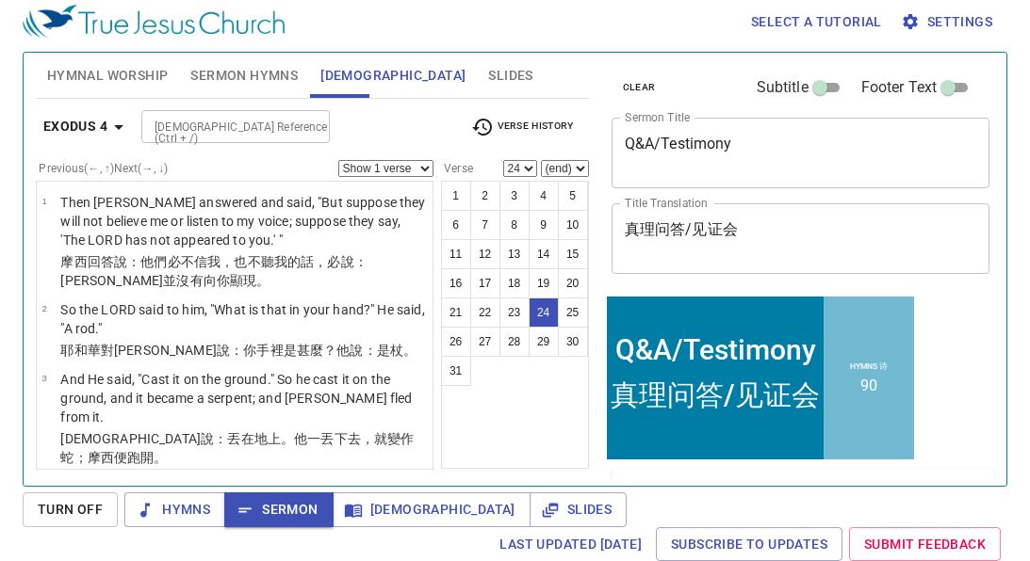
scroll to position [2130, 0]
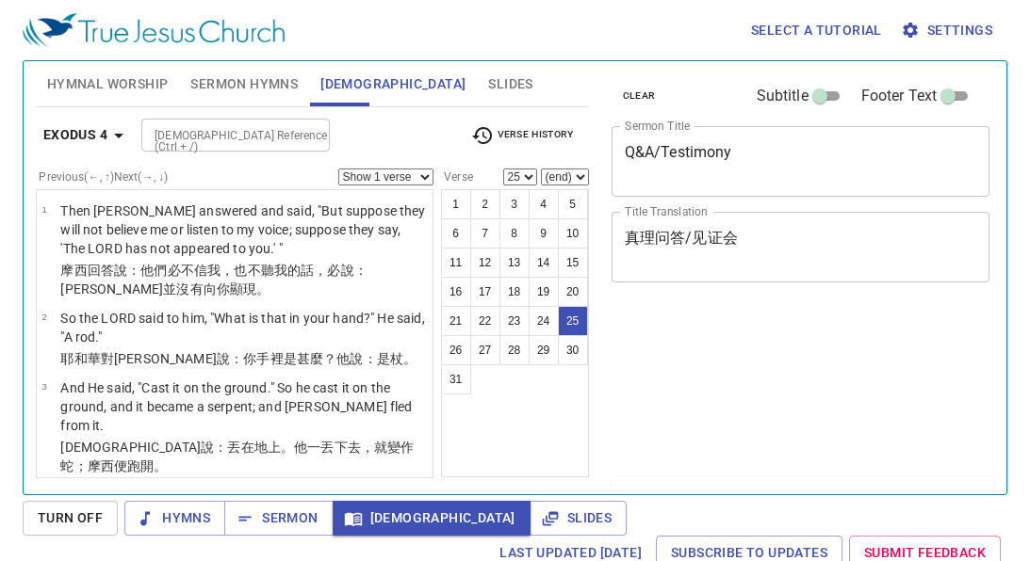
select select "25"
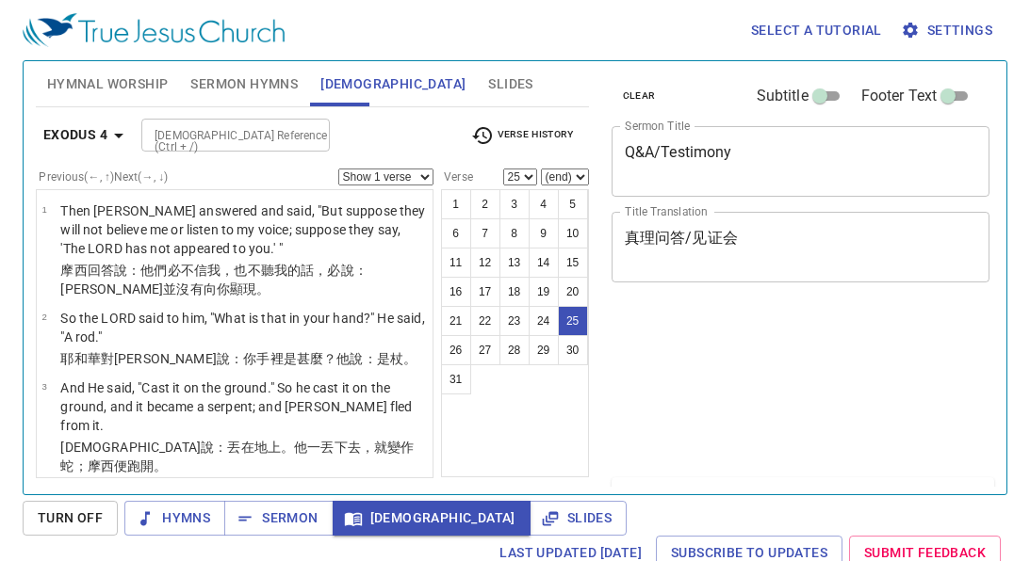
scroll to position [8, 0]
select select "25"
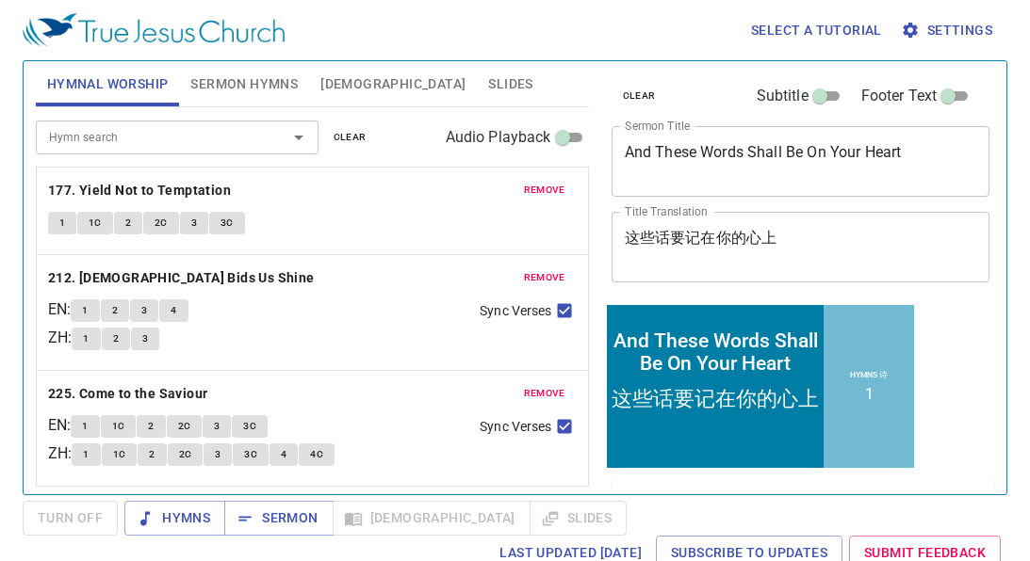
click at [243, 86] on span "Sermon Hymns" at bounding box center [243, 85] width 107 height 24
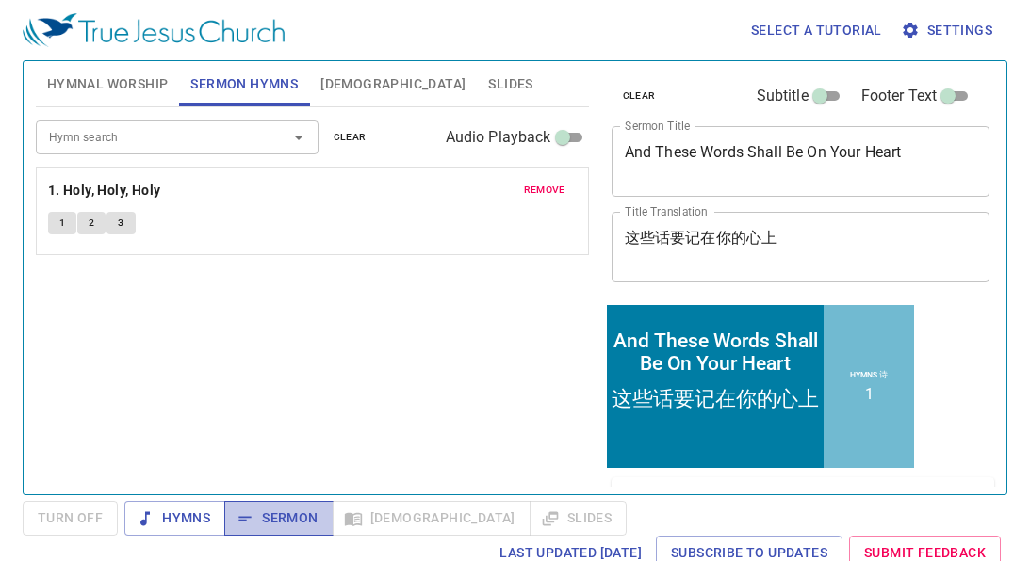
click at [309, 521] on span "Sermon" at bounding box center [278, 519] width 78 height 24
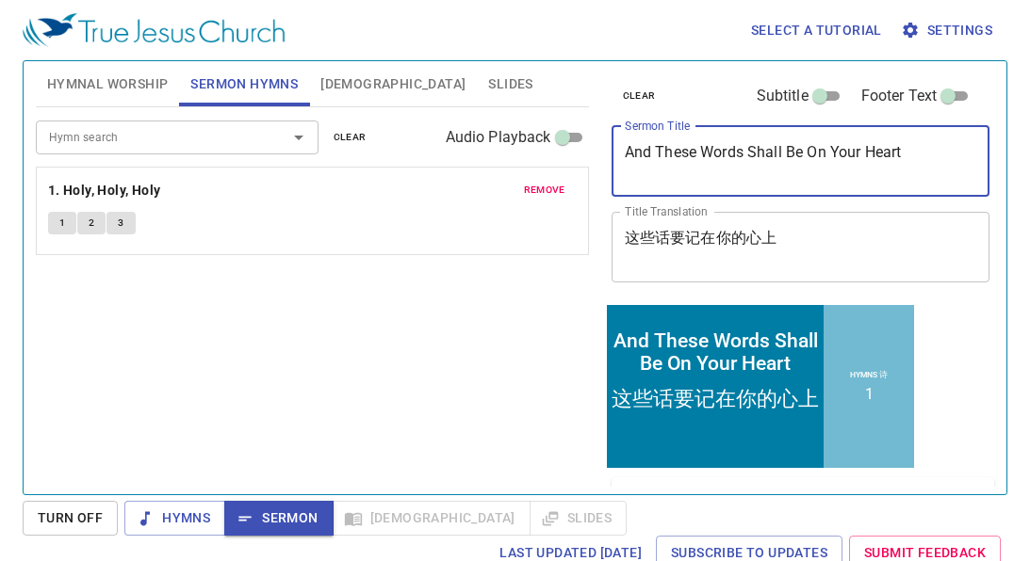
click at [768, 163] on textarea "And These Words Shall Be On Your Heart" at bounding box center [801, 161] width 352 height 36
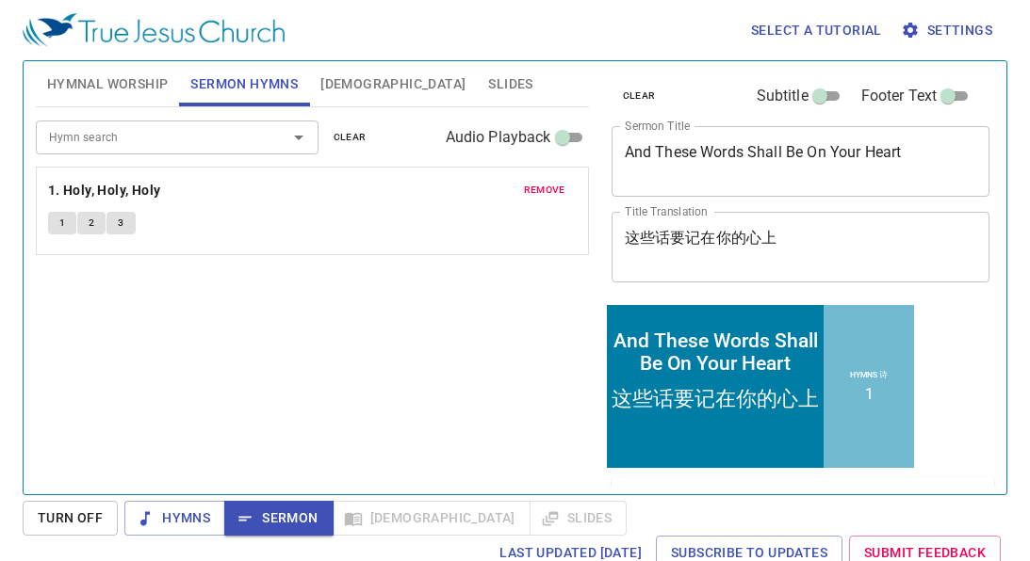
click at [507, 294] on div "Hymn search Hymn search clear Audio Playback remove 1. Holy, Holy, Holy 1 2 3" at bounding box center [312, 292] width 553 height 371
click at [334, 88] on span "Bible" at bounding box center [392, 85] width 145 height 24
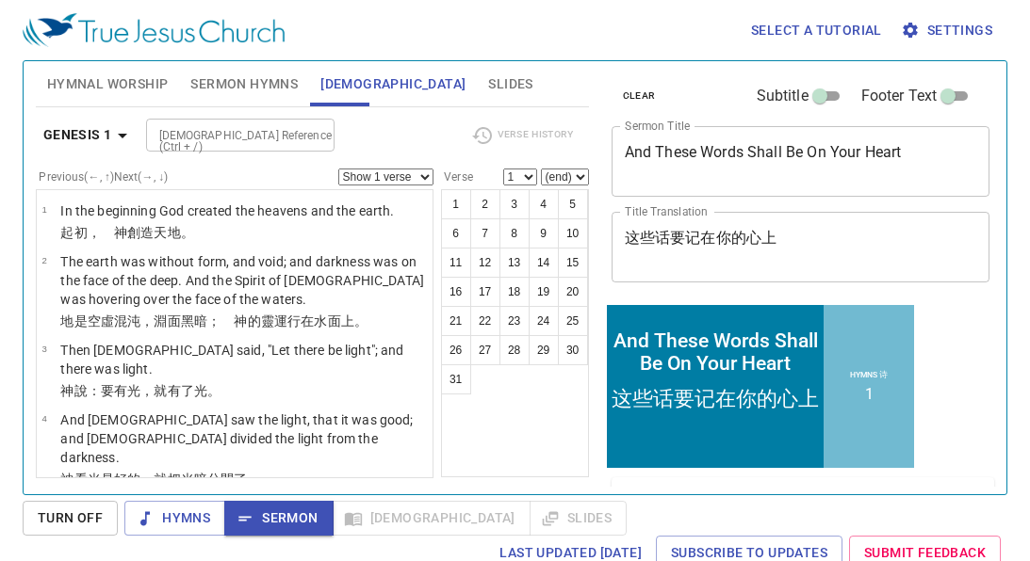
click at [254, 138] on input "Bible Reference (Ctrl + /)" at bounding box center [225, 135] width 146 height 22
type input "due"
click at [106, 135] on b "Genesis 1" at bounding box center [77, 135] width 69 height 24
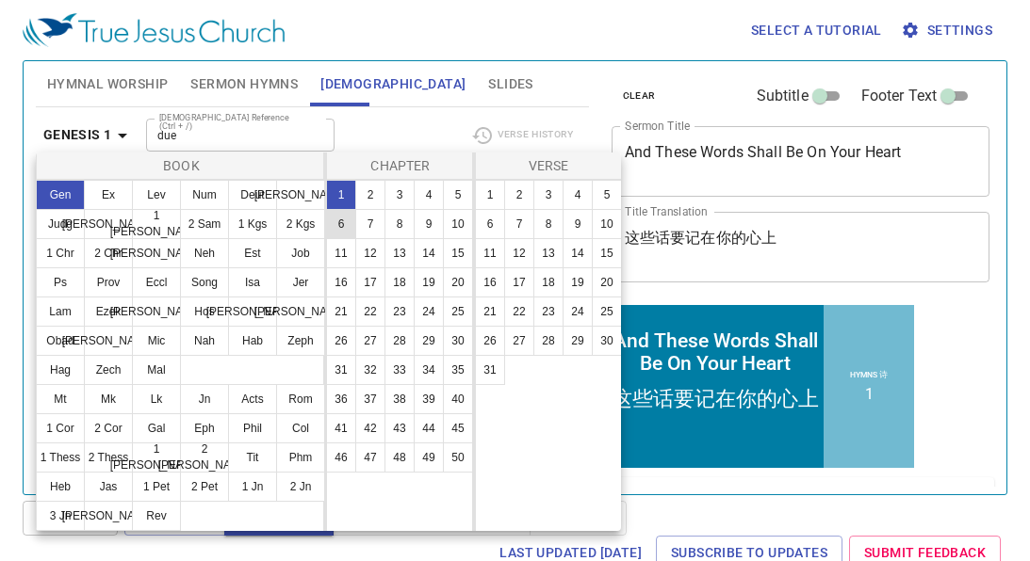
click at [255, 191] on button "Deut" at bounding box center [252, 195] width 49 height 30
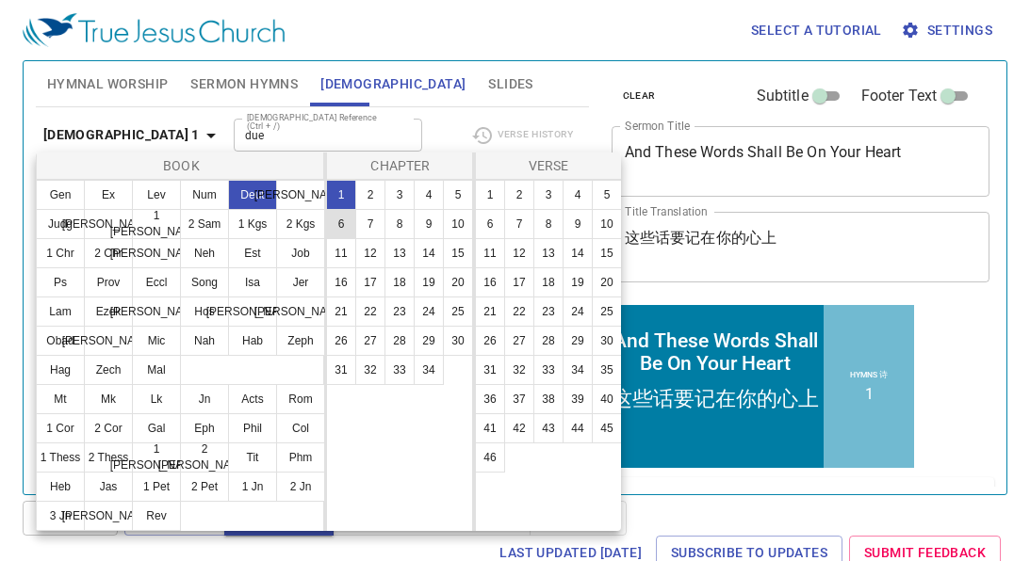
click at [339, 220] on button "6" at bounding box center [341, 224] width 30 height 30
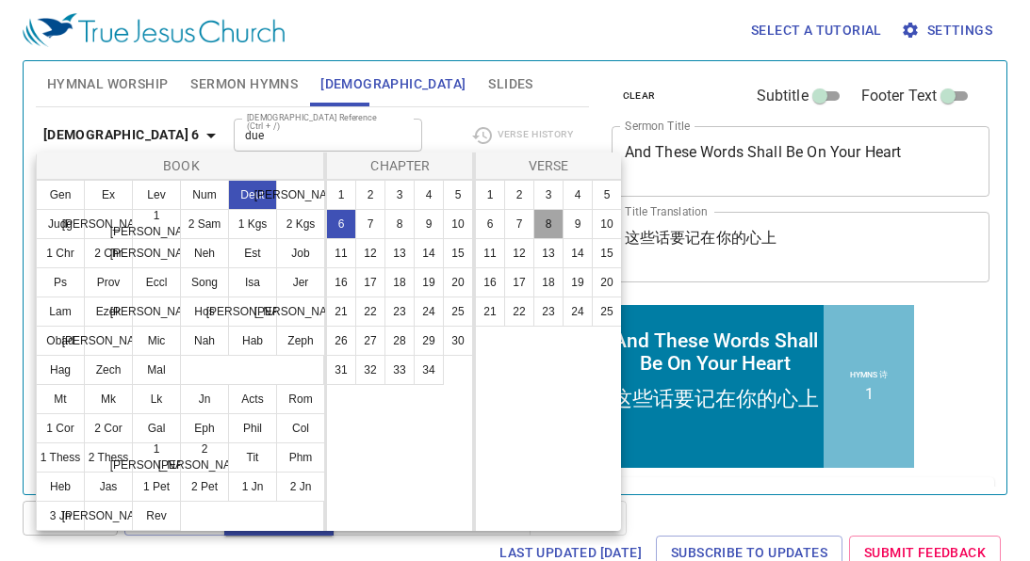
click at [545, 216] on button "8" at bounding box center [548, 224] width 30 height 30
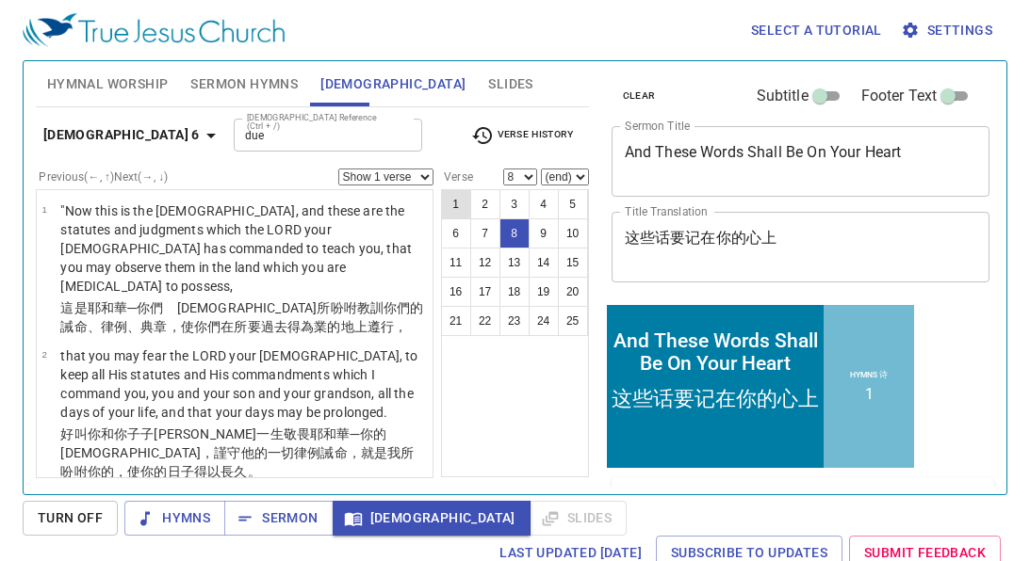
click at [447, 189] on button "1" at bounding box center [456, 204] width 30 height 30
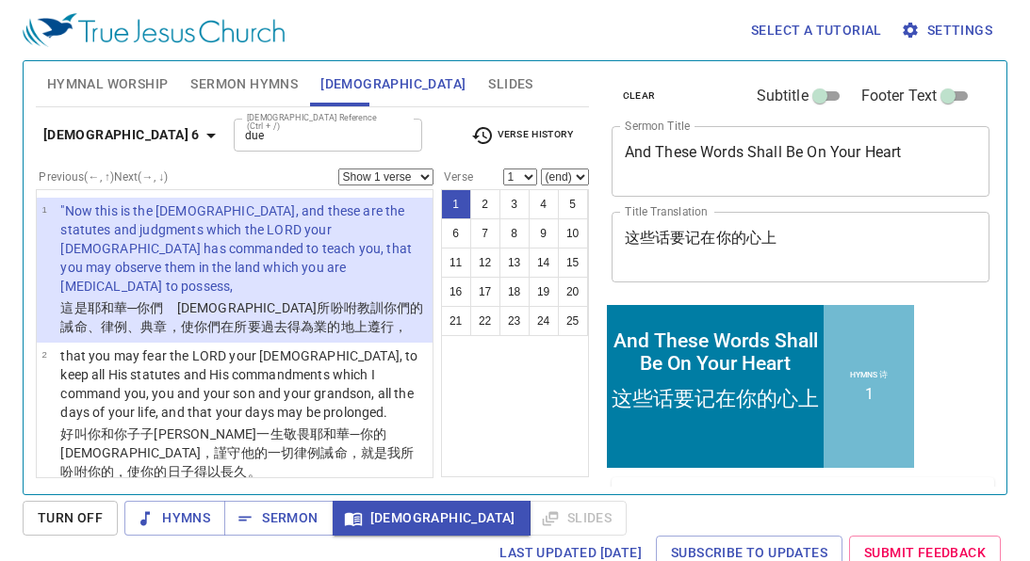
click at [690, 168] on textarea "And These Words Shall Be On Your Heart" at bounding box center [801, 161] width 352 height 36
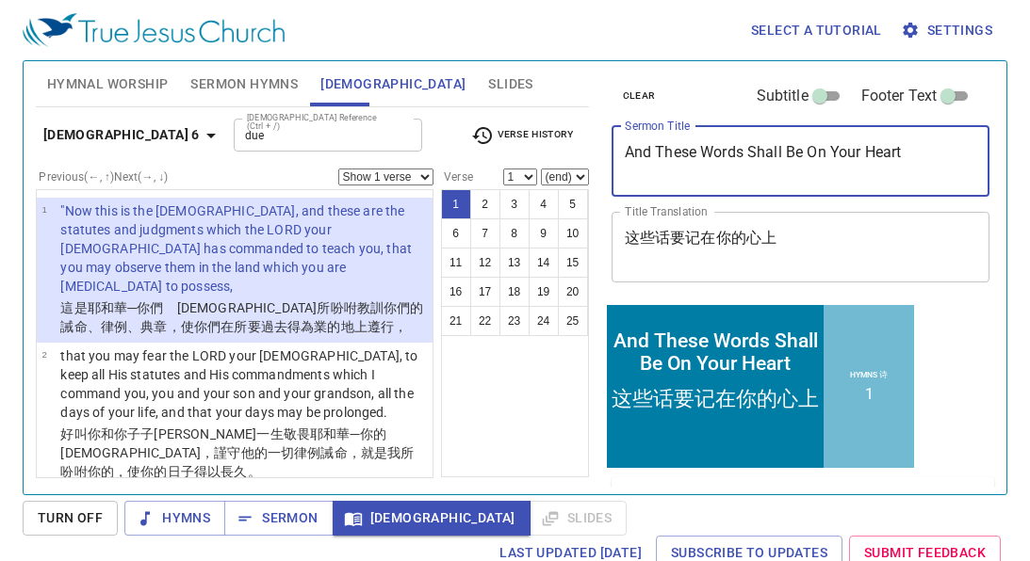
click at [690, 168] on textarea "And These Words Shall Be On Your Heart" at bounding box center [801, 161] width 352 height 36
click at [714, 158] on textarea "And These Words Shall Be On Your Heart" at bounding box center [801, 161] width 352 height 36
click at [476, 197] on button "2" at bounding box center [485, 204] width 30 height 30
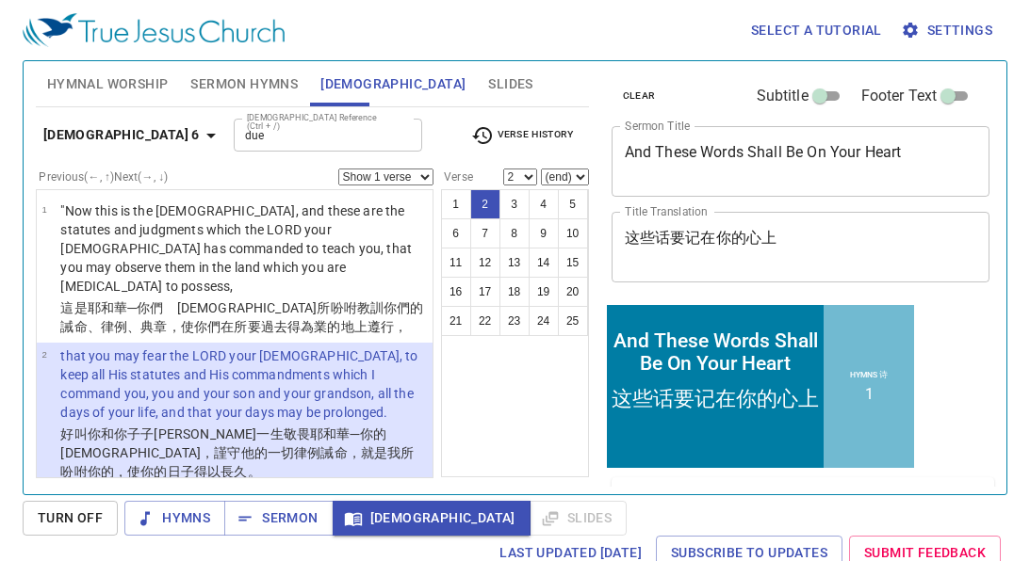
click at [753, 239] on textarea "这些话要记在你的心上" at bounding box center [801, 247] width 352 height 36
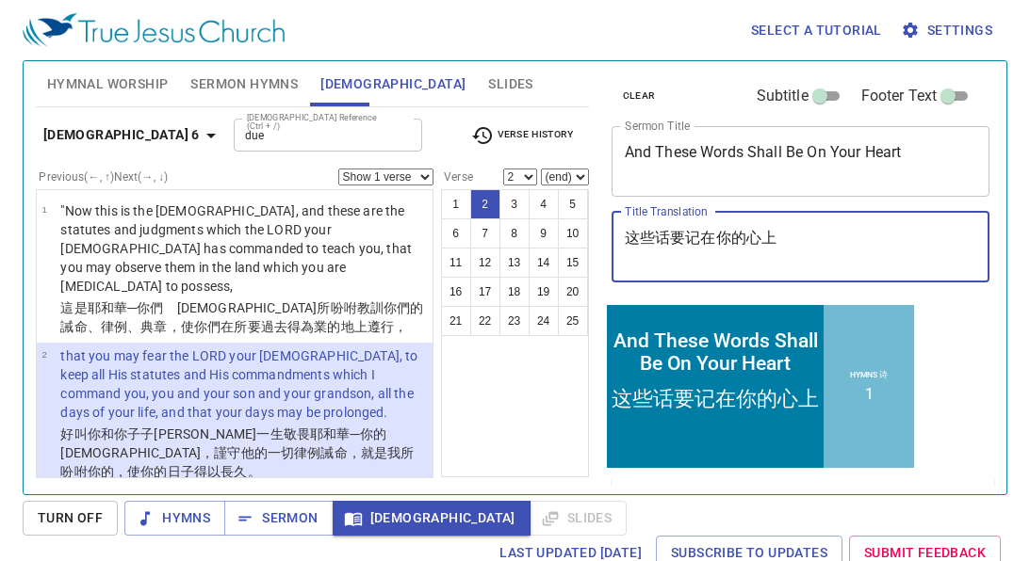
click at [753, 239] on textarea "这些话要记在你的心上" at bounding box center [801, 247] width 352 height 36
click at [764, 239] on textarea "这些话要记在你的心上" at bounding box center [801, 247] width 352 height 36
click at [452, 203] on button "1" at bounding box center [456, 204] width 30 height 30
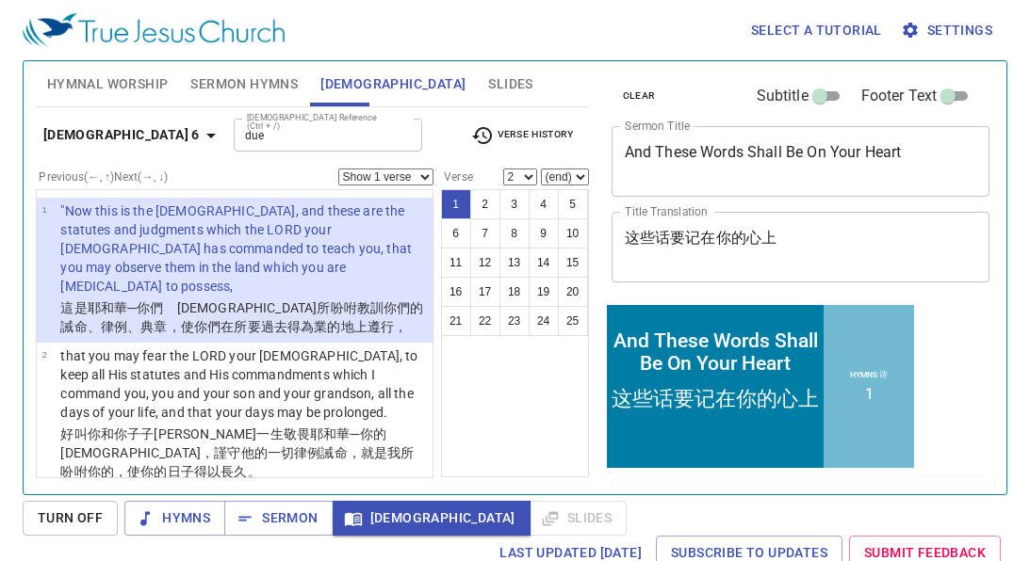
select select "1"
click at [254, 131] on input "due" at bounding box center [312, 135] width 146 height 22
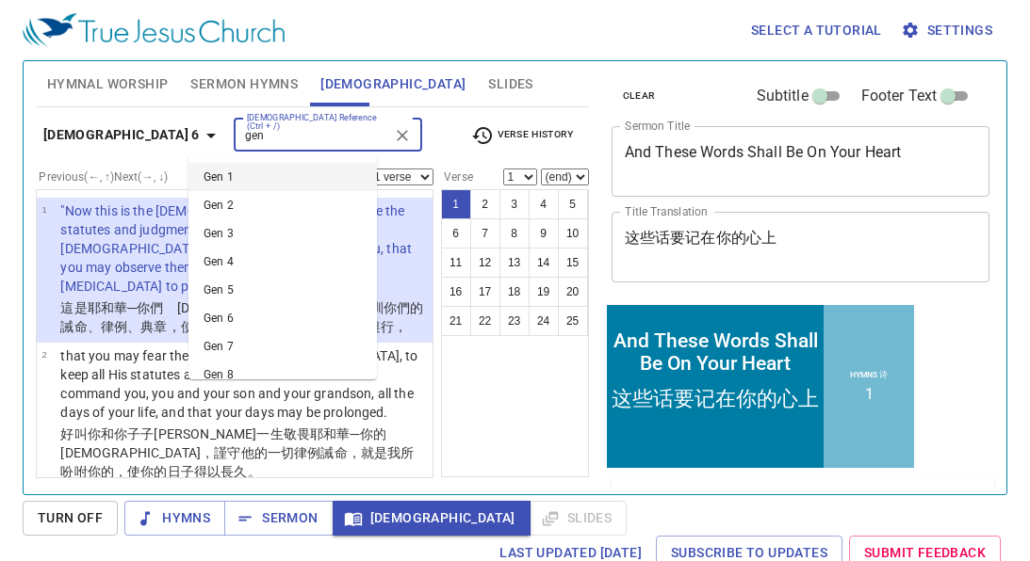
click at [208, 171] on li "Gen 1" at bounding box center [282, 177] width 188 height 28
type input "gen"
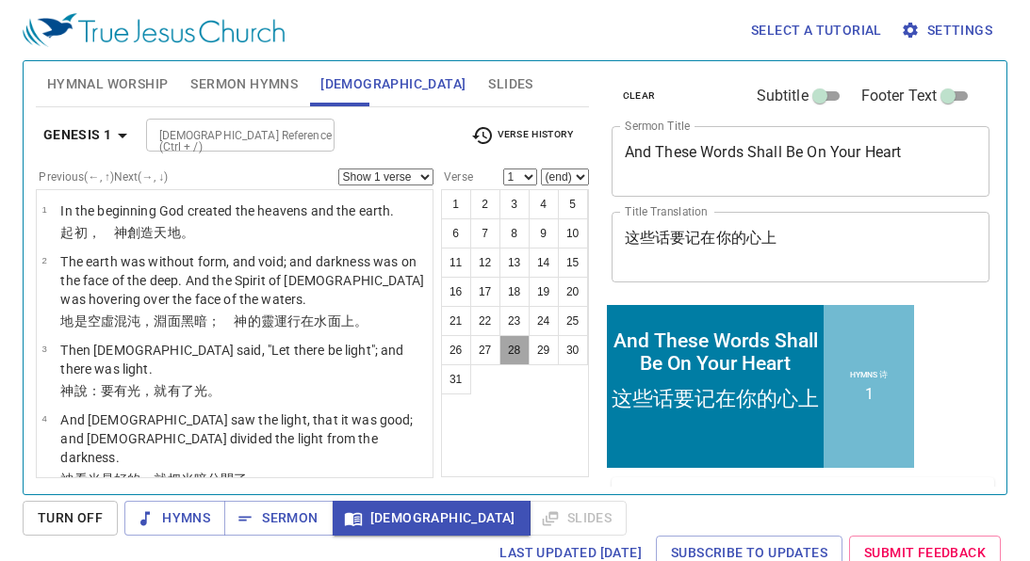
click at [513, 346] on button "28" at bounding box center [514, 350] width 30 height 30
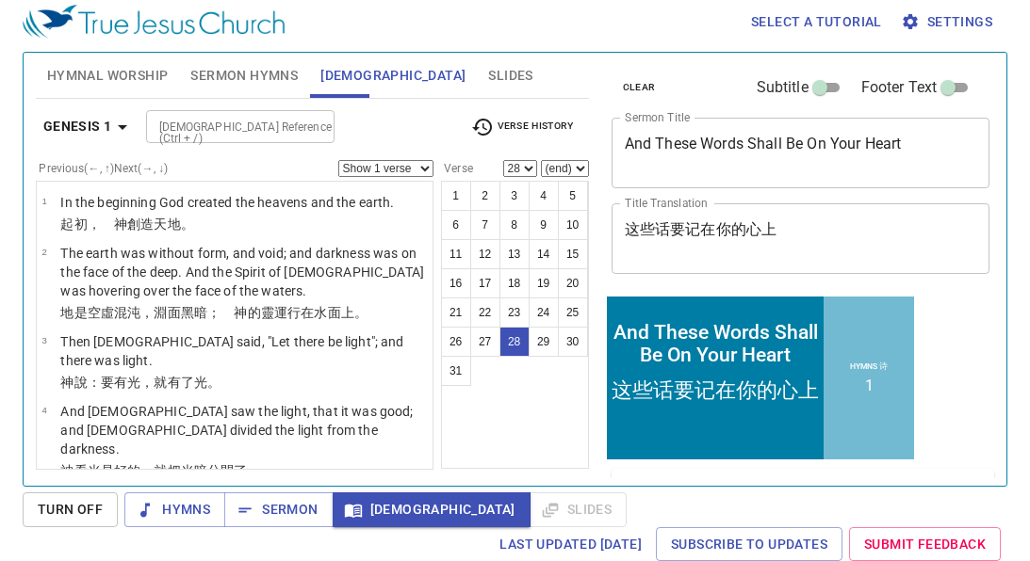
scroll to position [2215, 0]
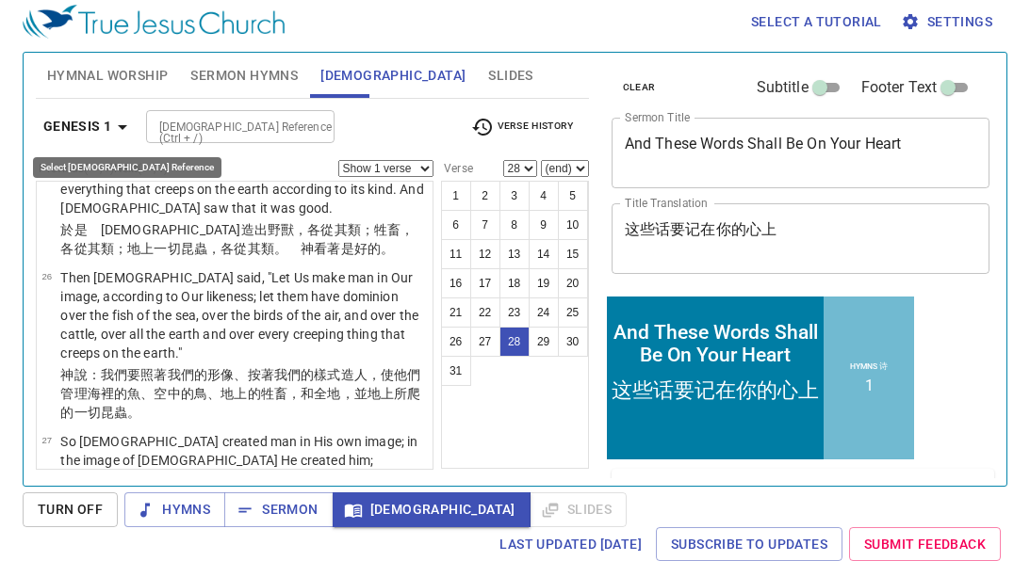
click at [122, 128] on icon "button" at bounding box center [122, 127] width 9 height 5
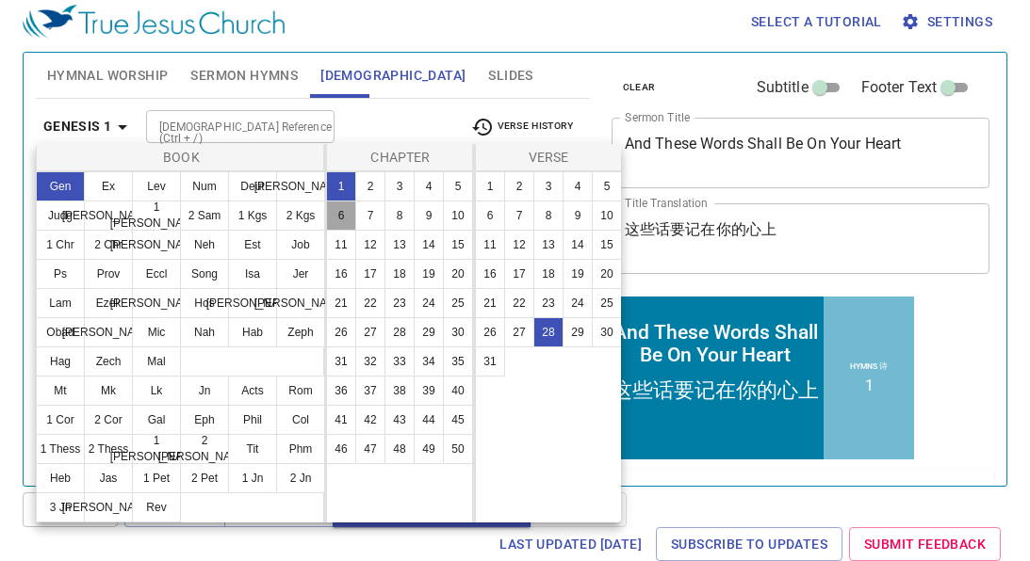
click at [334, 208] on button "6" at bounding box center [341, 216] width 30 height 30
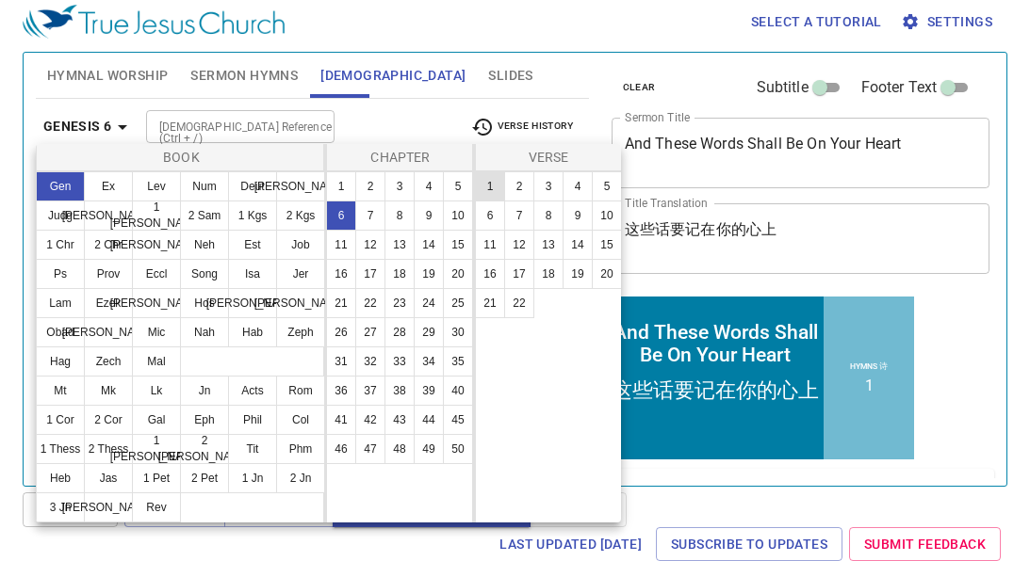
scroll to position [0, 0]
click at [573, 190] on button "4" at bounding box center [577, 186] width 30 height 30
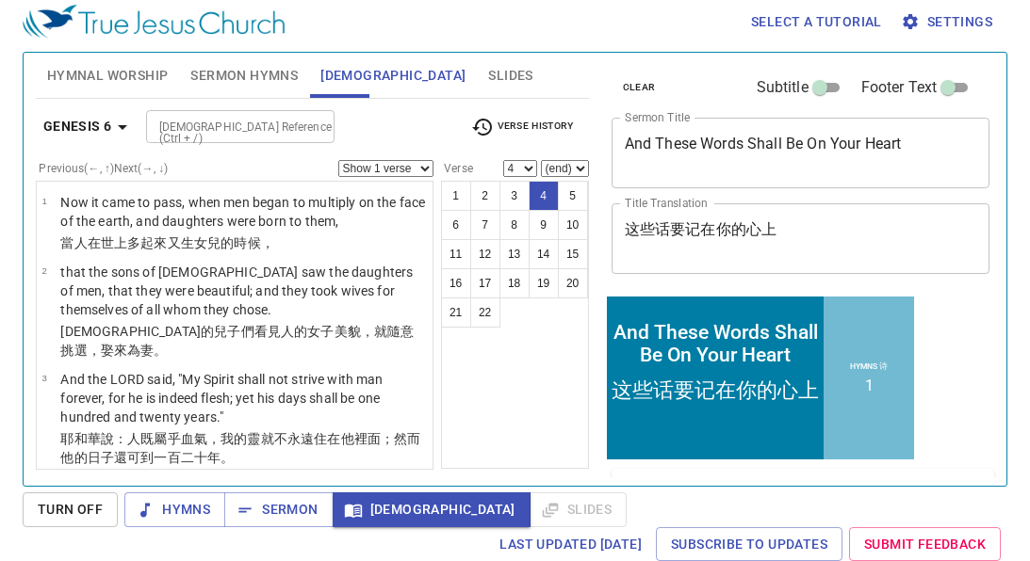
click at [81, 126] on div "Book Gen Ex Lev Num Deut Josh Judg Ruth 1 Sam 2 Sam 1 Kgs 2 Kgs 1 Chr 2 Chr Ezr…" at bounding box center [515, 280] width 1030 height 561
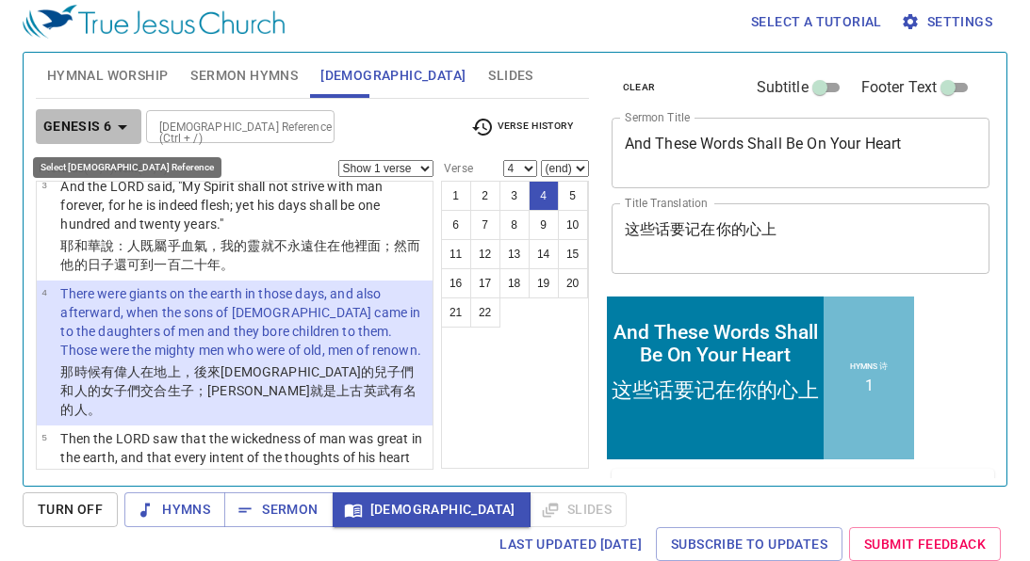
click at [133, 131] on button "Genesis 6" at bounding box center [89, 126] width 106 height 35
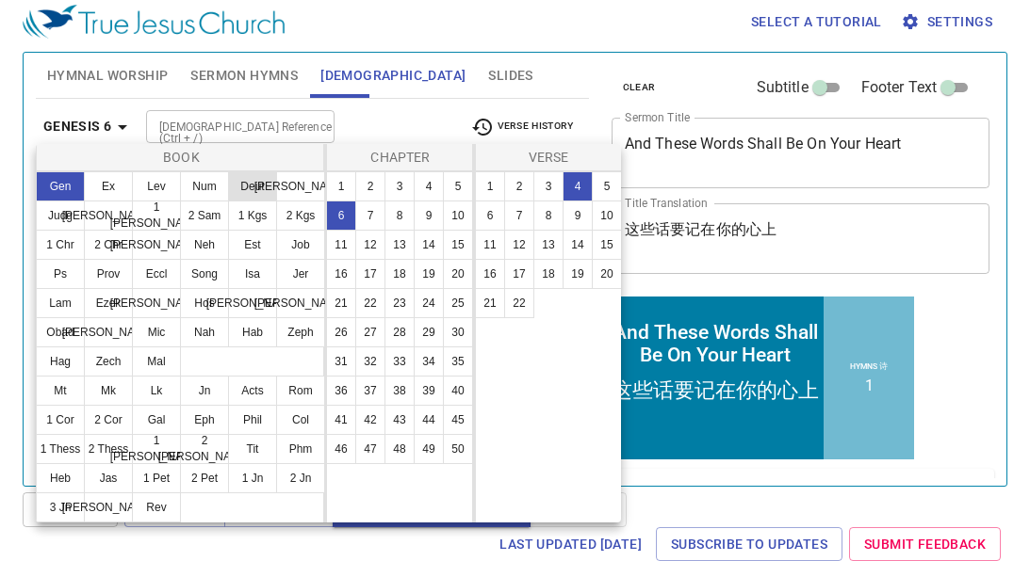
click at [250, 183] on button "Deut" at bounding box center [252, 186] width 49 height 30
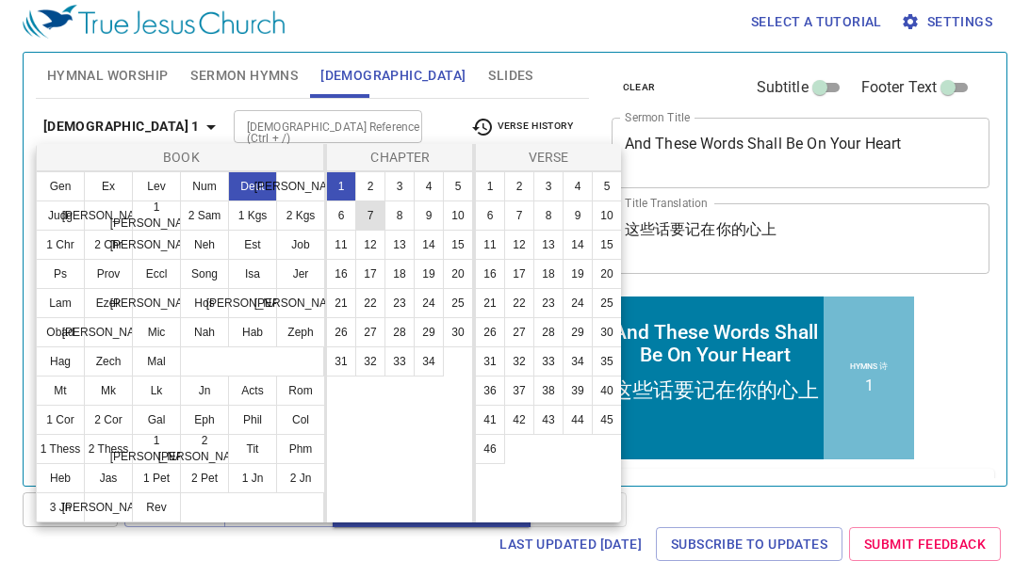
scroll to position [0, 0]
click at [340, 207] on button "6" at bounding box center [341, 216] width 30 height 30
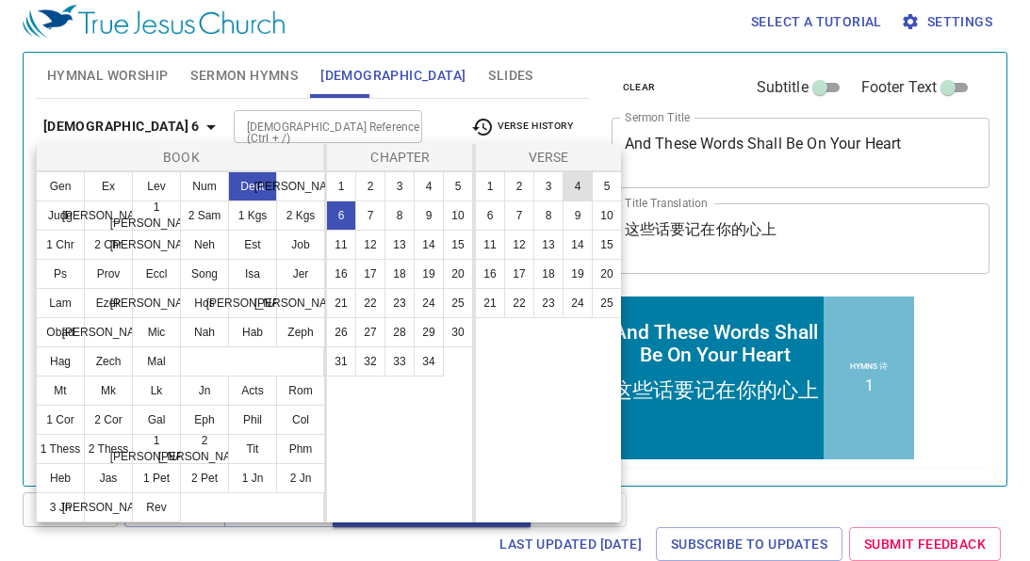
click at [580, 184] on button "4" at bounding box center [577, 186] width 30 height 30
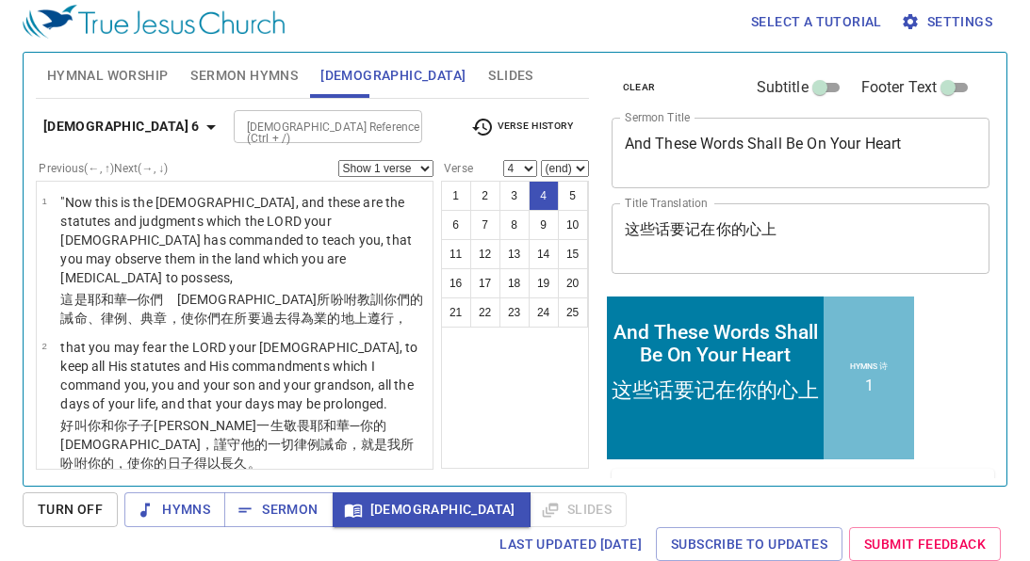
scroll to position [287, 0]
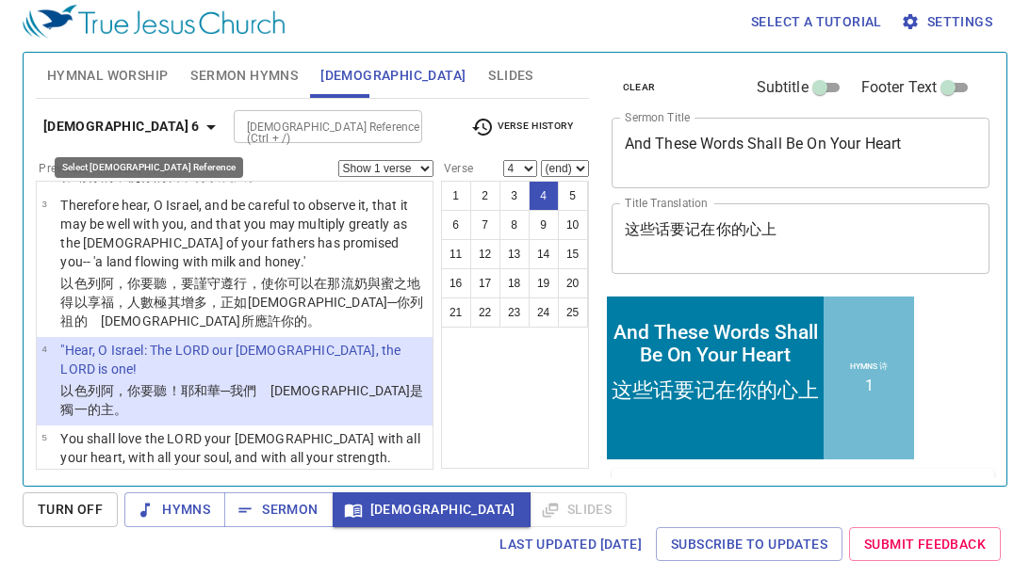
click at [132, 109] on button "Deuteronomy 6" at bounding box center [133, 126] width 194 height 35
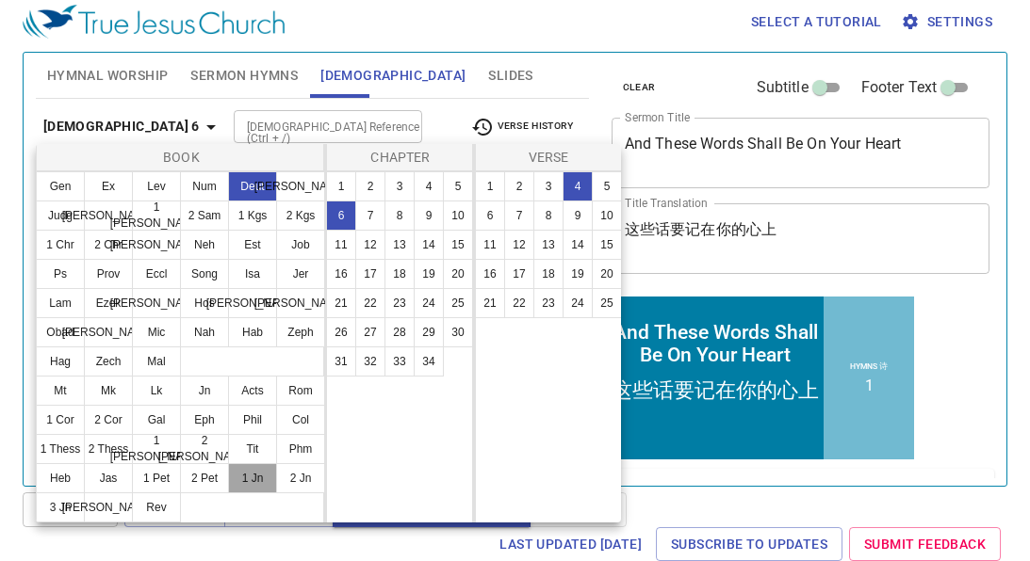
click at [250, 476] on button "1 Jn" at bounding box center [252, 479] width 49 height 30
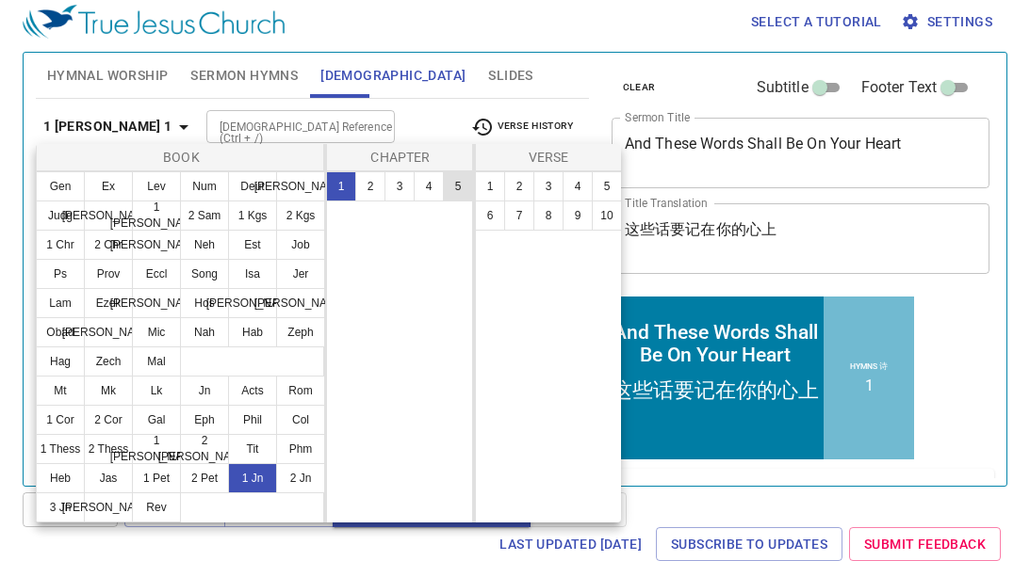
click at [455, 185] on button "5" at bounding box center [458, 186] width 30 height 30
click at [616, 273] on button "20" at bounding box center [607, 274] width 30 height 30
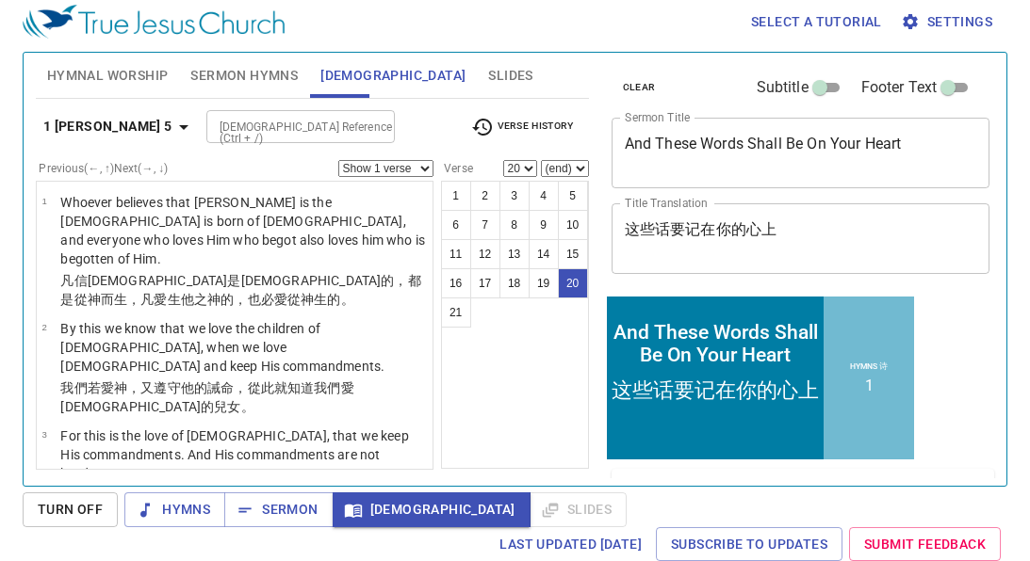
scroll to position [1664, 0]
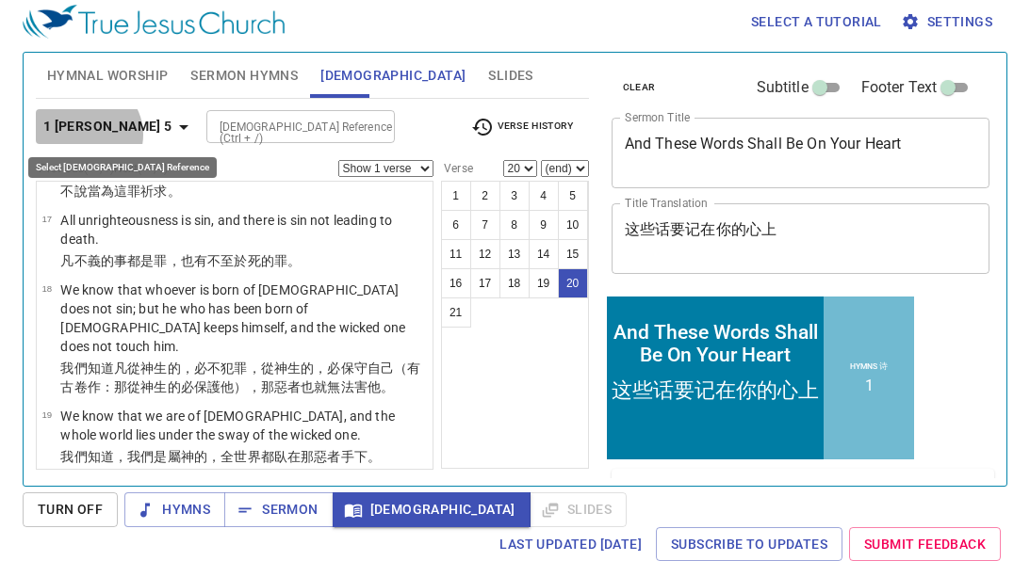
click at [86, 135] on b "1 John 5" at bounding box center [107, 127] width 129 height 24
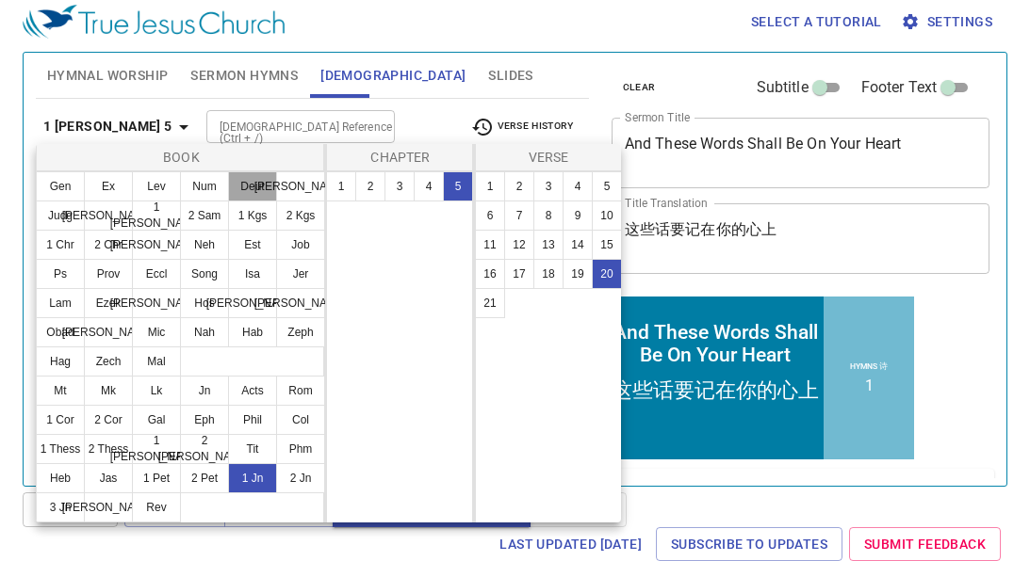
click at [255, 193] on button "Deut" at bounding box center [252, 186] width 49 height 30
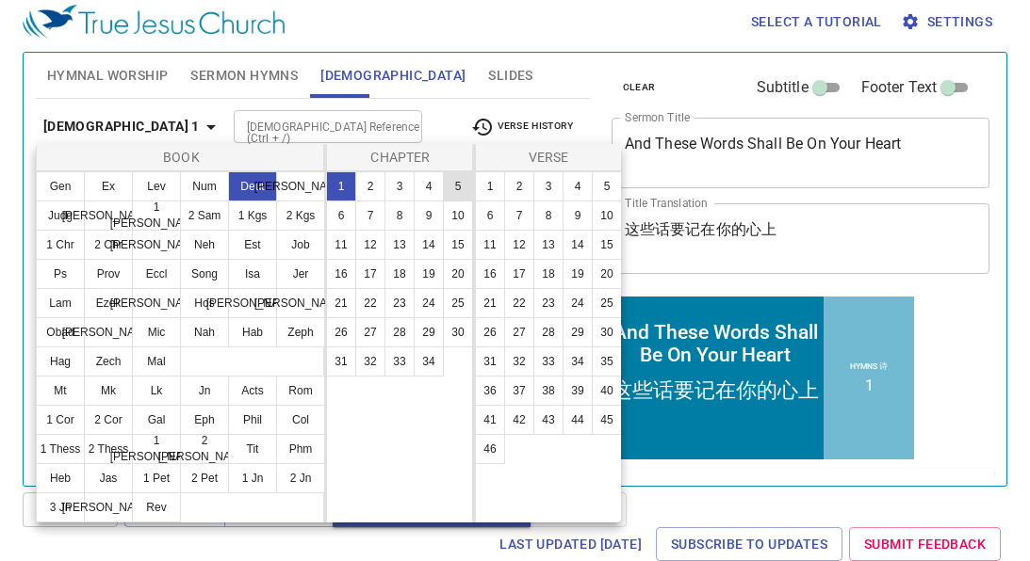
scroll to position [0, 0]
click at [431, 190] on button "4" at bounding box center [429, 186] width 30 height 30
click at [480, 277] on button "16" at bounding box center [490, 274] width 30 height 30
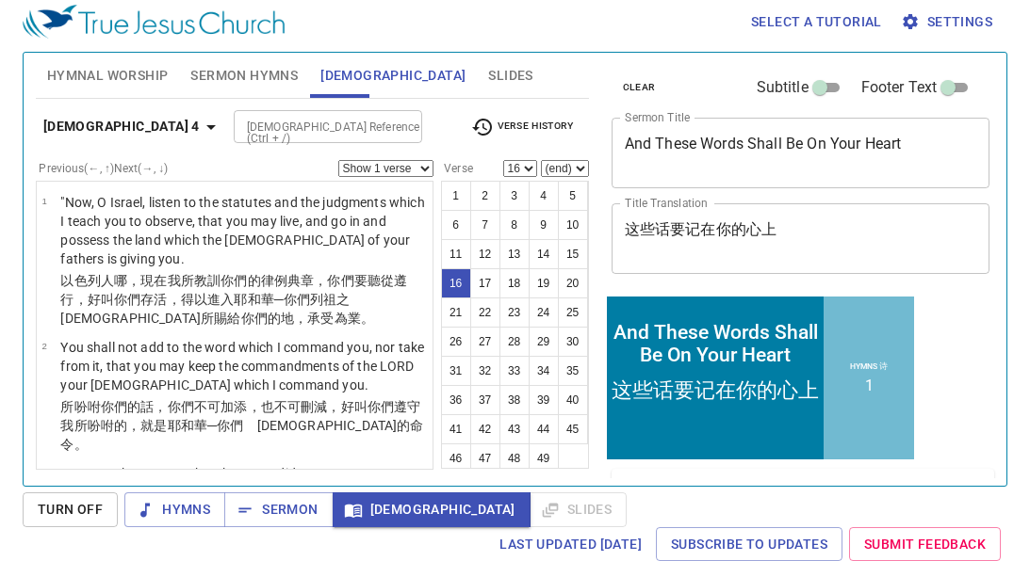
scroll to position [1614, 0]
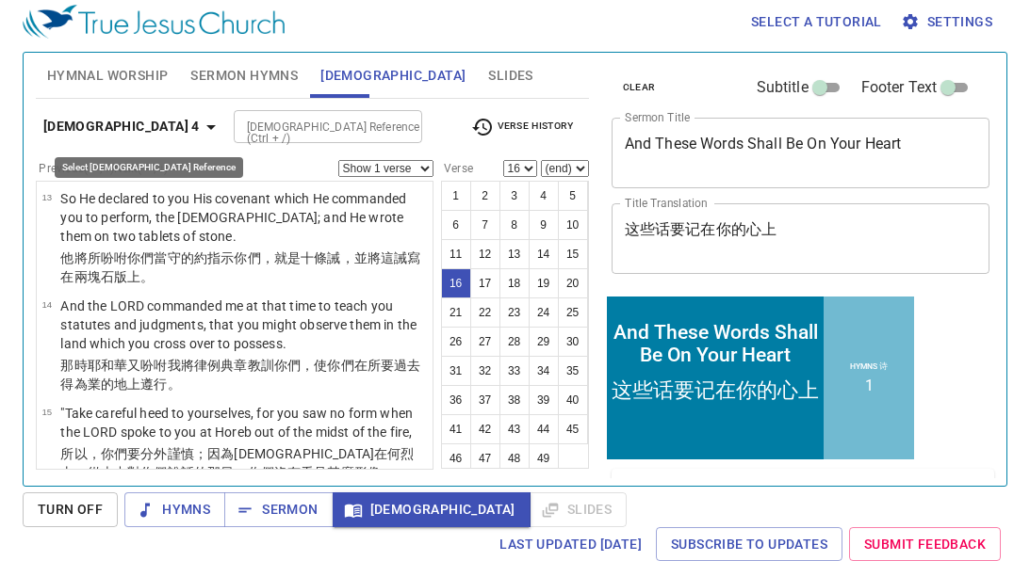
click at [138, 123] on b "Deuteronomy 4" at bounding box center [121, 127] width 156 height 24
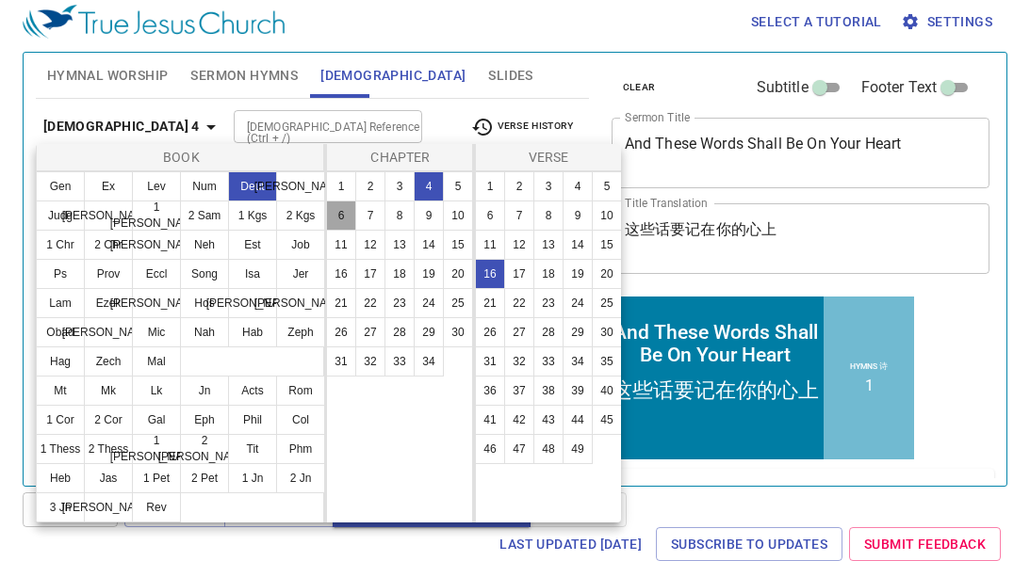
click at [347, 216] on button "6" at bounding box center [341, 216] width 30 height 30
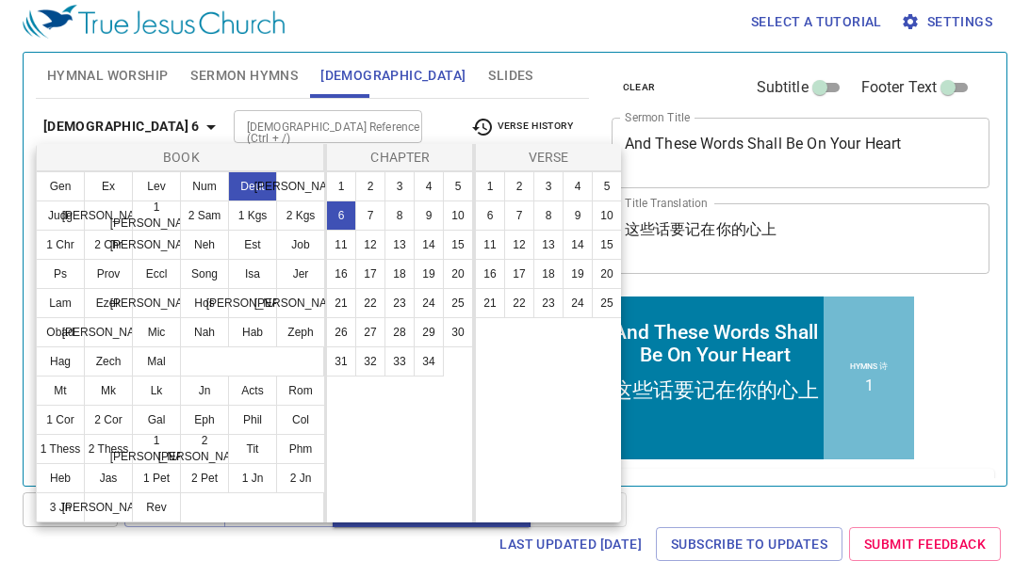
scroll to position [0, 0]
drag, startPoint x: 582, startPoint y: 194, endPoint x: 652, endPoint y: 168, distance: 74.5
click at [652, 168] on div "Book Gen Ex Lev Num Deut Josh Judg Ruth 1 Sam 2 Sam 1 Kgs 2 Kgs 1 Chr 2 Chr Ezr…" at bounding box center [515, 280] width 1030 height 561
click at [612, 194] on button "5" at bounding box center [607, 186] width 30 height 30
select select "5"
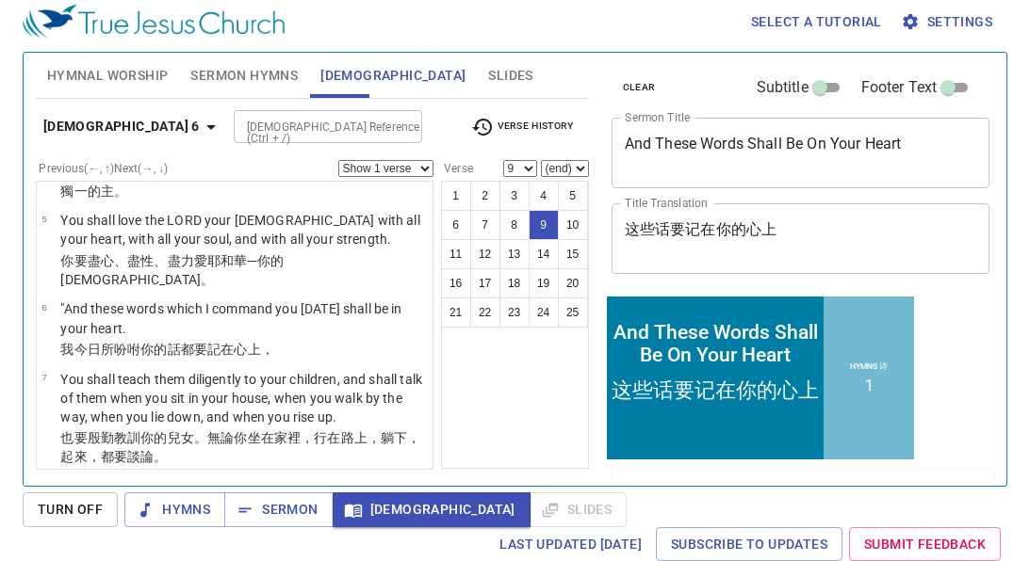
scroll to position [664, 0]
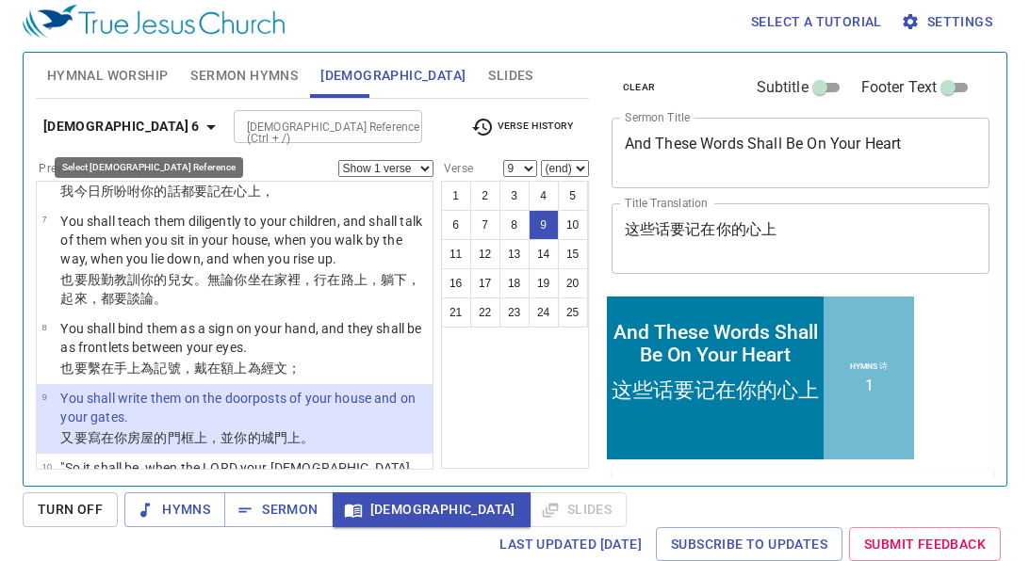
click at [122, 124] on b "Deuteronomy 6" at bounding box center [121, 127] width 156 height 24
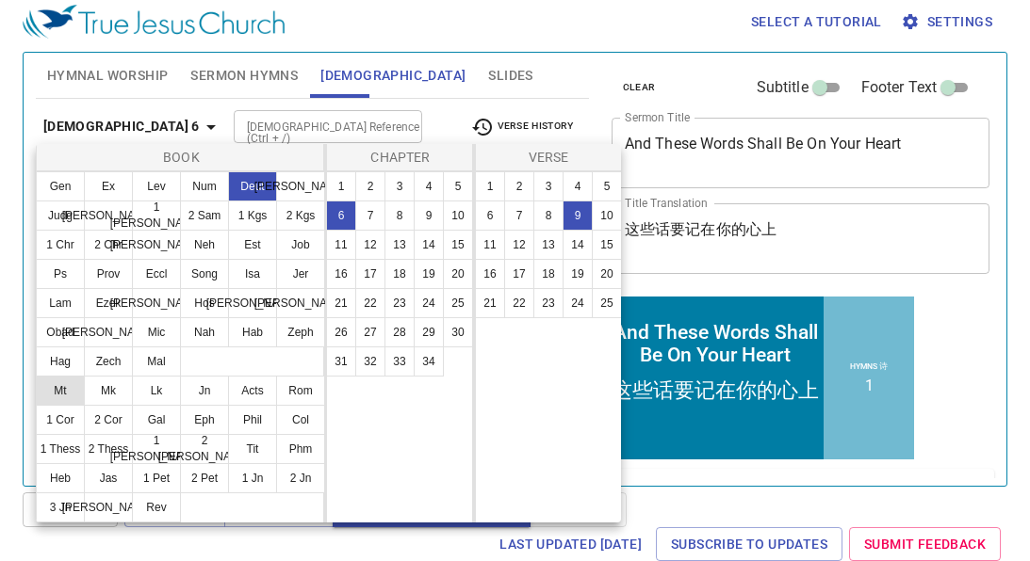
click at [73, 395] on button "Mt" at bounding box center [60, 391] width 49 height 30
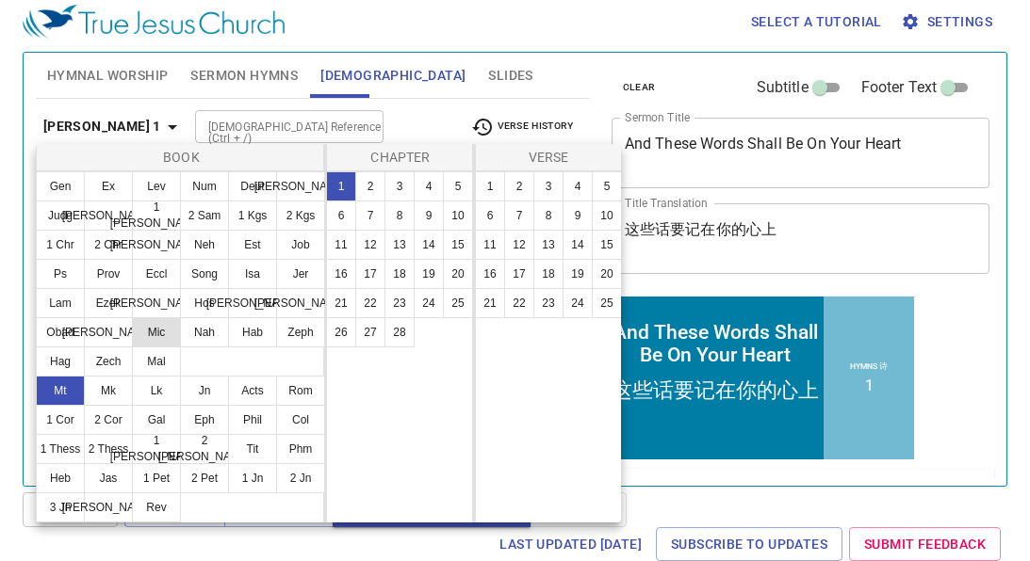
scroll to position [0, 0]
click at [403, 309] on button "23" at bounding box center [399, 303] width 30 height 30
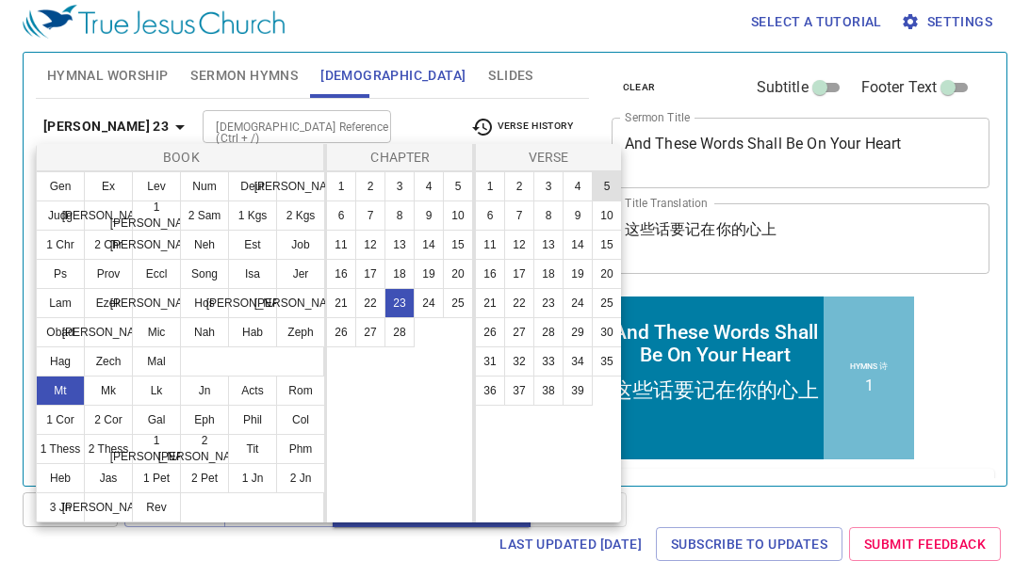
click at [604, 190] on button "5" at bounding box center [607, 186] width 30 height 30
select select "5"
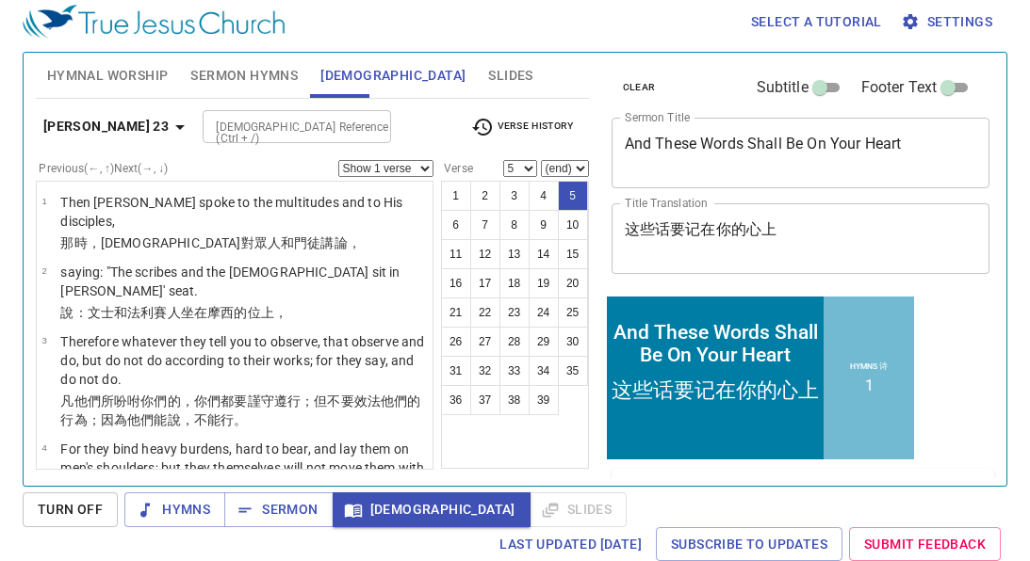
scroll to position [235, 0]
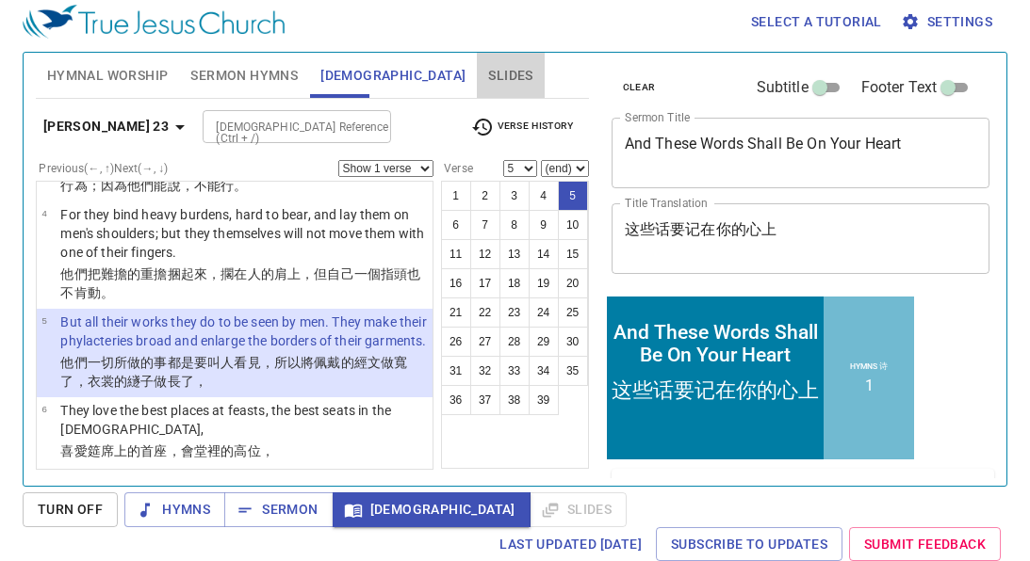
click at [488, 80] on span "Slides" at bounding box center [510, 76] width 44 height 24
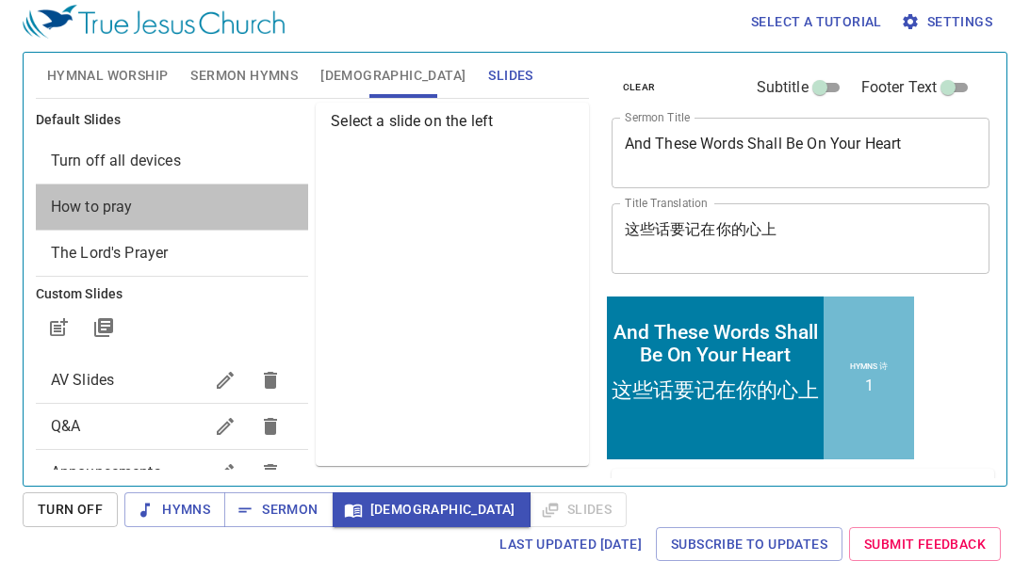
click at [151, 211] on span "How to pray" at bounding box center [172, 207] width 242 height 23
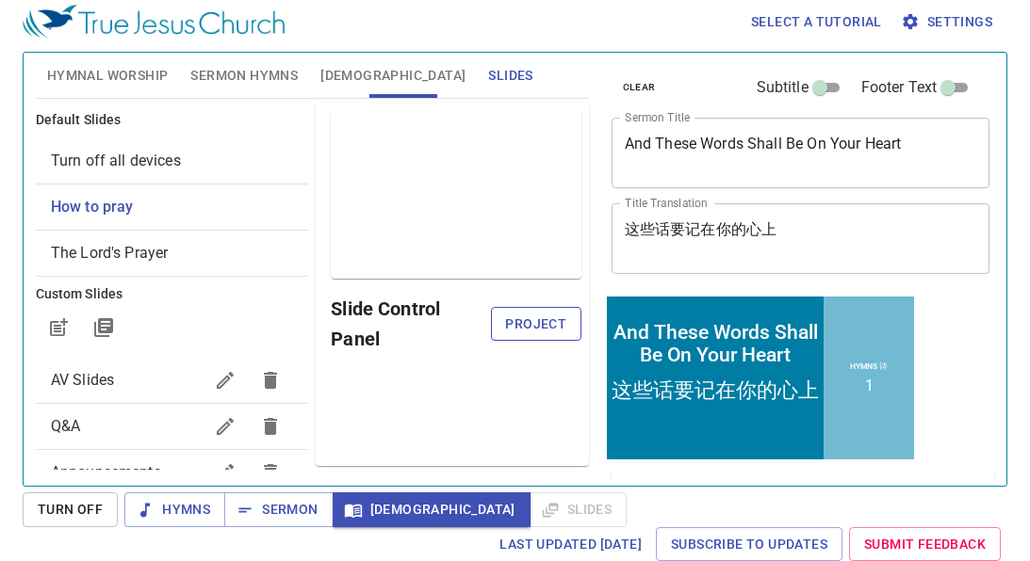
click at [523, 310] on button "Project" at bounding box center [536, 324] width 90 height 35
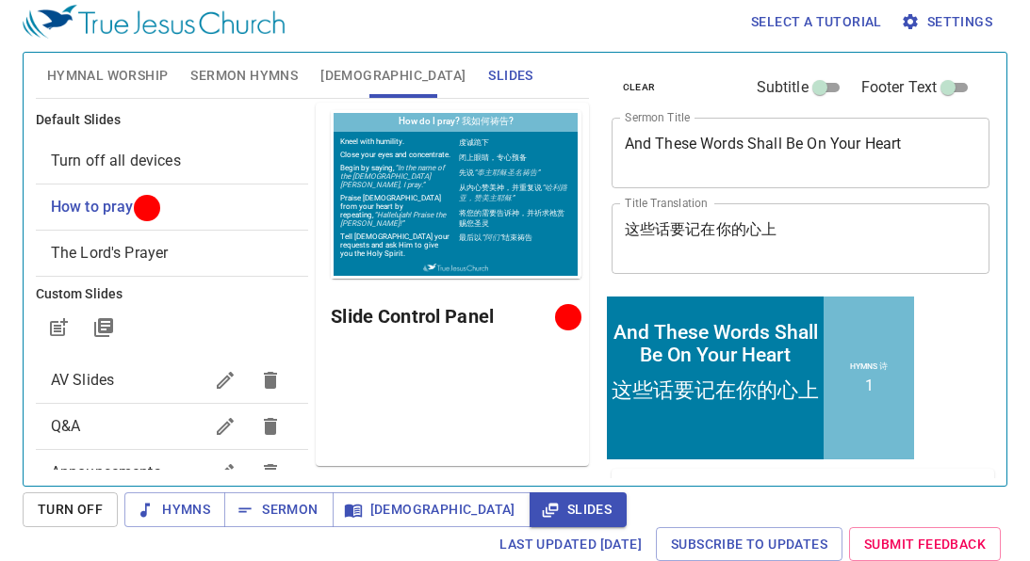
scroll to position [0, 0]
click at [240, 73] on span "Sermon Hymns" at bounding box center [243, 76] width 107 height 24
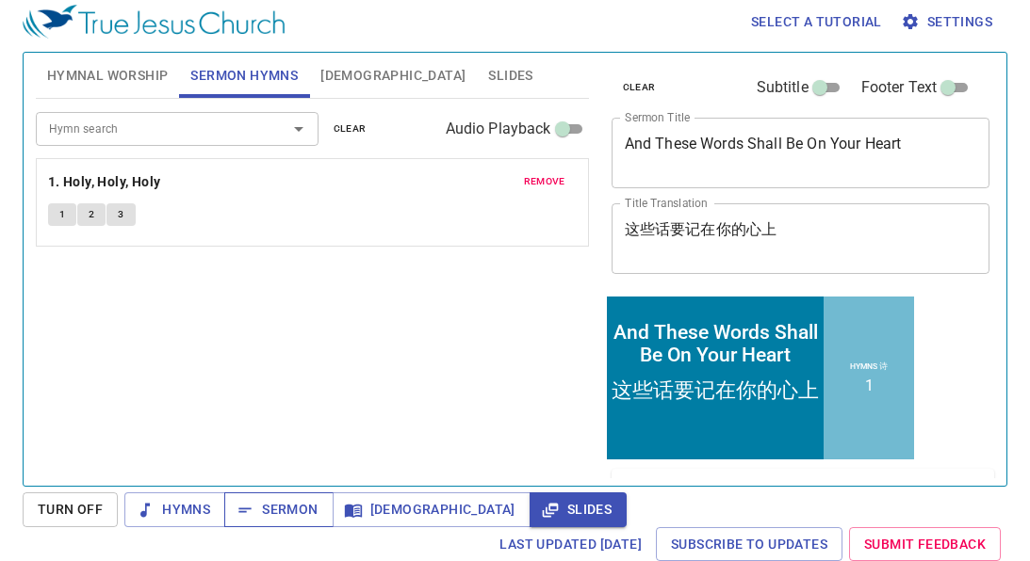
click at [278, 509] on span "Sermon" at bounding box center [278, 510] width 78 height 24
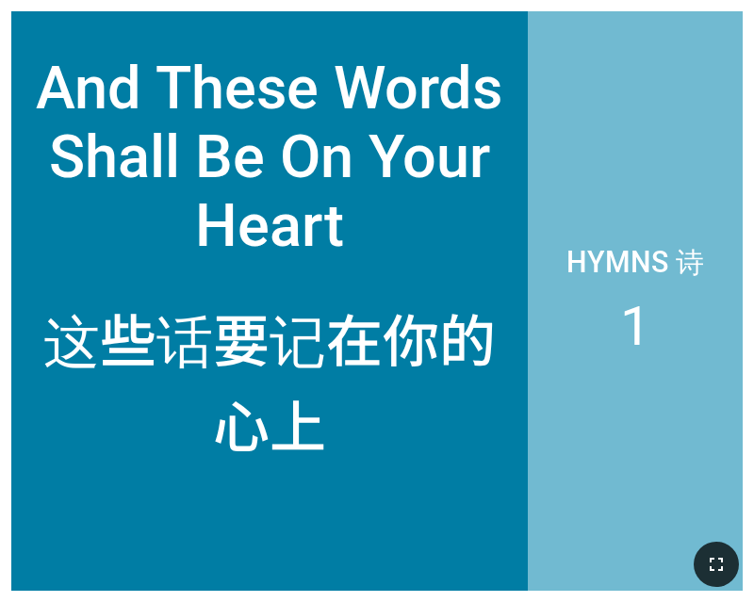
click at [720, 551] on button "button" at bounding box center [715, 564] width 45 height 45
